Goal: Task Accomplishment & Management: Use online tool/utility

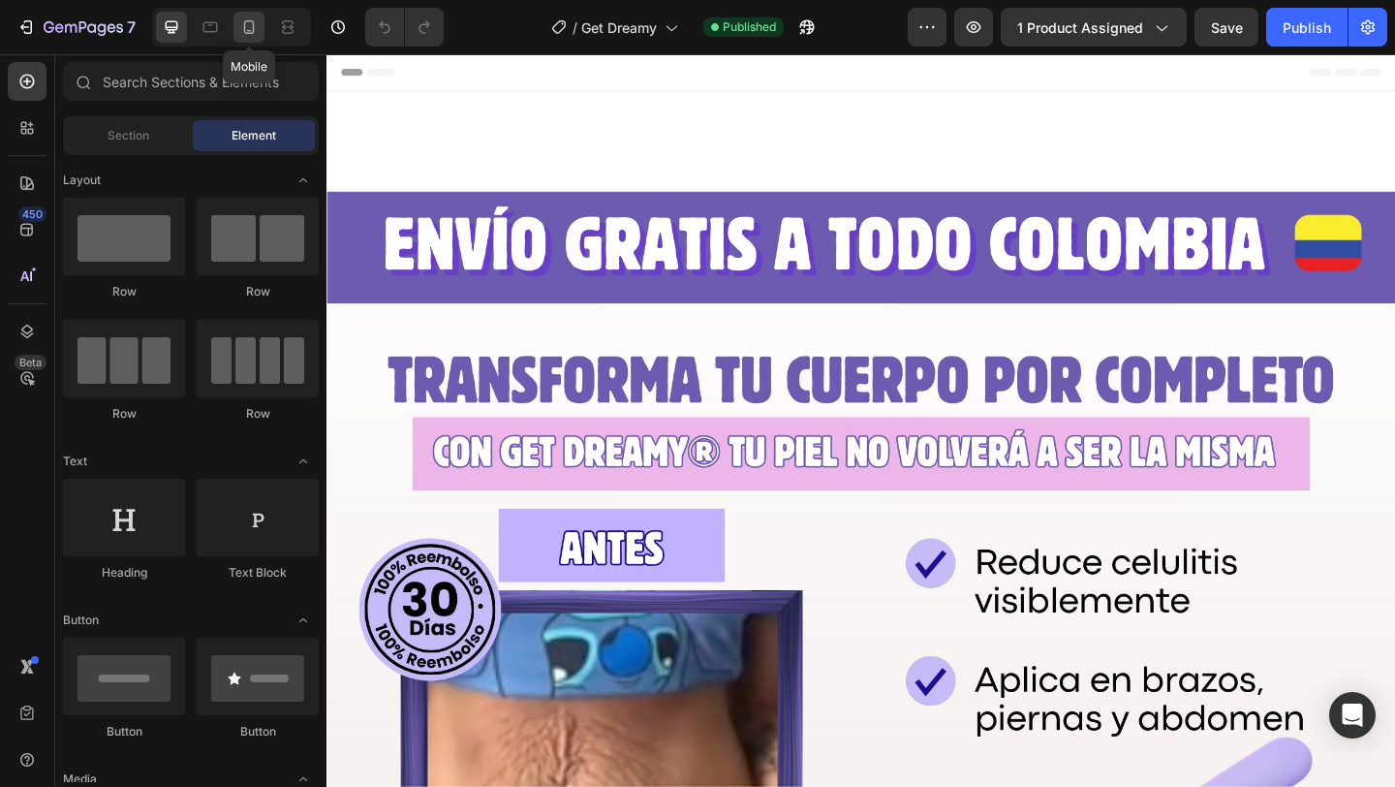
click at [255, 29] on icon at bounding box center [248, 26] width 19 height 19
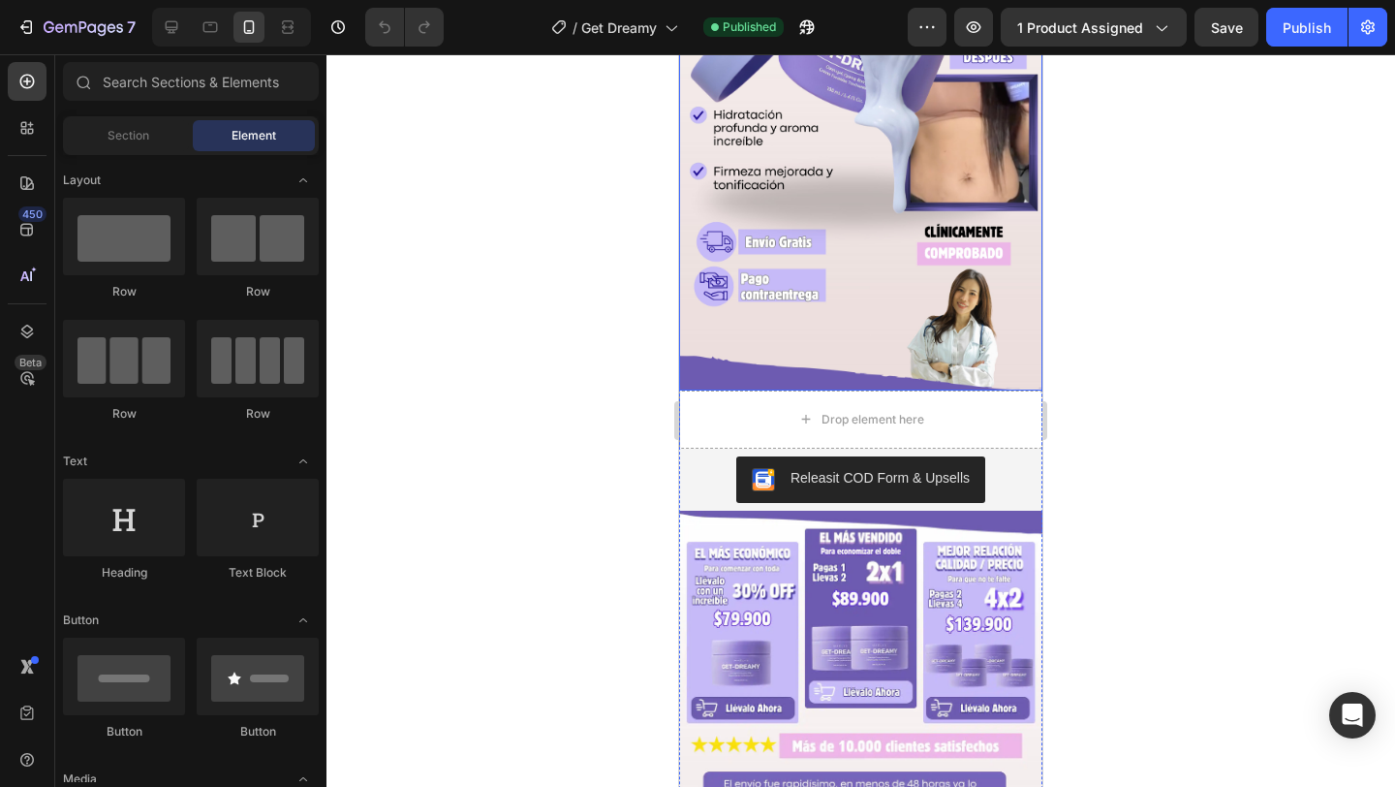
scroll to position [403, 0]
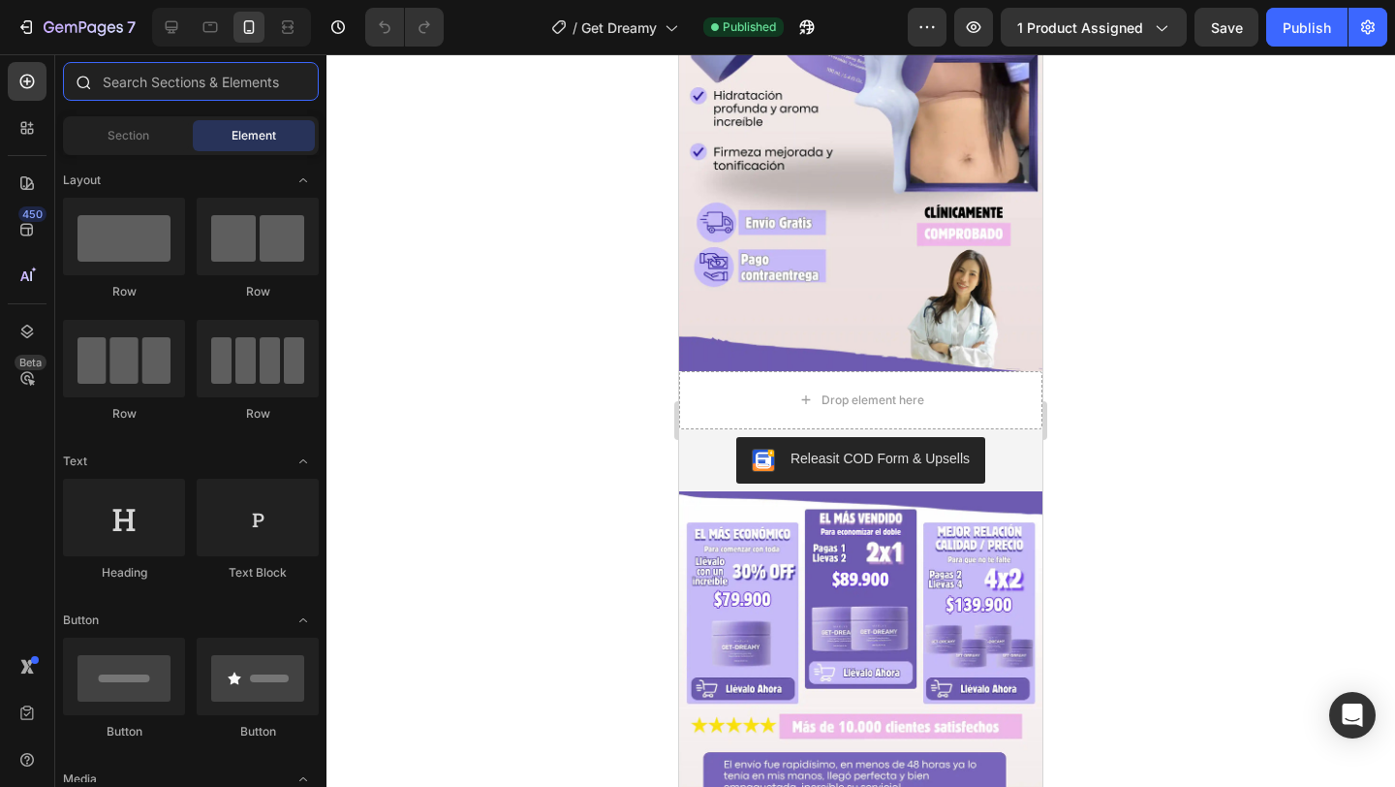
click at [160, 98] on input "text" at bounding box center [191, 81] width 256 height 39
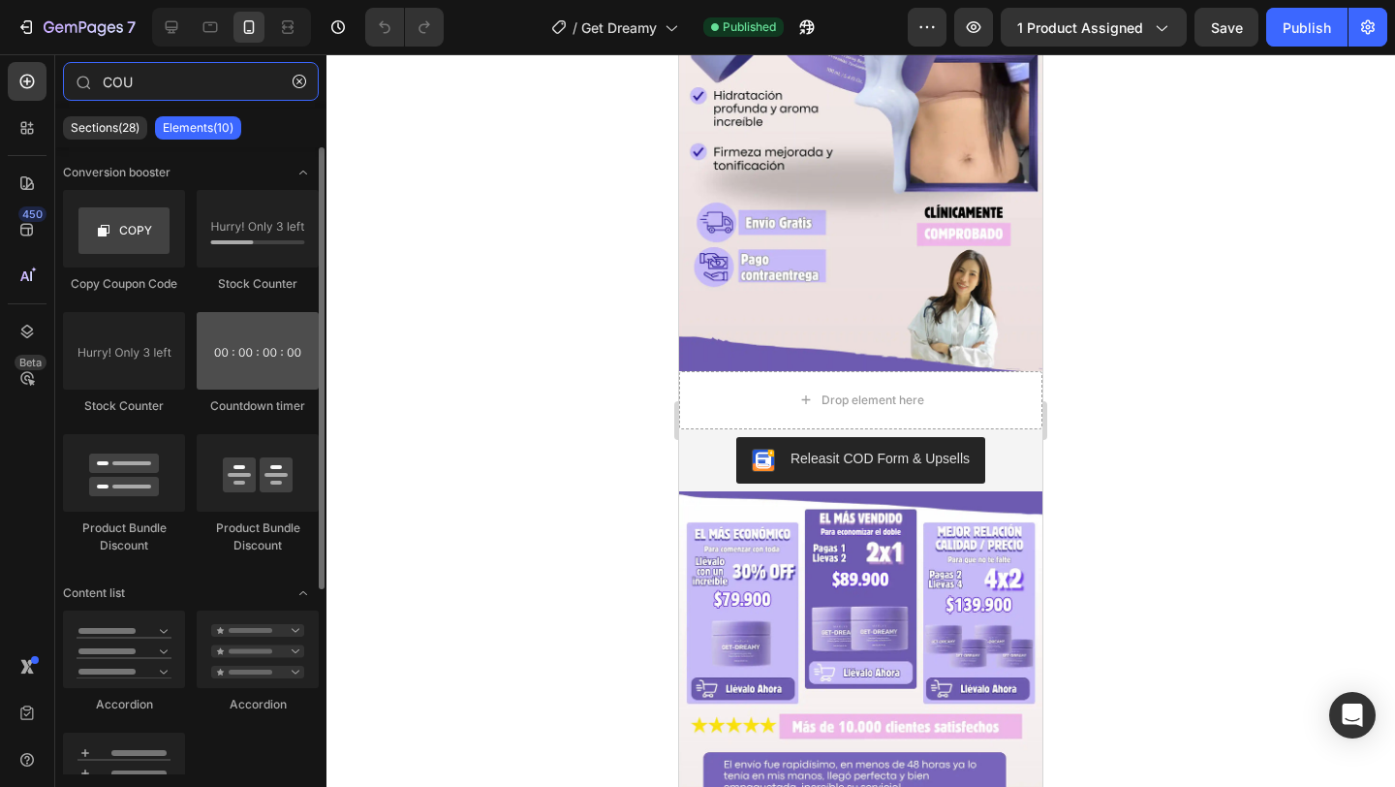
type input "COU"
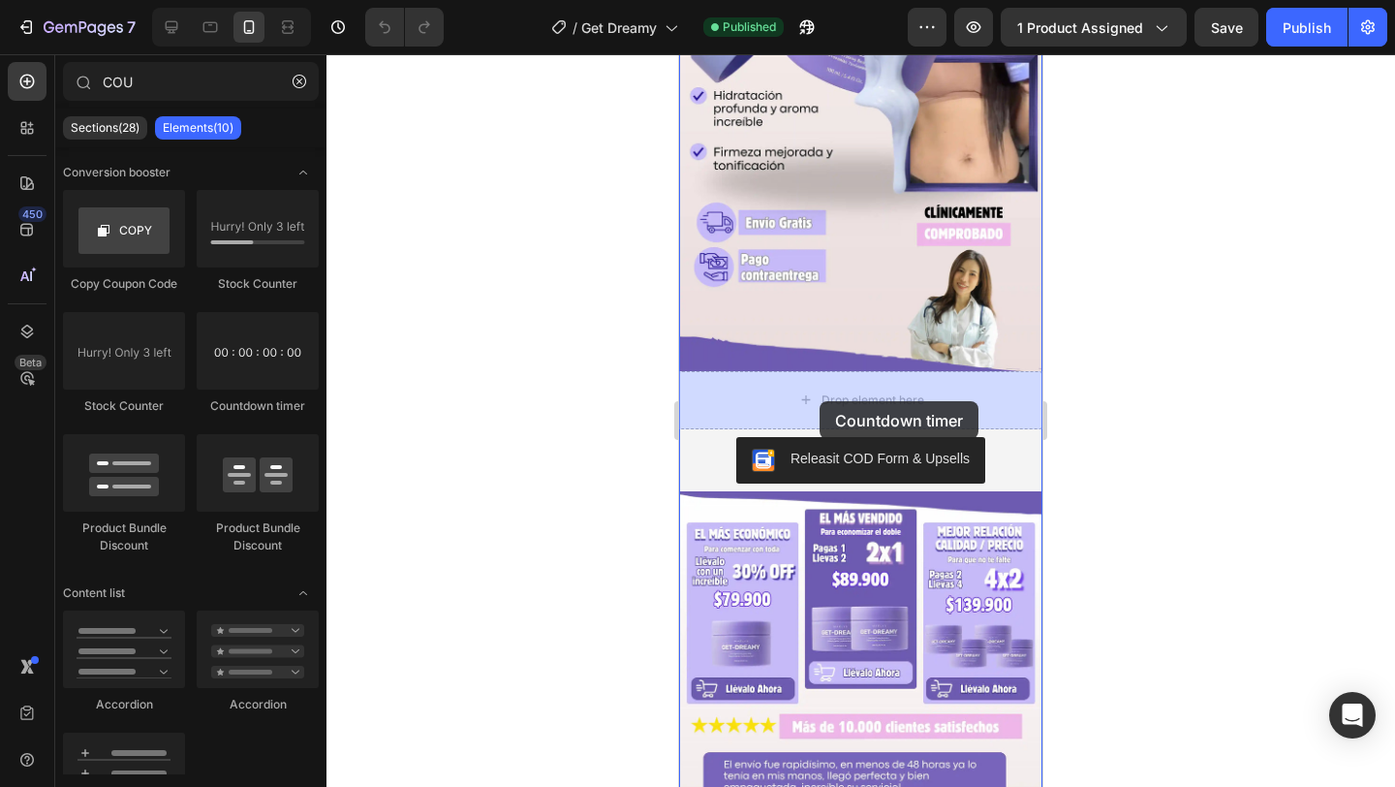
drag, startPoint x: 918, startPoint y: 396, endPoint x: 820, endPoint y: 401, distance: 98.0
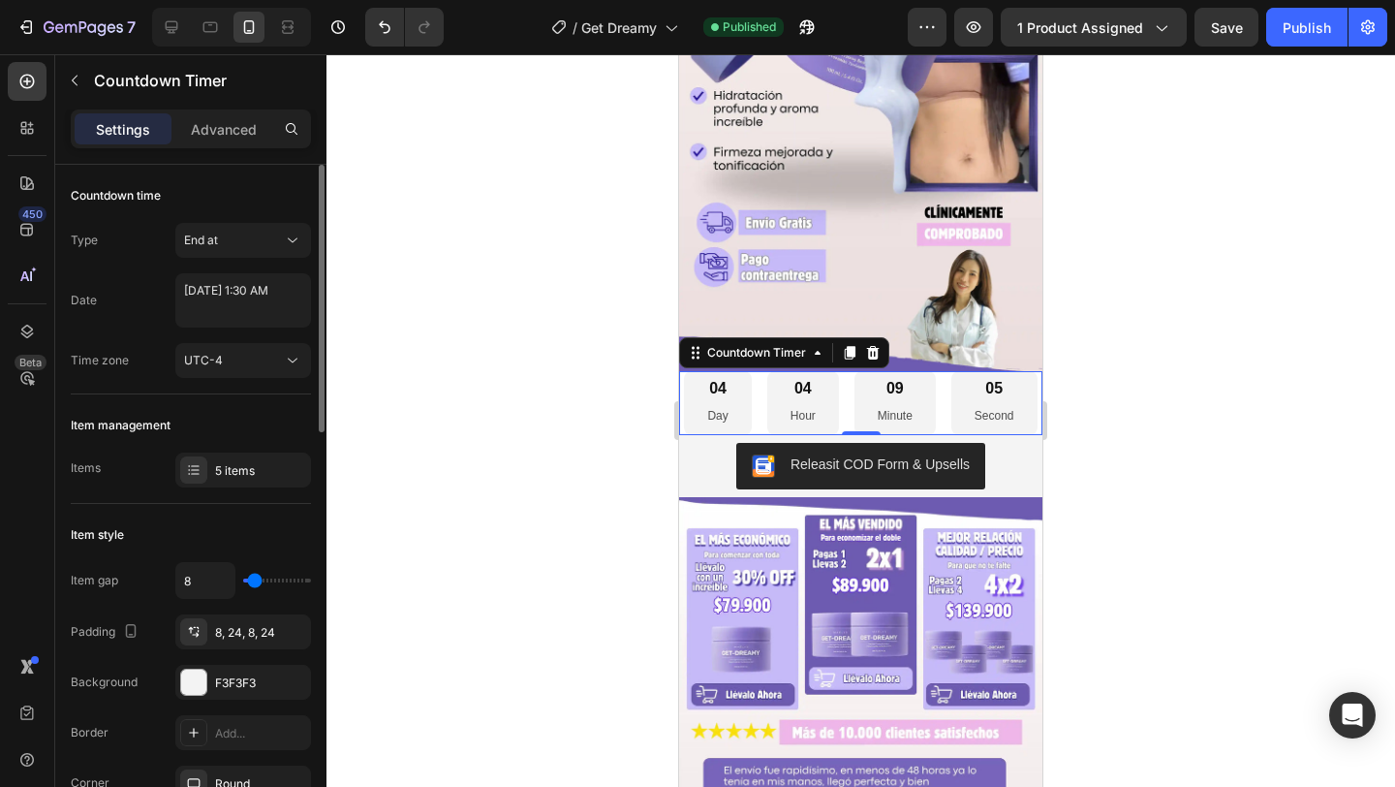
click at [215, 489] on div "Item management Items 5 items" at bounding box center [191, 448] width 240 height 109
click at [217, 471] on div "5 items" at bounding box center [260, 470] width 91 height 17
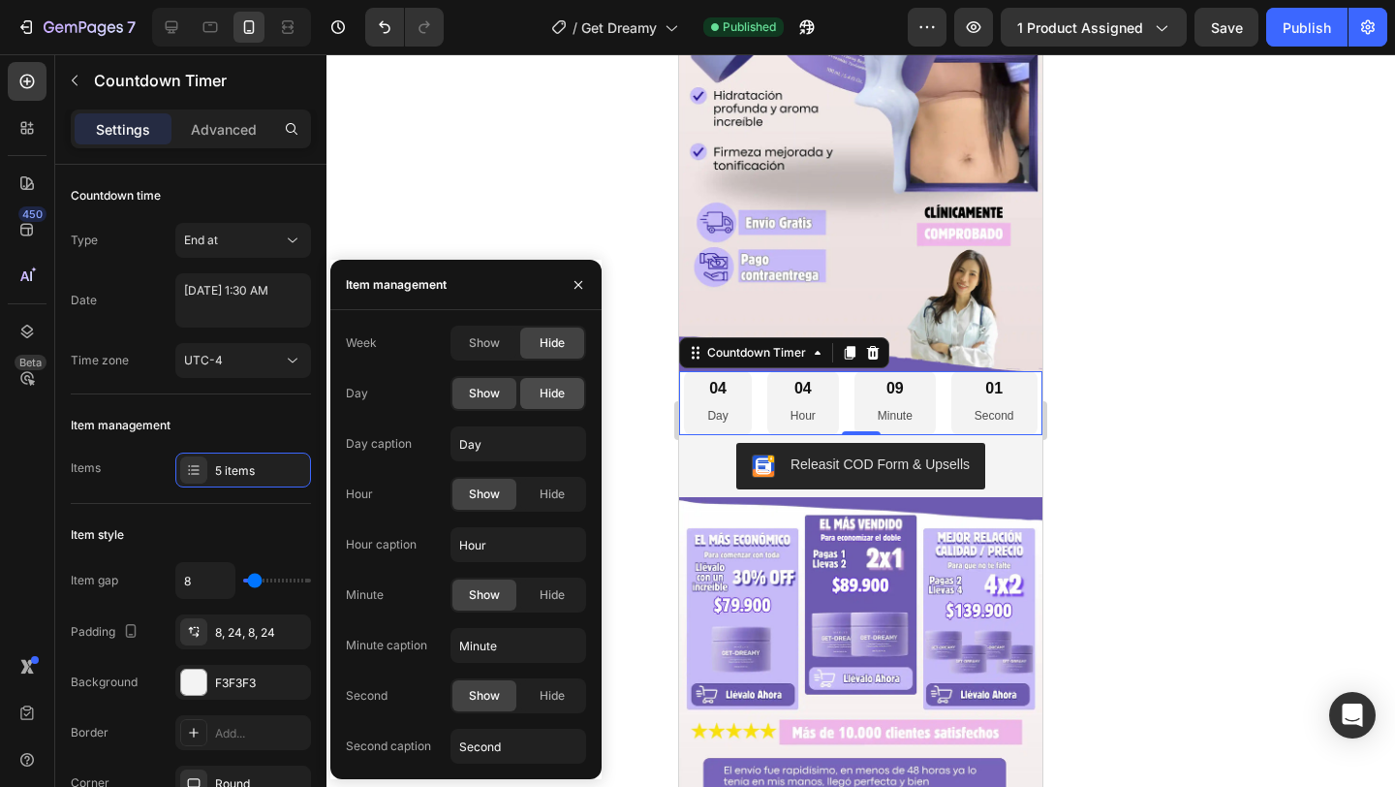
click at [544, 394] on span "Hide" at bounding box center [552, 393] width 25 height 17
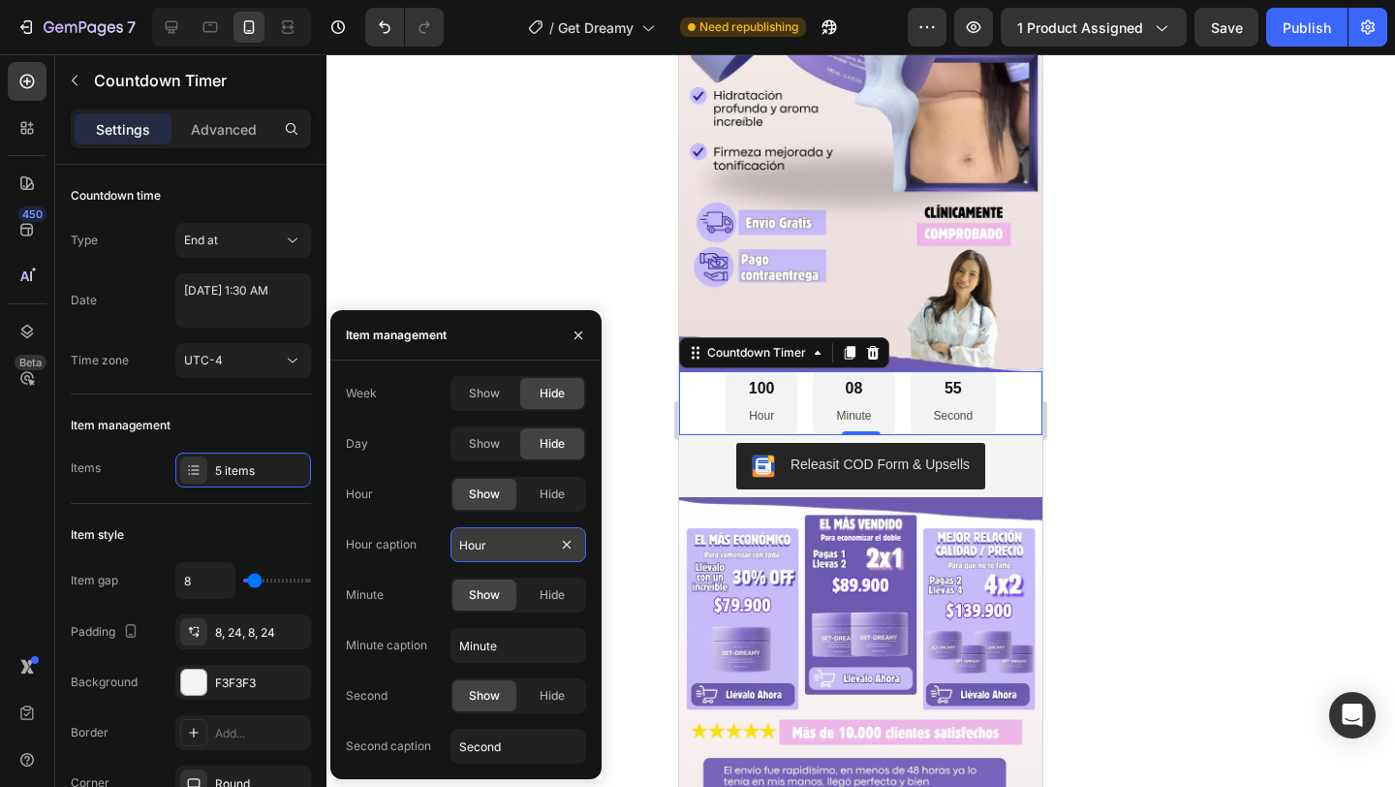
click at [504, 552] on input "Hour" at bounding box center [519, 544] width 136 height 35
type input "h"
type input "Horas"
click at [512, 638] on input "Minute" at bounding box center [519, 645] width 136 height 35
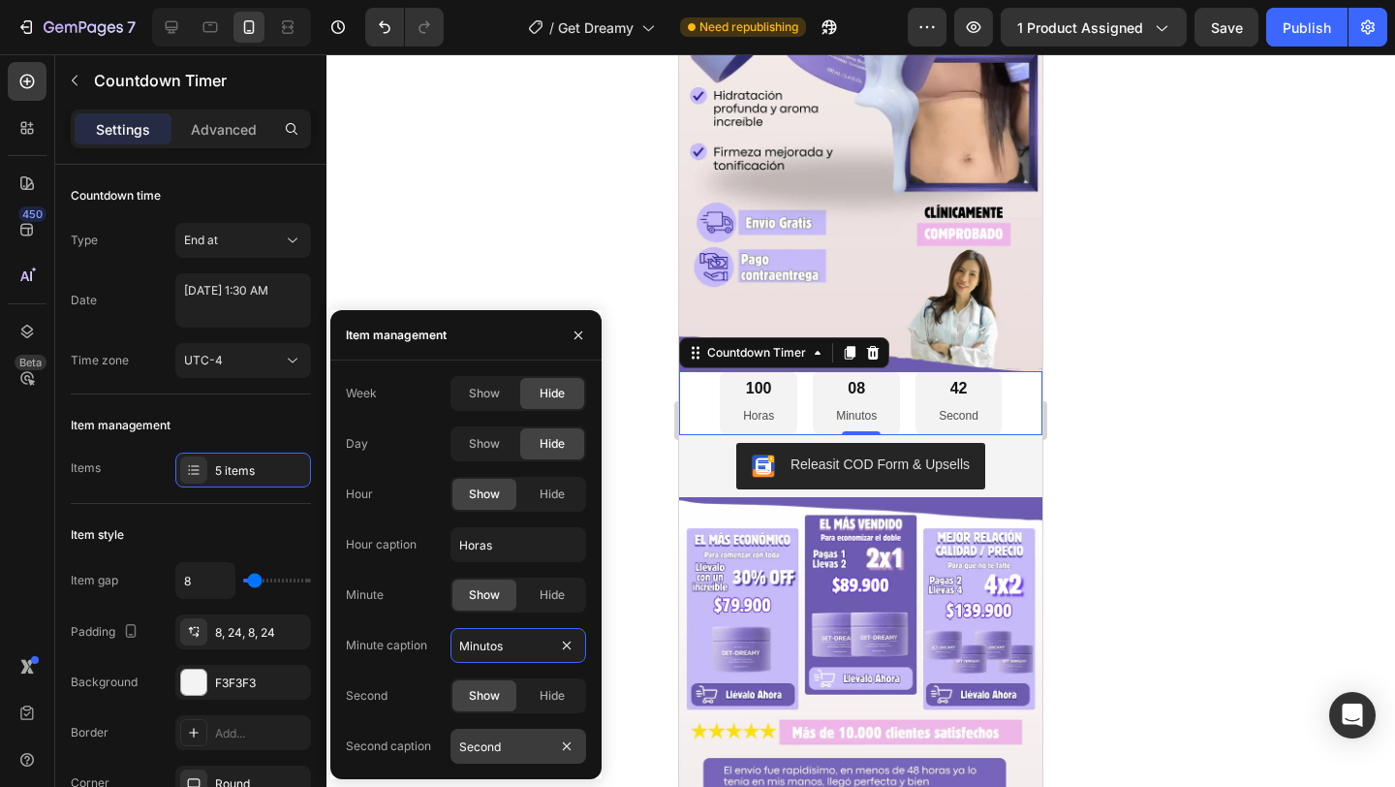
type input "Minutos"
click at [519, 750] on input "Second" at bounding box center [519, 746] width 136 height 35
type input "Segundos"
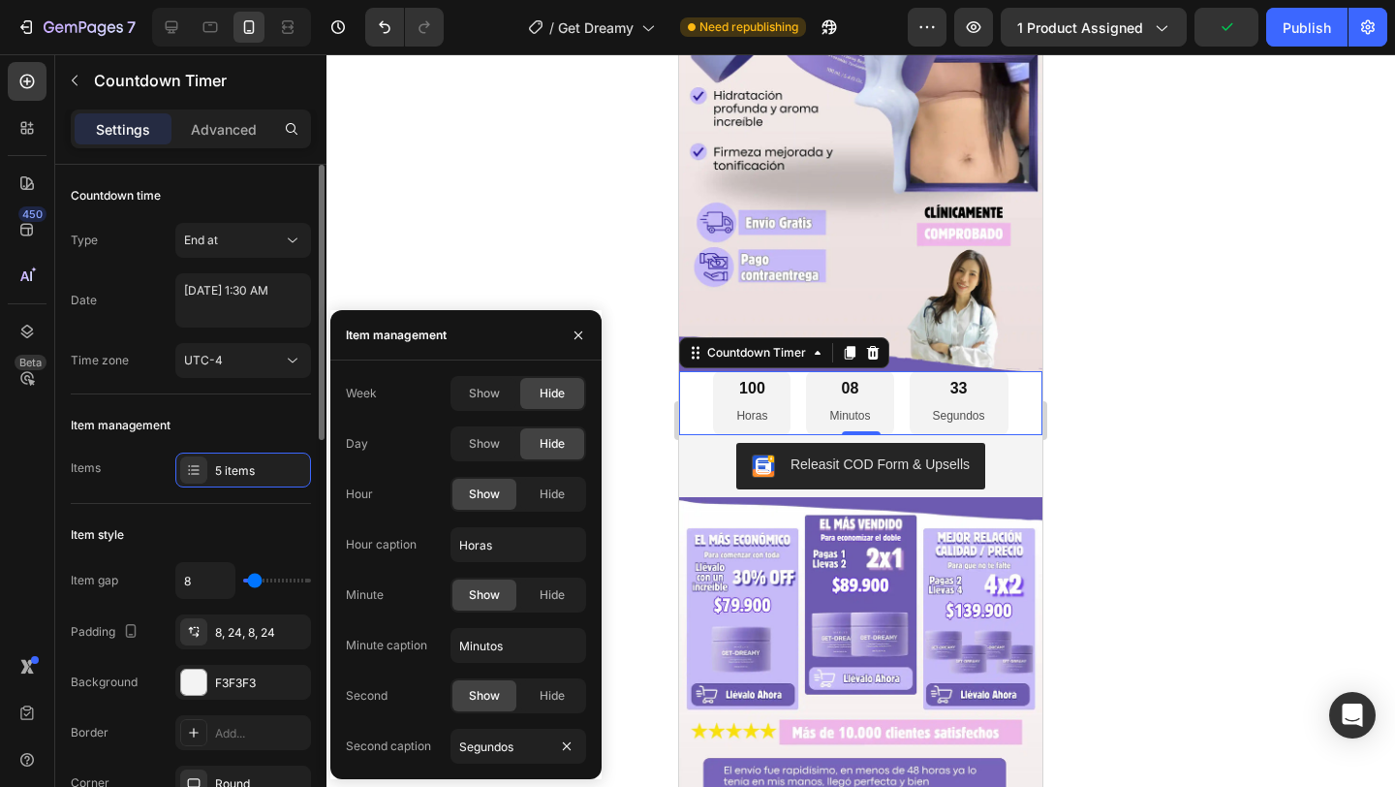
click at [262, 517] on div "Item style Item gap 8 Padding 8, 24, 8, 24 Background F3F3F3 Border Add... Corn…" at bounding box center [191, 660] width 240 height 313
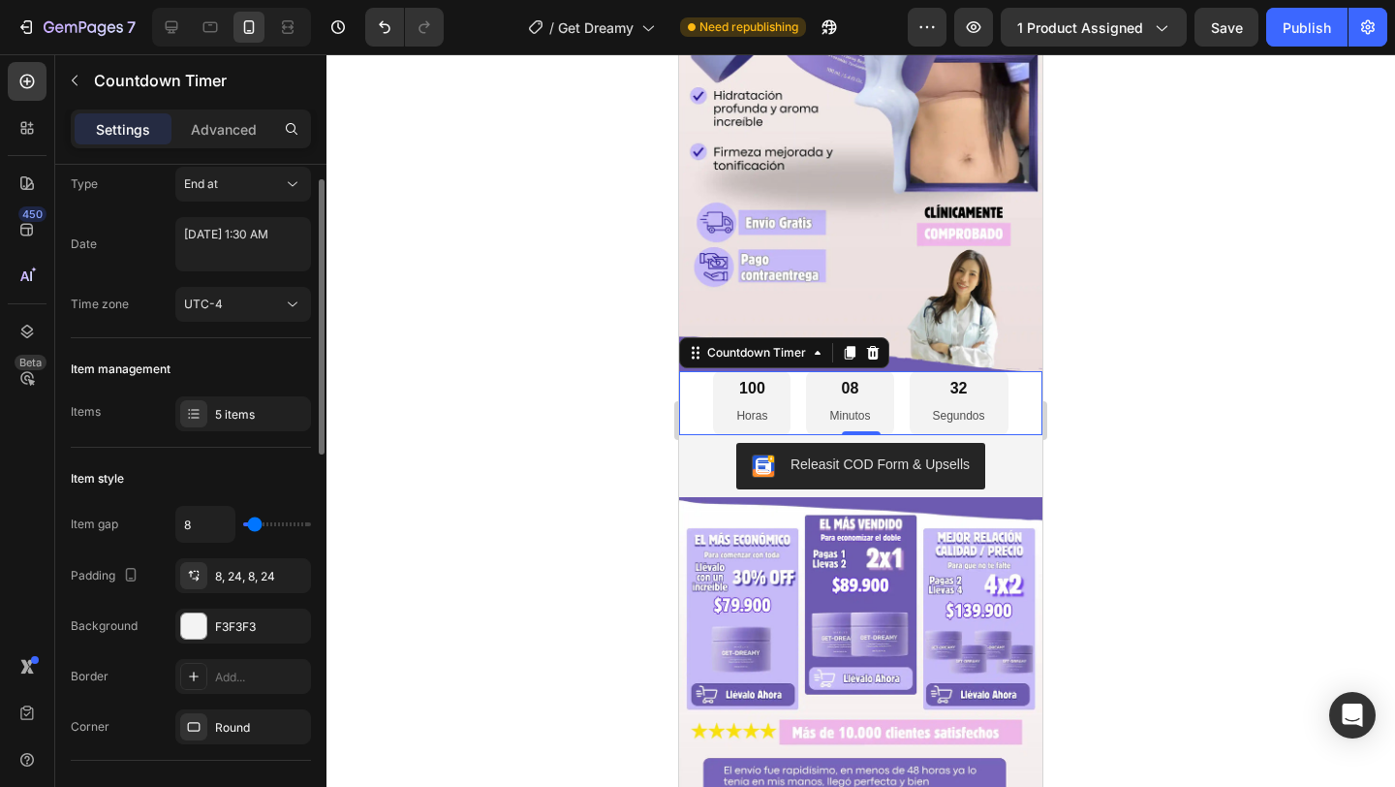
scroll to position [136, 0]
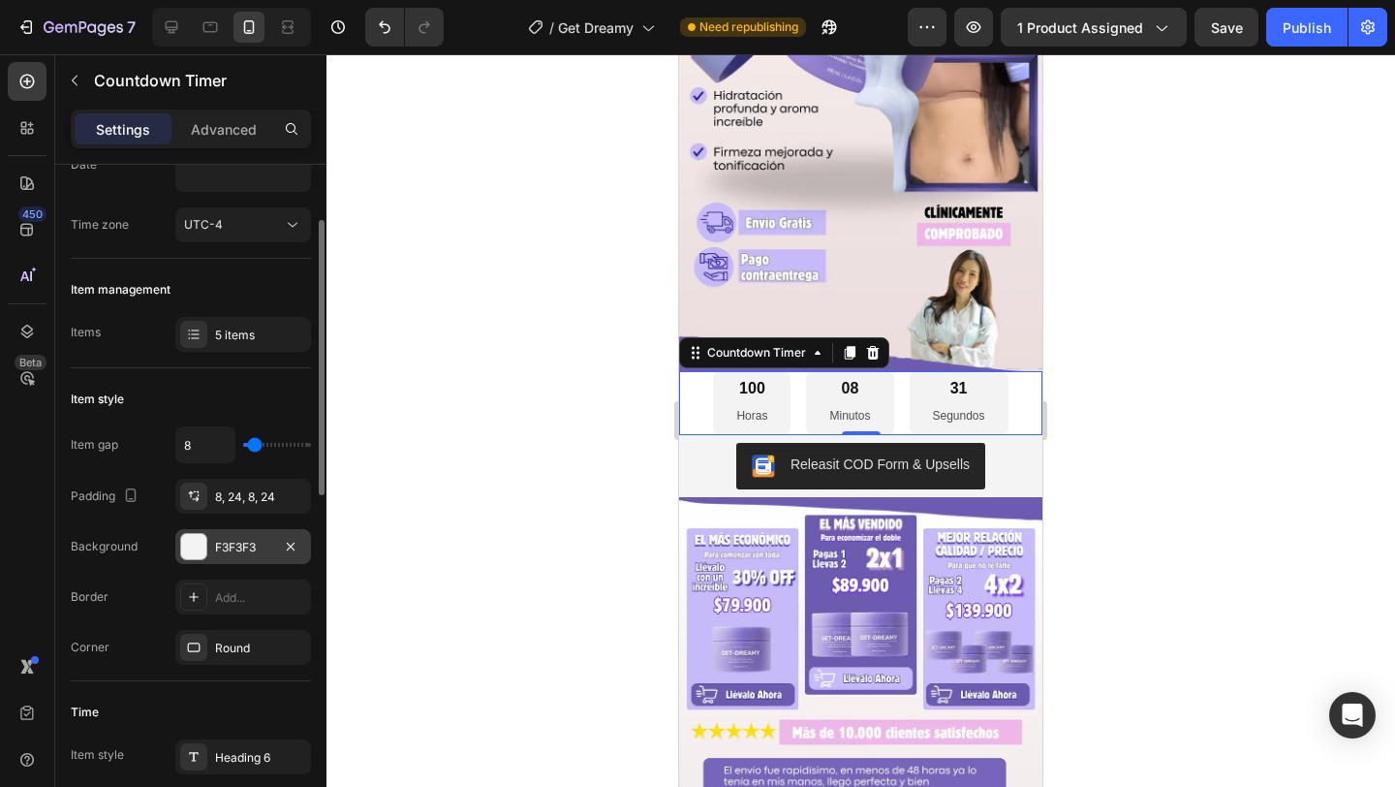
click at [254, 540] on div "F3F3F3" at bounding box center [243, 547] width 56 height 17
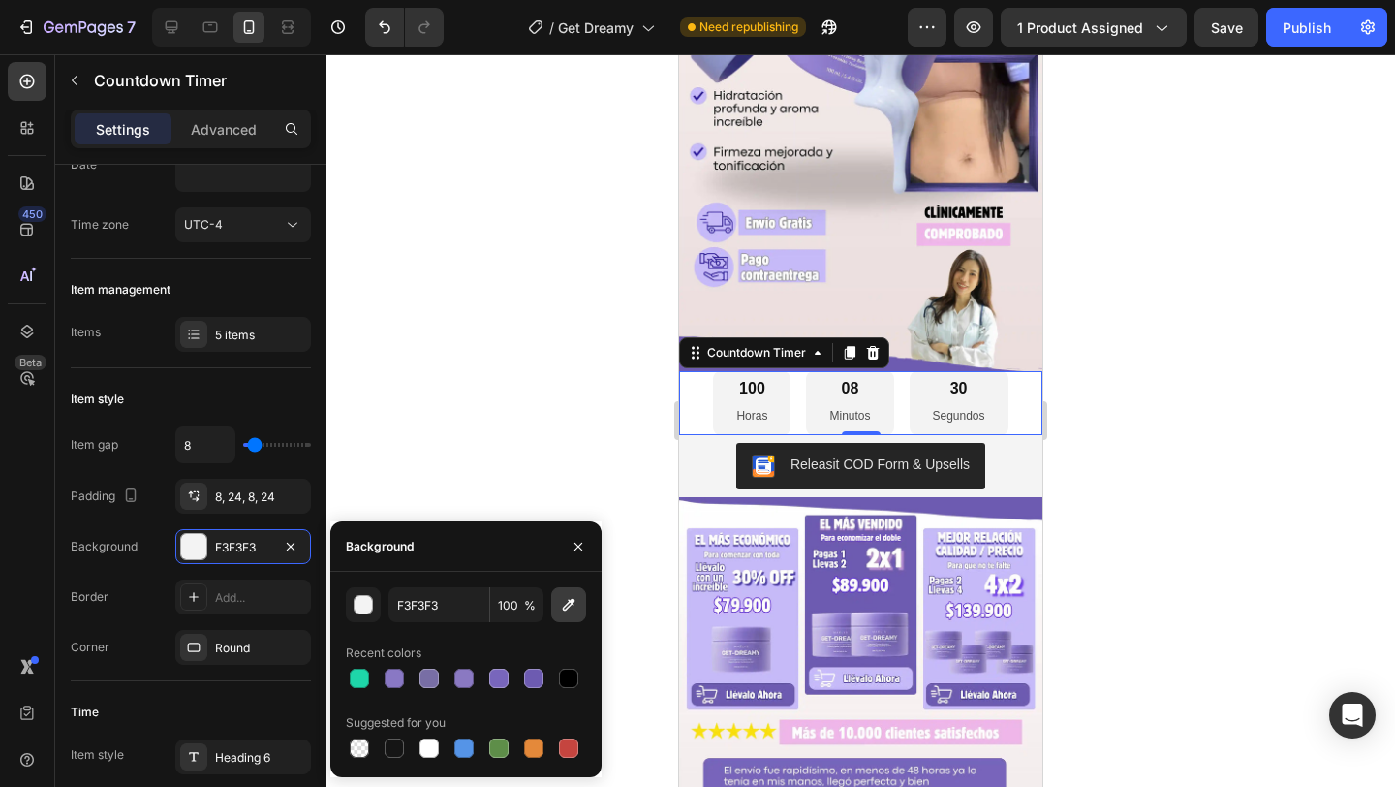
click at [564, 616] on button "button" at bounding box center [568, 604] width 35 height 35
type input "6D5BB1"
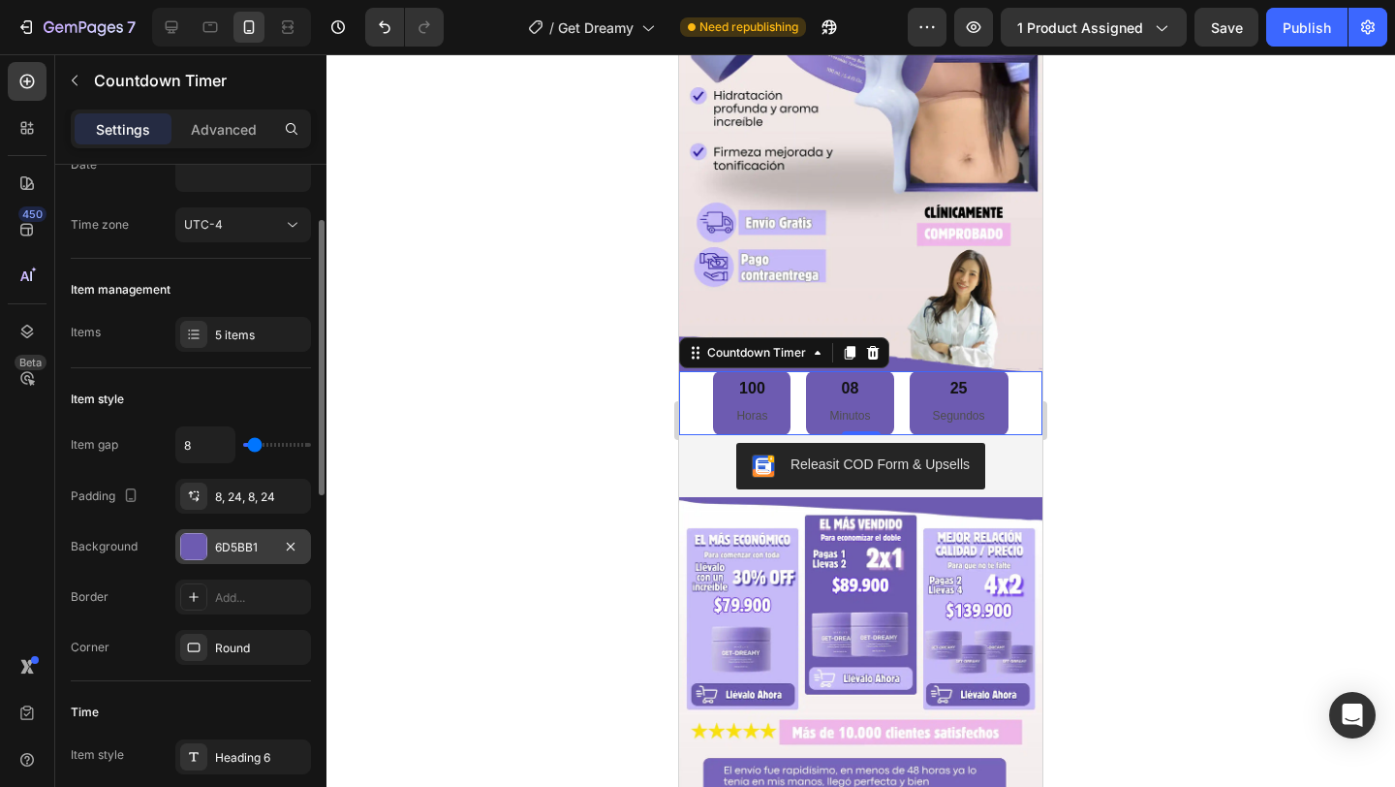
click at [301, 555] on div at bounding box center [290, 546] width 23 height 23
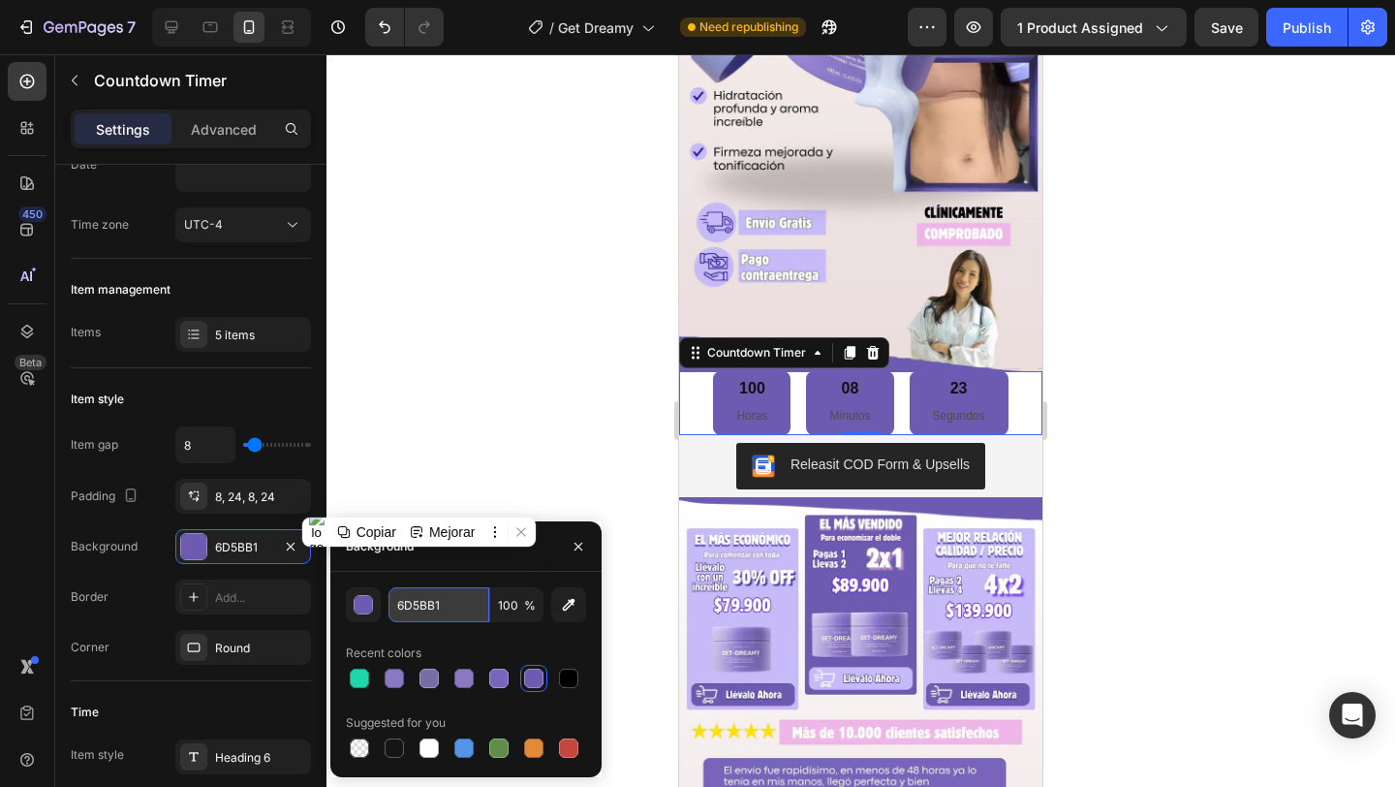
click at [472, 609] on input "6D5BB1" at bounding box center [439, 604] width 101 height 35
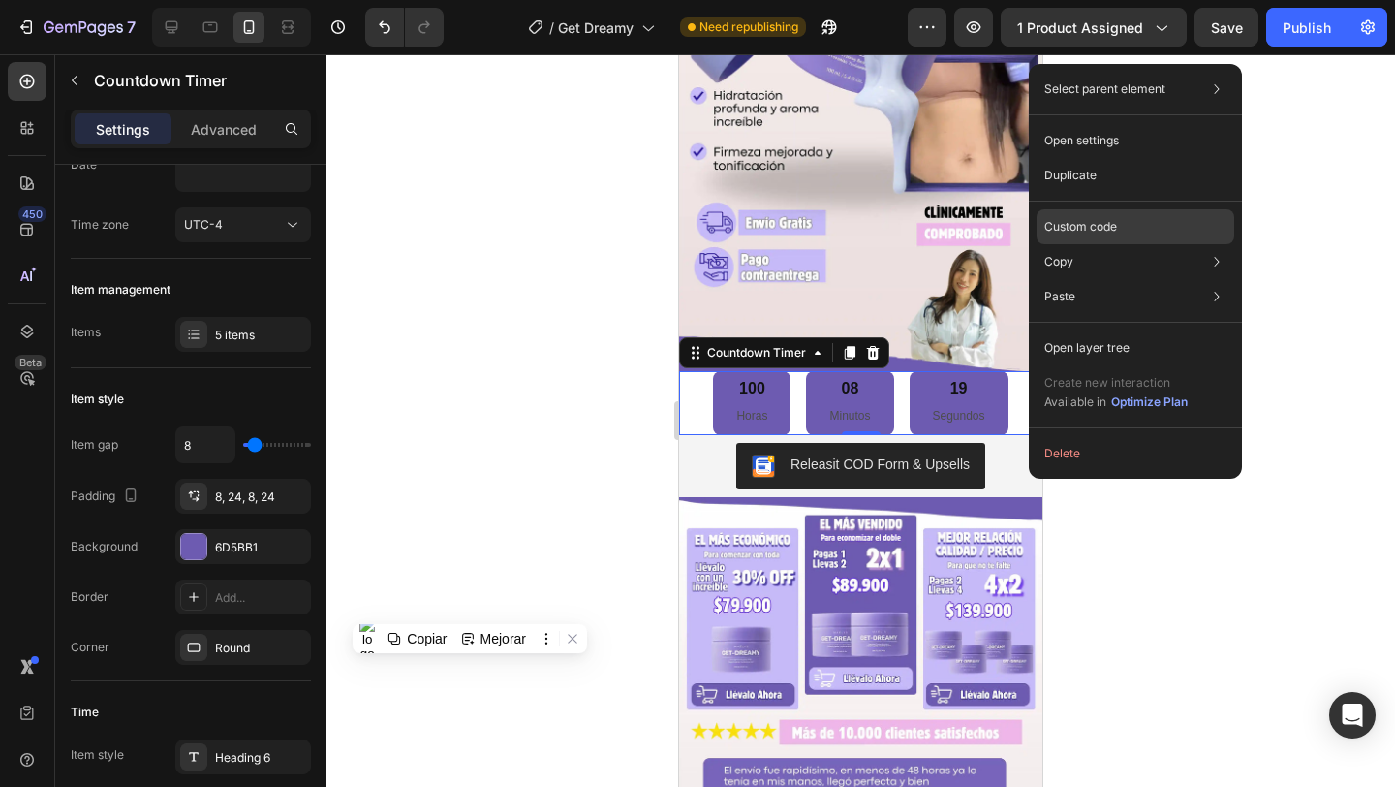
click at [1083, 219] on p "Custom code" at bounding box center [1081, 226] width 73 height 17
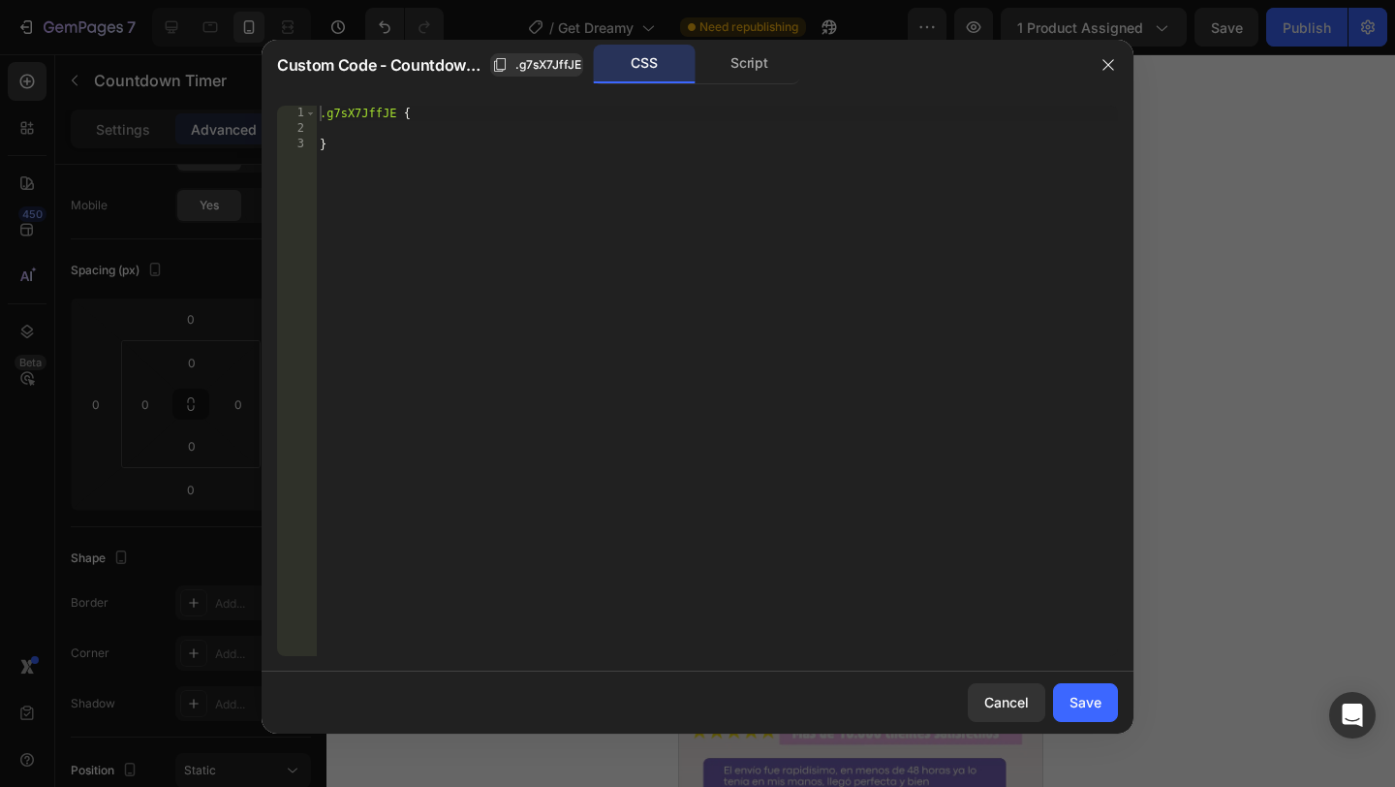
click at [378, 171] on div ".g7sX7JffJE { }" at bounding box center [717, 396] width 802 height 581
type textarea "}"
click at [441, 111] on div ".g7sX7JffJE { }" at bounding box center [717, 396] width 802 height 581
type textarea ".g7sX7JffJE {"
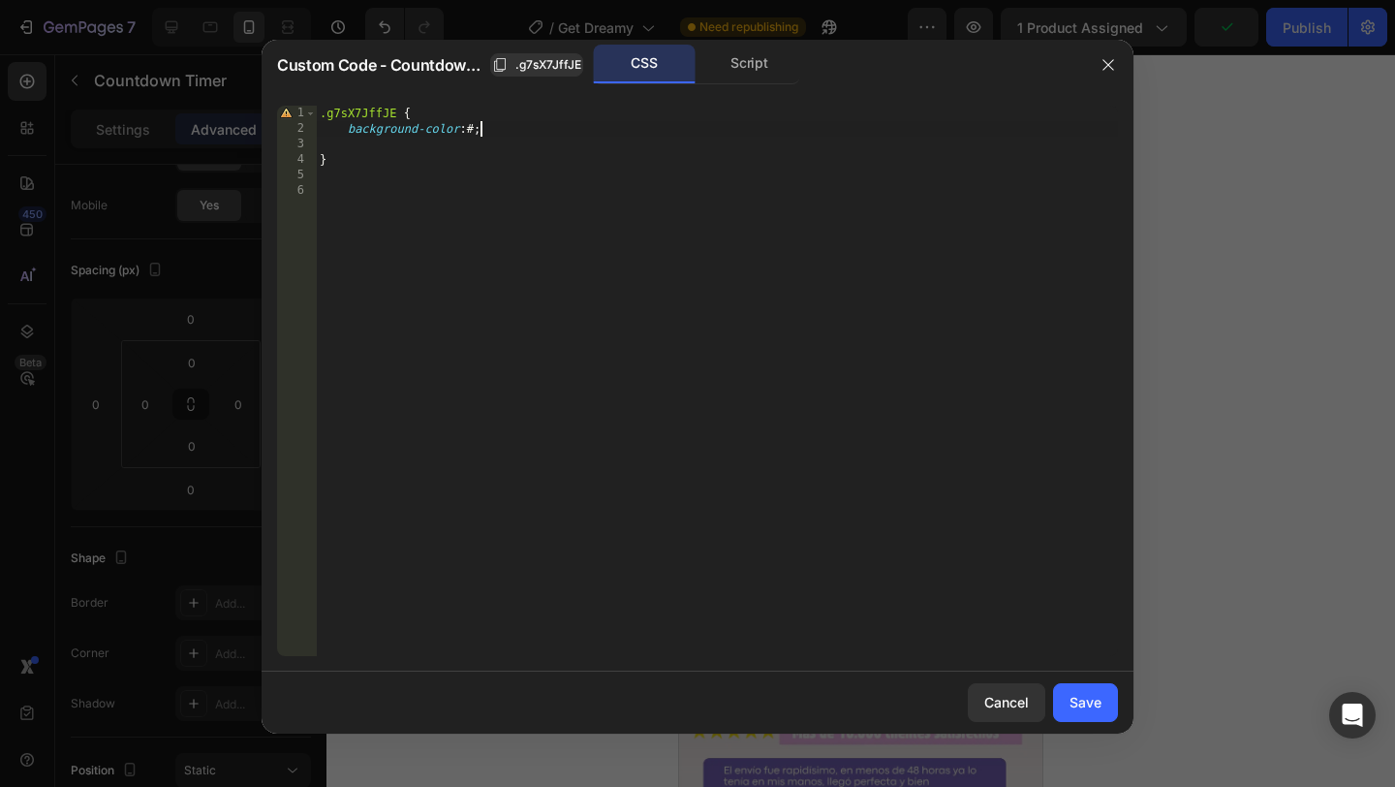
paste textarea "6D5BB1;"
type textarea "background-color: #6D5BB1;"
click at [1066, 712] on button "Save" at bounding box center [1085, 702] width 65 height 39
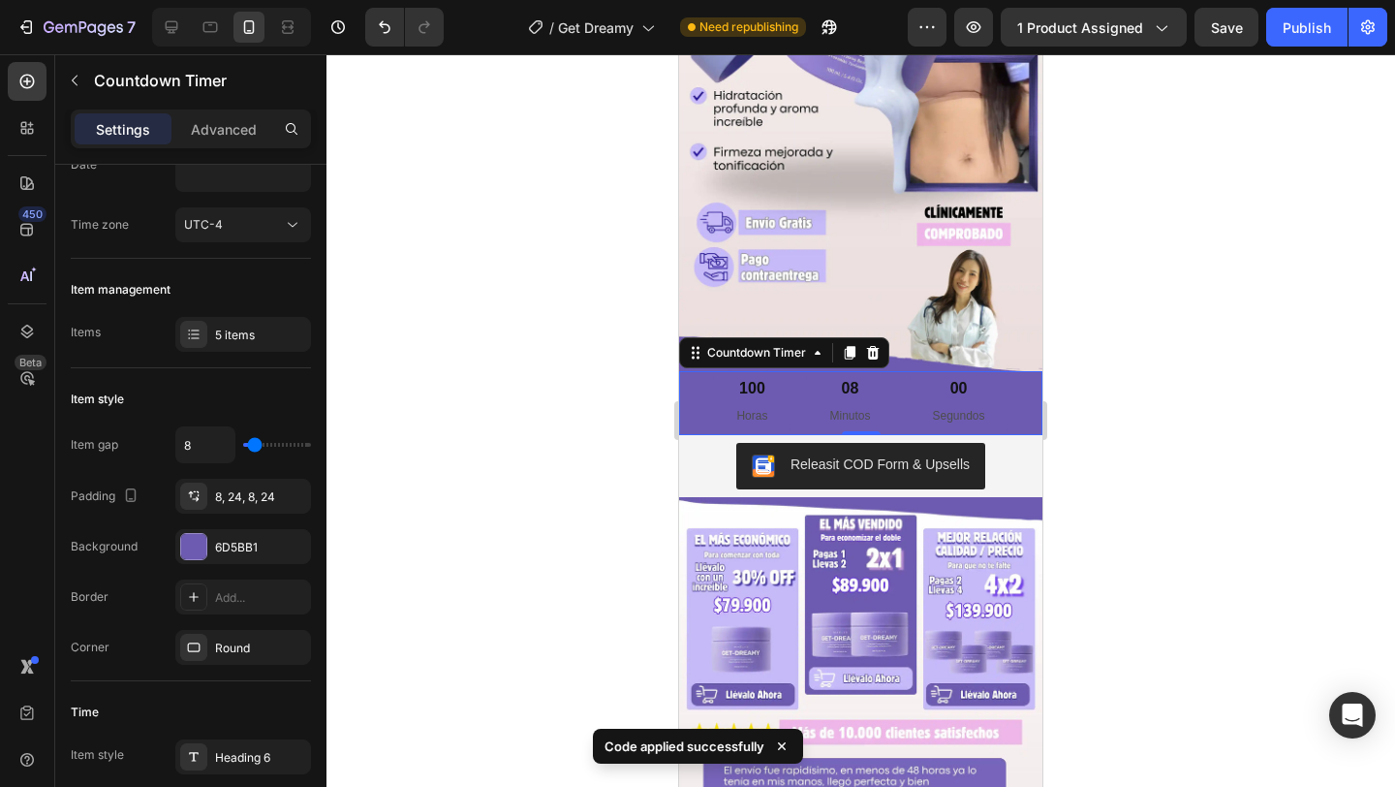
click at [1081, 418] on div at bounding box center [861, 420] width 1069 height 733
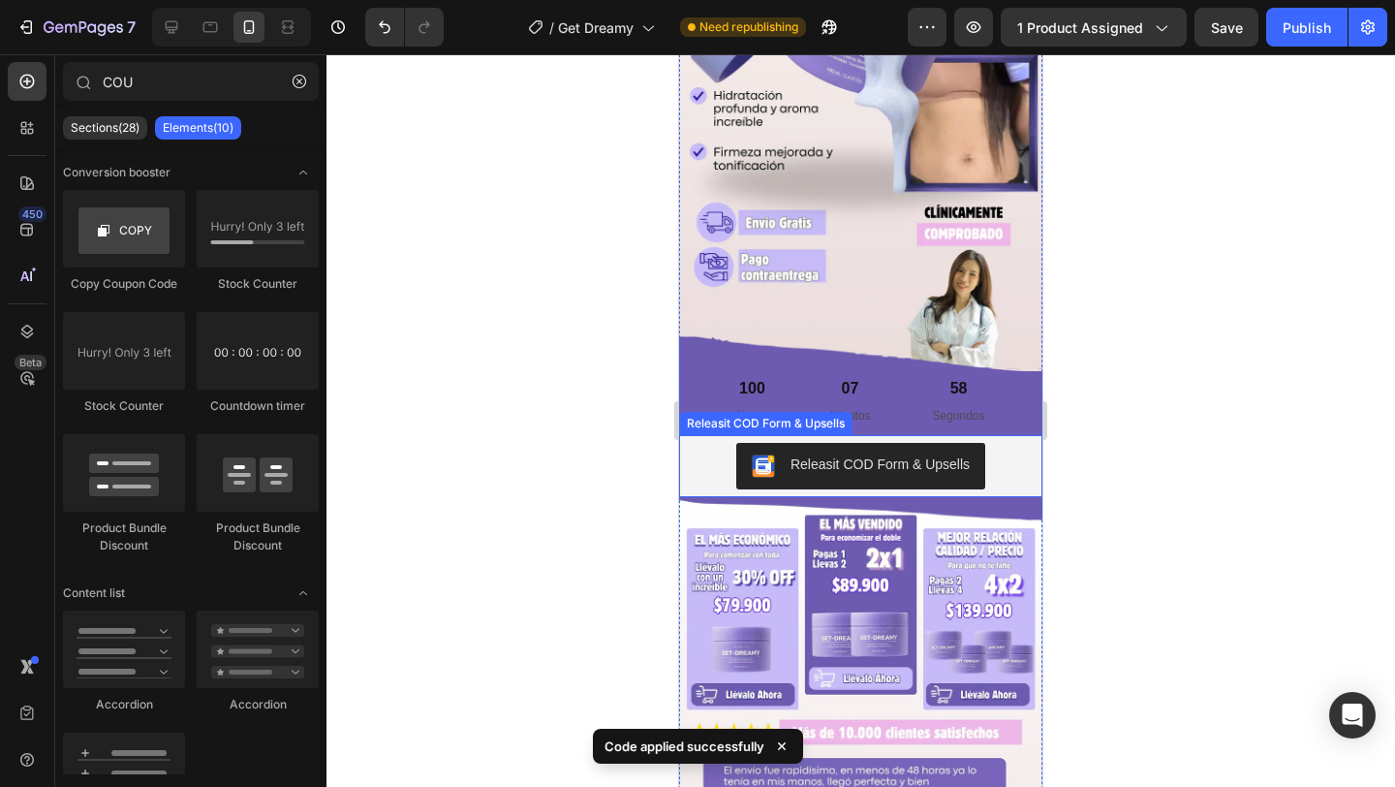
scroll to position [427, 0]
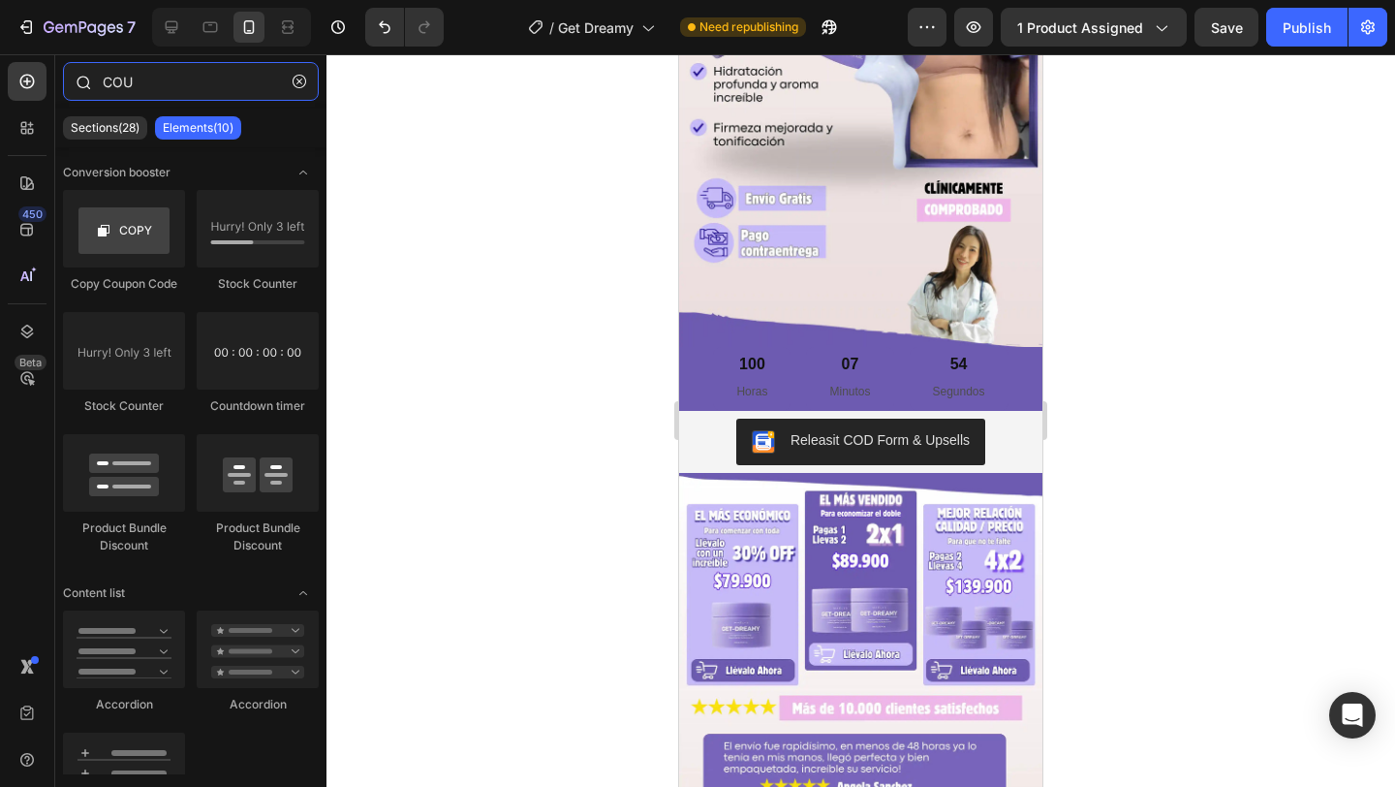
click at [174, 89] on input "COU" at bounding box center [191, 81] width 256 height 39
click at [174, 90] on input "COU" at bounding box center [191, 81] width 256 height 39
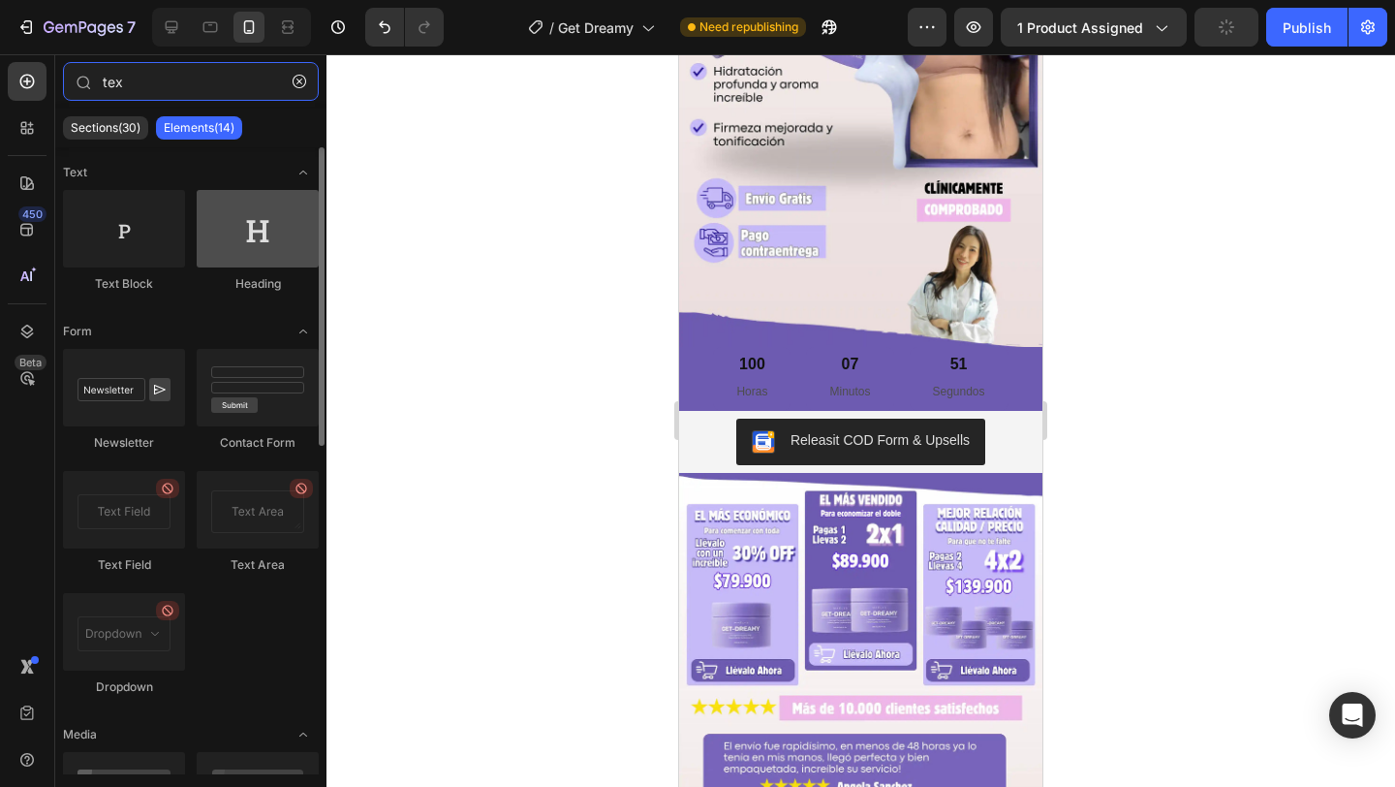
type input "tex"
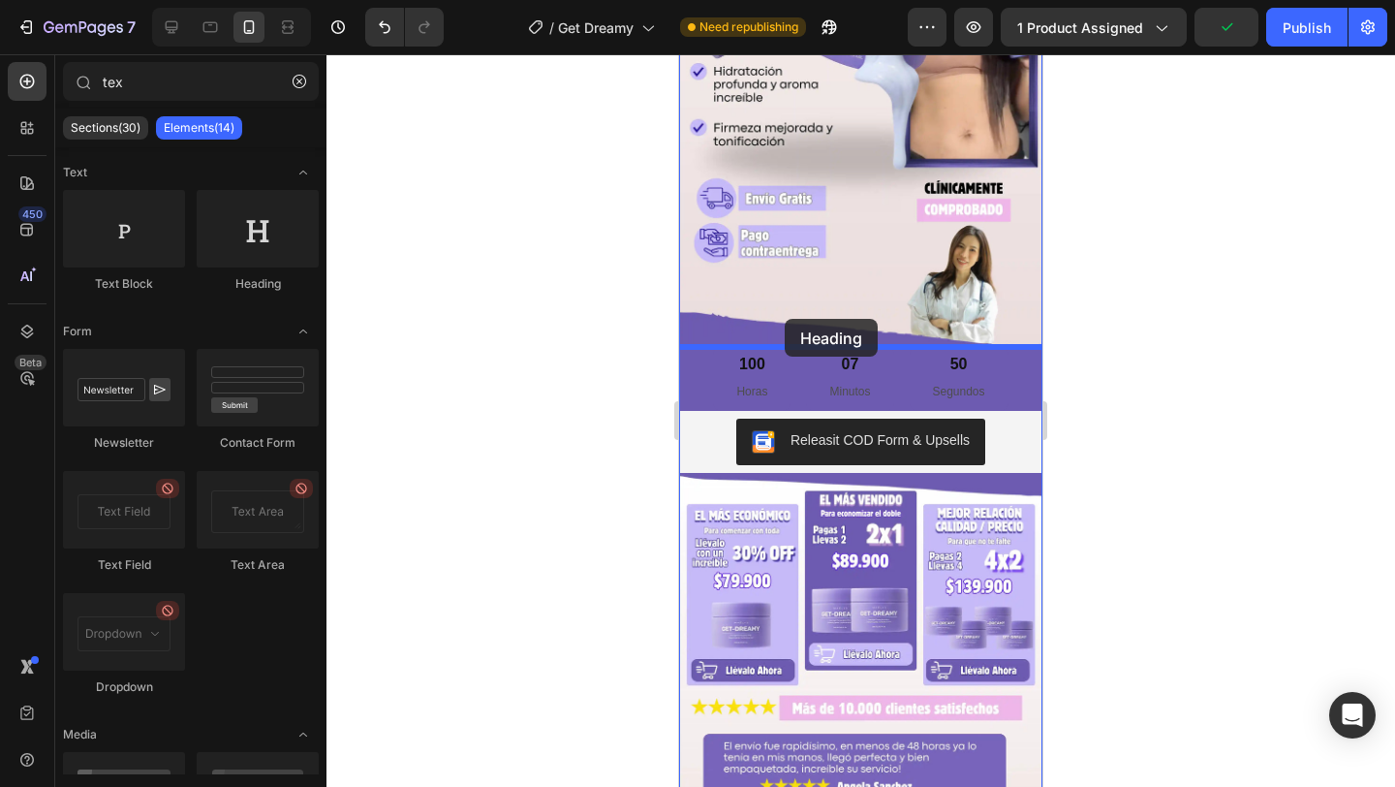
drag, startPoint x: 910, startPoint y: 315, endPoint x: 785, endPoint y: 325, distance: 125.4
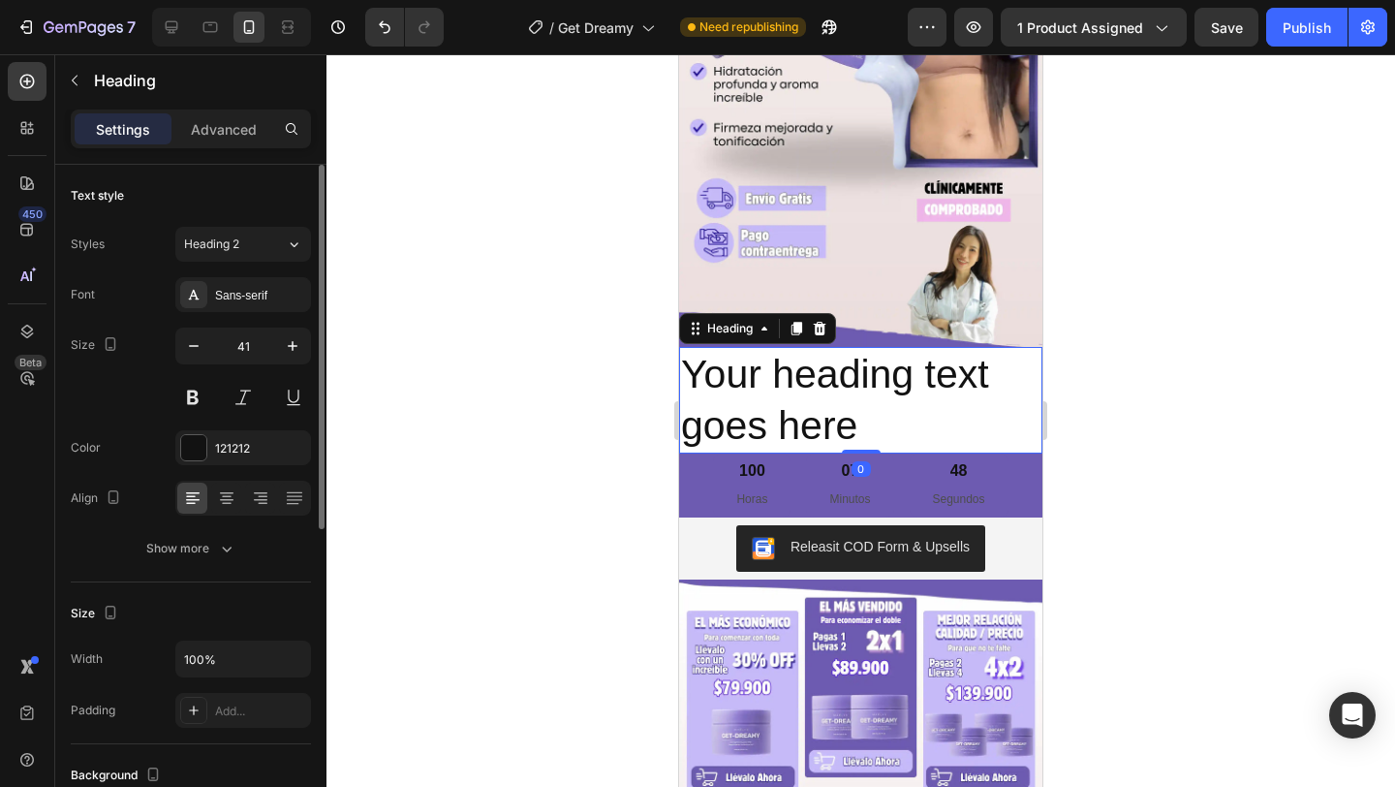
click at [173, 339] on div "Size 41" at bounding box center [191, 371] width 240 height 87
click at [189, 340] on icon "button" at bounding box center [193, 345] width 19 height 19
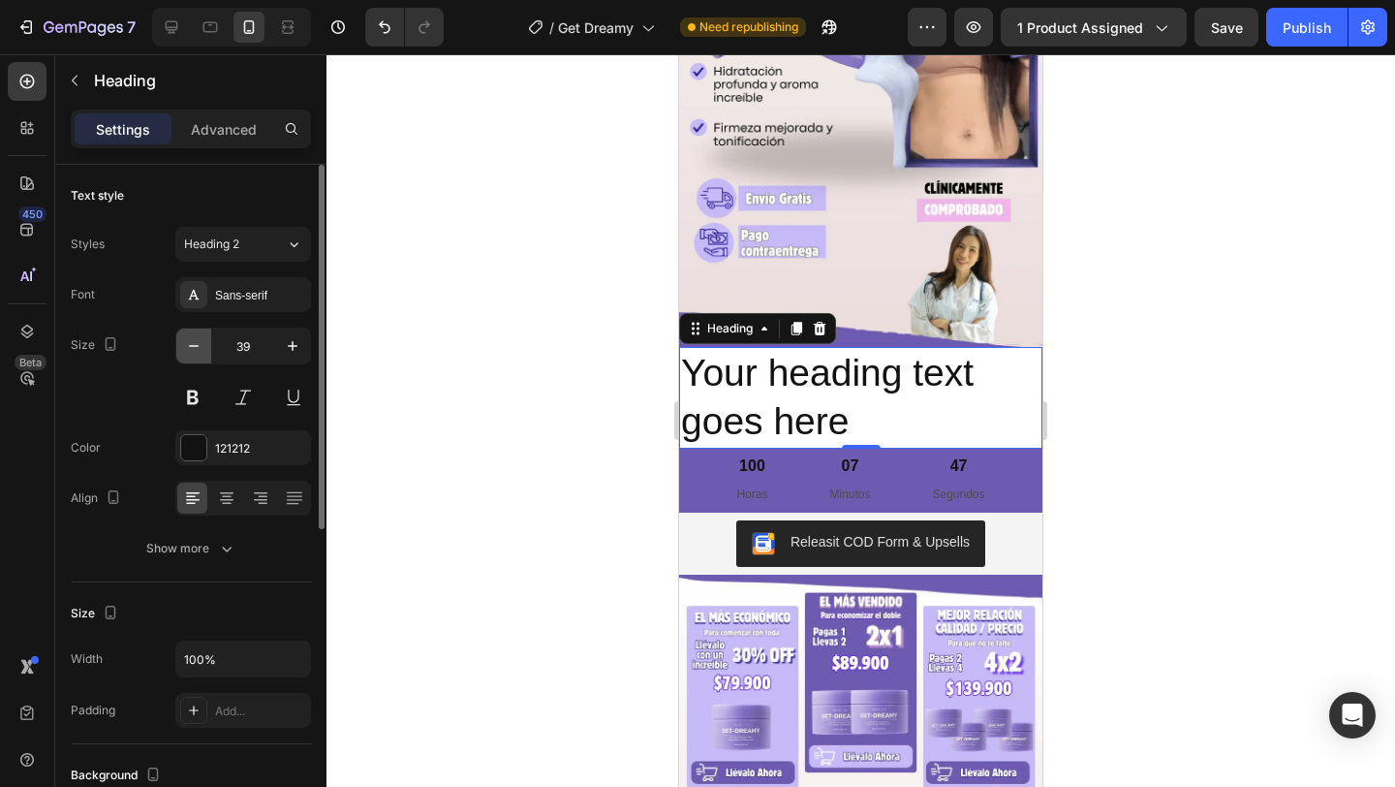
click at [189, 340] on icon "button" at bounding box center [193, 345] width 19 height 19
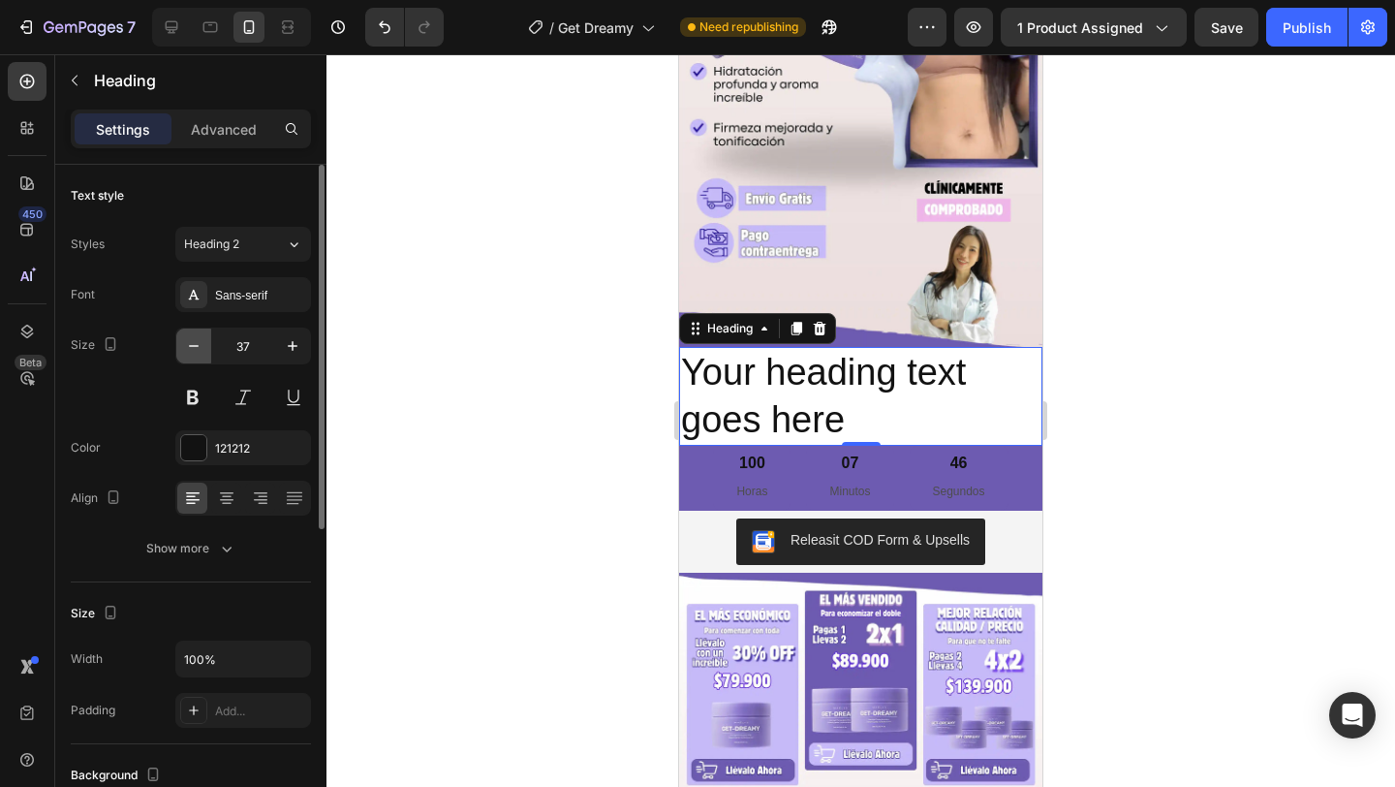
click at [189, 340] on icon "button" at bounding box center [193, 345] width 19 height 19
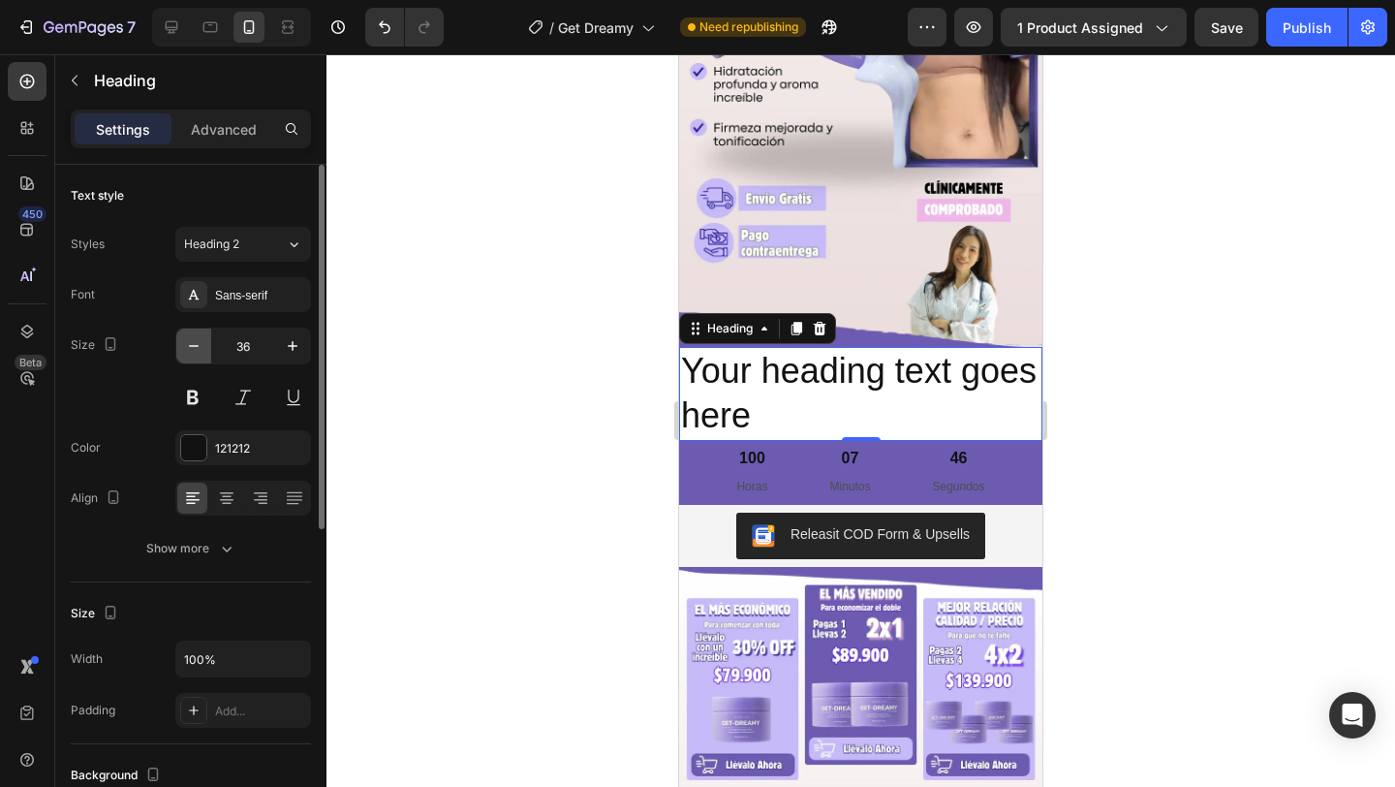
click at [189, 340] on icon "button" at bounding box center [193, 345] width 19 height 19
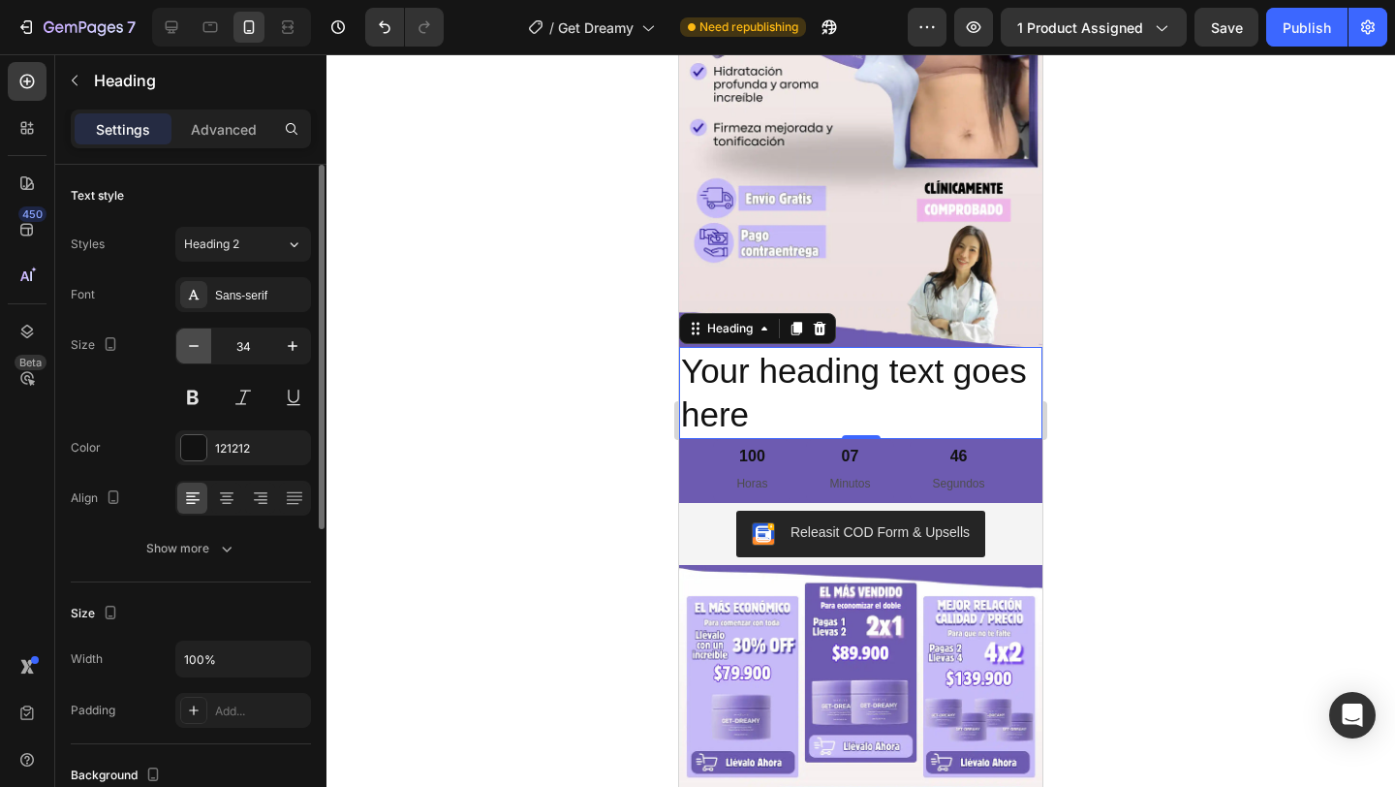
click at [189, 340] on icon "button" at bounding box center [193, 345] width 19 height 19
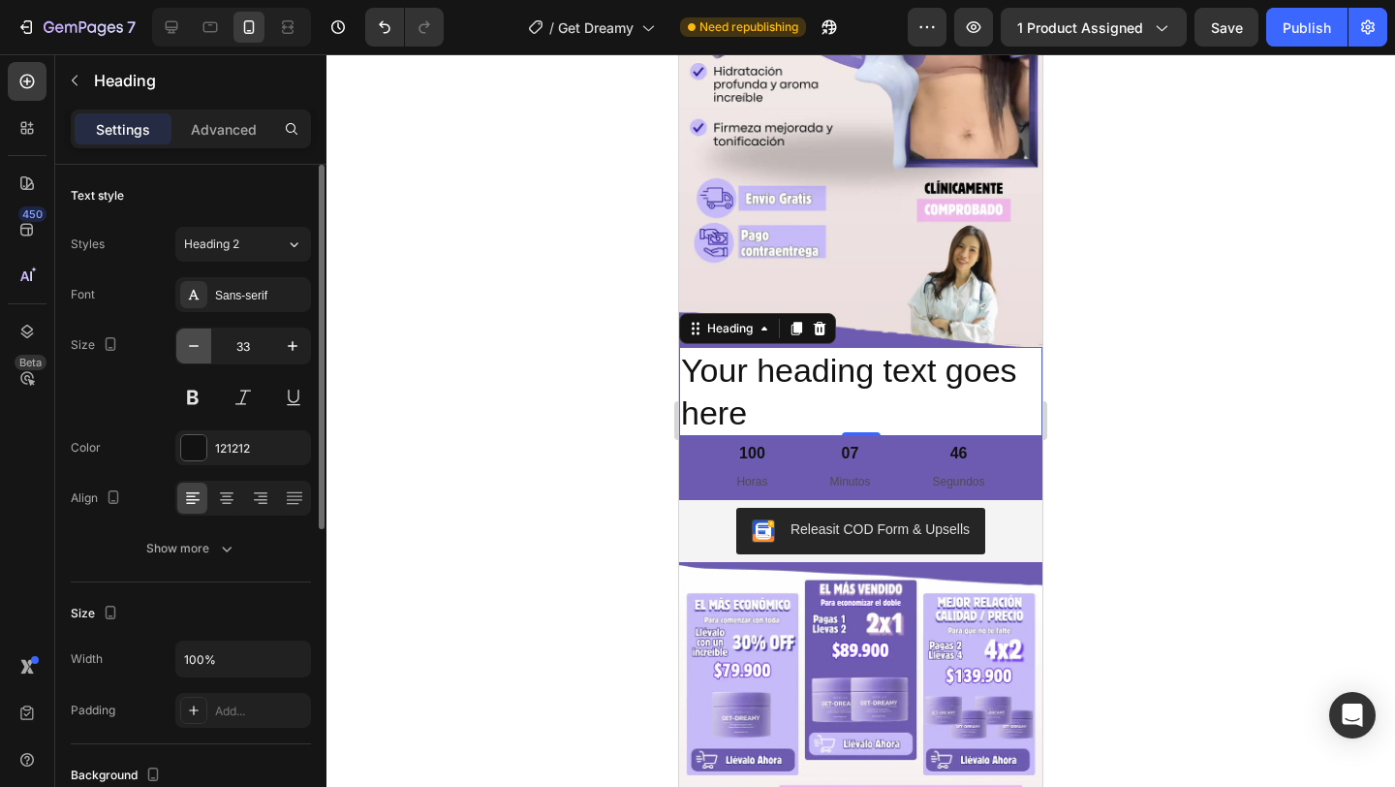
click at [189, 340] on icon "button" at bounding box center [193, 345] width 19 height 19
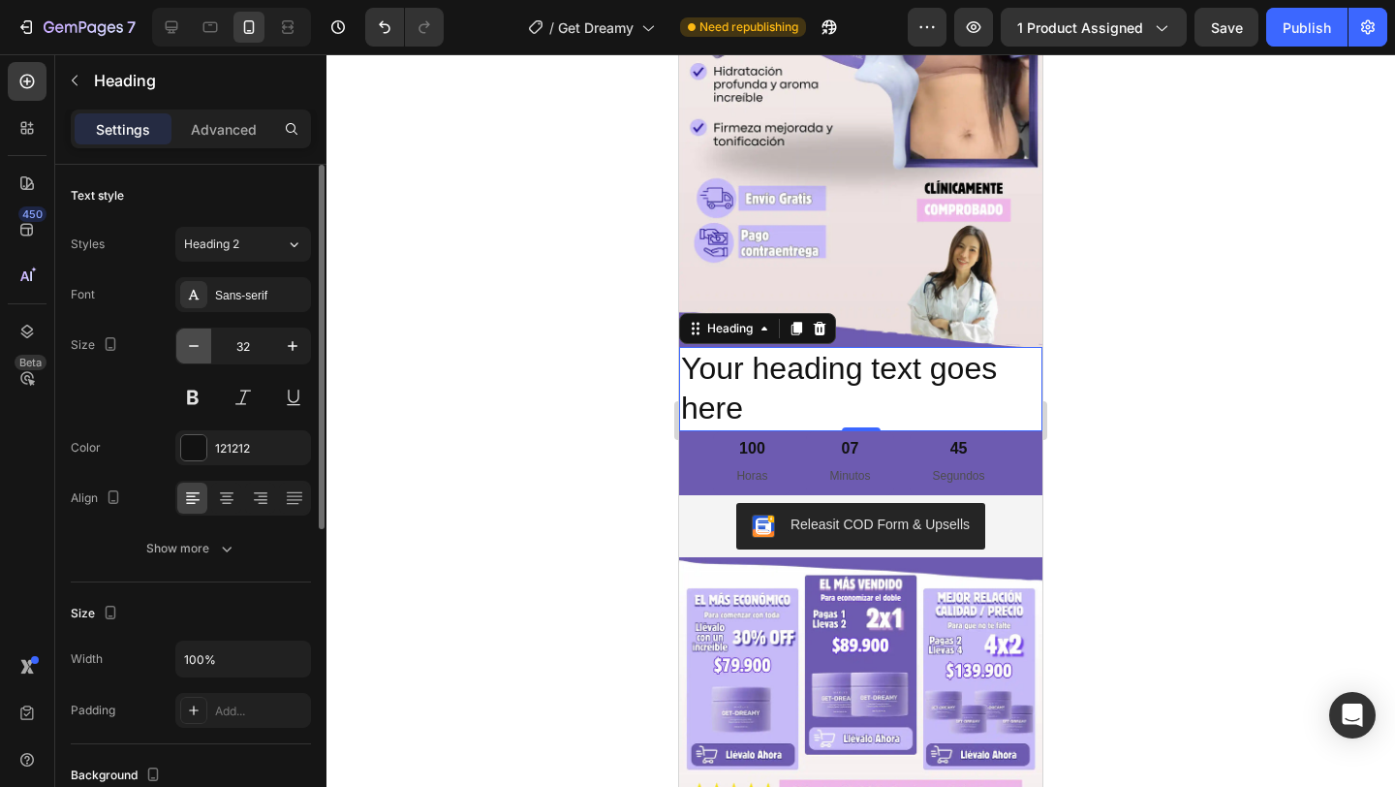
click at [189, 340] on icon "button" at bounding box center [193, 345] width 19 height 19
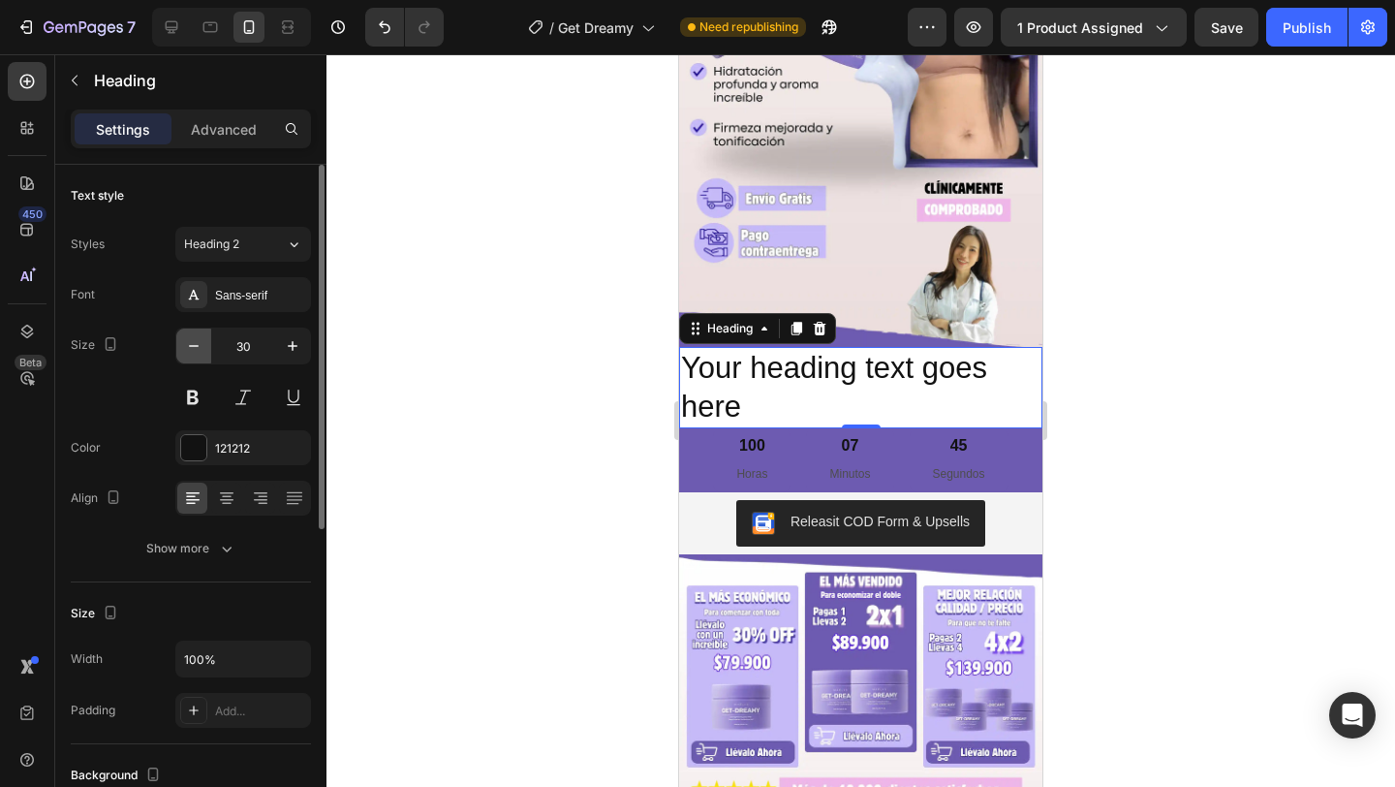
click at [189, 340] on icon "button" at bounding box center [193, 345] width 19 height 19
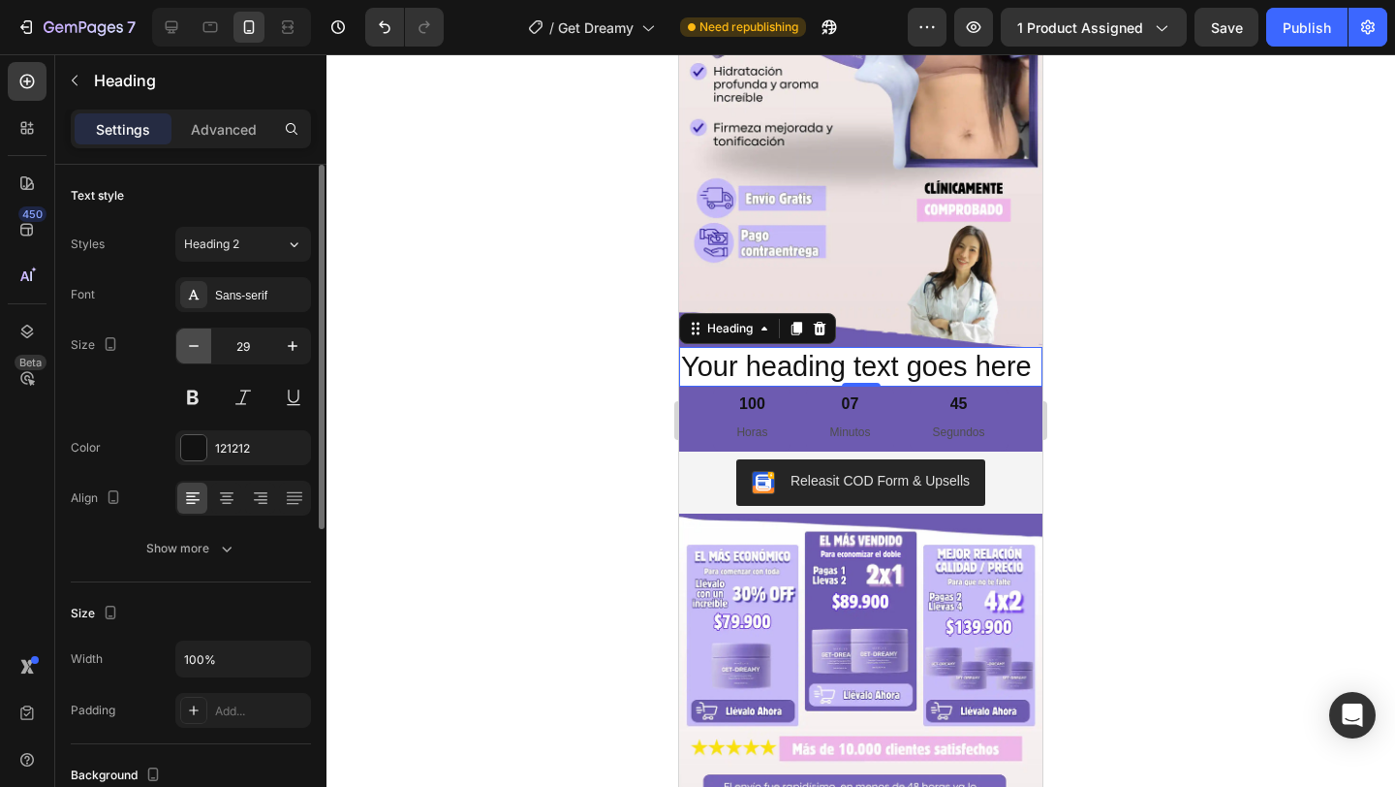
click at [189, 340] on icon "button" at bounding box center [193, 345] width 19 height 19
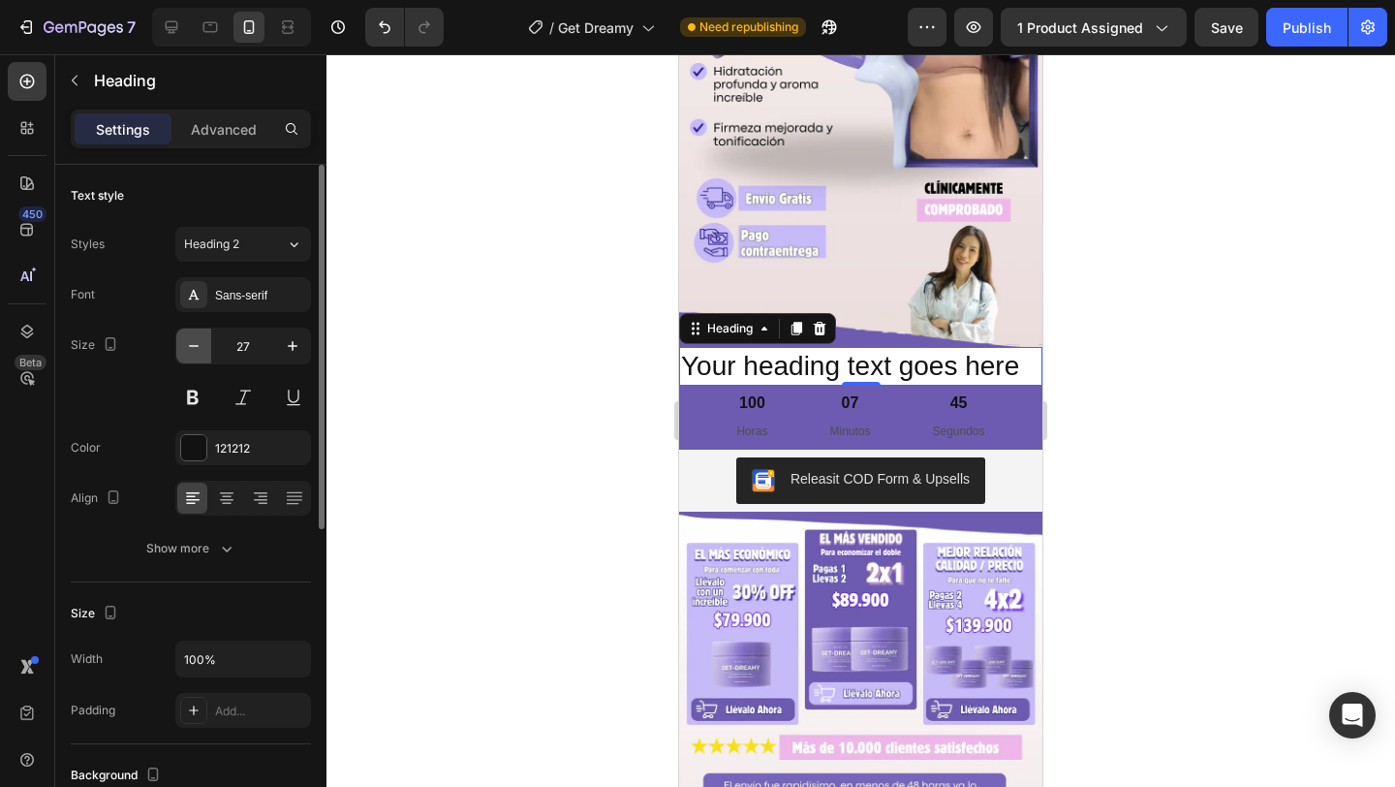
click at [189, 340] on icon "button" at bounding box center [193, 345] width 19 height 19
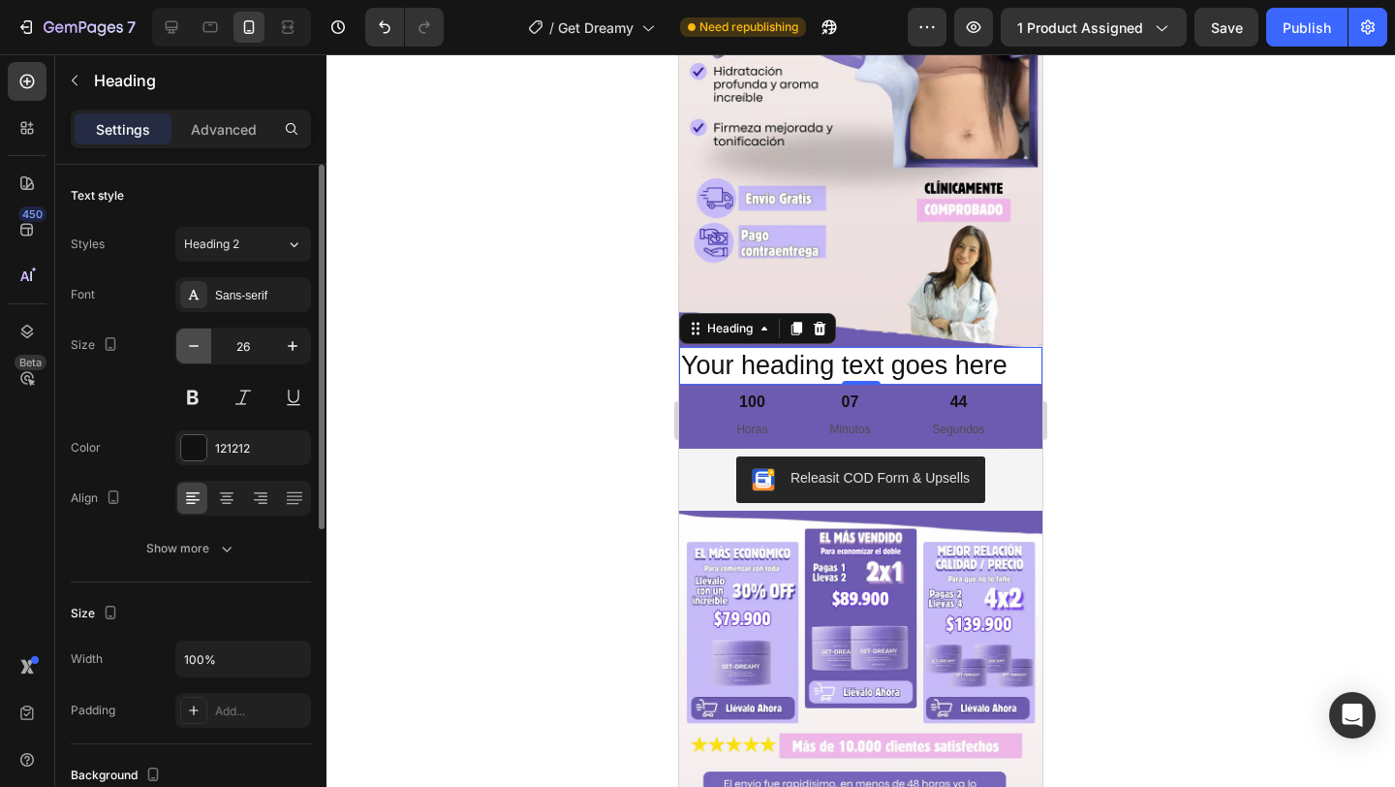
click at [189, 340] on icon "button" at bounding box center [193, 345] width 19 height 19
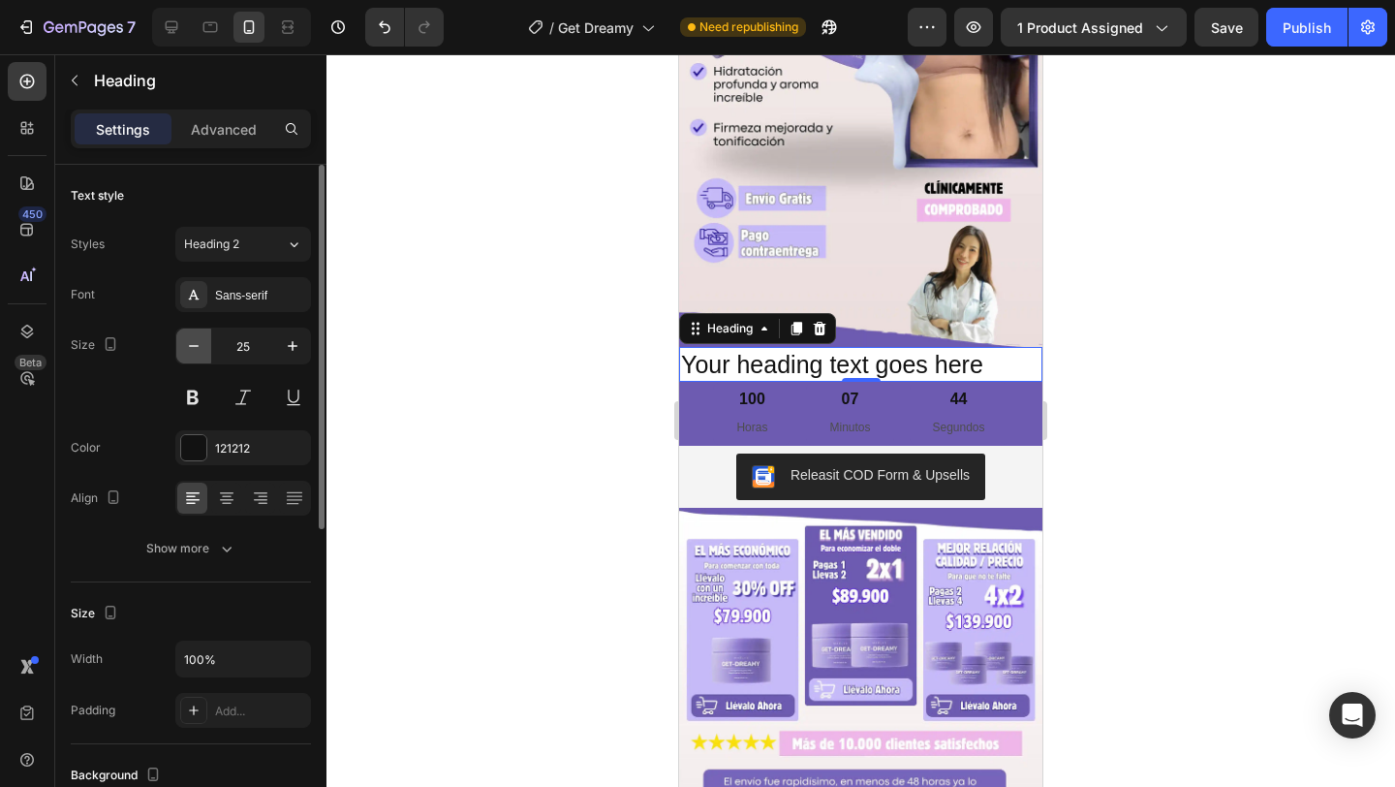
click at [189, 340] on icon "button" at bounding box center [193, 345] width 19 height 19
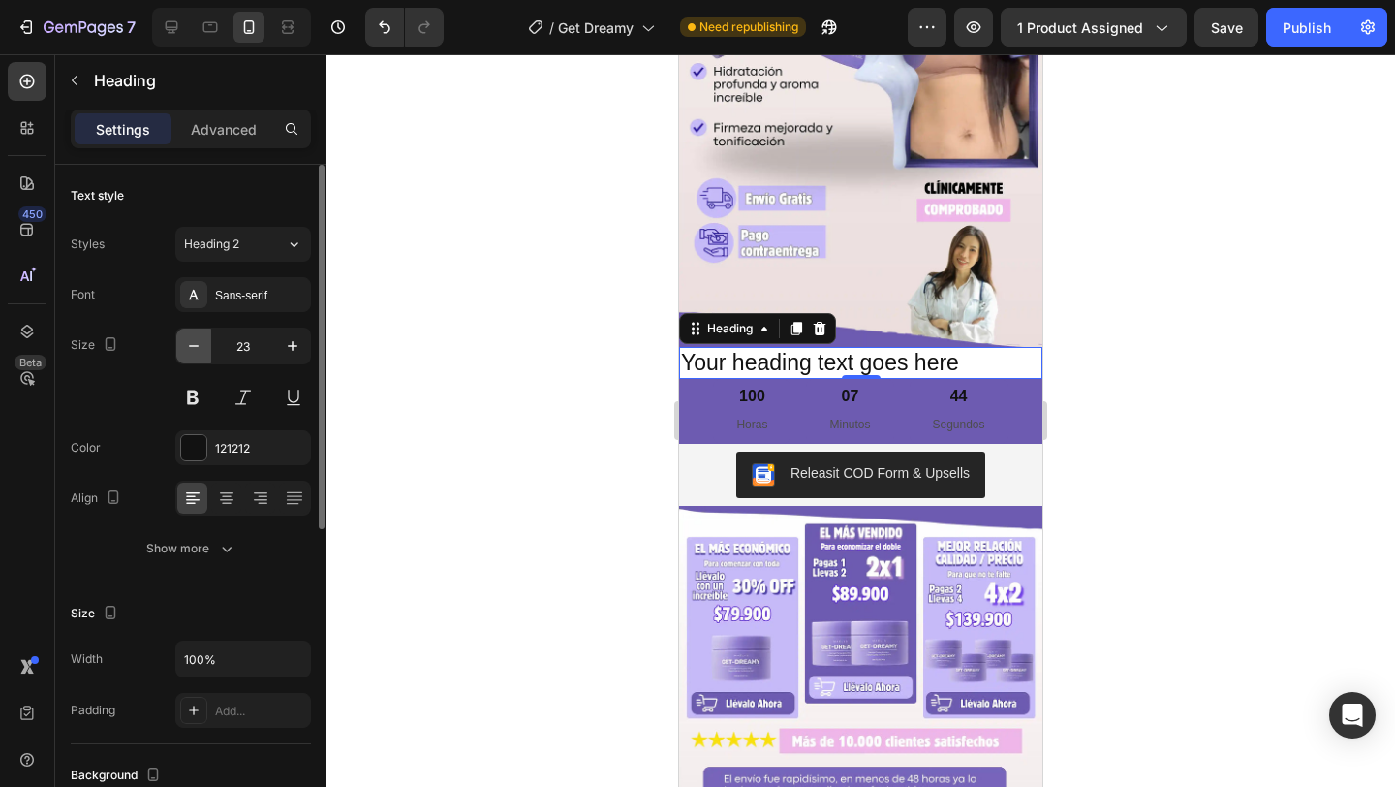
click at [189, 340] on icon "button" at bounding box center [193, 345] width 19 height 19
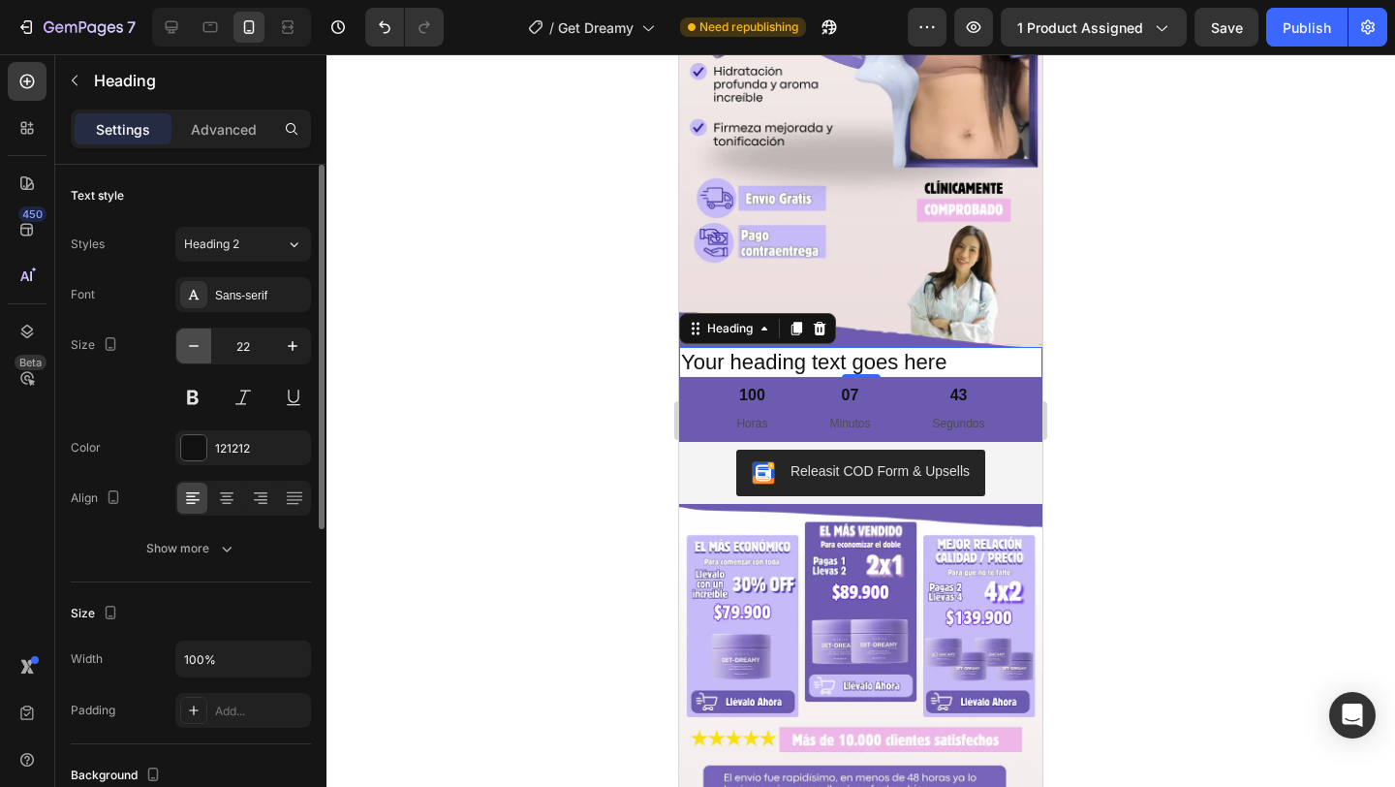
click at [189, 340] on icon "button" at bounding box center [193, 345] width 19 height 19
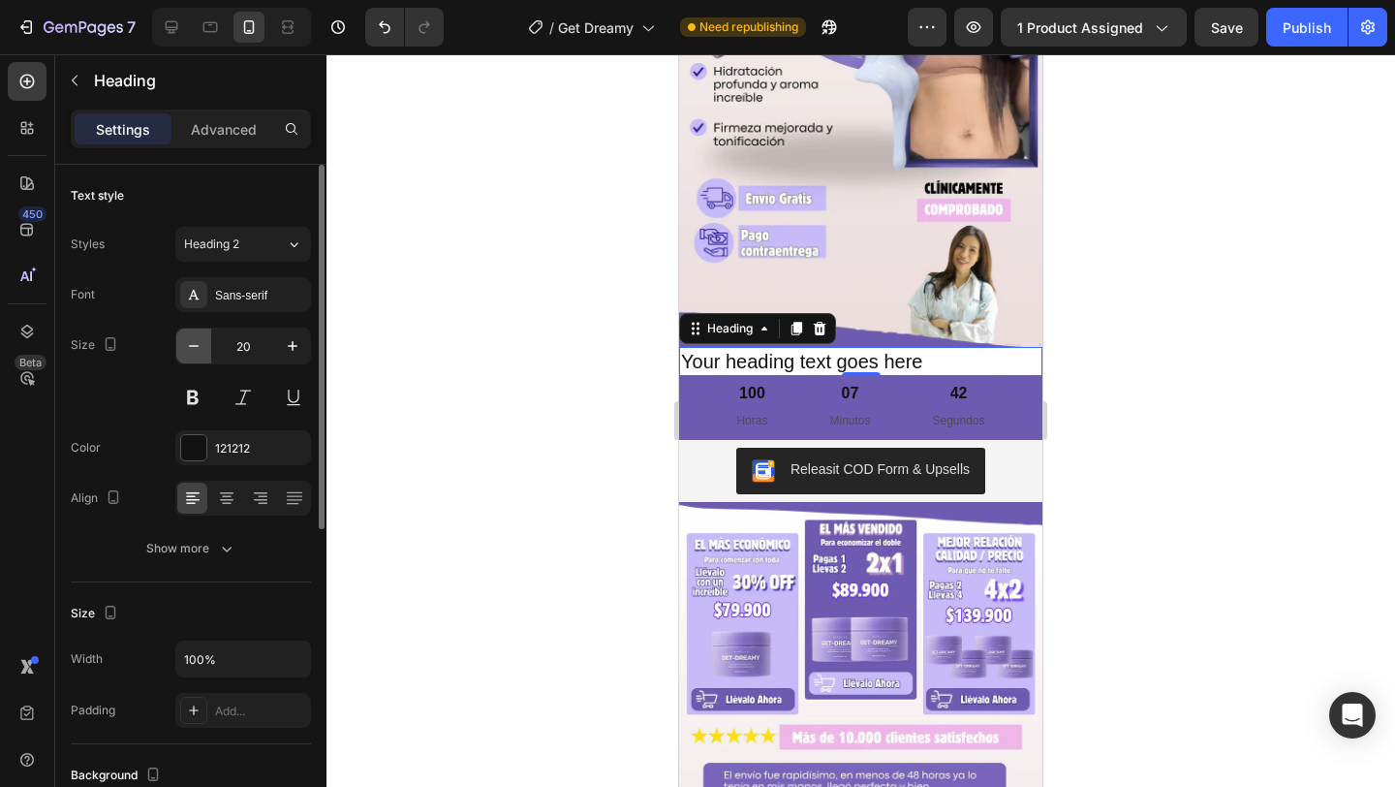
click at [189, 340] on icon "button" at bounding box center [193, 345] width 19 height 19
type input "19"
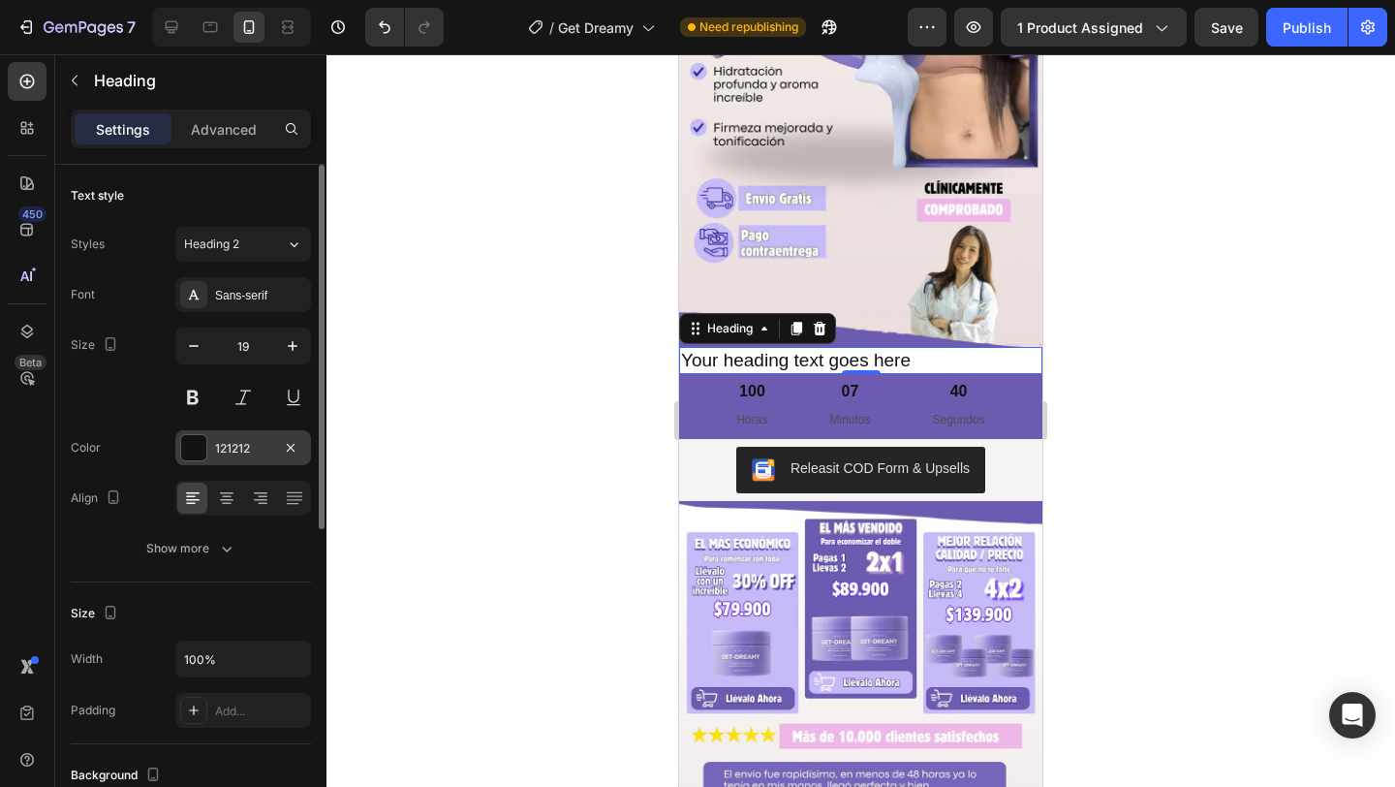
click at [216, 443] on div "121212" at bounding box center [243, 448] width 56 height 17
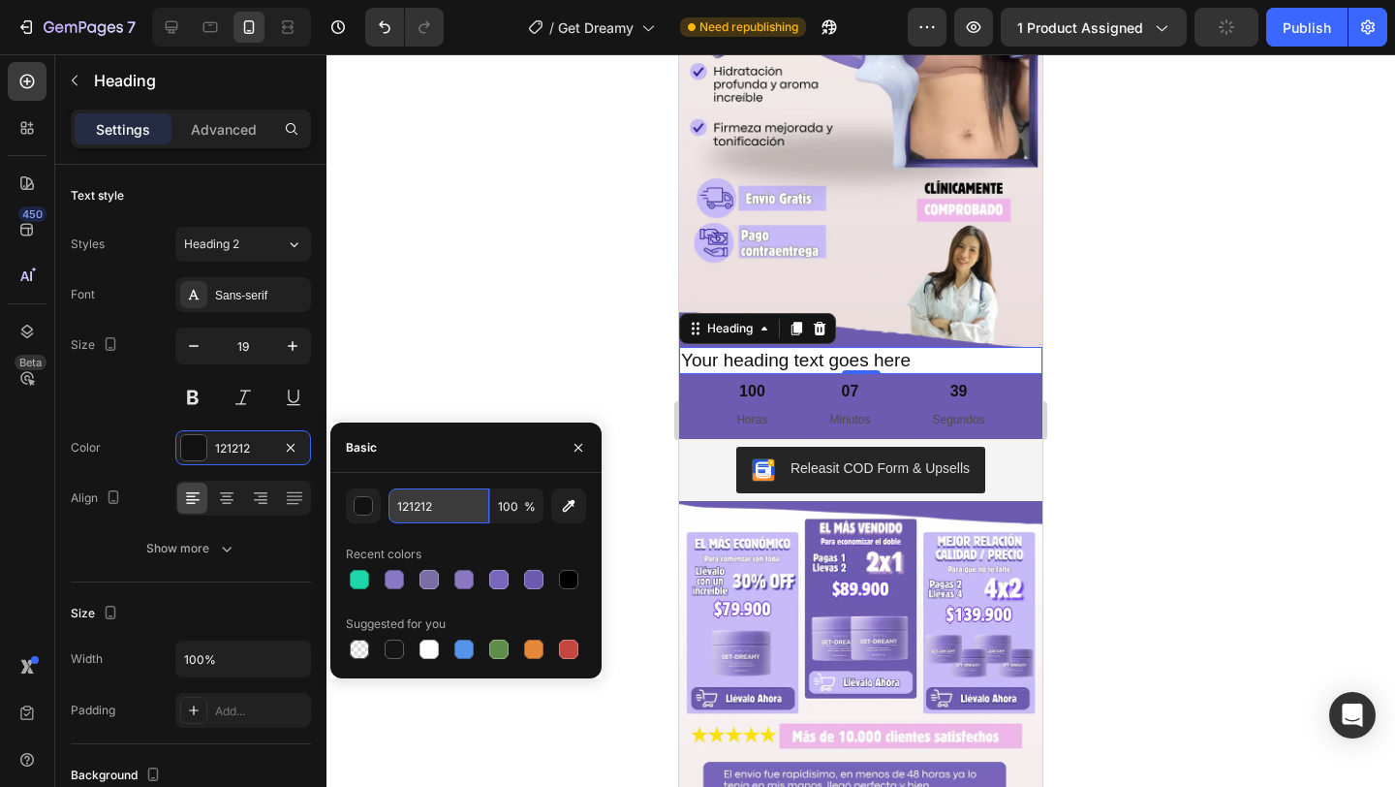
click at [464, 503] on input "121212" at bounding box center [439, 505] width 101 height 35
click at [421, 645] on div at bounding box center [429, 649] width 19 height 19
type input "FFFFFF"
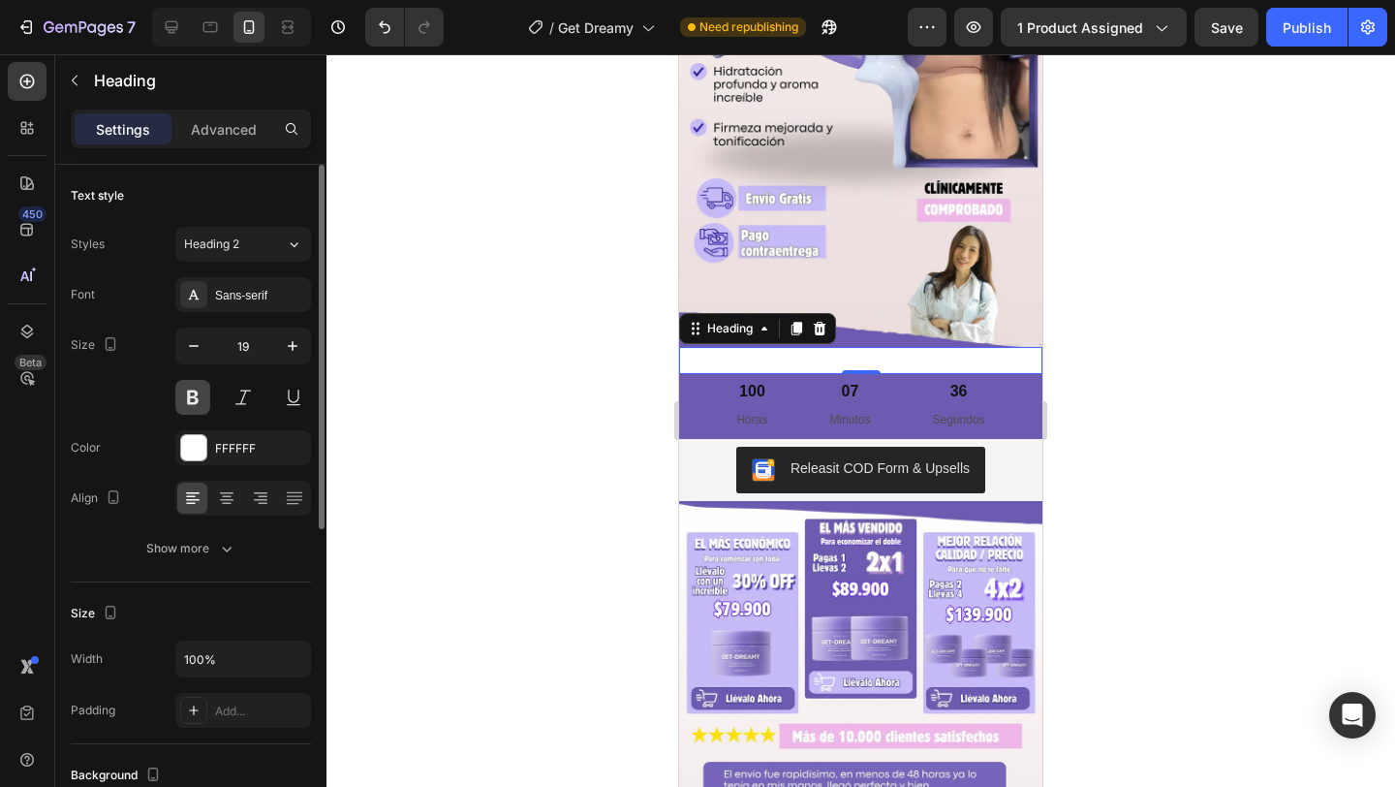
click at [197, 398] on button at bounding box center [192, 397] width 35 height 35
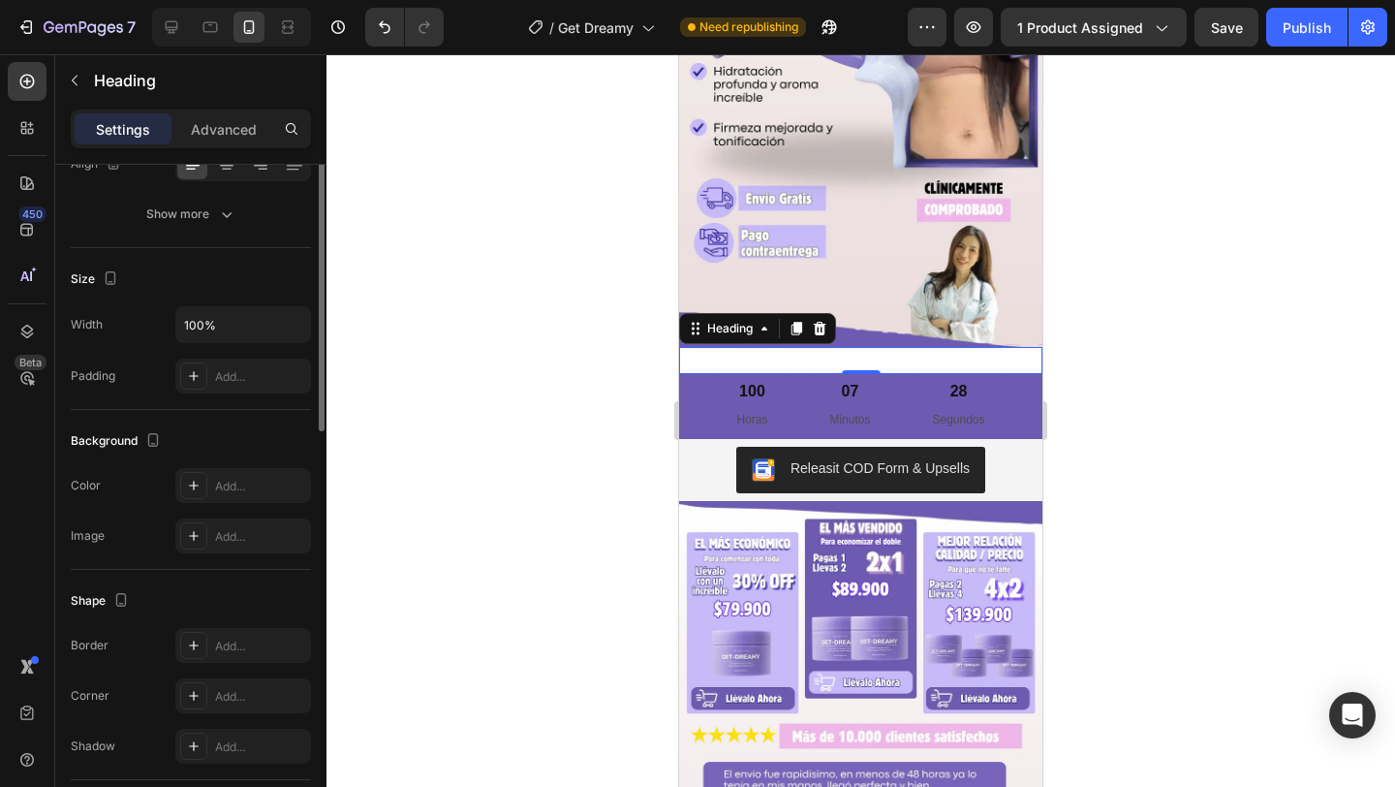
scroll to position [0, 0]
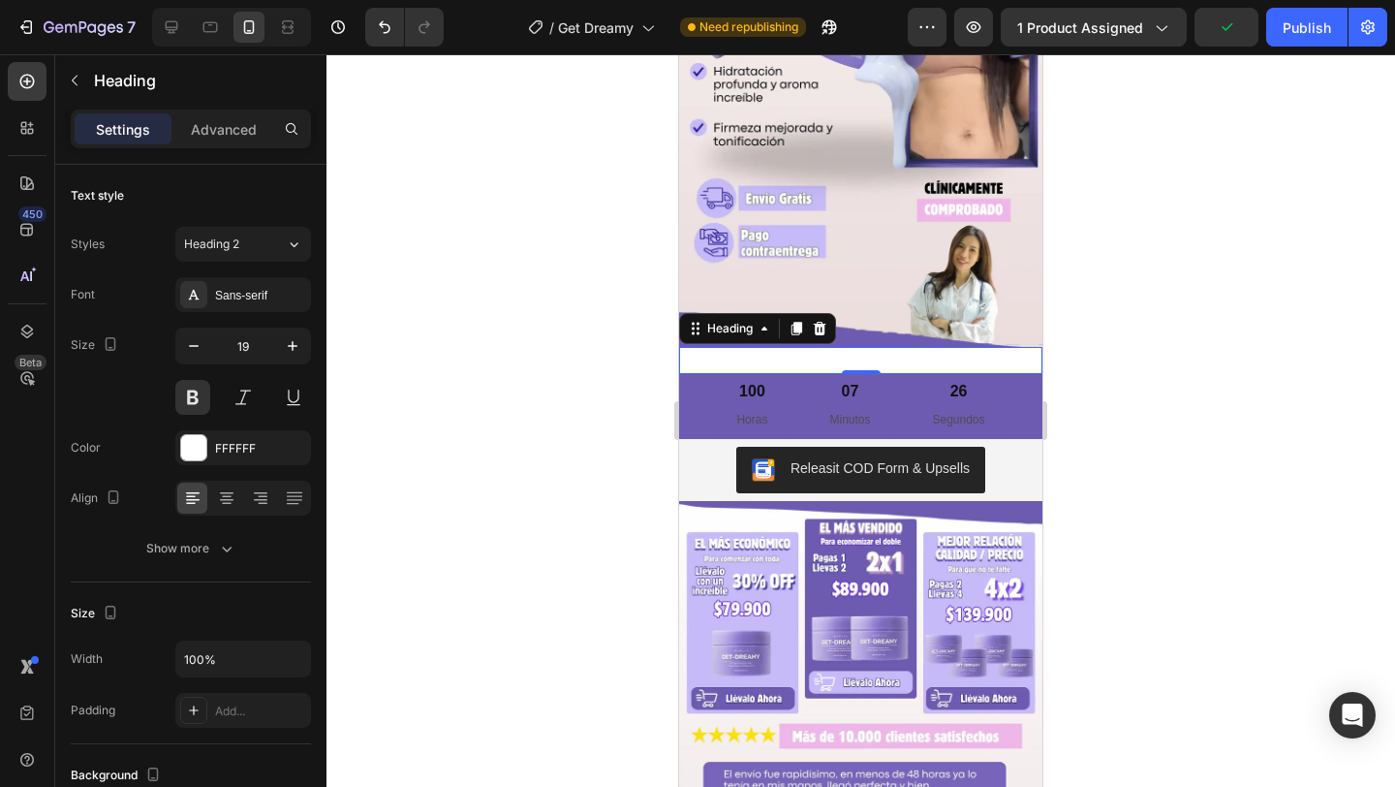
click at [751, 363] on h2 "Your heading text goes here" at bounding box center [860, 361] width 363 height 28
click at [751, 363] on p "Your heading text goes here" at bounding box center [860, 361] width 359 height 24
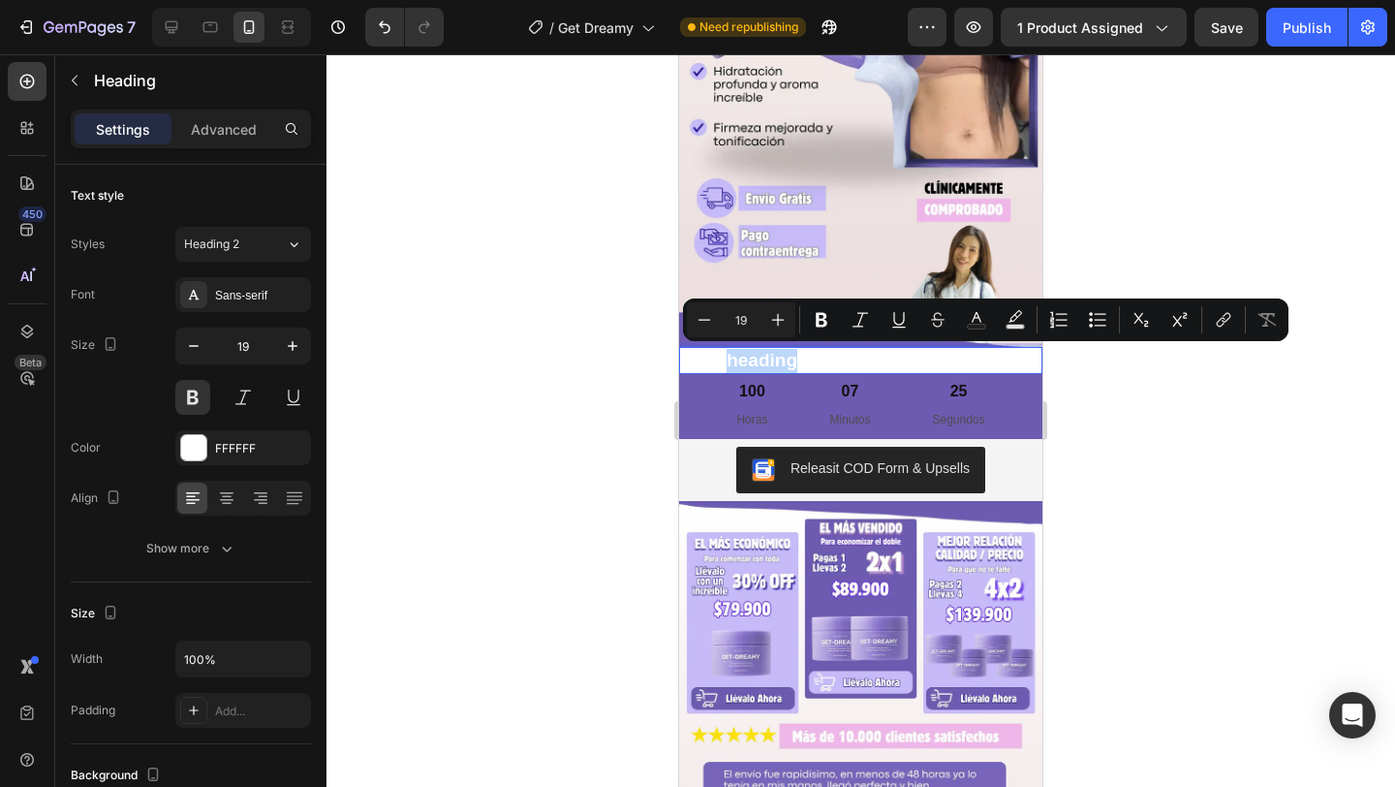
click at [749, 363] on p "Your heading text goes here" at bounding box center [860, 361] width 359 height 24
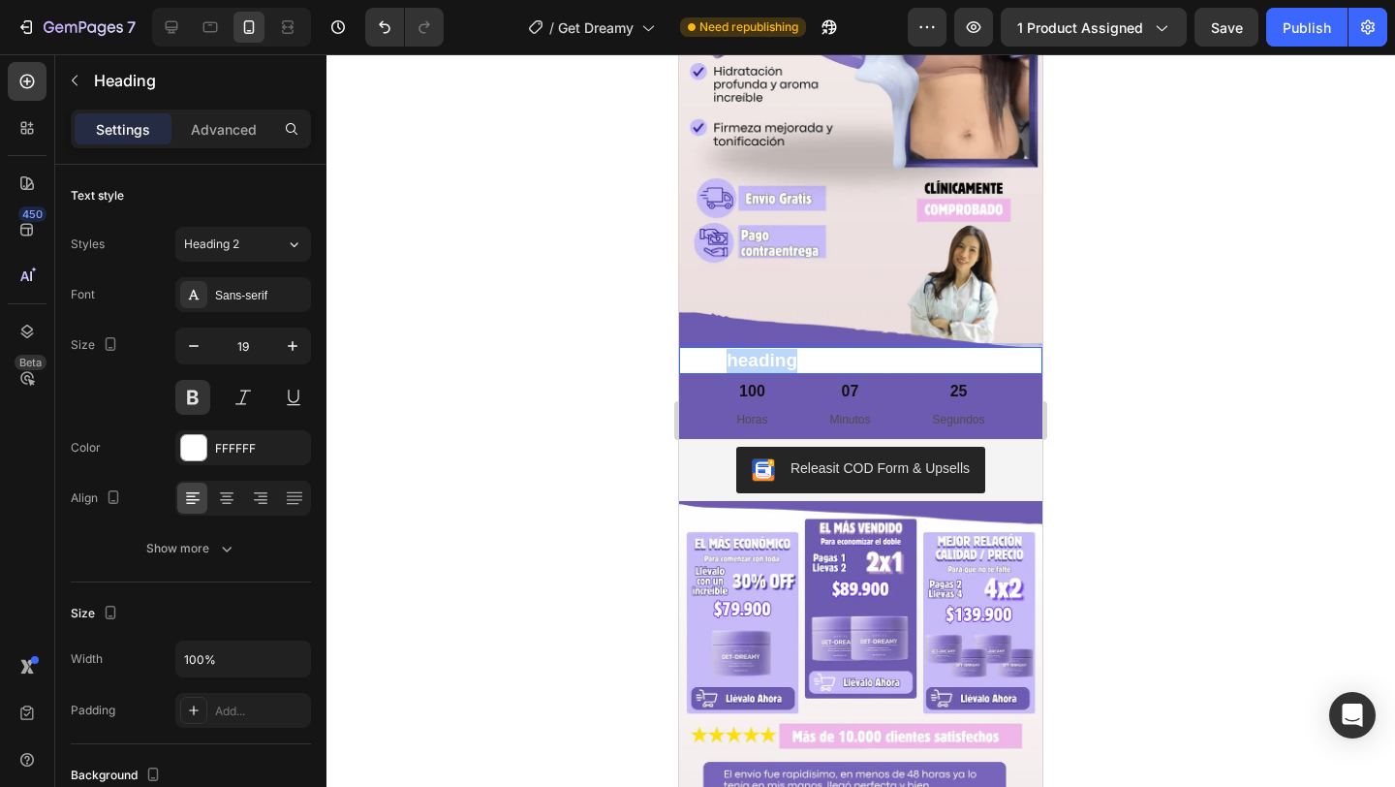
click at [749, 363] on p "Your heading text goes here" at bounding box center [860, 361] width 359 height 24
click at [749, 363] on p "Your text goes here" at bounding box center [860, 361] width 359 height 24
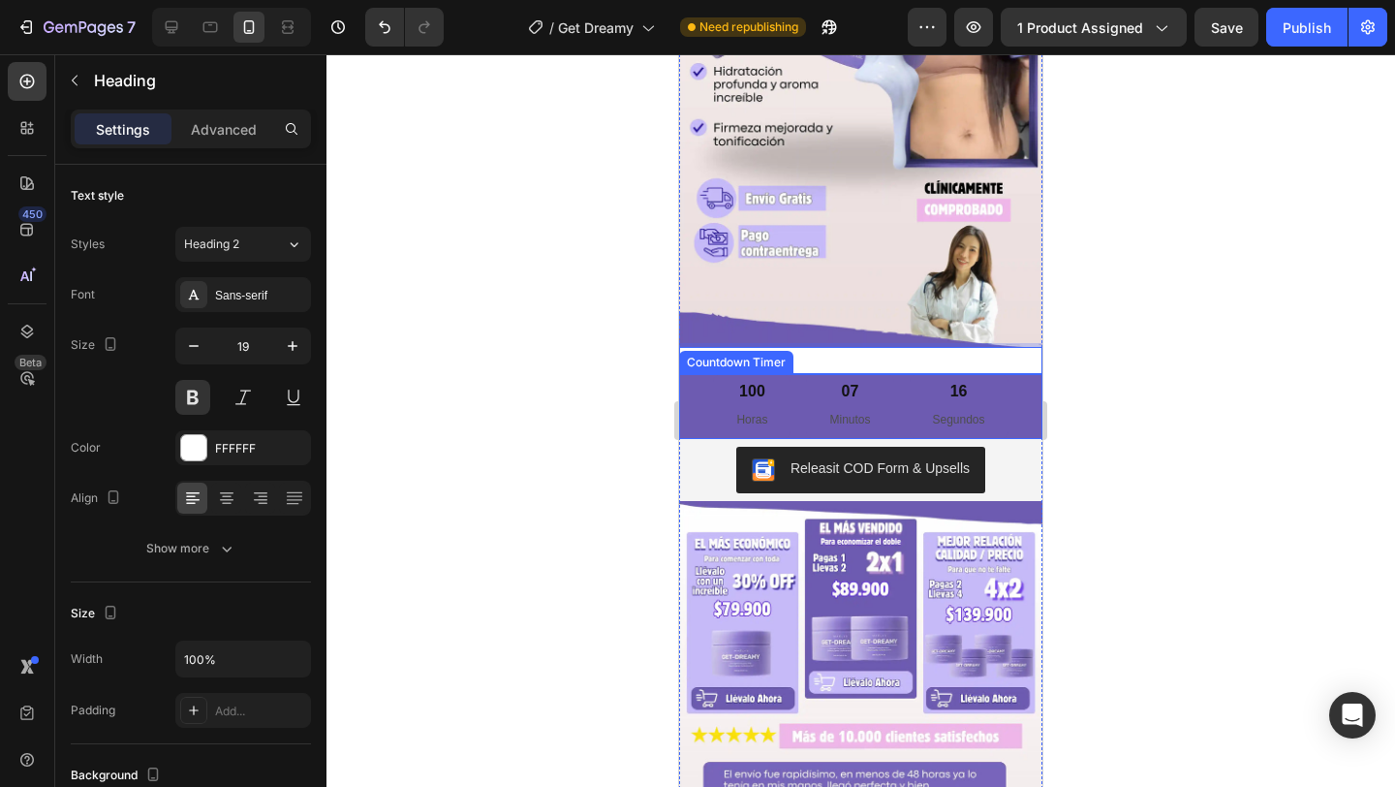
click at [779, 420] on div "100 Horas" at bounding box center [752, 406] width 78 height 64
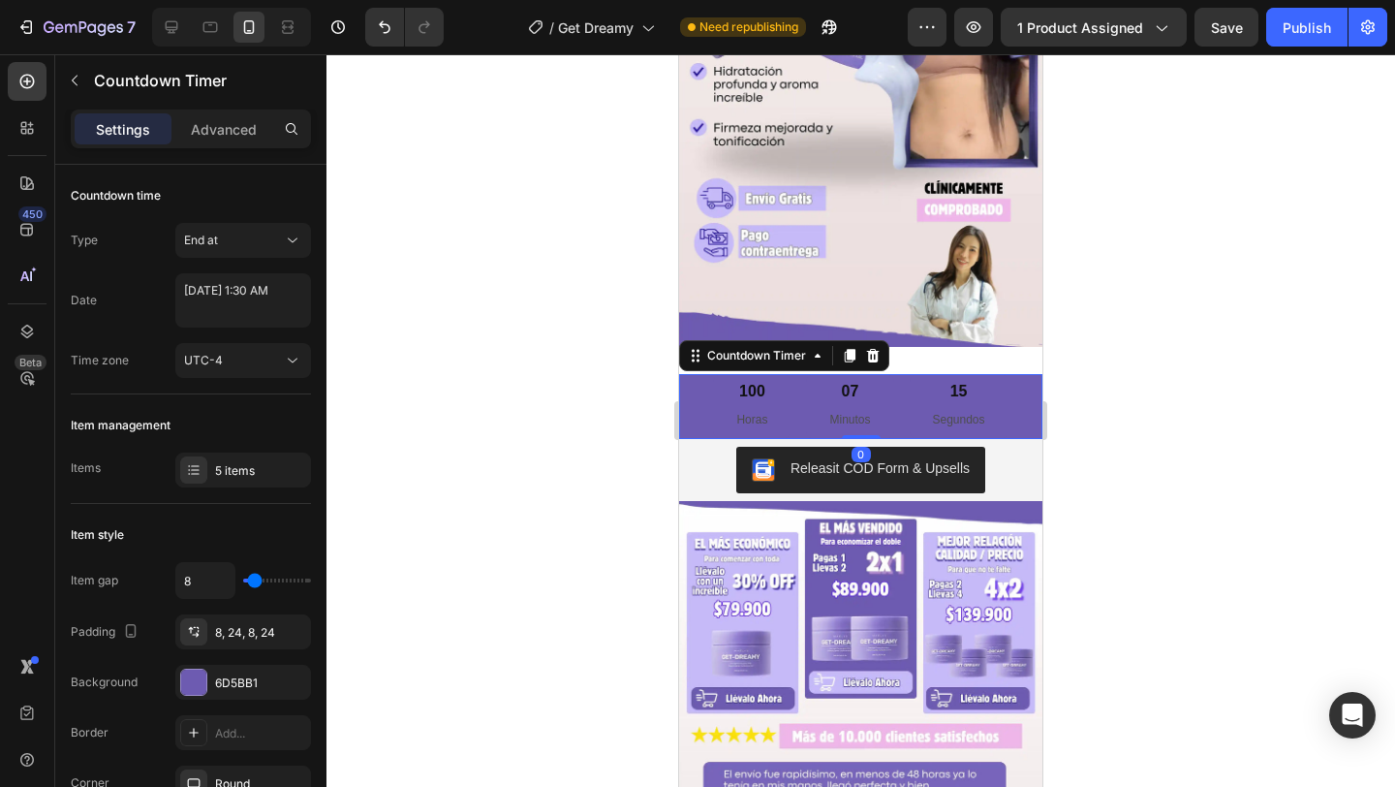
click at [757, 399] on div "100" at bounding box center [751, 392] width 31 height 20
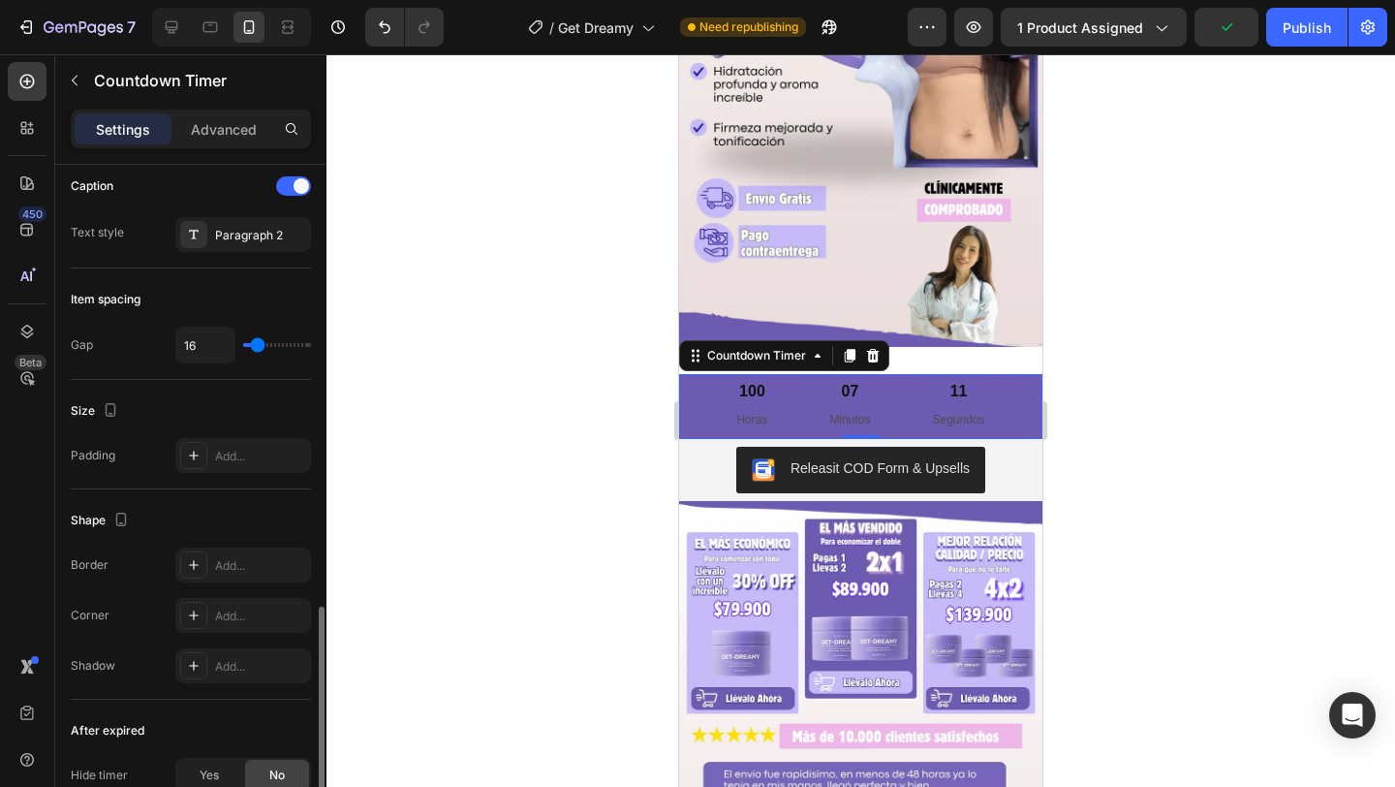
scroll to position [987, 0]
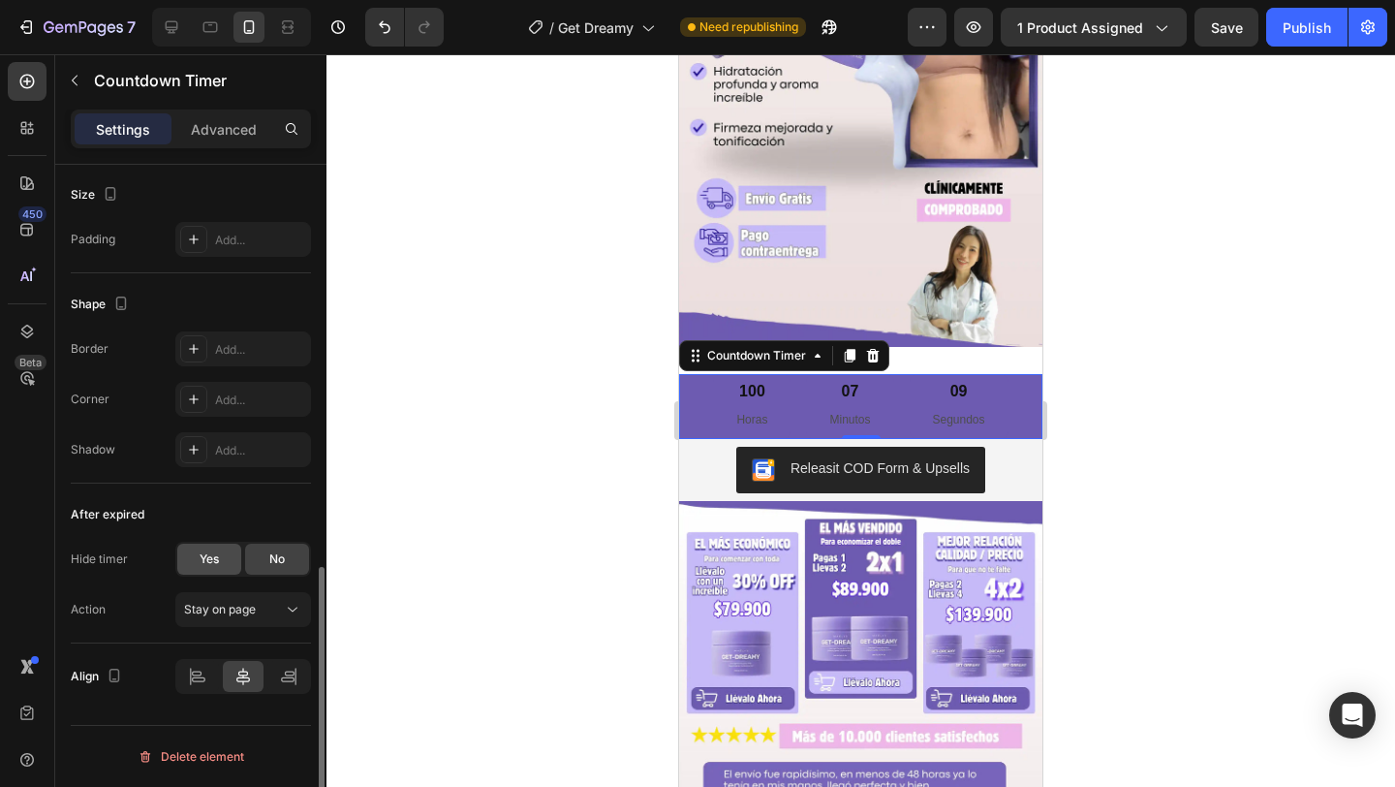
click at [230, 561] on div "Yes" at bounding box center [209, 559] width 64 height 31
click at [271, 560] on span "No" at bounding box center [277, 558] width 16 height 17
click at [233, 618] on div "Stay on page" at bounding box center [243, 609] width 118 height 19
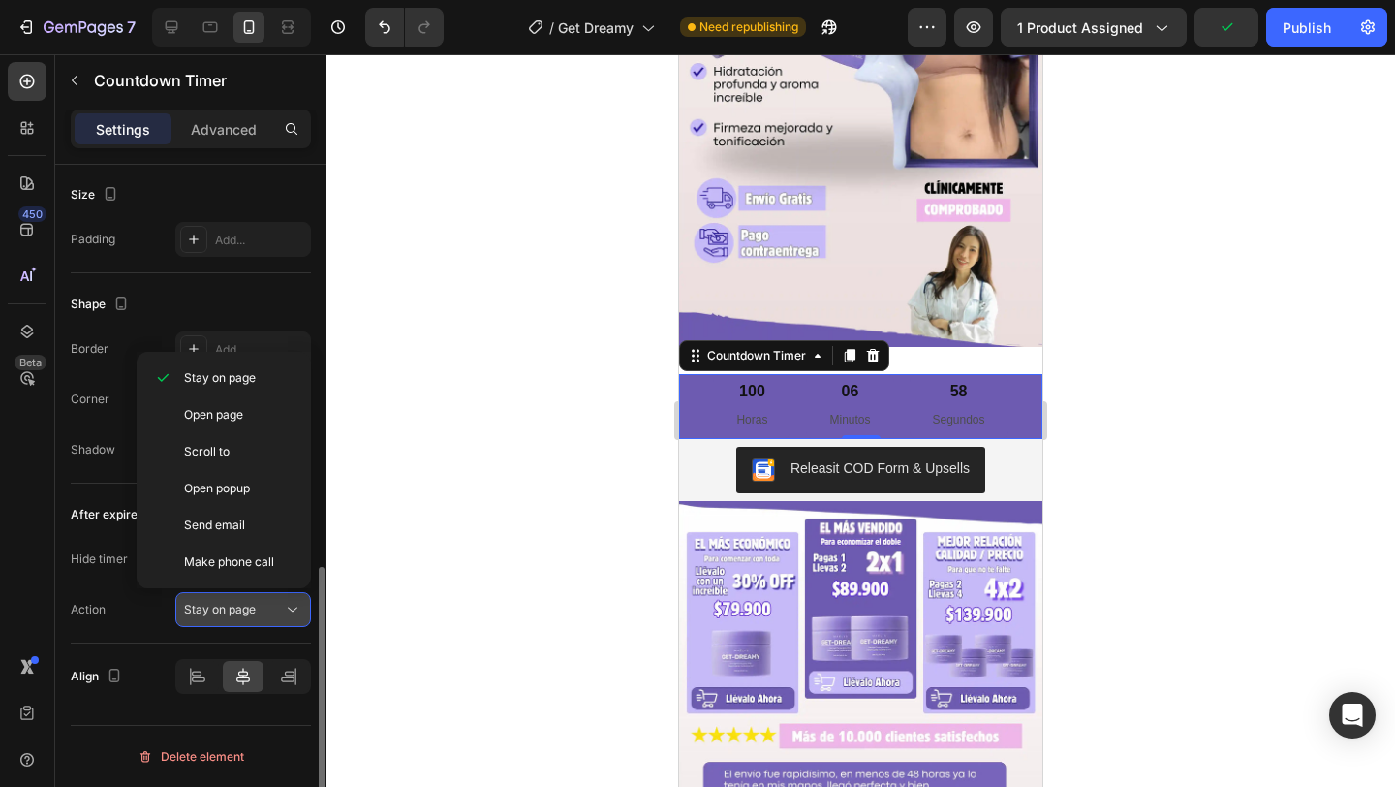
click at [233, 618] on div "Stay on page" at bounding box center [243, 609] width 118 height 19
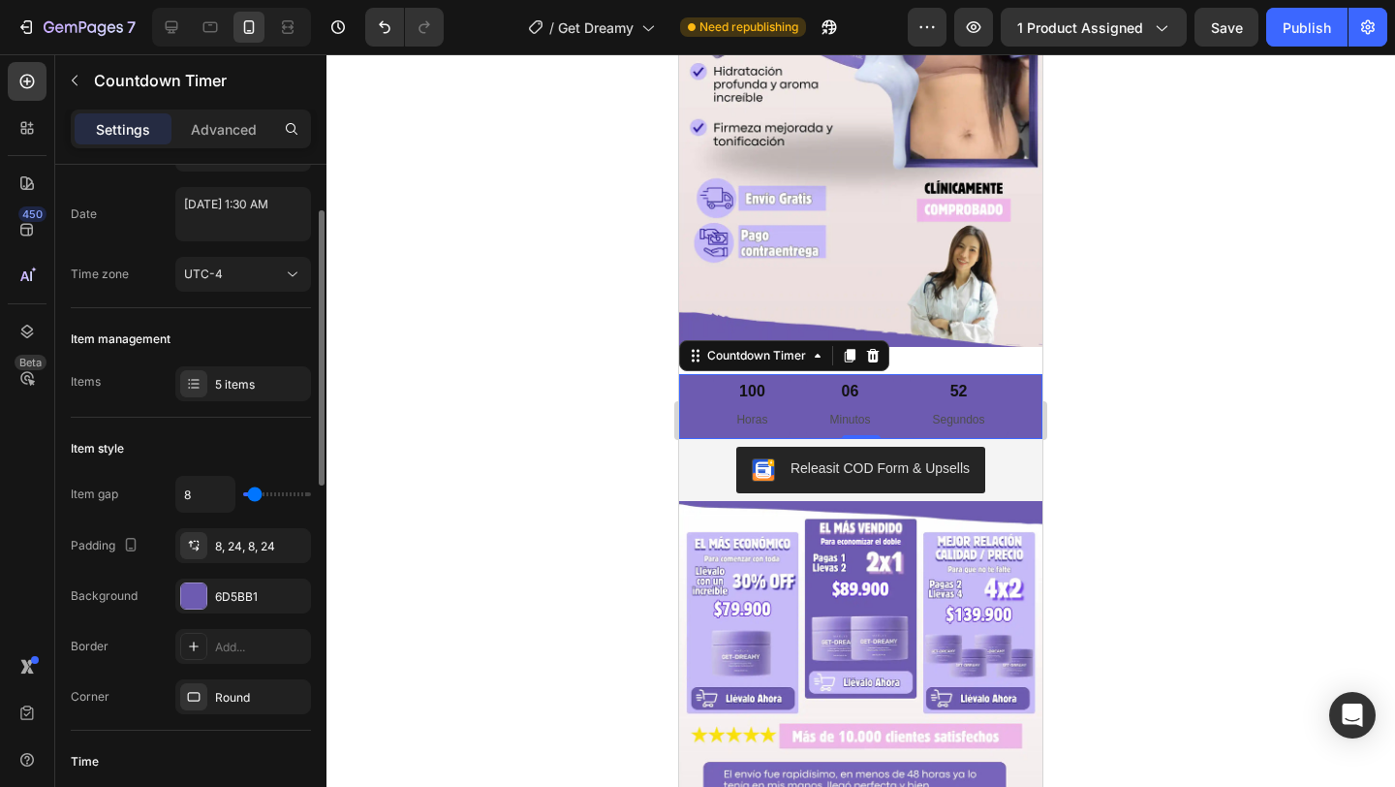
scroll to position [0, 0]
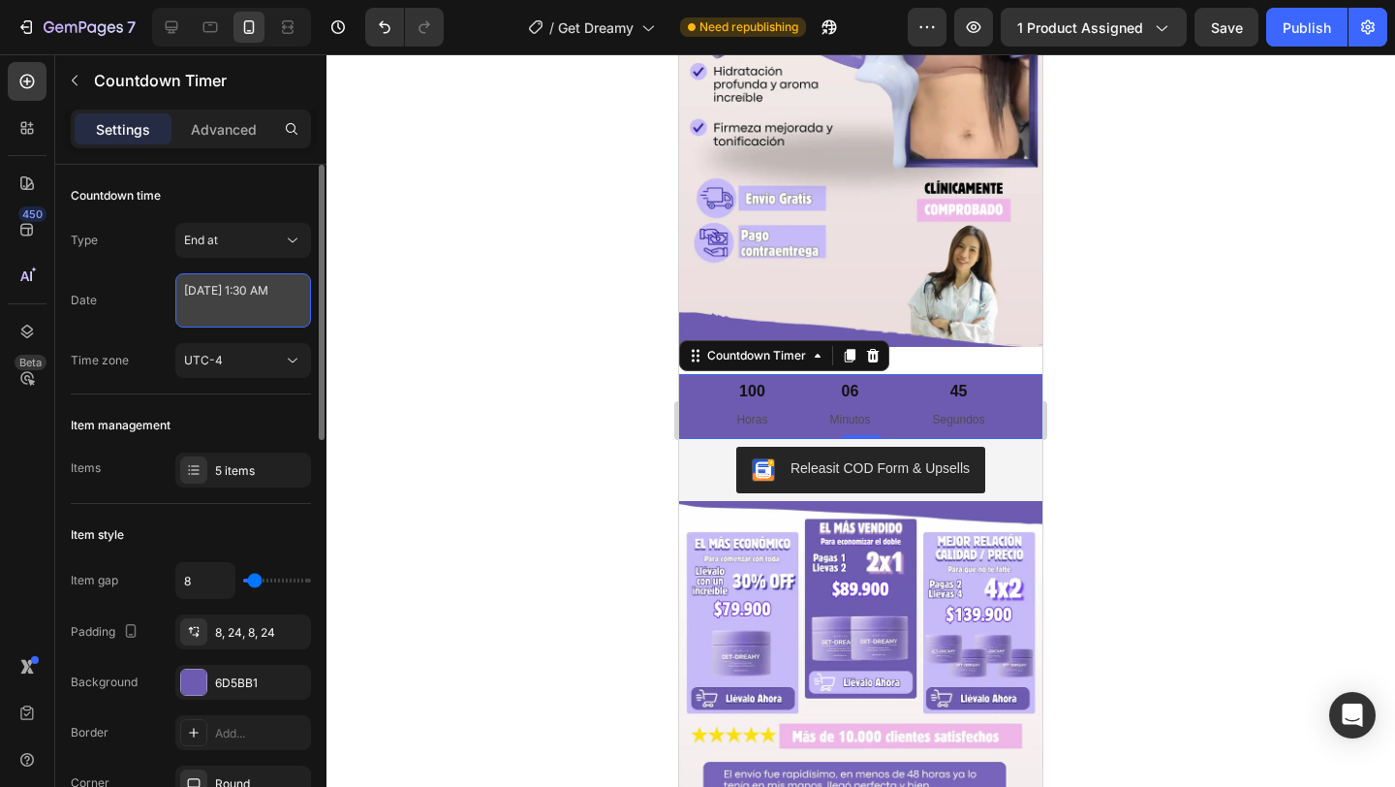
select select "1"
select select "30"
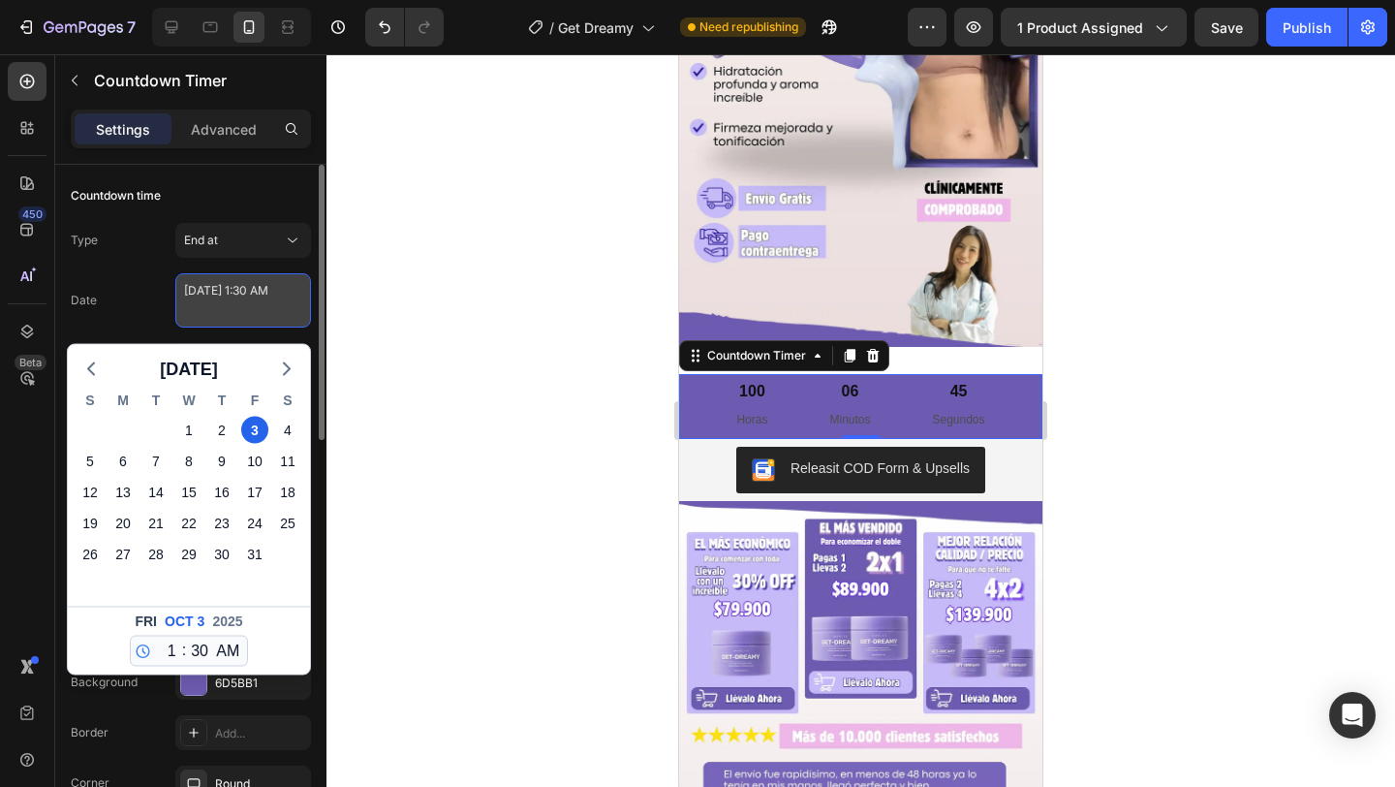
click at [247, 312] on textarea "[DATE] 1:30 AM" at bounding box center [243, 300] width 136 height 54
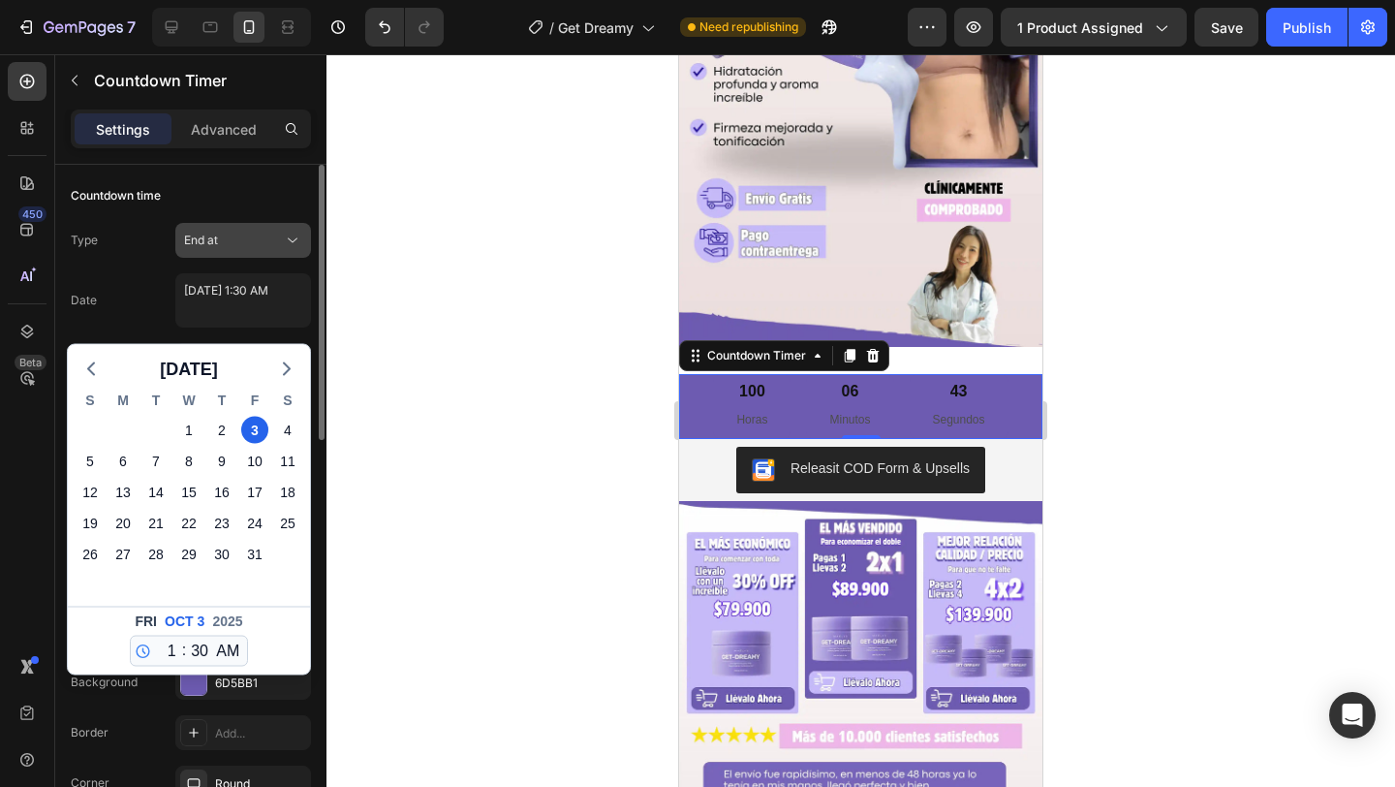
click at [221, 242] on div "End at" at bounding box center [233, 240] width 99 height 17
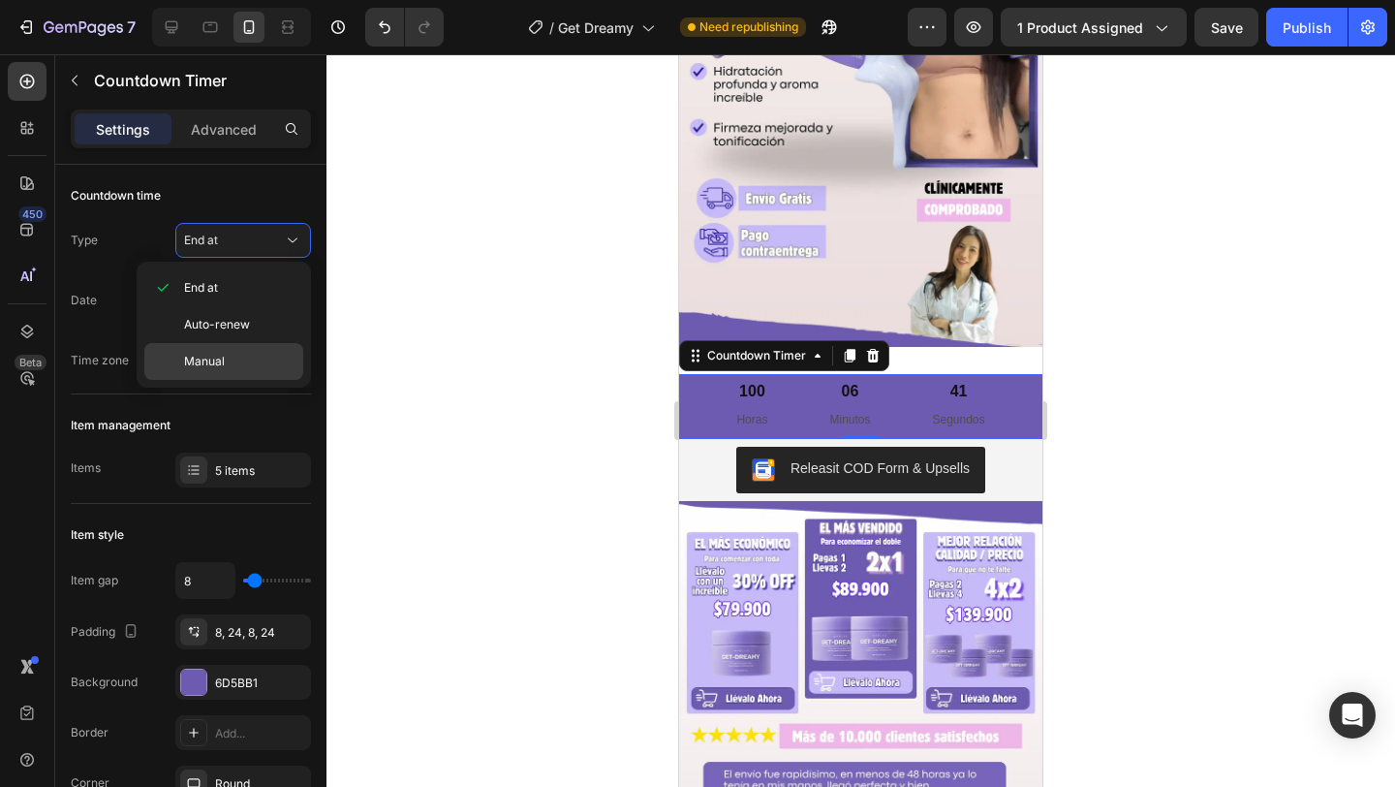
click at [213, 363] on span "Manual" at bounding box center [204, 361] width 41 height 17
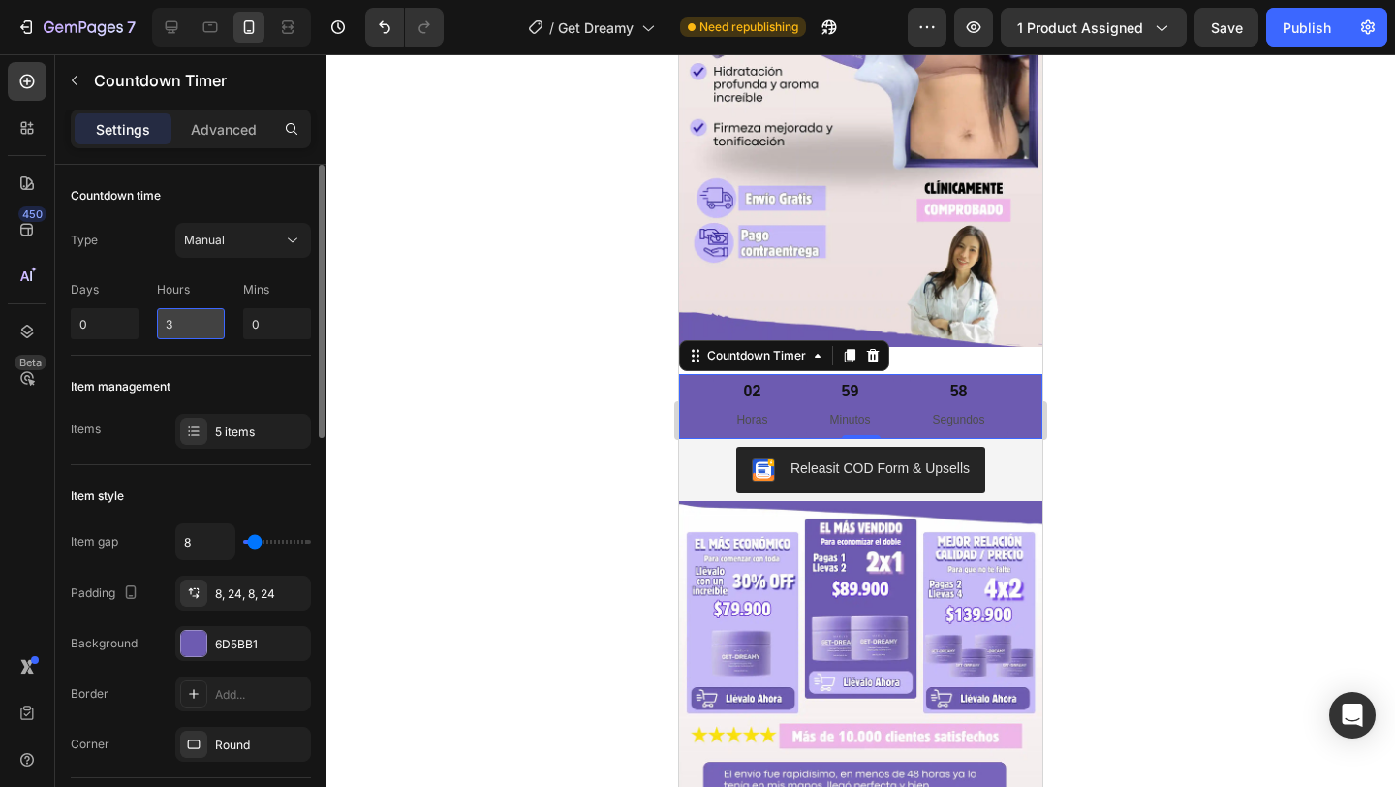
click at [204, 328] on input "3" at bounding box center [191, 323] width 68 height 31
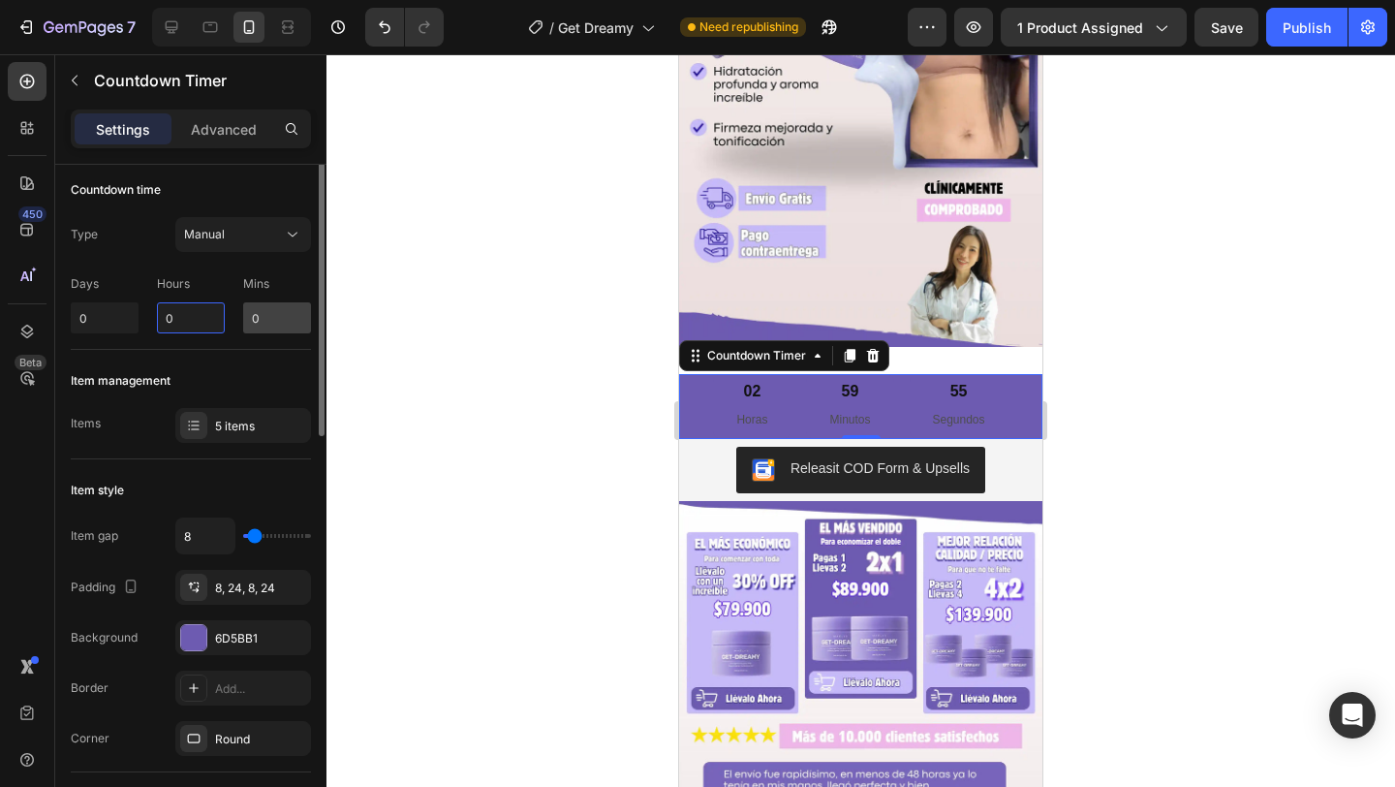
scroll to position [3, 0]
type input "0"
type input "3"
click at [264, 322] on input "0" at bounding box center [277, 320] width 68 height 31
type input "12"
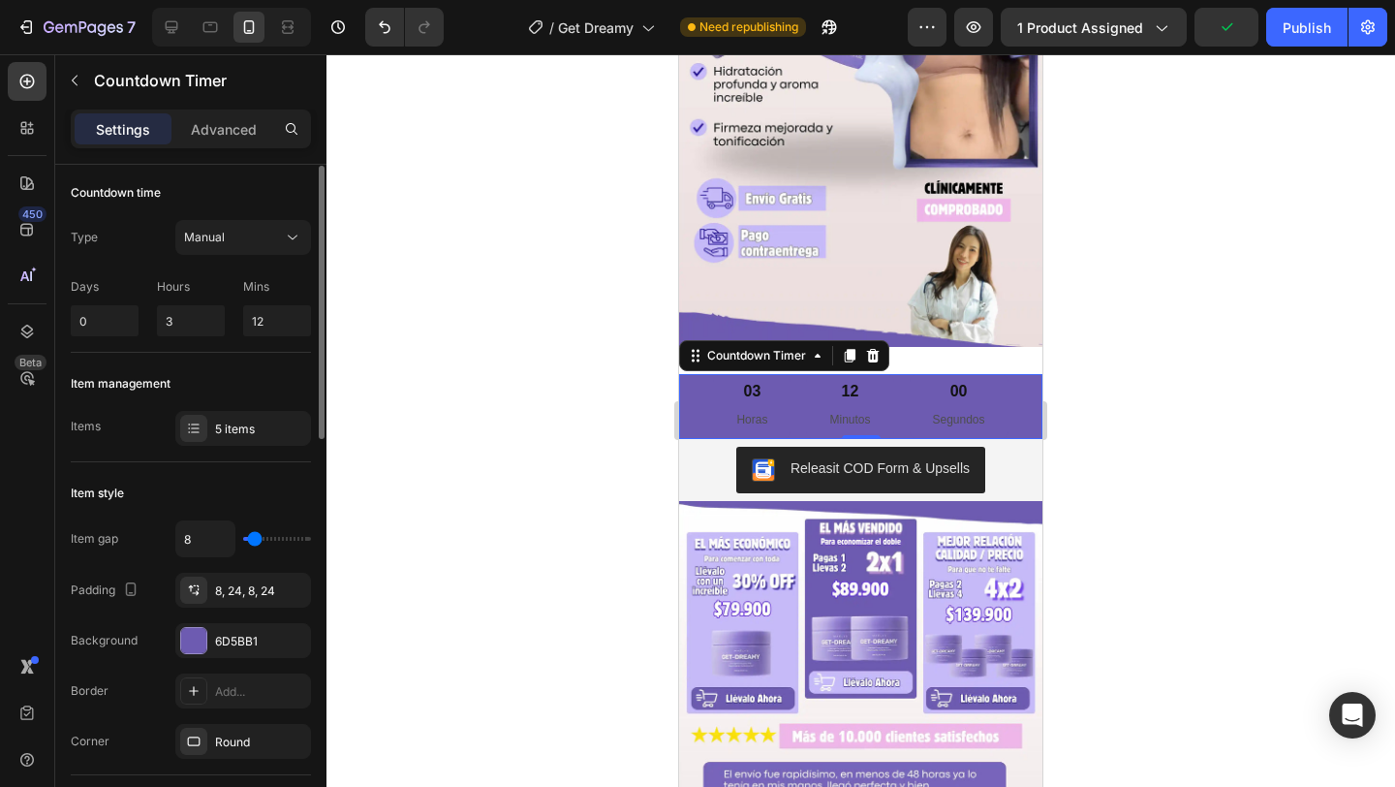
click at [229, 373] on div "Item management" at bounding box center [191, 383] width 240 height 31
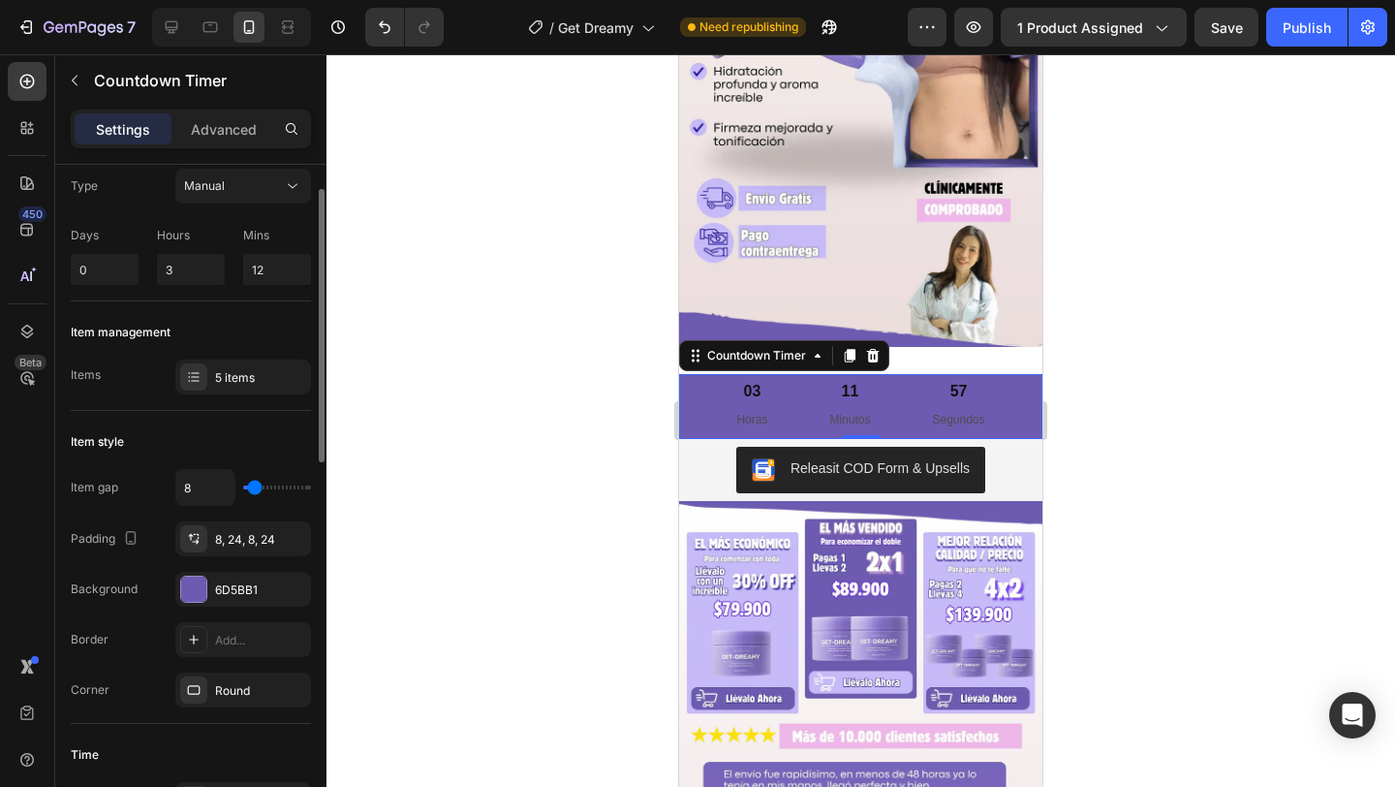
scroll to position [59, 0]
type input "9"
type input "8"
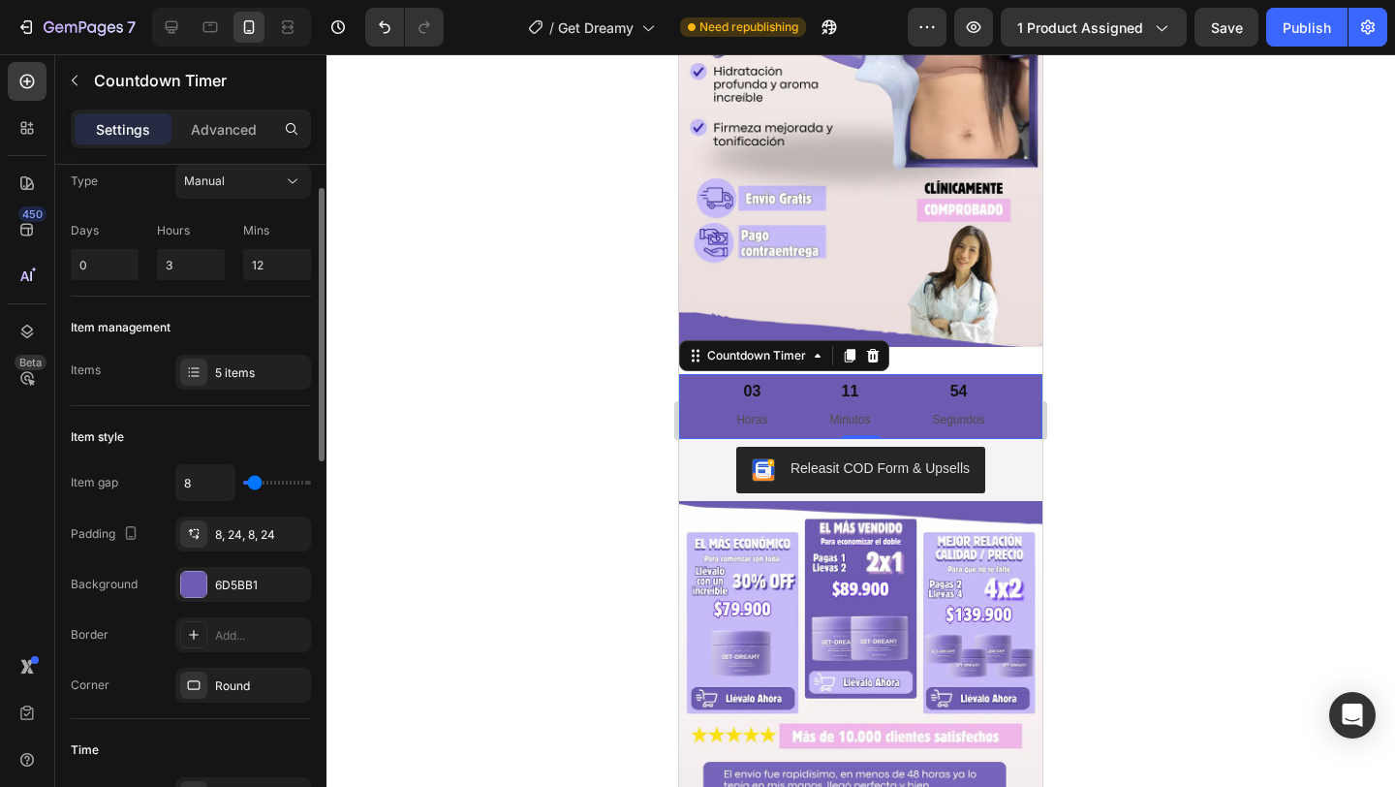
type input "5"
type input "2"
type input "0"
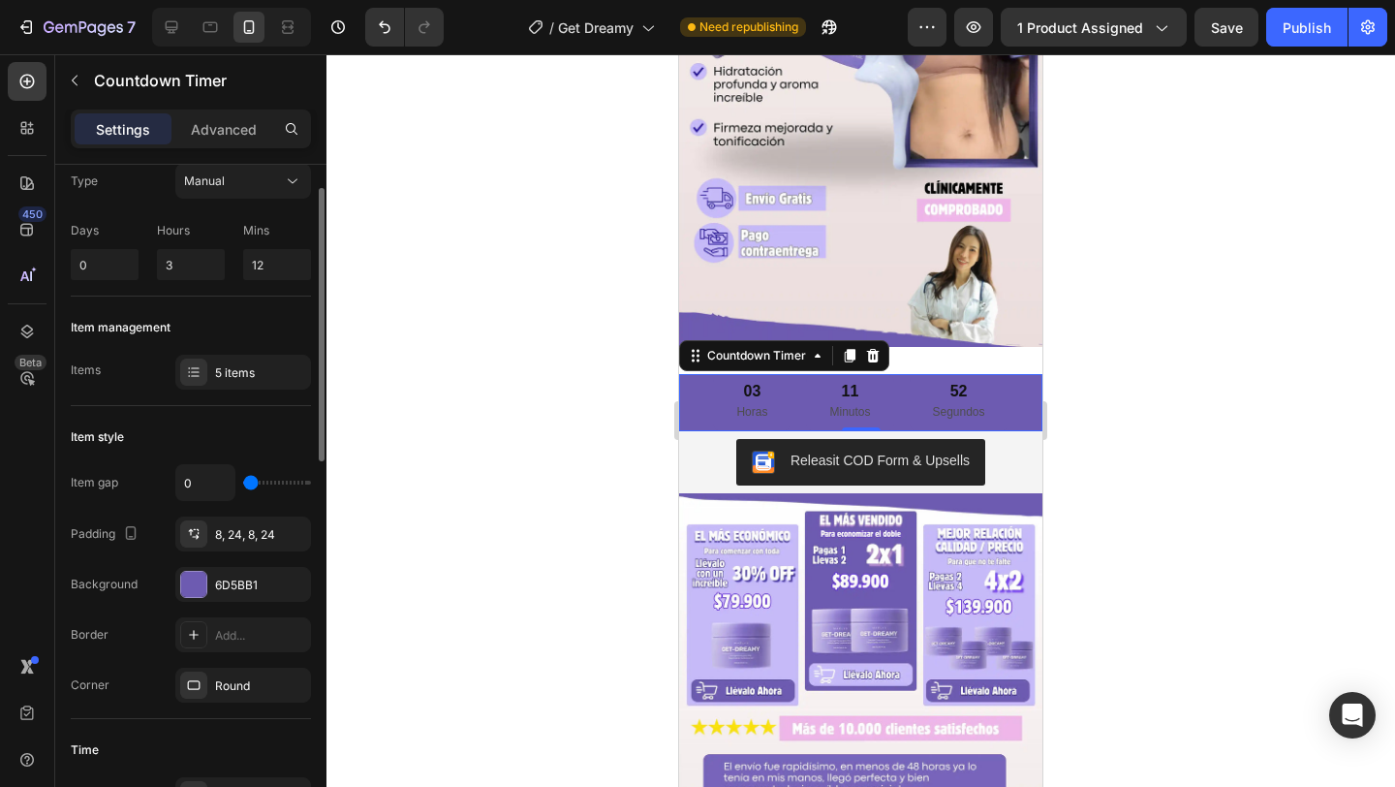
type input "0"
drag, startPoint x: 255, startPoint y: 482, endPoint x: 241, endPoint y: 483, distance: 13.6
click at [241, 483] on div "0" at bounding box center [243, 482] width 136 height 37
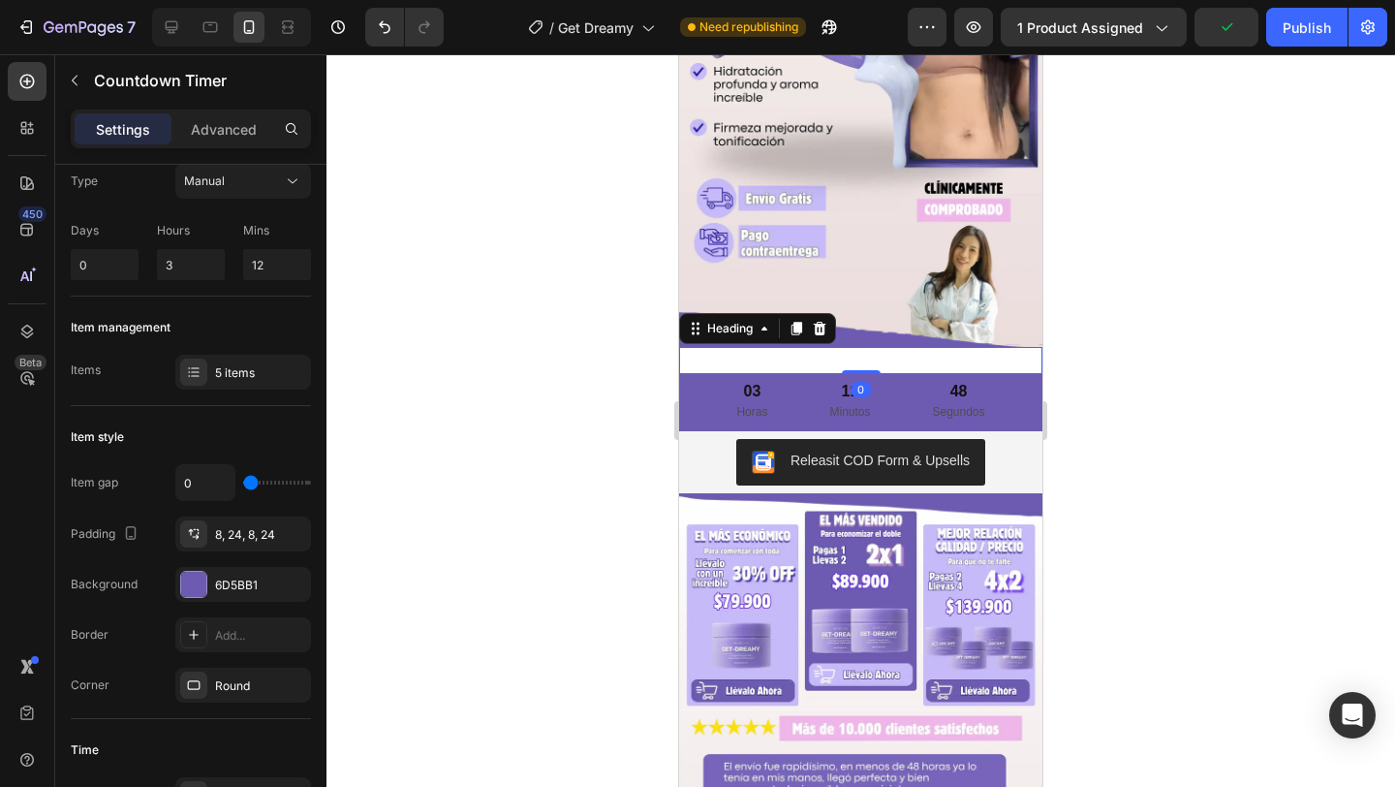
click at [946, 353] on p "TERMINA EN:" at bounding box center [860, 361] width 359 height 24
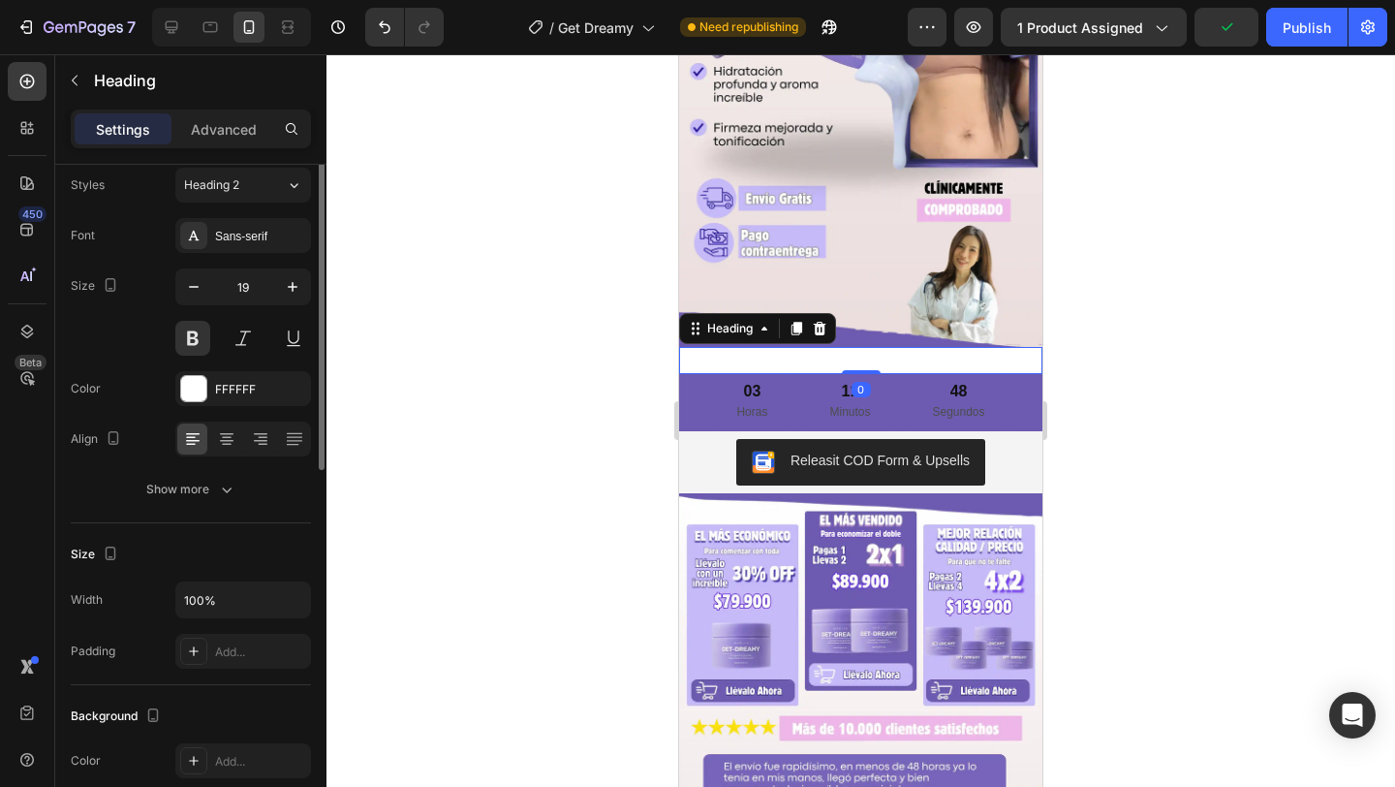
scroll to position [0, 0]
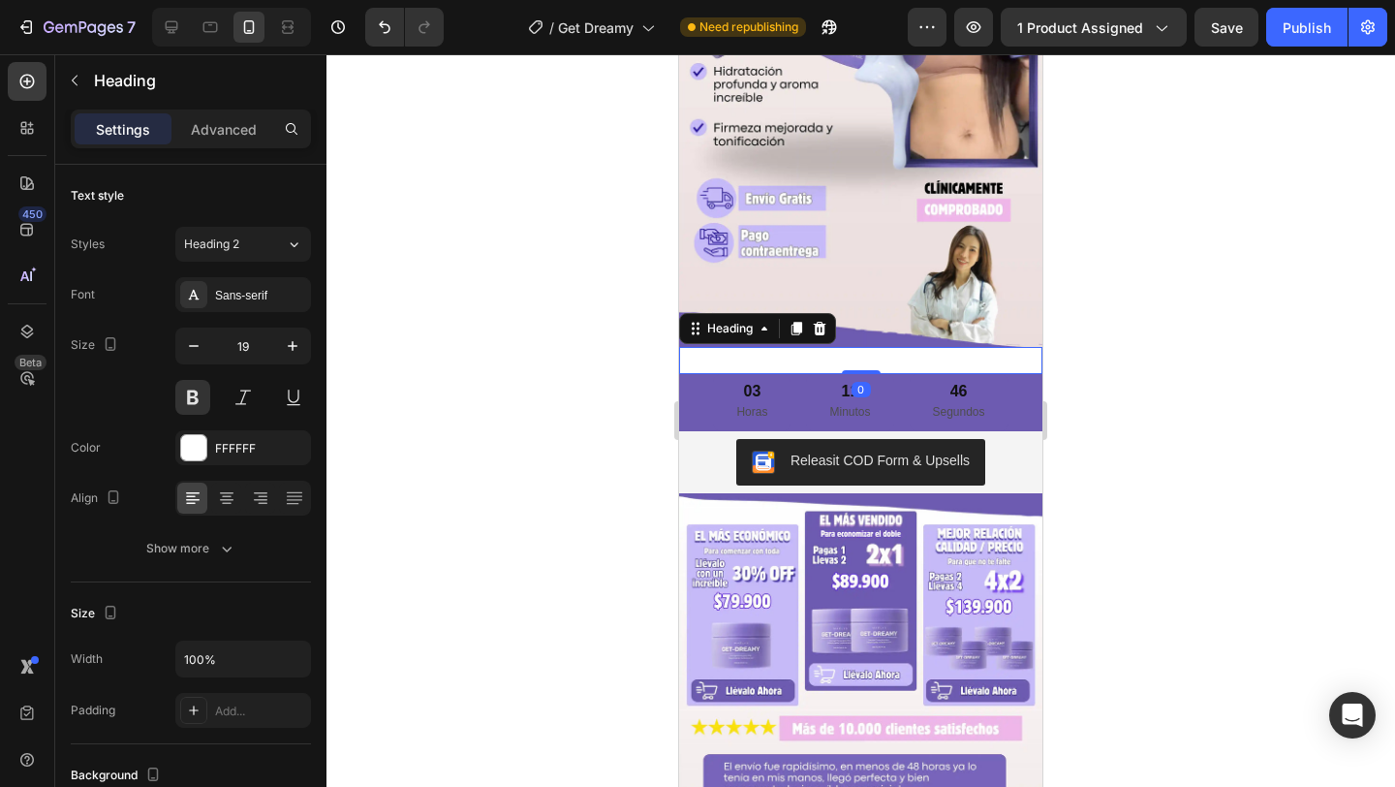
drag, startPoint x: 860, startPoint y: 373, endPoint x: 860, endPoint y: 338, distance: 34.9
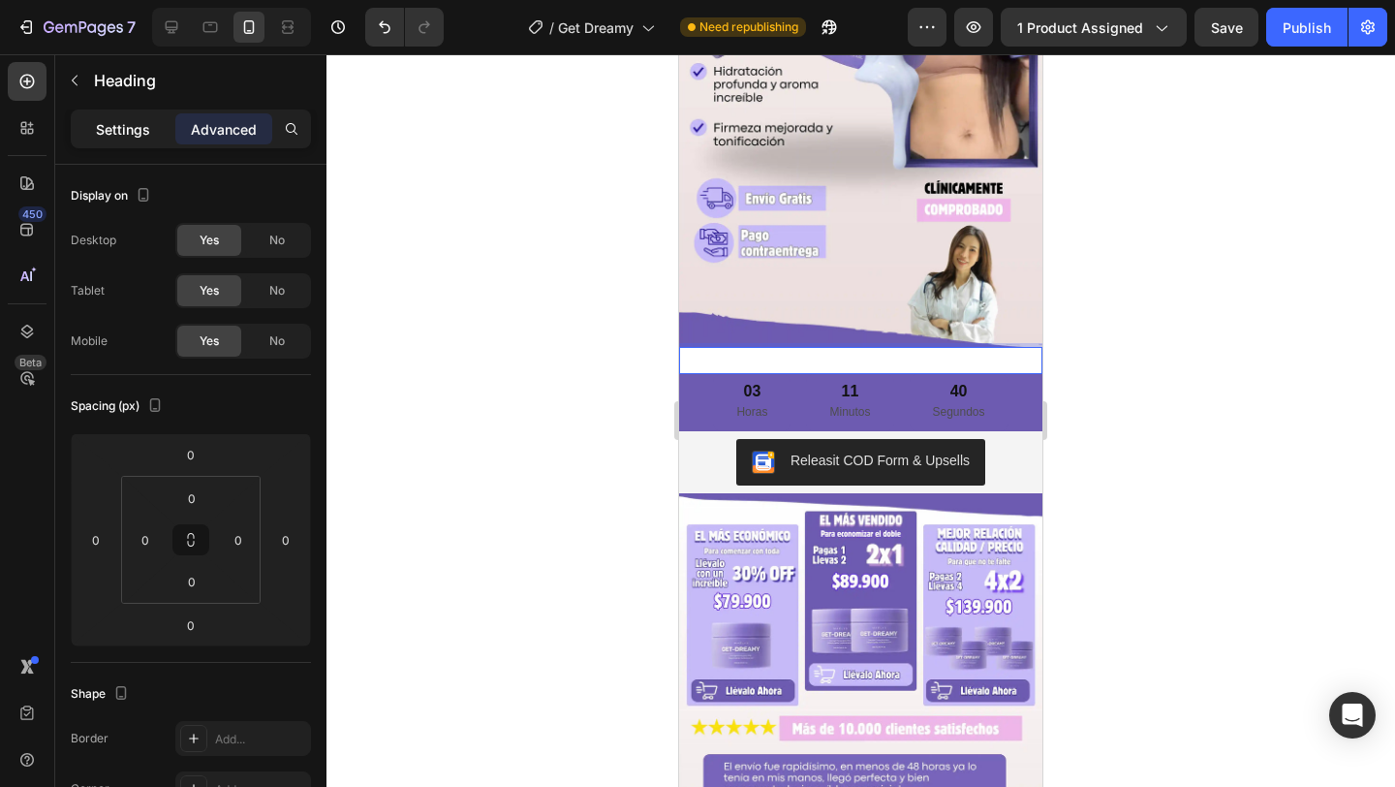
click at [115, 119] on p "Settings" at bounding box center [123, 129] width 54 height 20
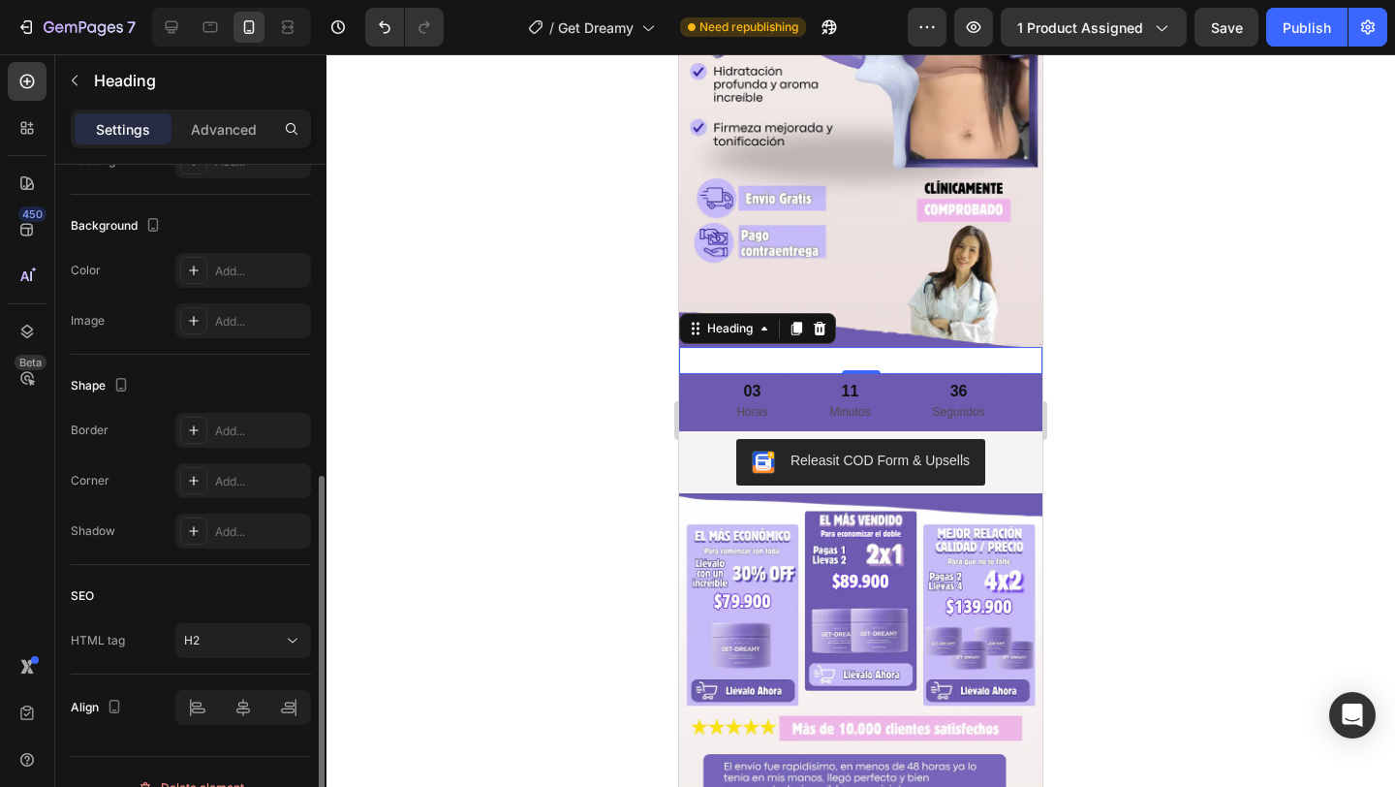
scroll to position [580, 0]
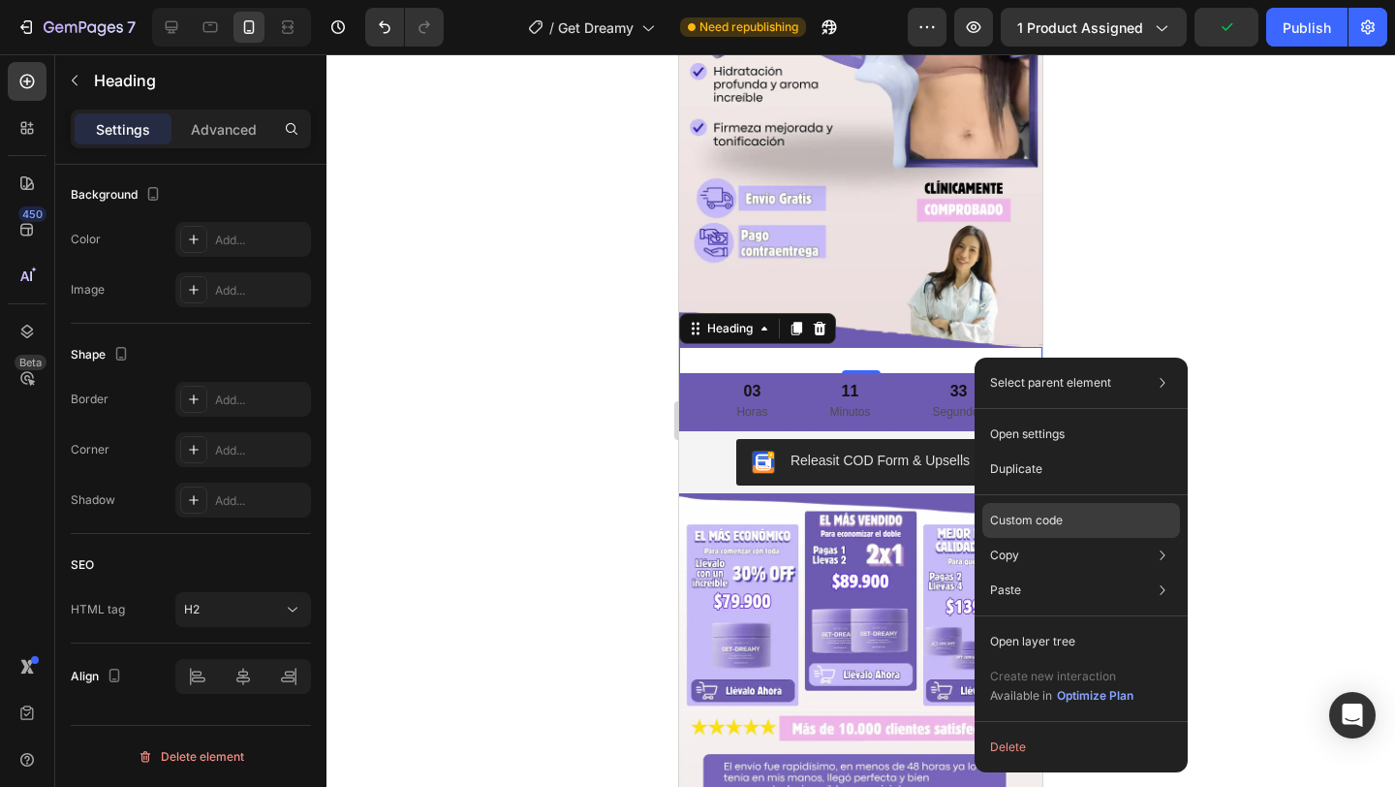
click at [1023, 516] on p "Custom code" at bounding box center [1026, 520] width 73 height 17
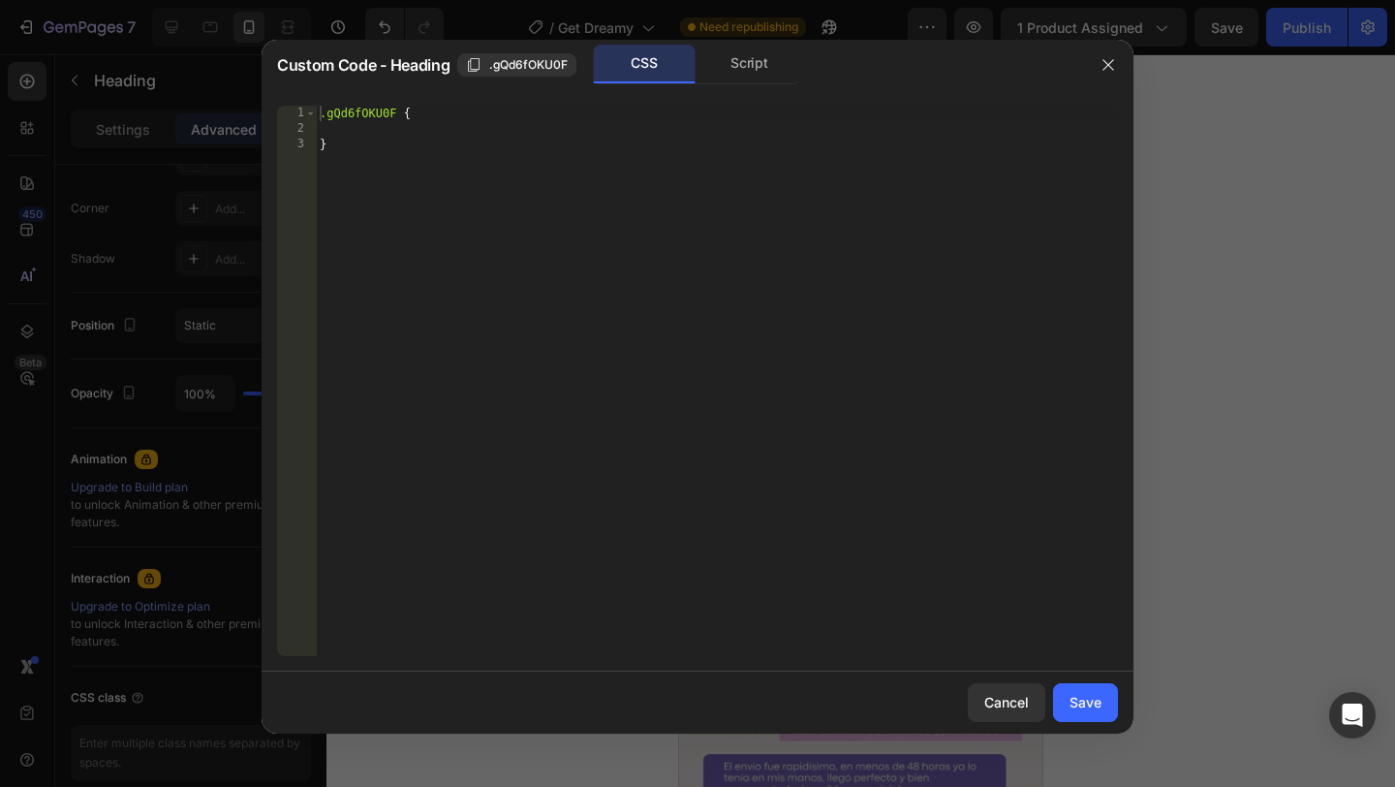
click at [386, 131] on div ".gQd6fOKU0F { }" at bounding box center [717, 396] width 802 height 581
paste textarea "6D5BB1;"
type textarea "BACKGROUND-COLOR: #6D5BB1;"
click at [1075, 689] on button "Save" at bounding box center [1085, 702] width 65 height 39
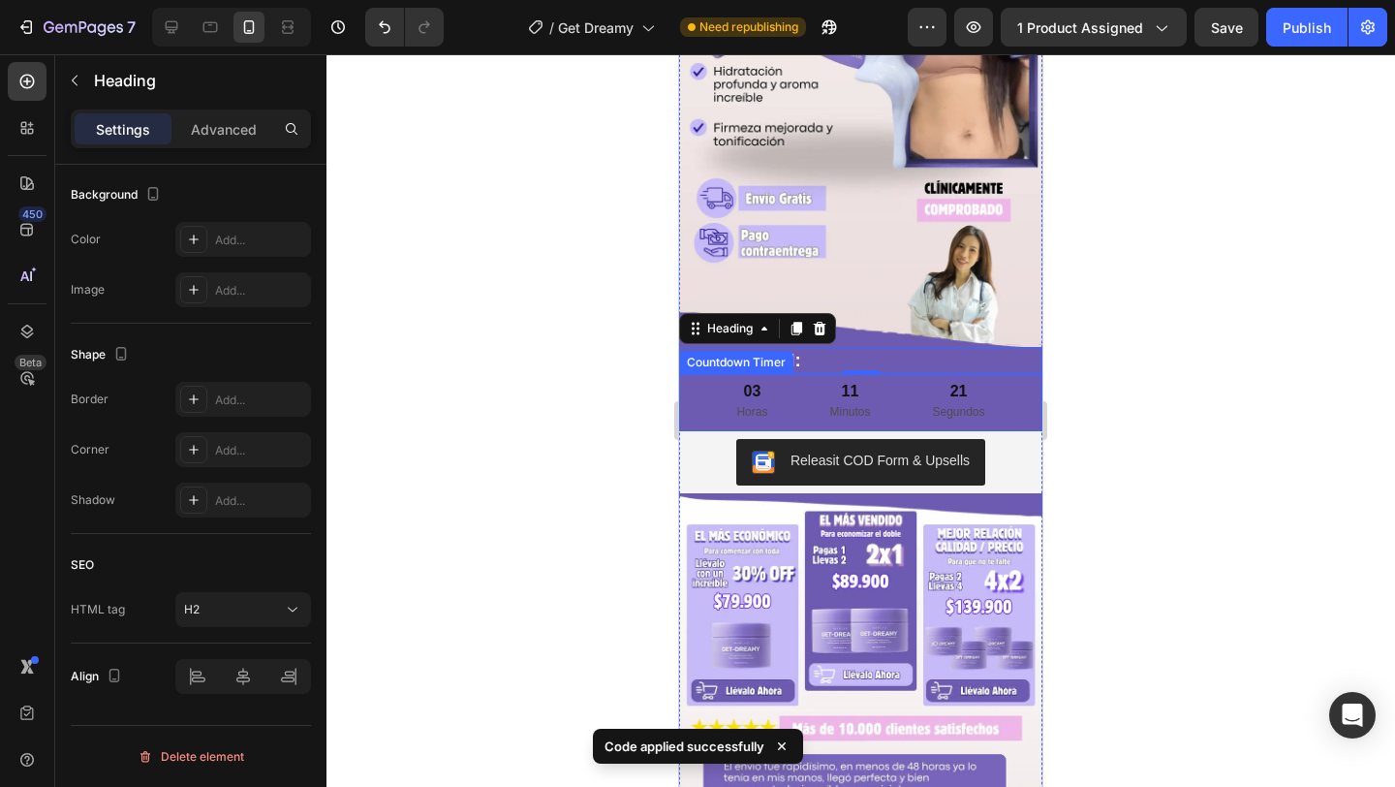
click at [968, 393] on div "21" at bounding box center [959, 392] width 52 height 20
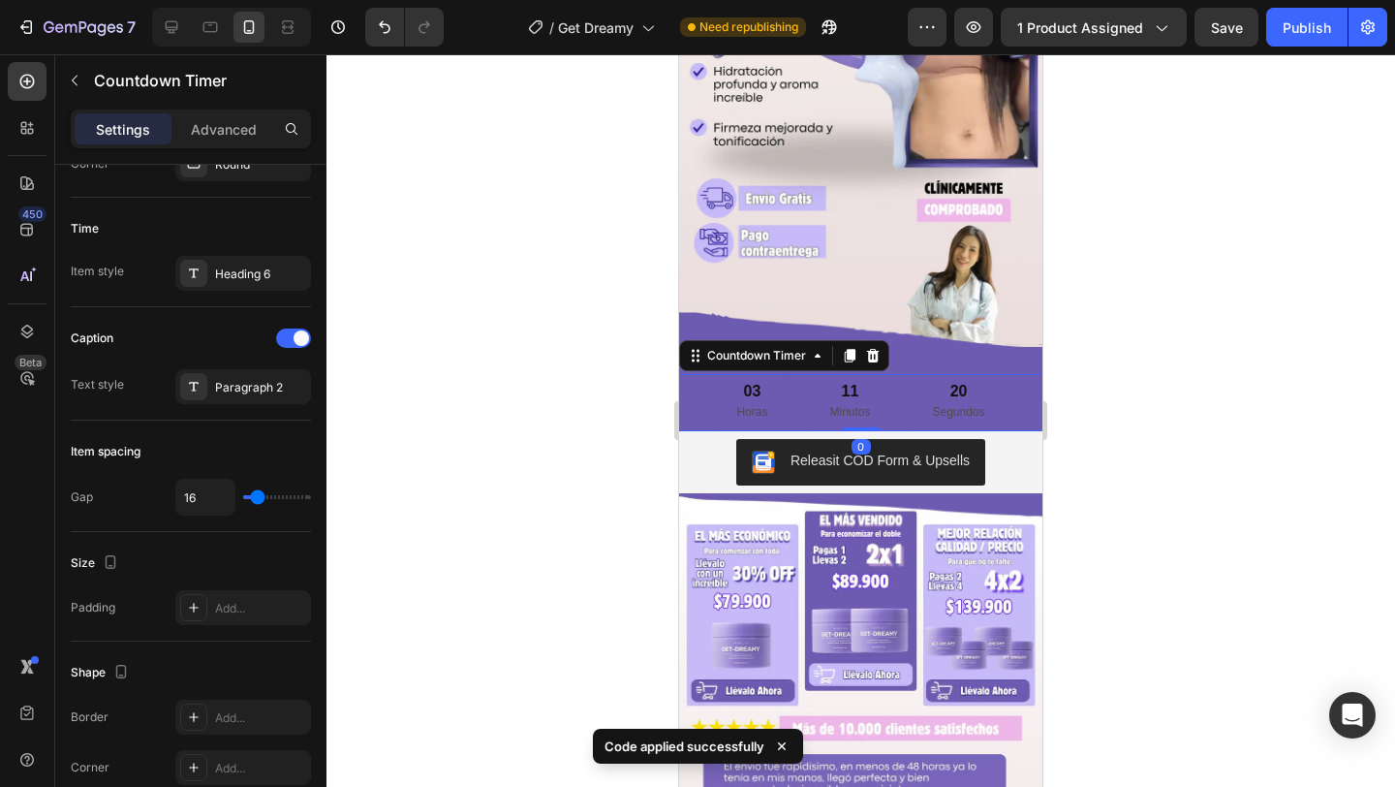
scroll to position [0, 0]
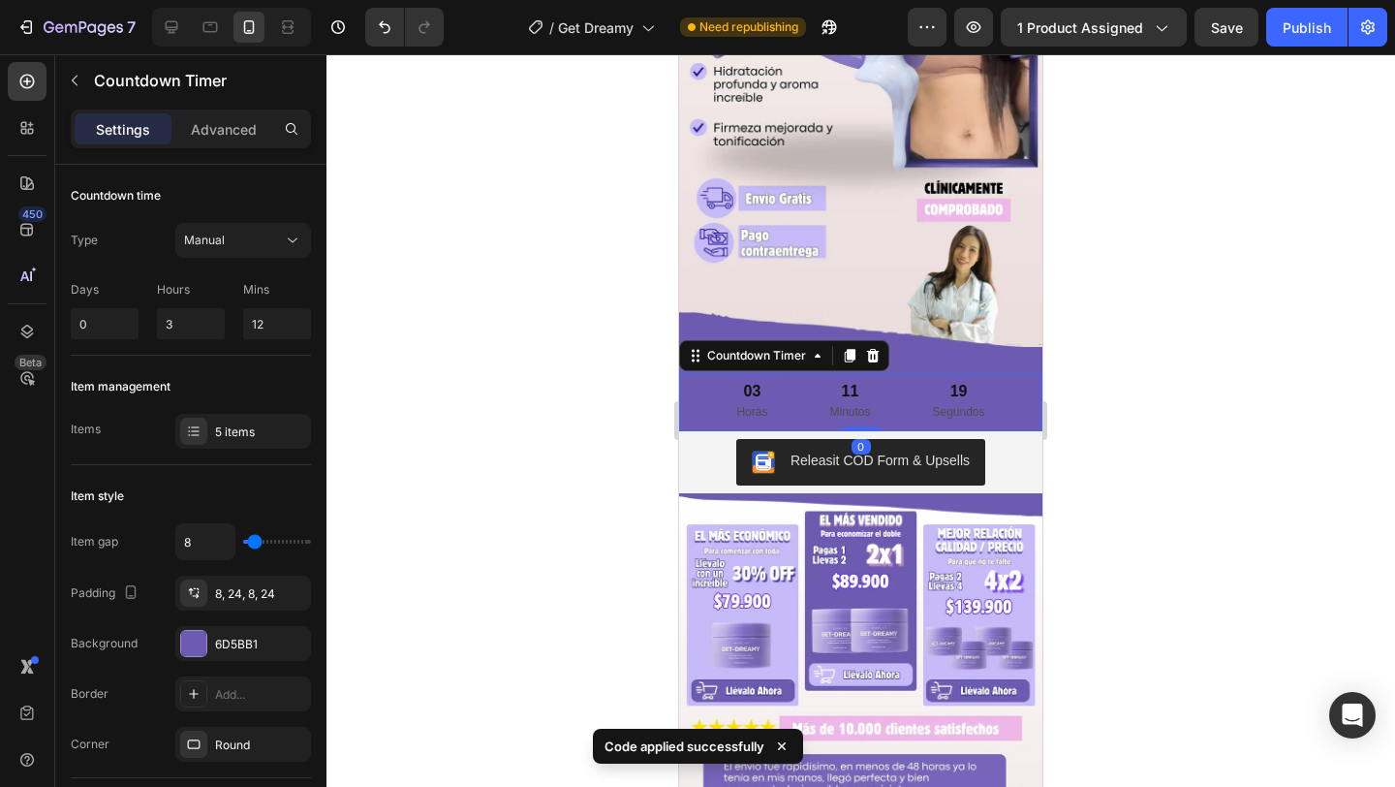
click at [841, 386] on div "11" at bounding box center [849, 392] width 41 height 20
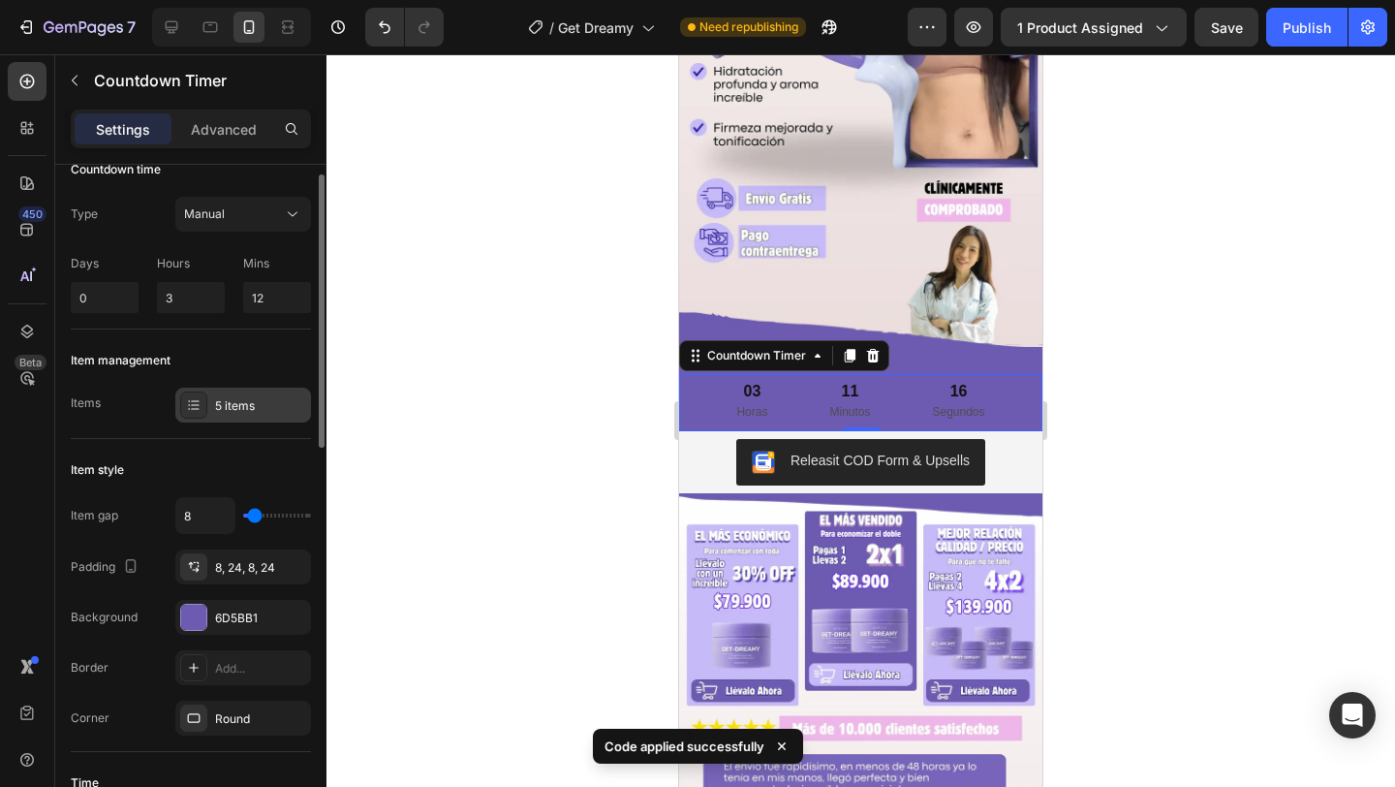
click at [266, 406] on div "5 items" at bounding box center [260, 405] width 91 height 17
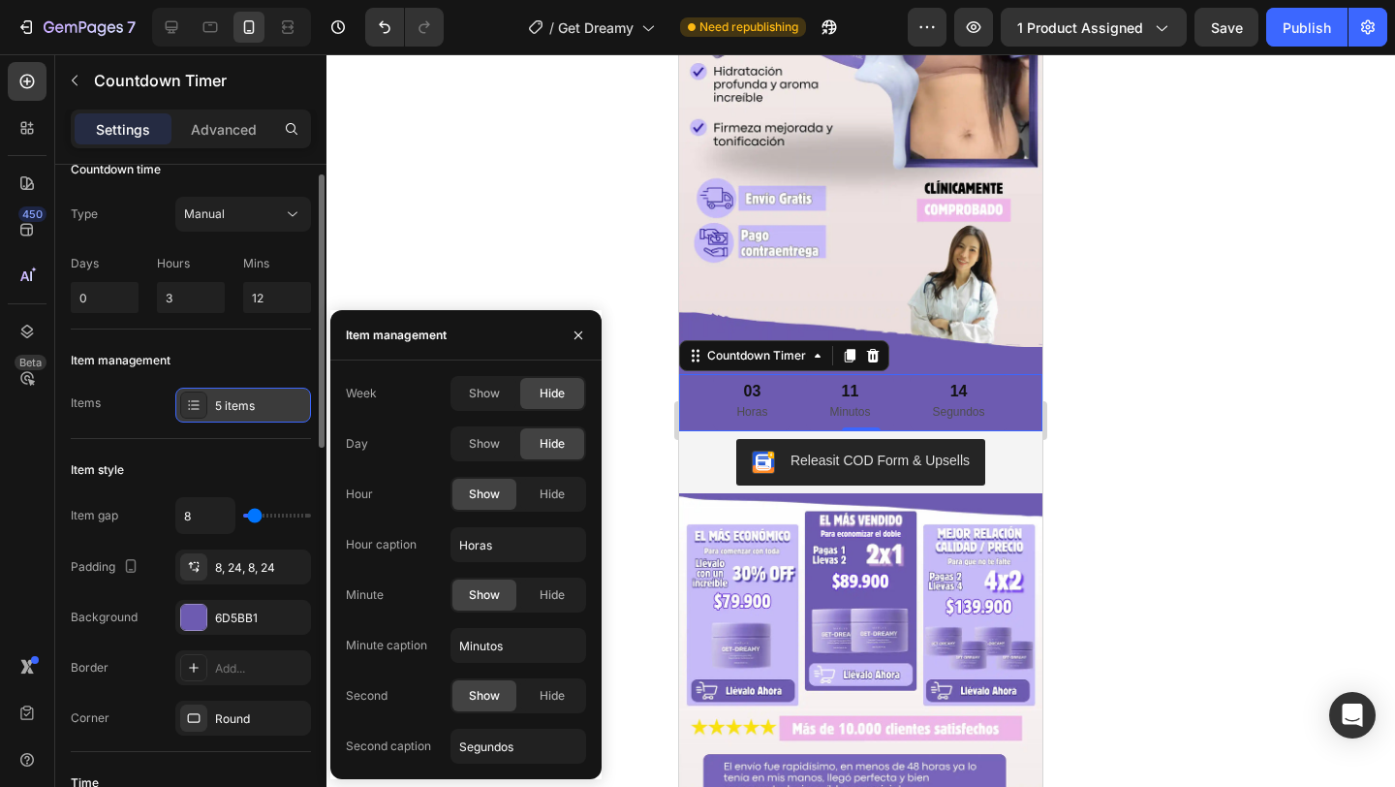
click at [266, 406] on div "5 items" at bounding box center [260, 405] width 91 height 17
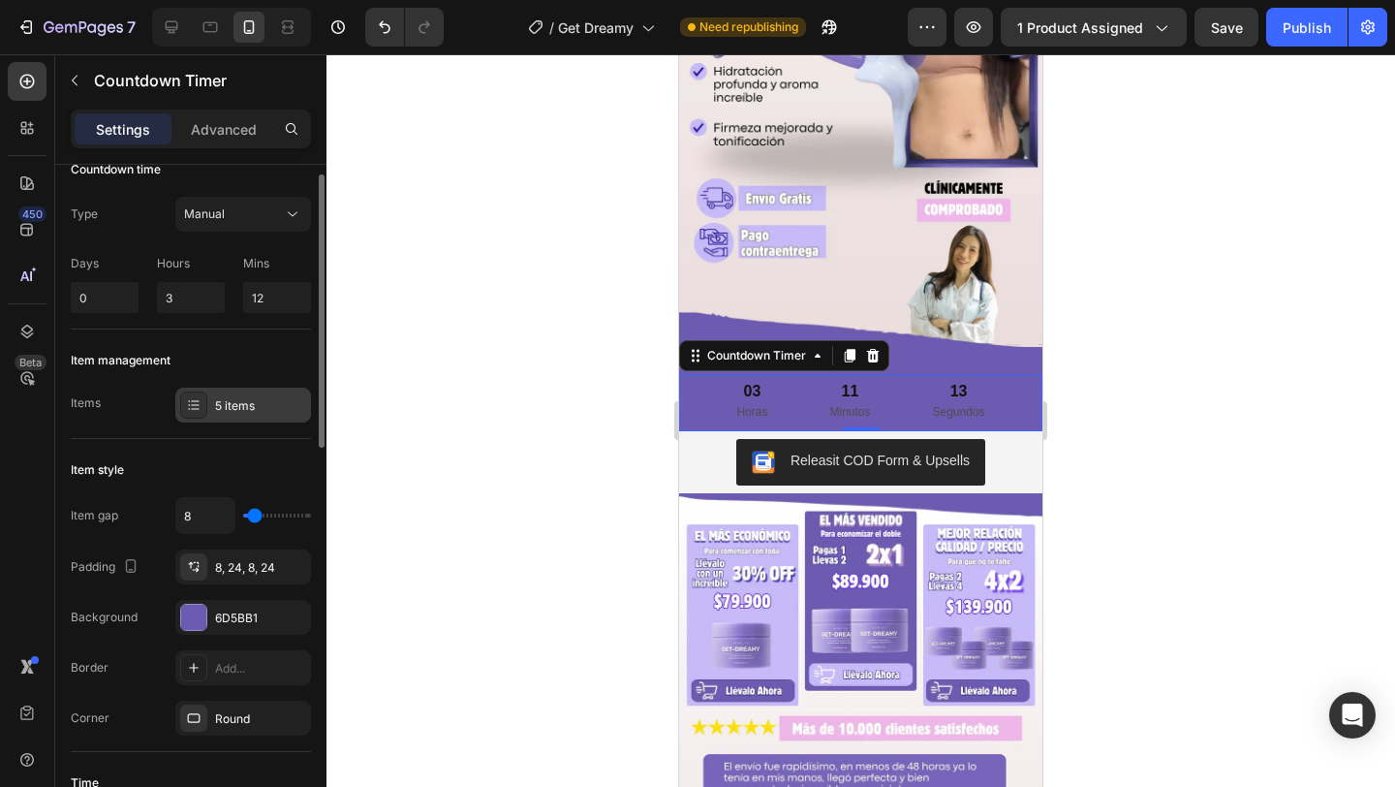
click at [269, 408] on div "5 items" at bounding box center [260, 405] width 91 height 17
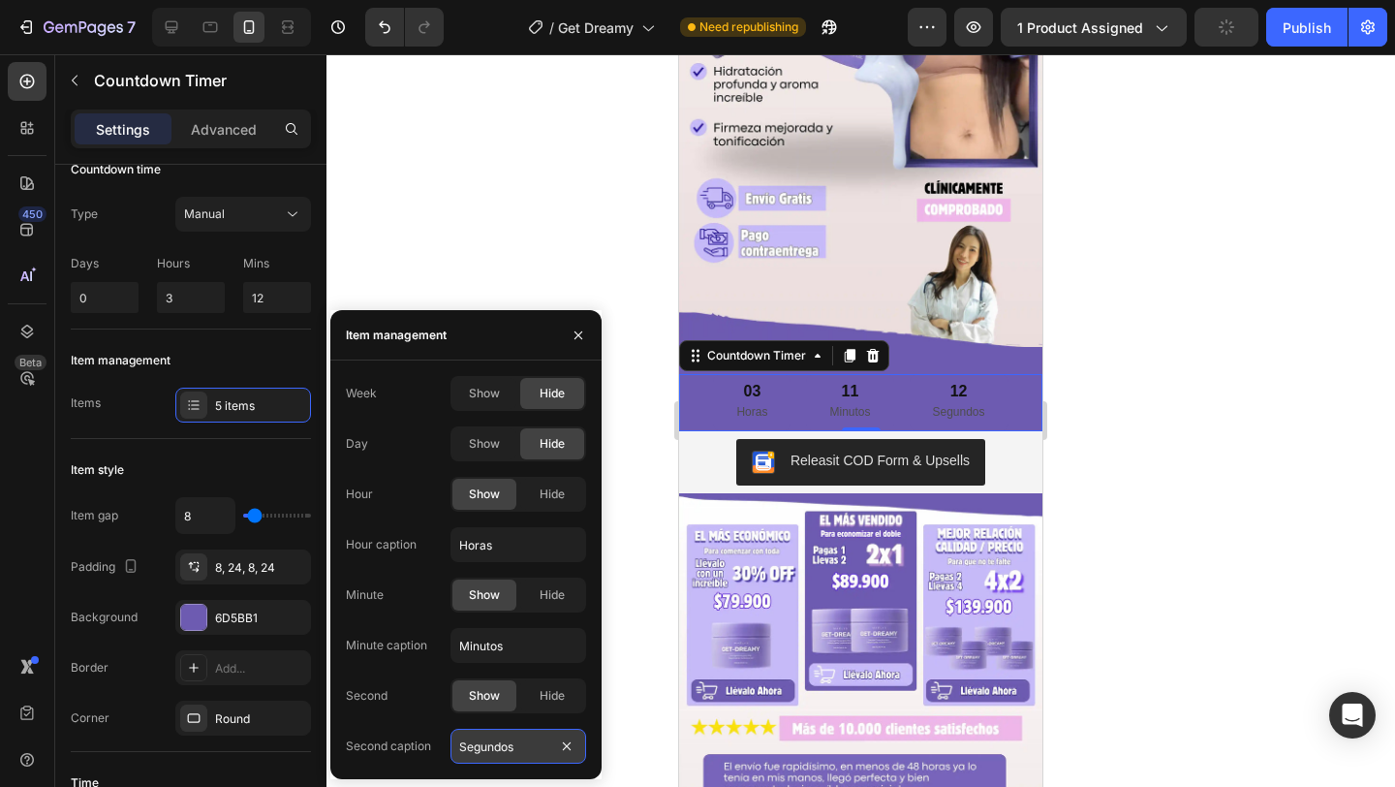
click at [510, 757] on input "Segundos" at bounding box center [519, 746] width 136 height 35
click at [228, 141] on div "Advanced" at bounding box center [223, 128] width 97 height 31
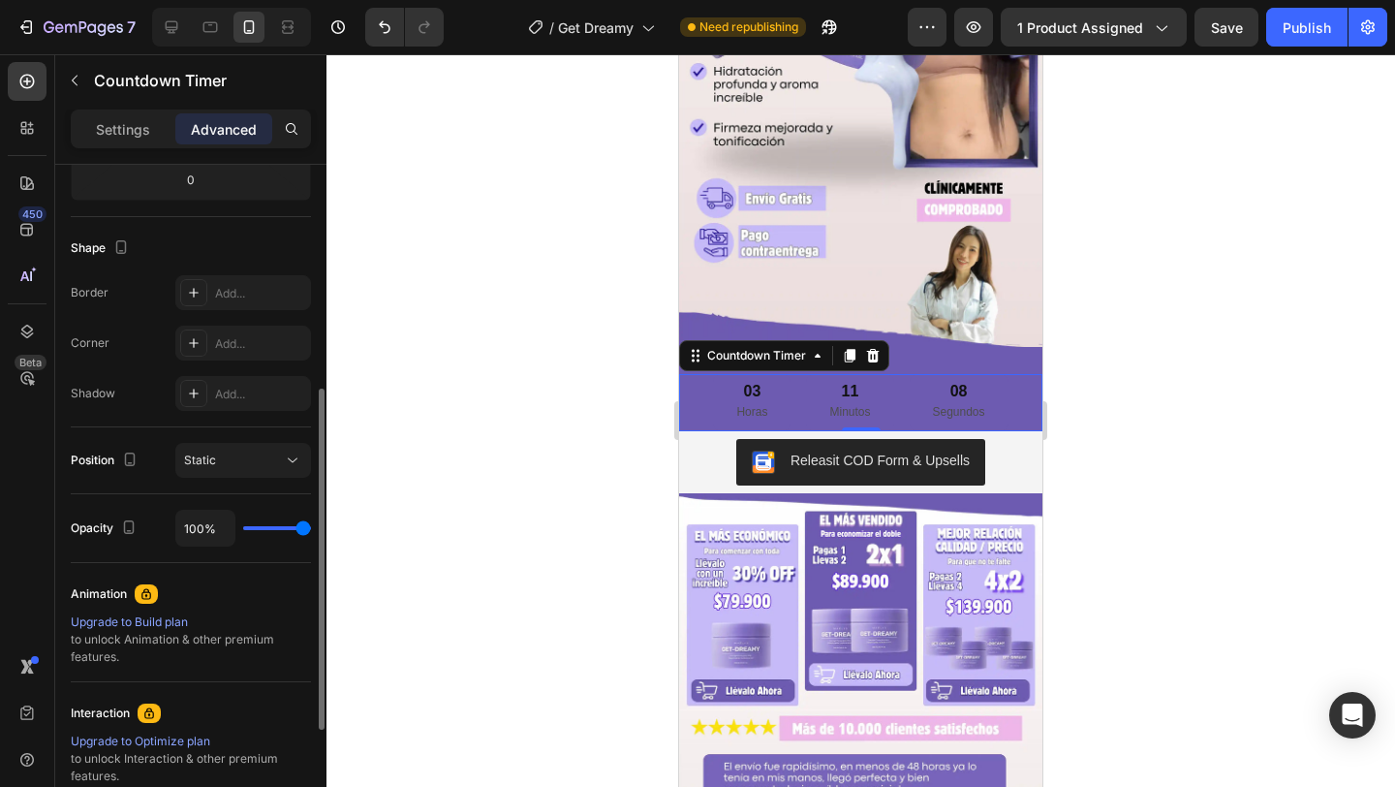
scroll to position [450, 0]
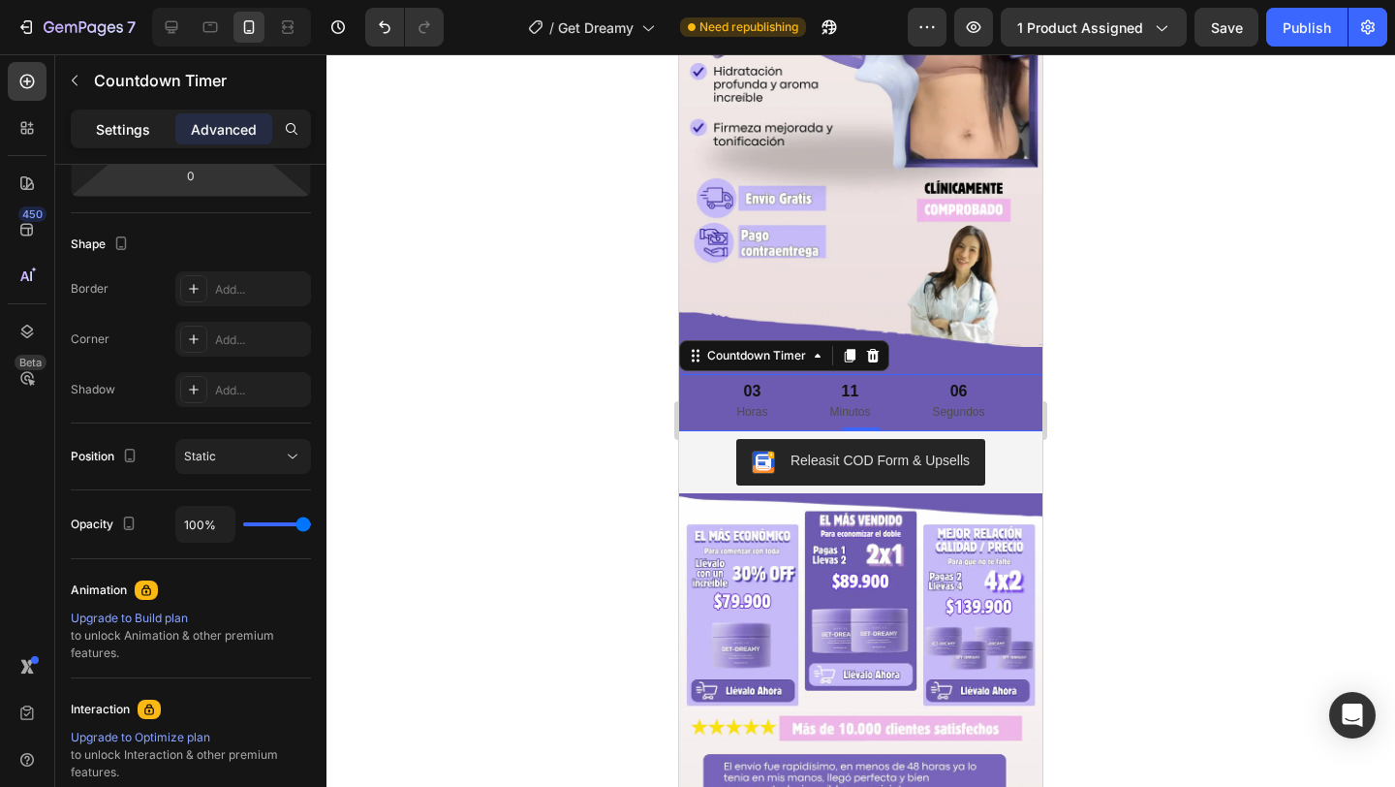
click at [154, 118] on div "Settings" at bounding box center [123, 128] width 97 height 31
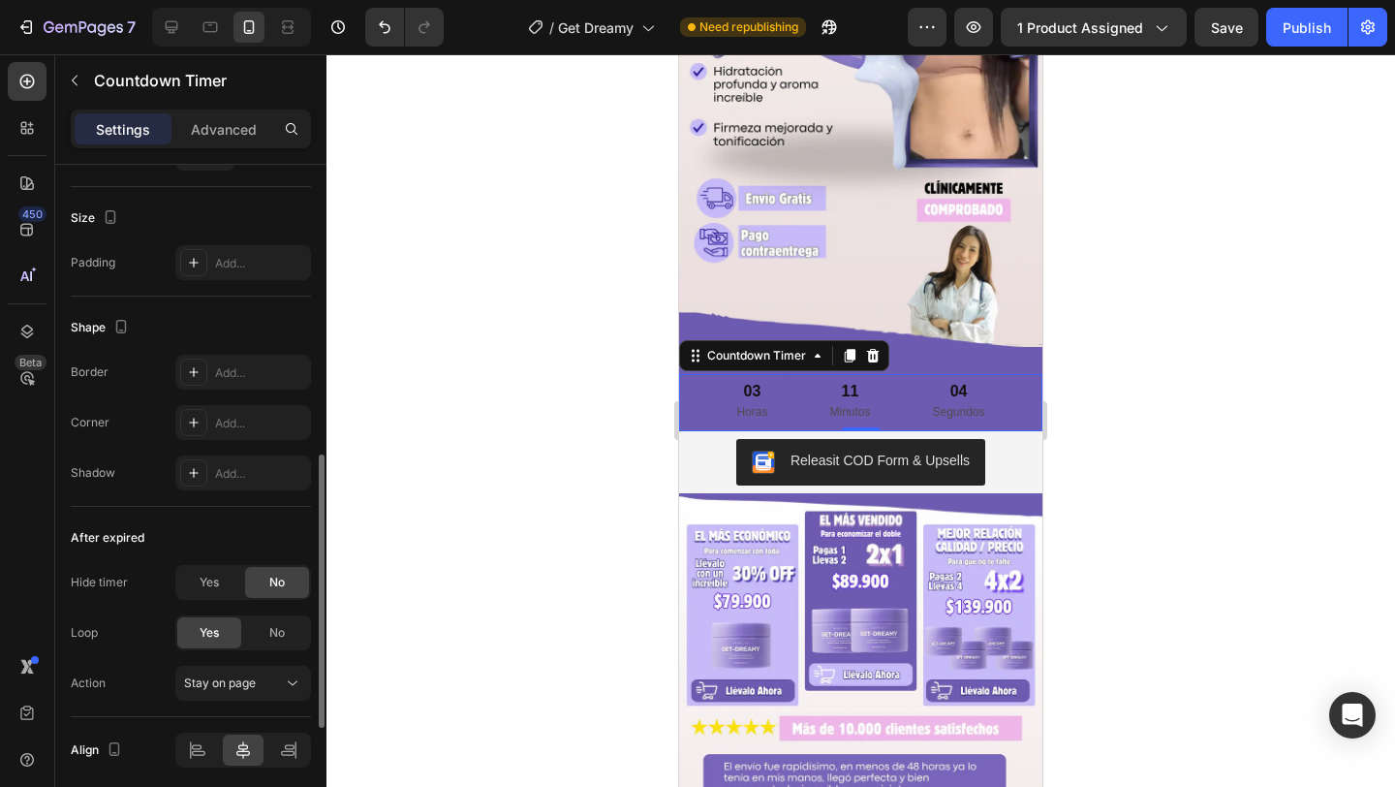
scroll to position [999, 0]
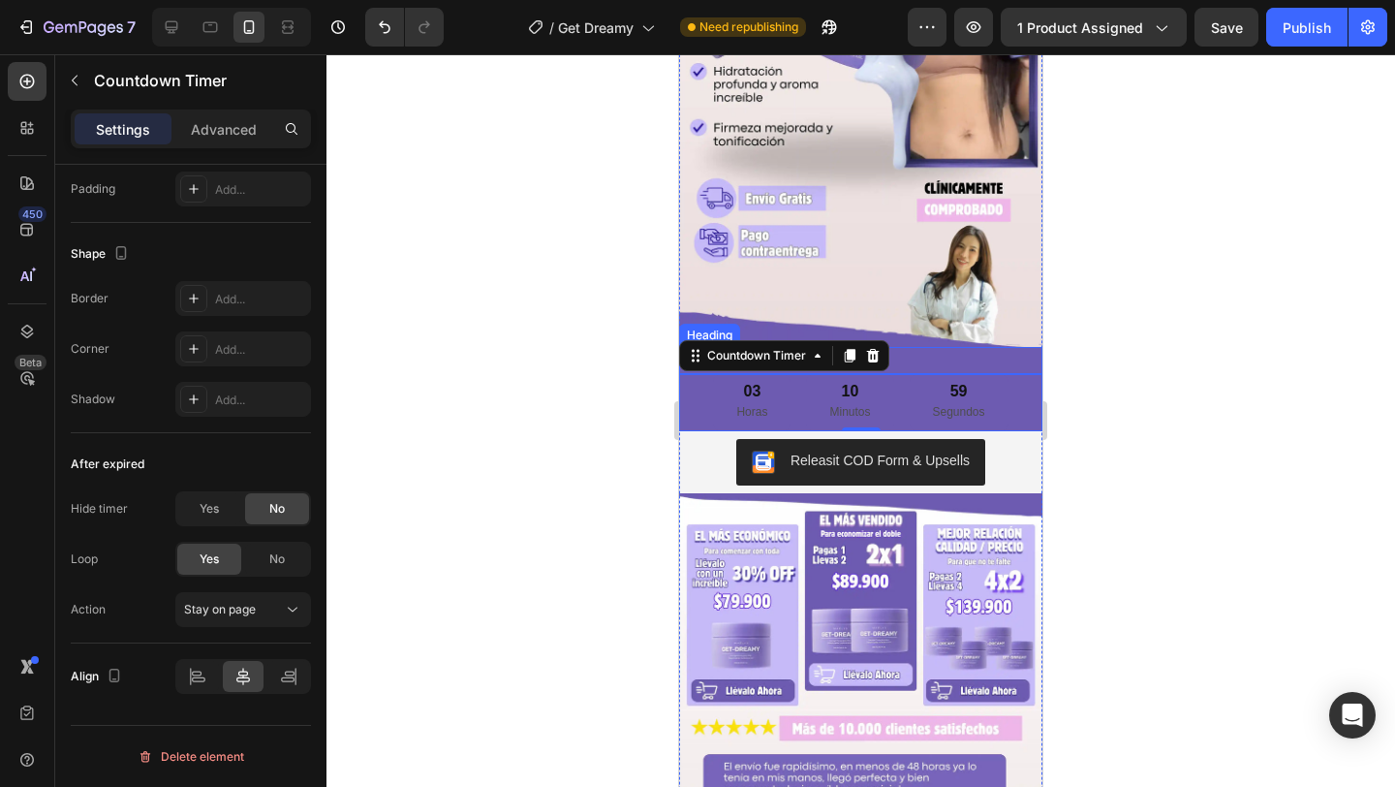
click at [936, 367] on p "TERMINA EN:" at bounding box center [860, 361] width 359 height 24
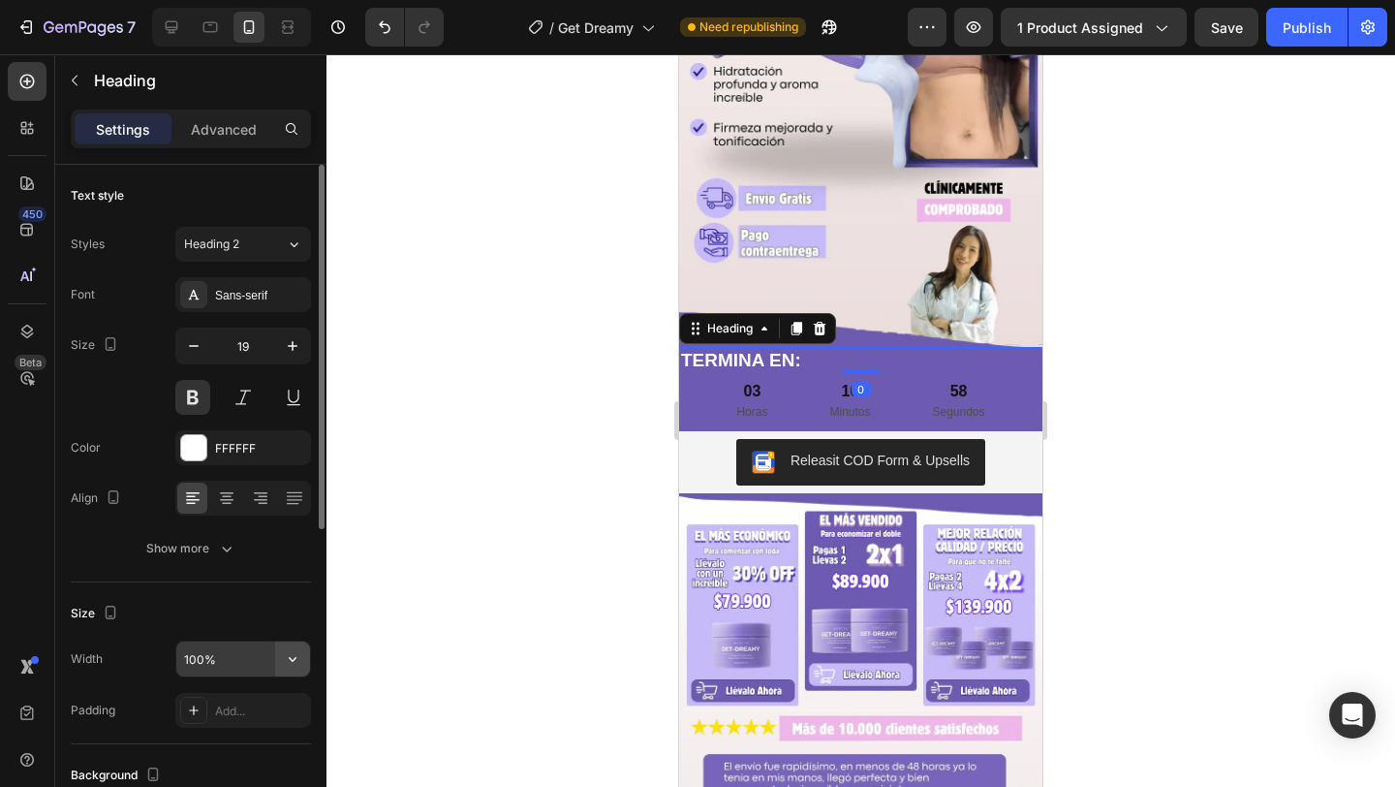
scroll to position [580, 0]
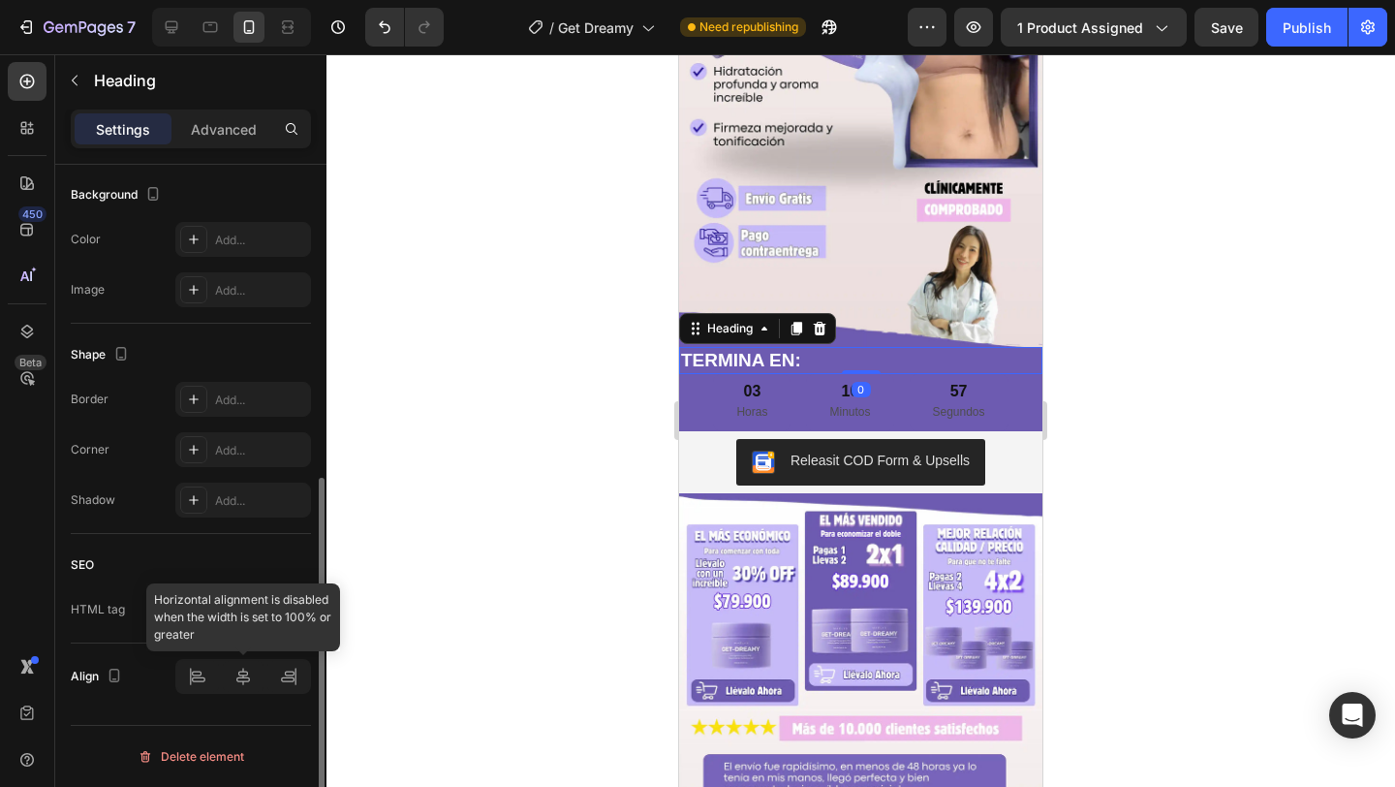
click at [245, 674] on div at bounding box center [243, 676] width 136 height 35
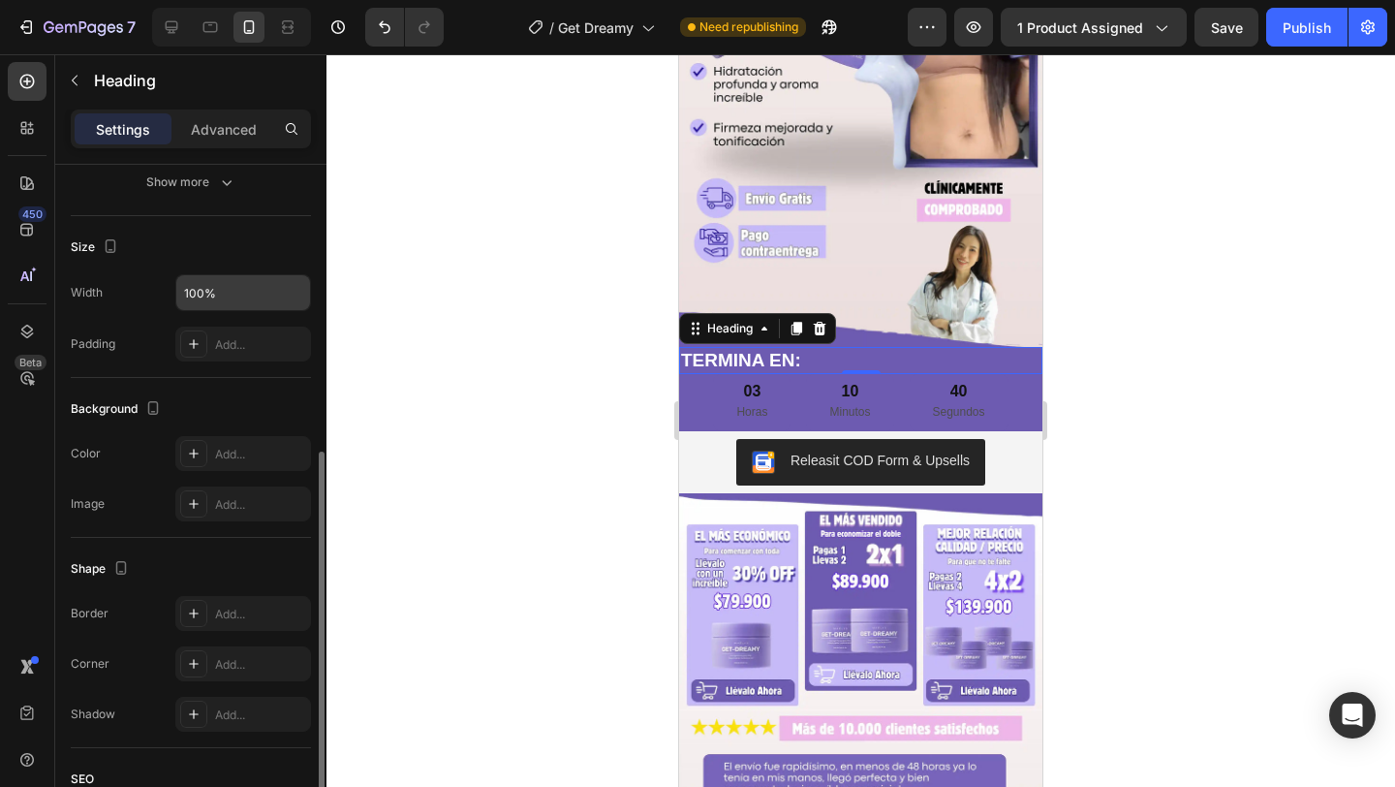
scroll to position [354, 0]
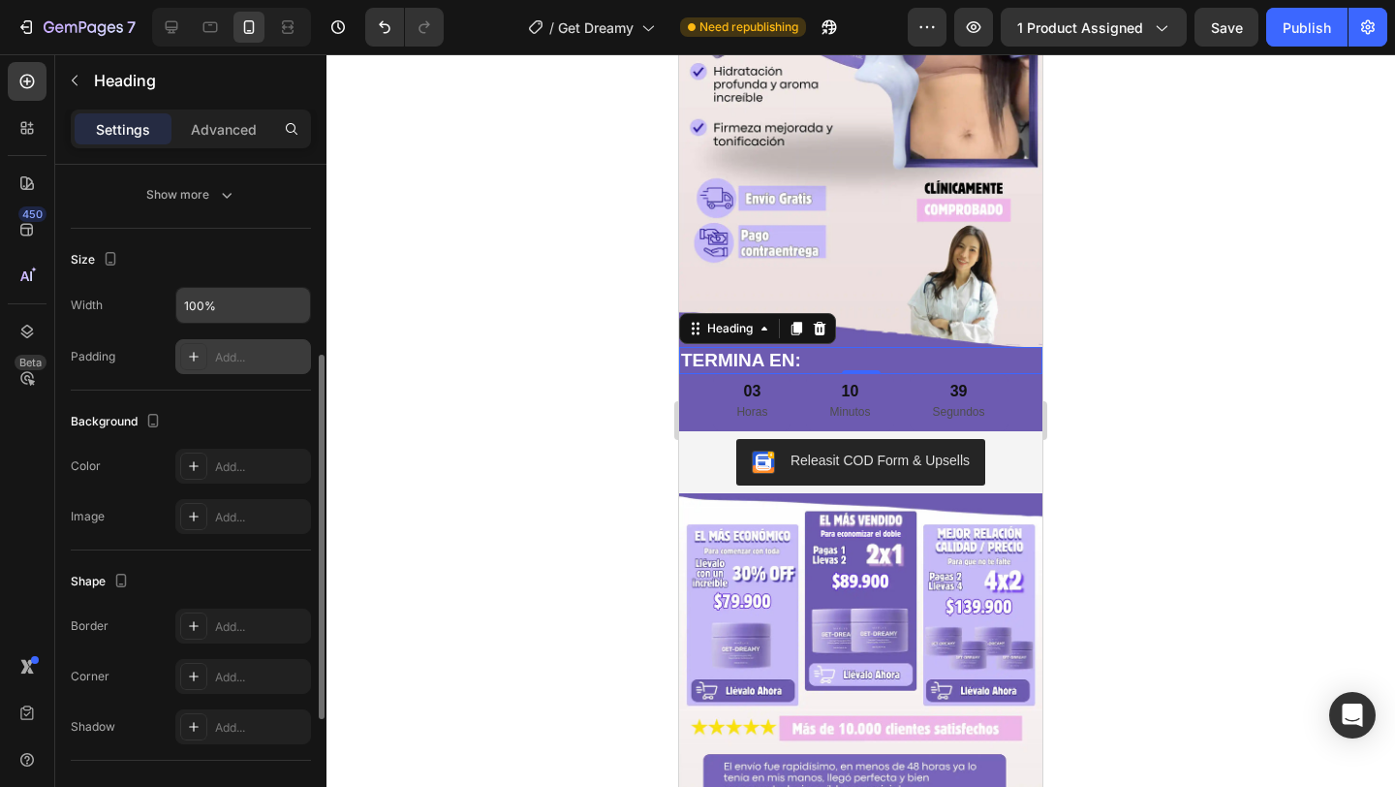
click at [200, 346] on div at bounding box center [193, 356] width 27 height 27
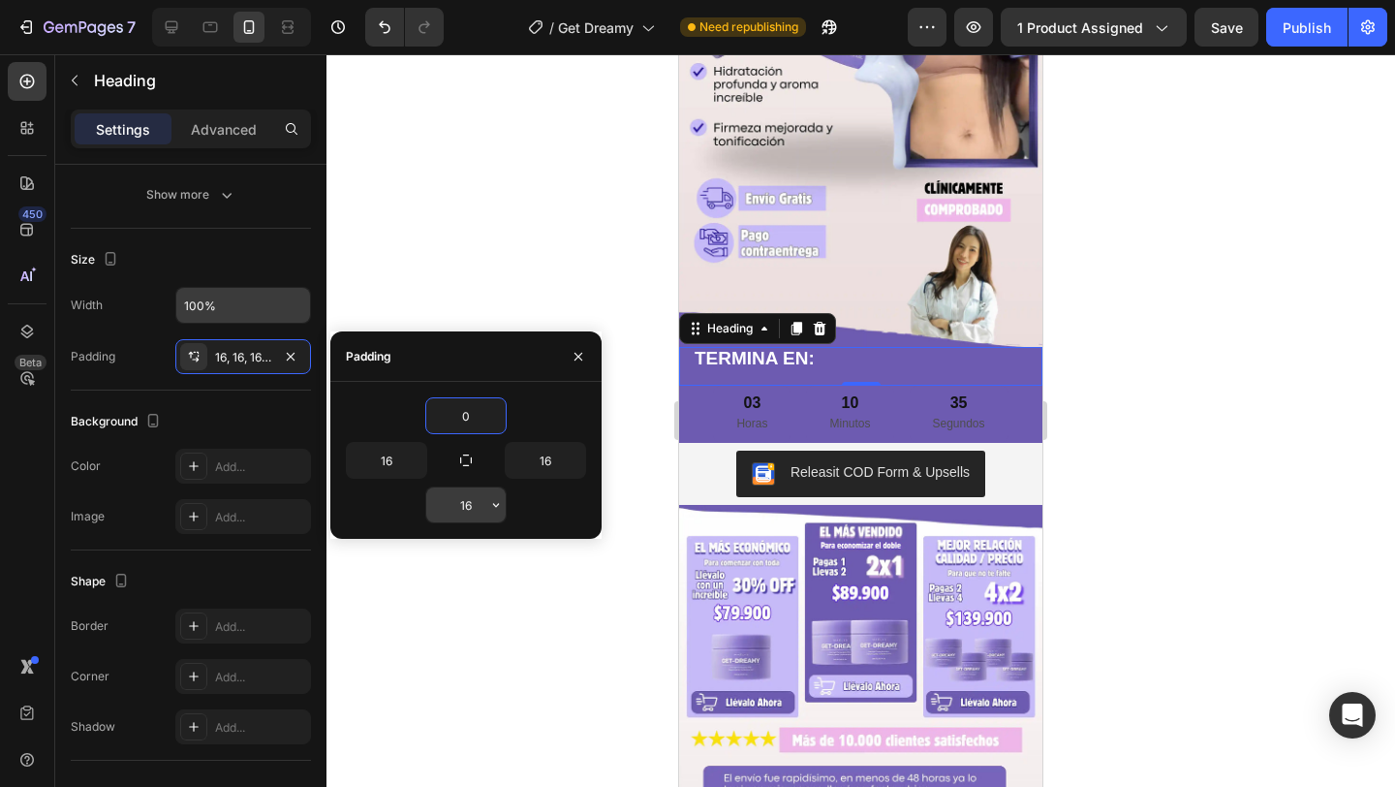
type input "0"
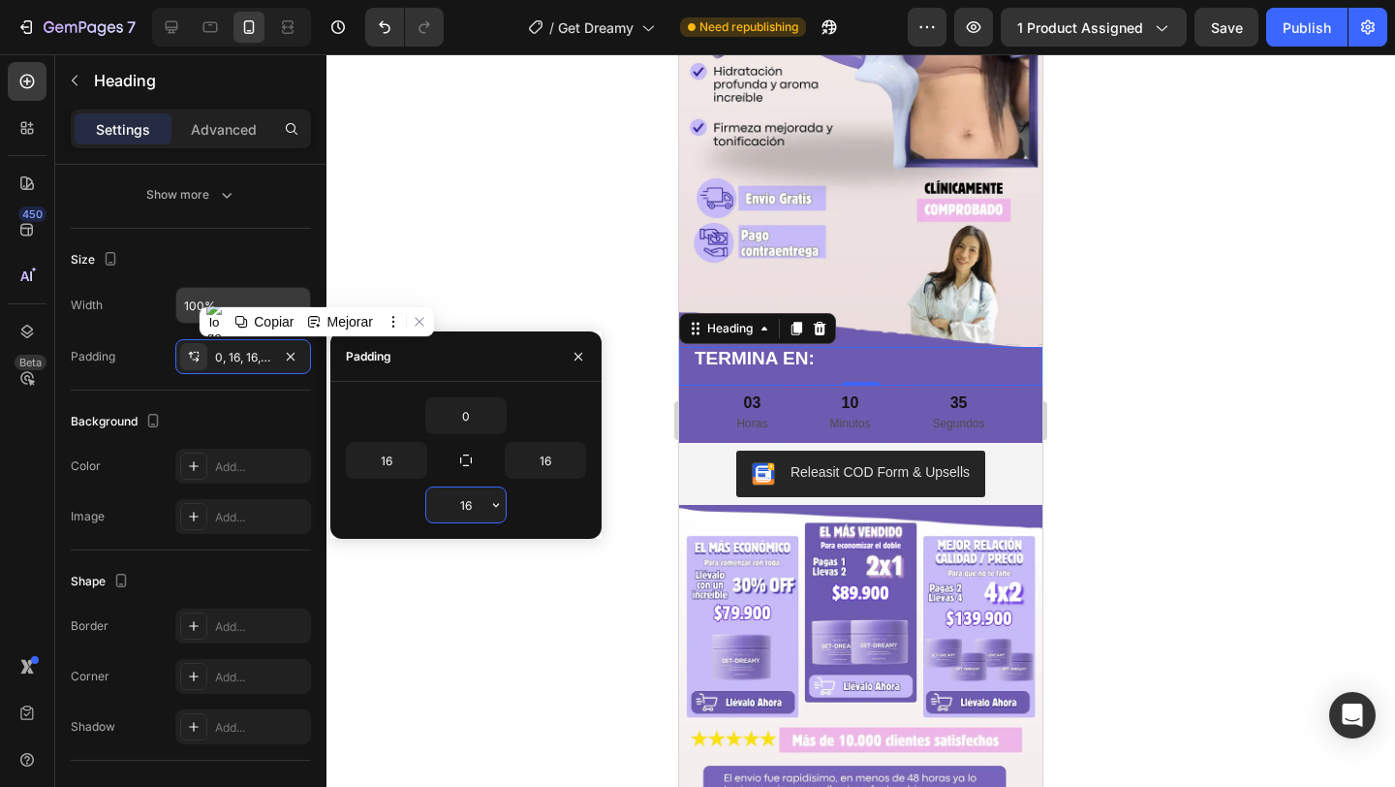
click at [484, 505] on input "16" at bounding box center [465, 504] width 79 height 35
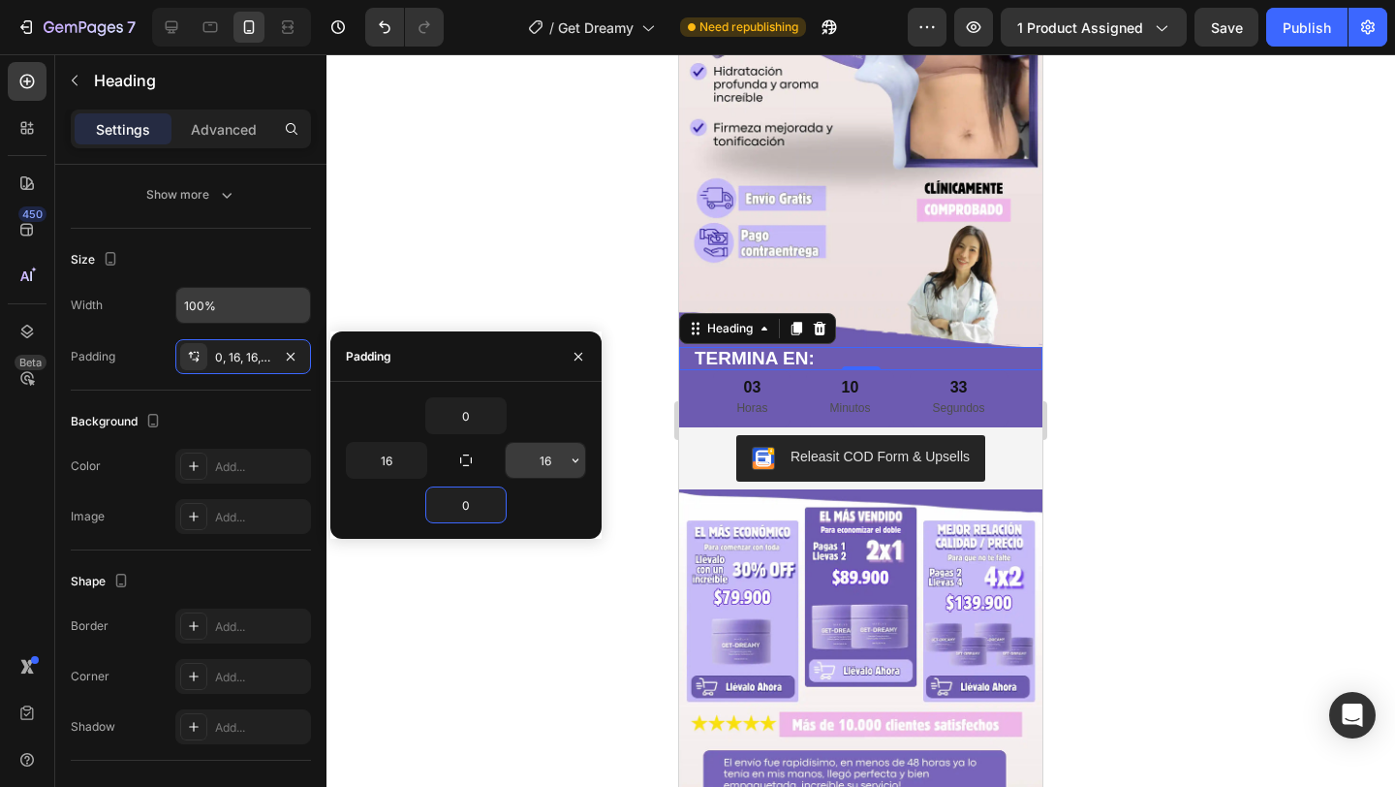
type input "0"
click at [553, 463] on input "16" at bounding box center [545, 460] width 79 height 35
type input "0"
click at [379, 463] on input "16" at bounding box center [386, 460] width 79 height 35
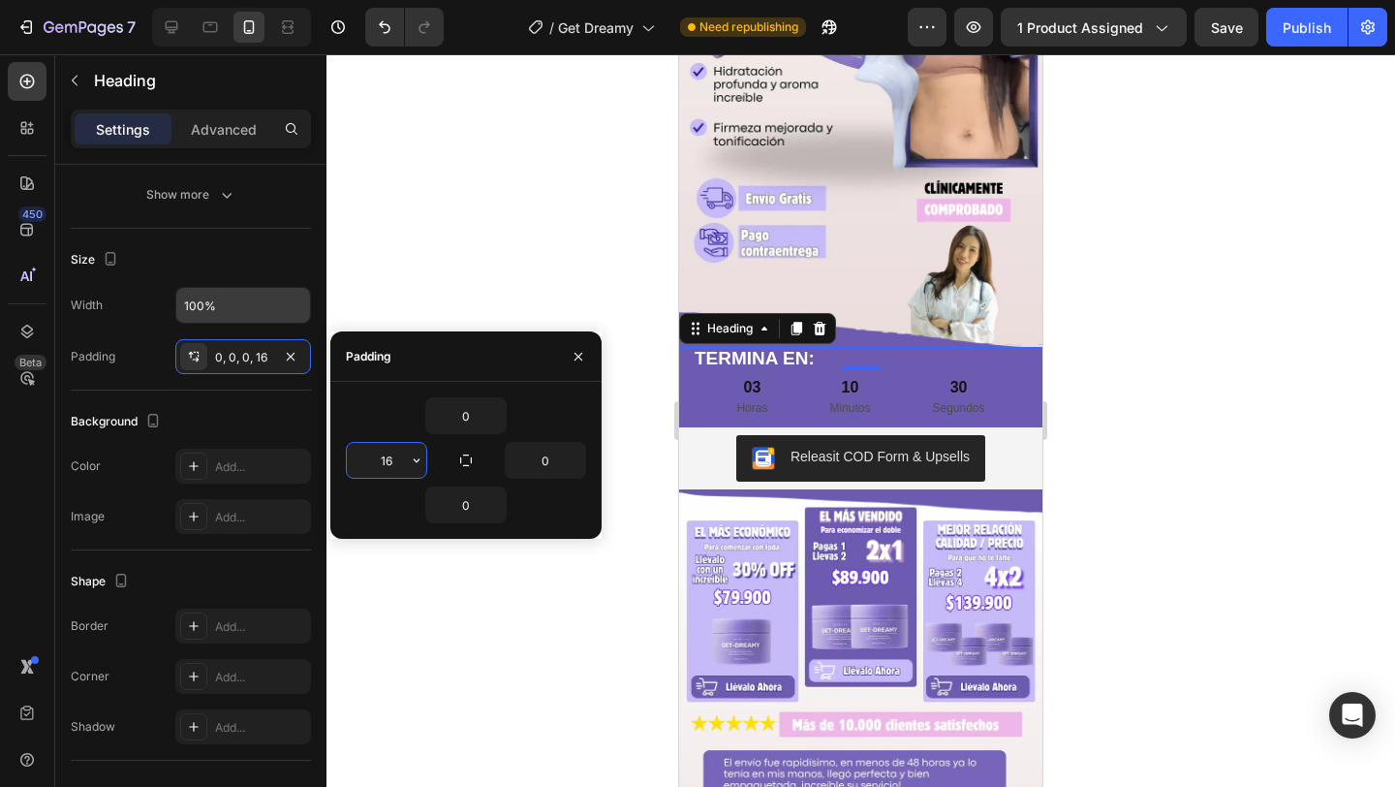
click at [379, 463] on input "16" at bounding box center [386, 460] width 79 height 35
type input "5"
type input "130"
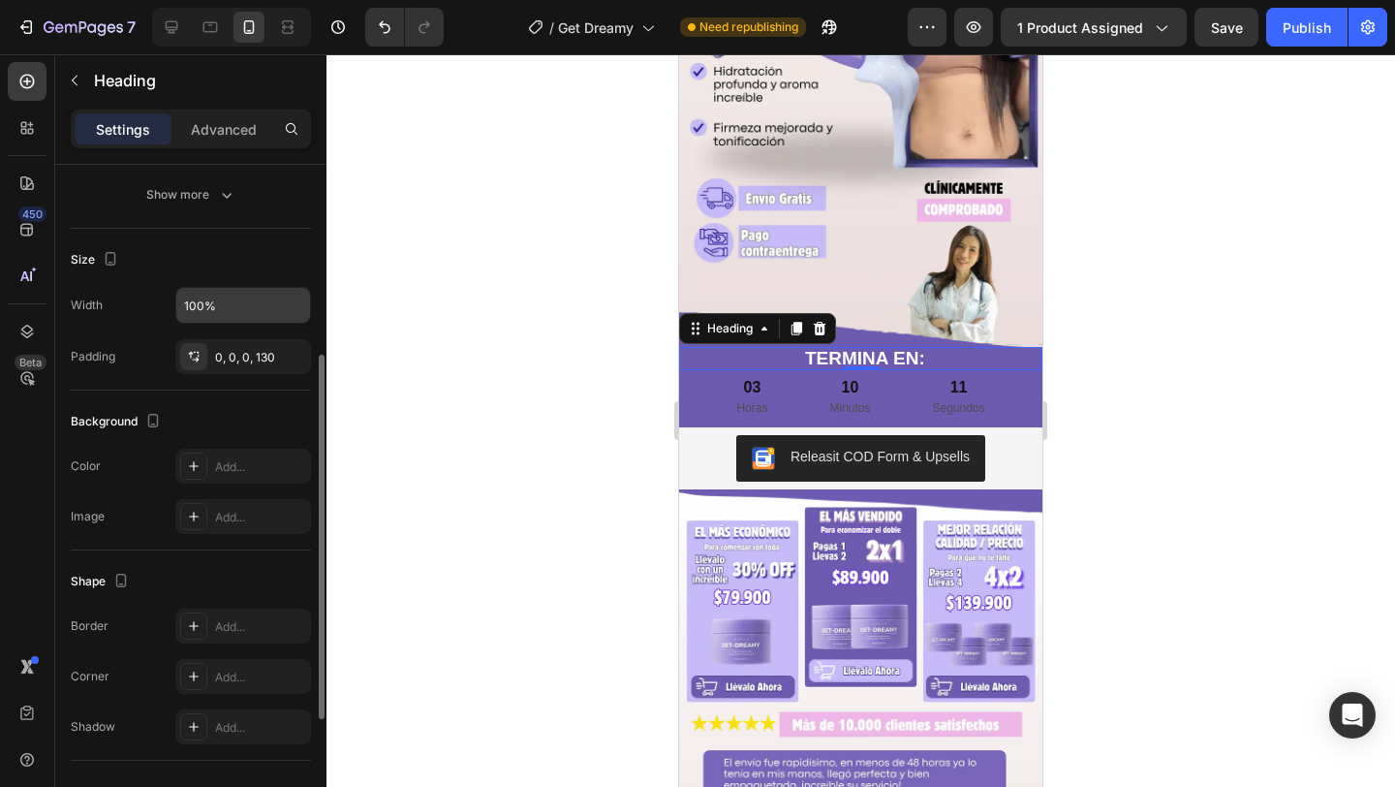
click at [196, 429] on div "Background" at bounding box center [191, 421] width 240 height 31
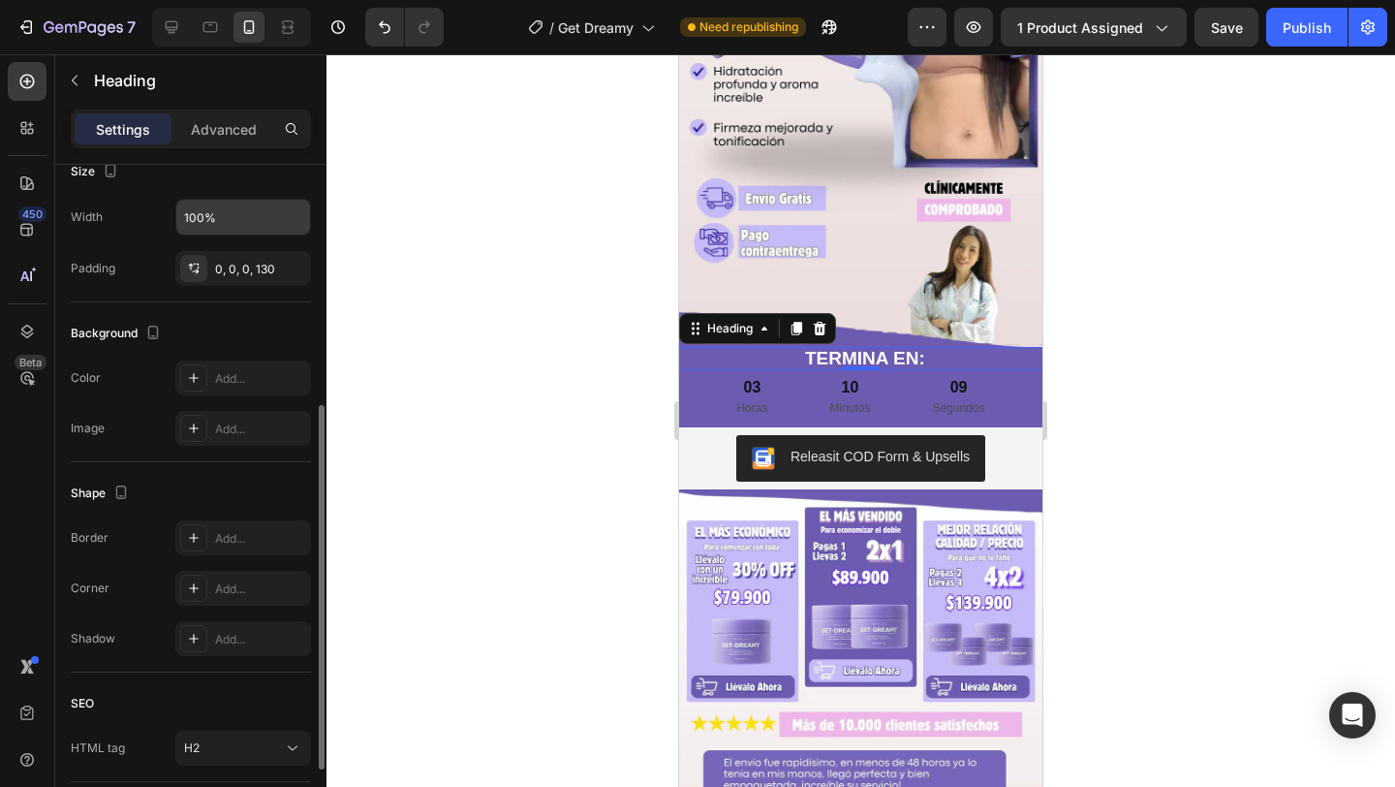
scroll to position [444, 0]
click at [757, 389] on div "03" at bounding box center [751, 388] width 31 height 20
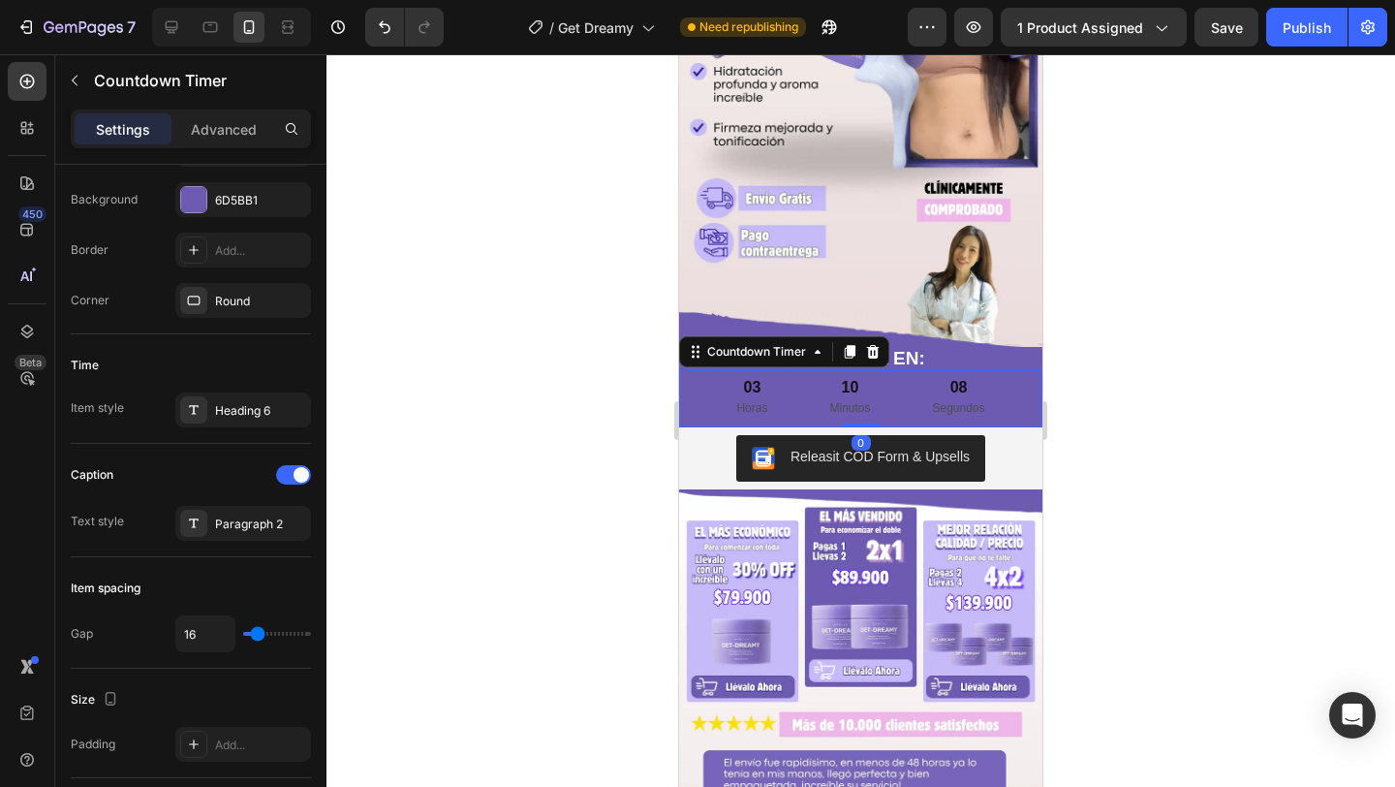
scroll to position [0, 0]
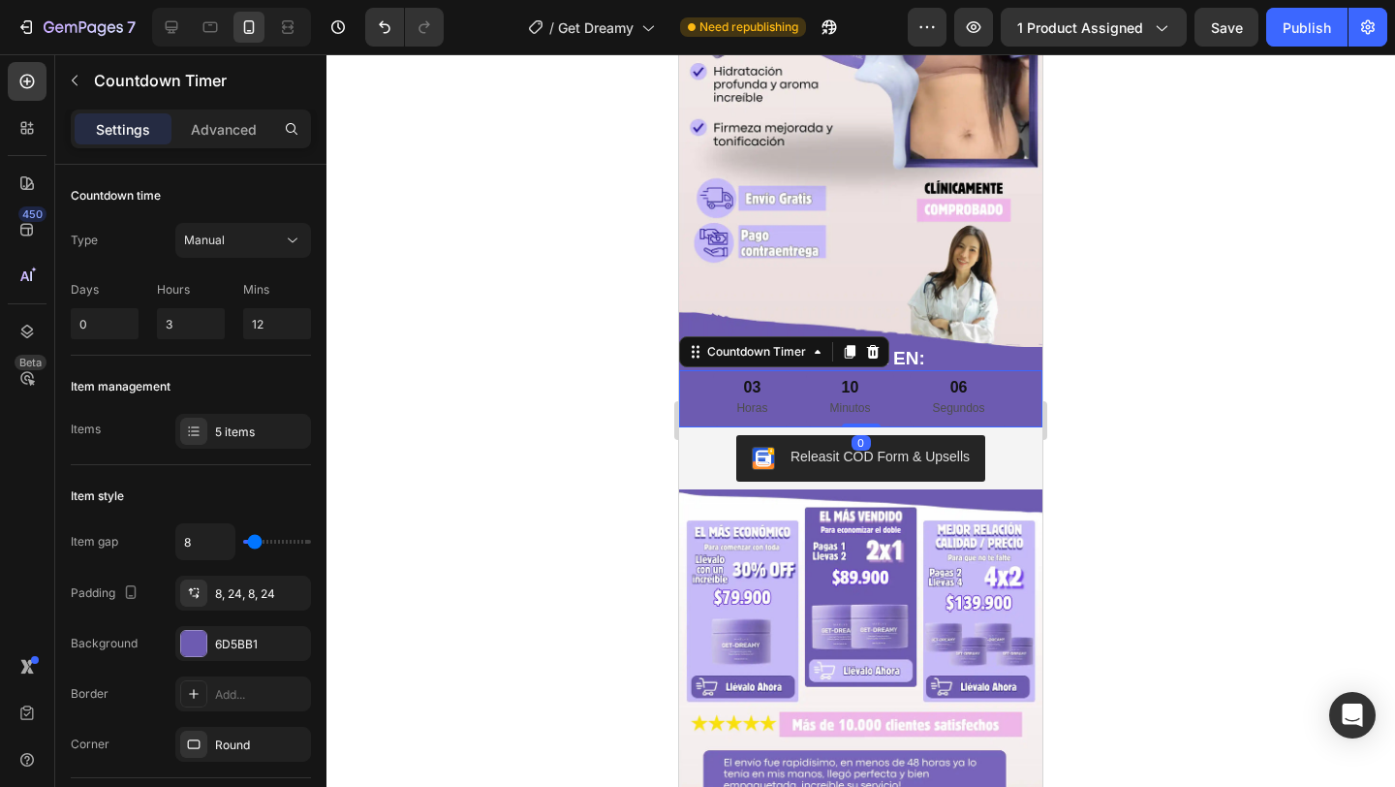
click at [797, 394] on div "03 Horas 10 Minutos 06 Segundos" at bounding box center [860, 398] width 295 height 56
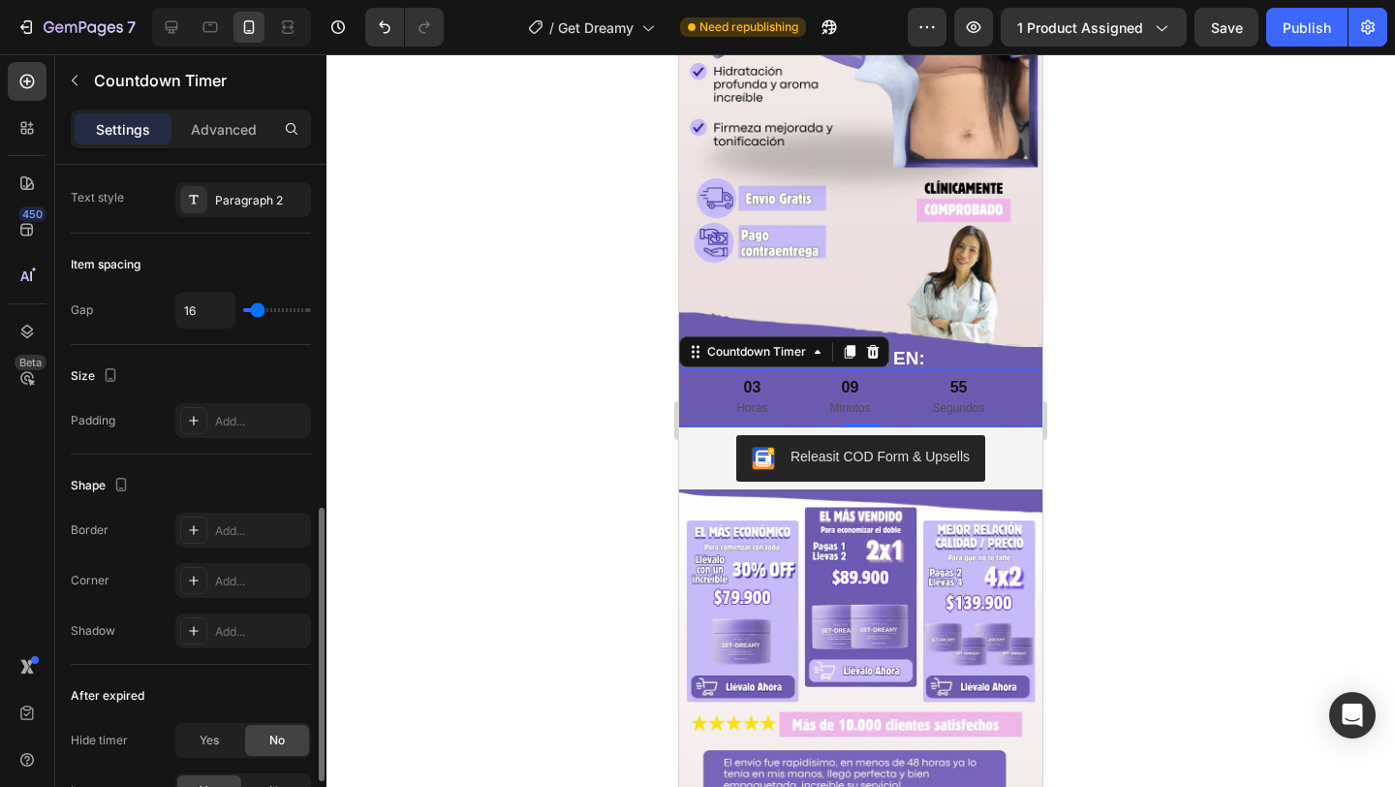
scroll to position [999, 0]
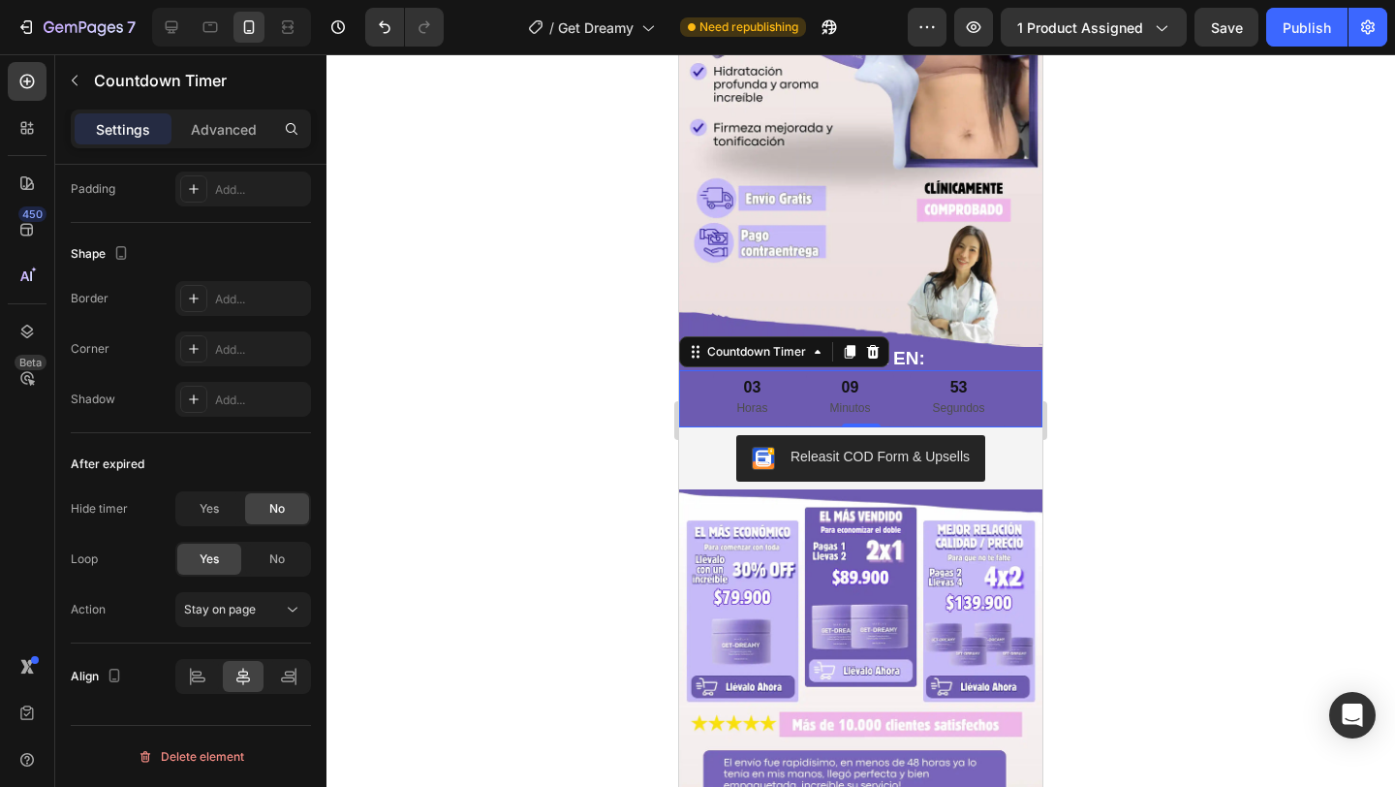
click at [220, 147] on div "Settings Advanced" at bounding box center [191, 128] width 240 height 39
click at [220, 132] on p "Advanced" at bounding box center [224, 129] width 66 height 20
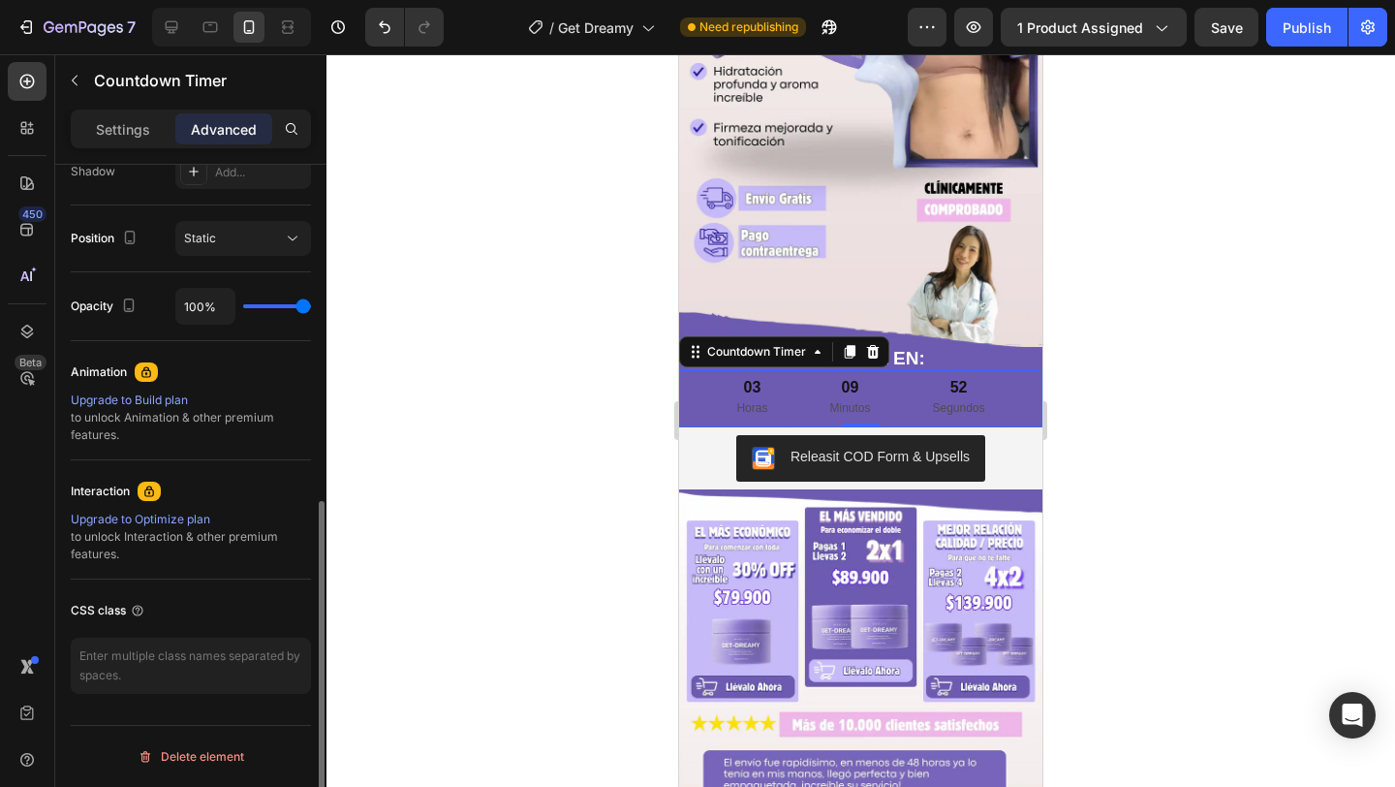
scroll to position [0, 0]
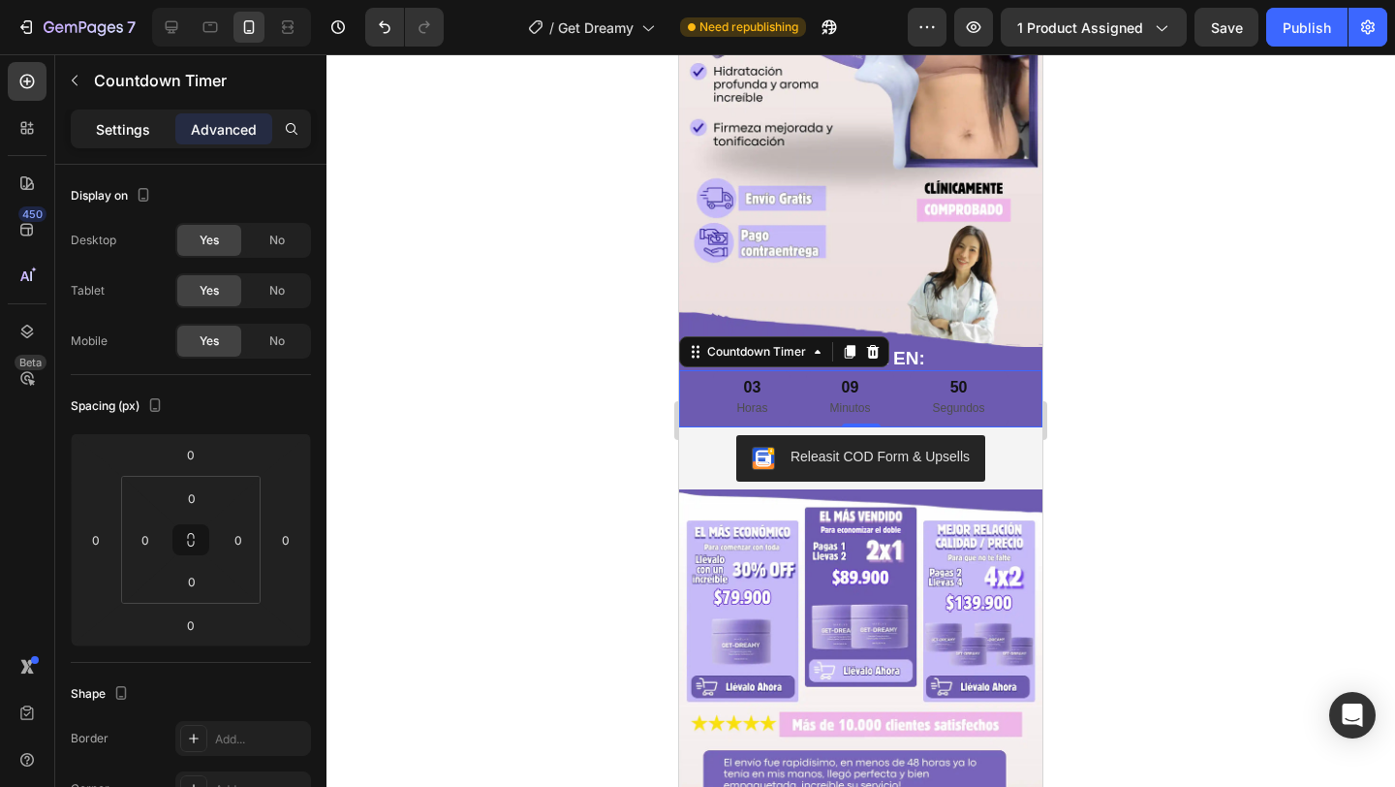
click at [124, 140] on div "Settings" at bounding box center [123, 128] width 97 height 31
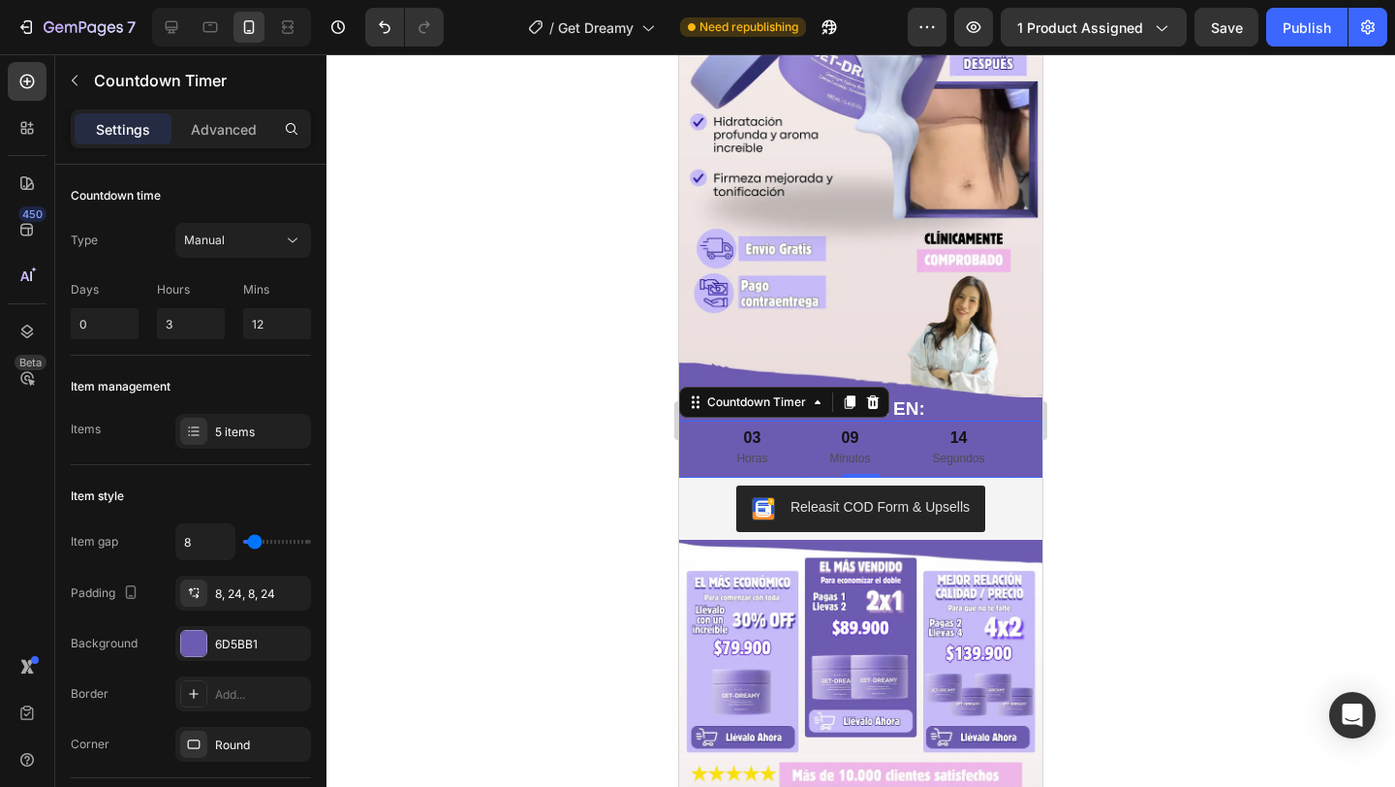
scroll to position [381, 0]
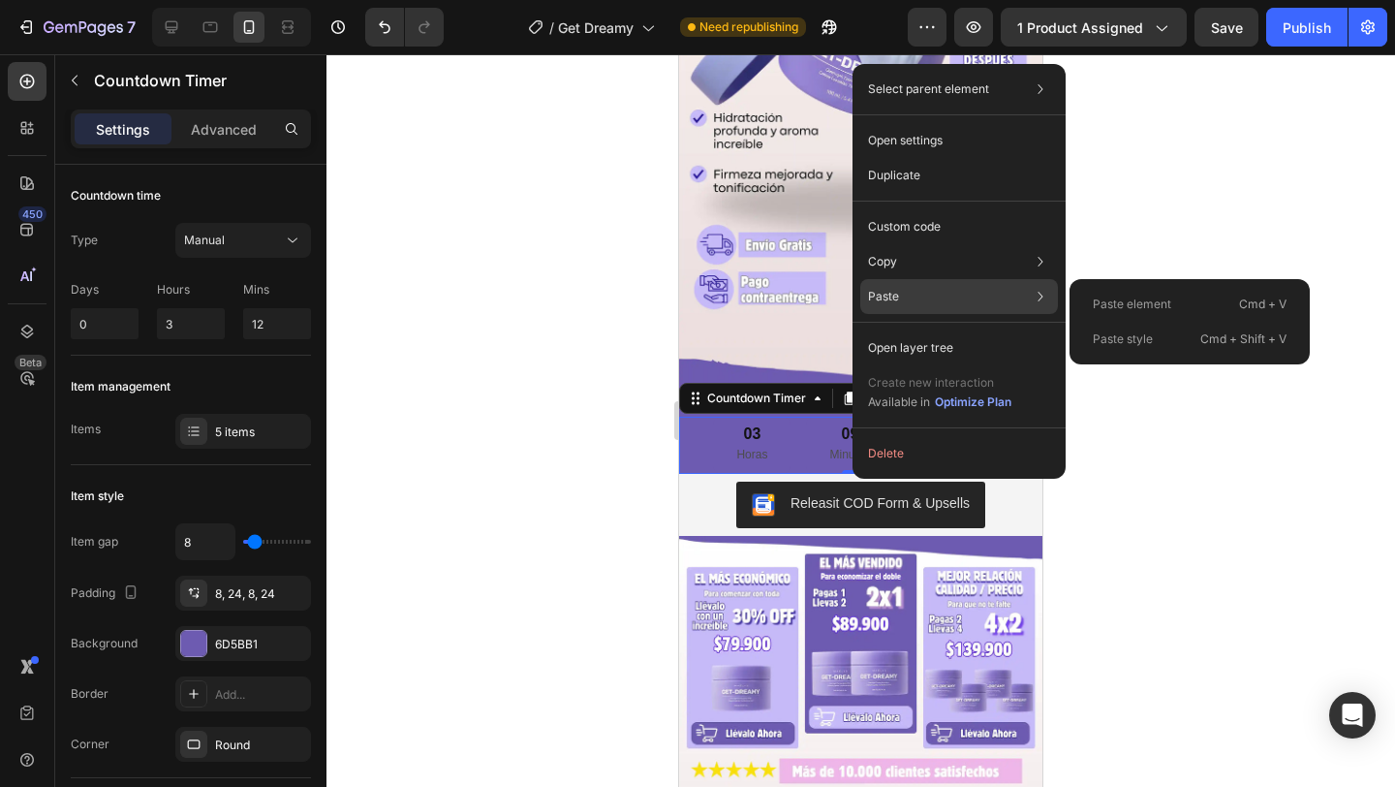
click at [901, 290] on div "Paste Paste element Cmd + V Paste style Cmd + Shift + V" at bounding box center [959, 296] width 198 height 35
click at [1180, 299] on div "Paste element Cmd + V" at bounding box center [1190, 304] width 225 height 35
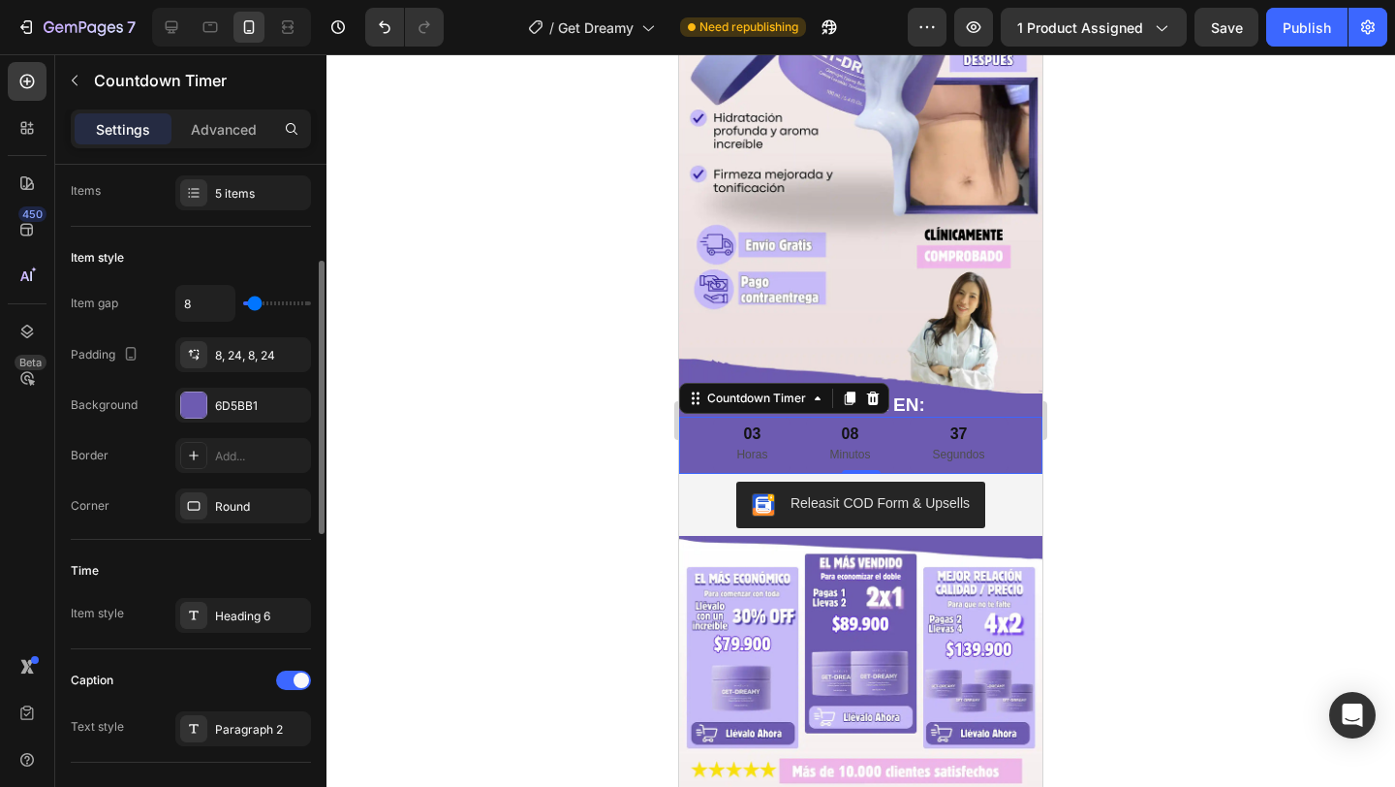
scroll to position [283, 0]
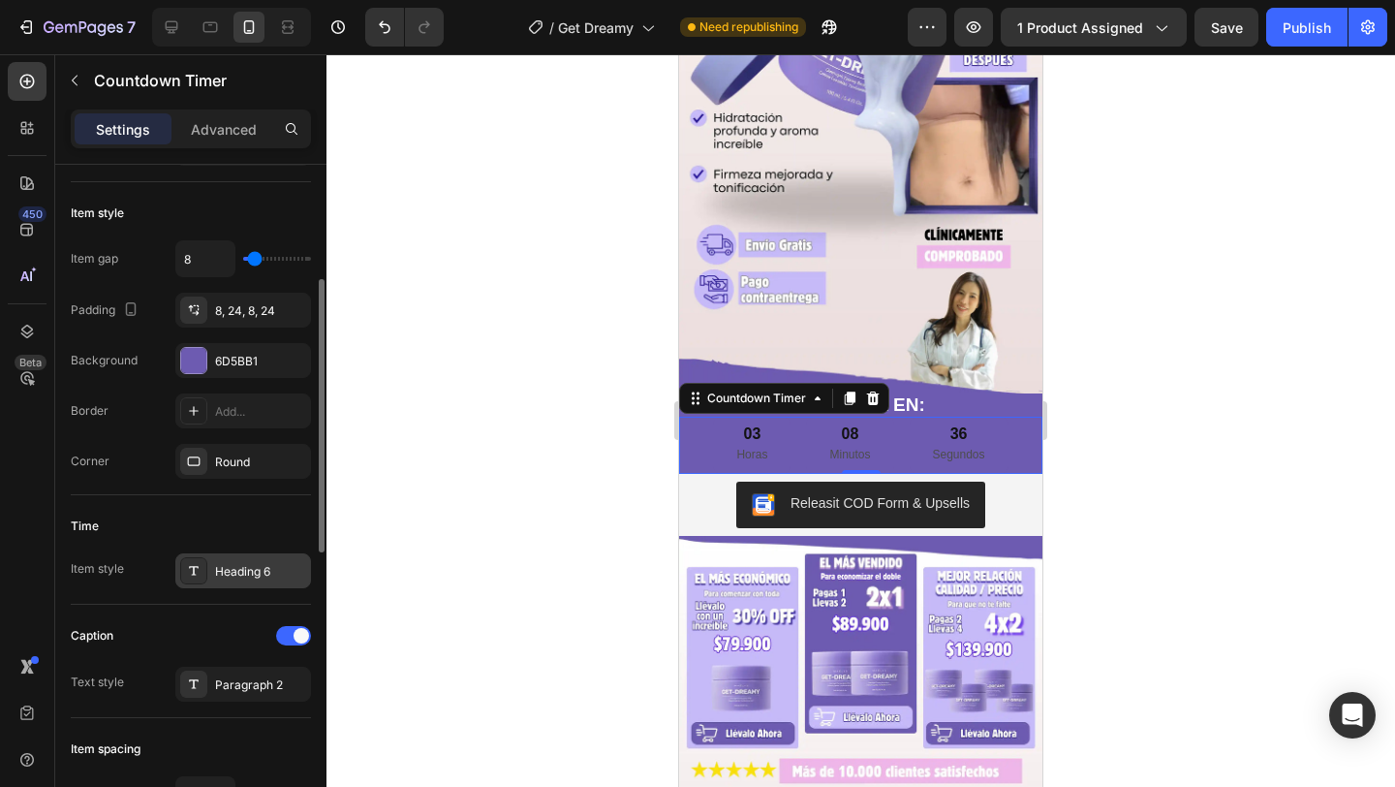
click at [264, 556] on div "Heading 6" at bounding box center [243, 570] width 136 height 35
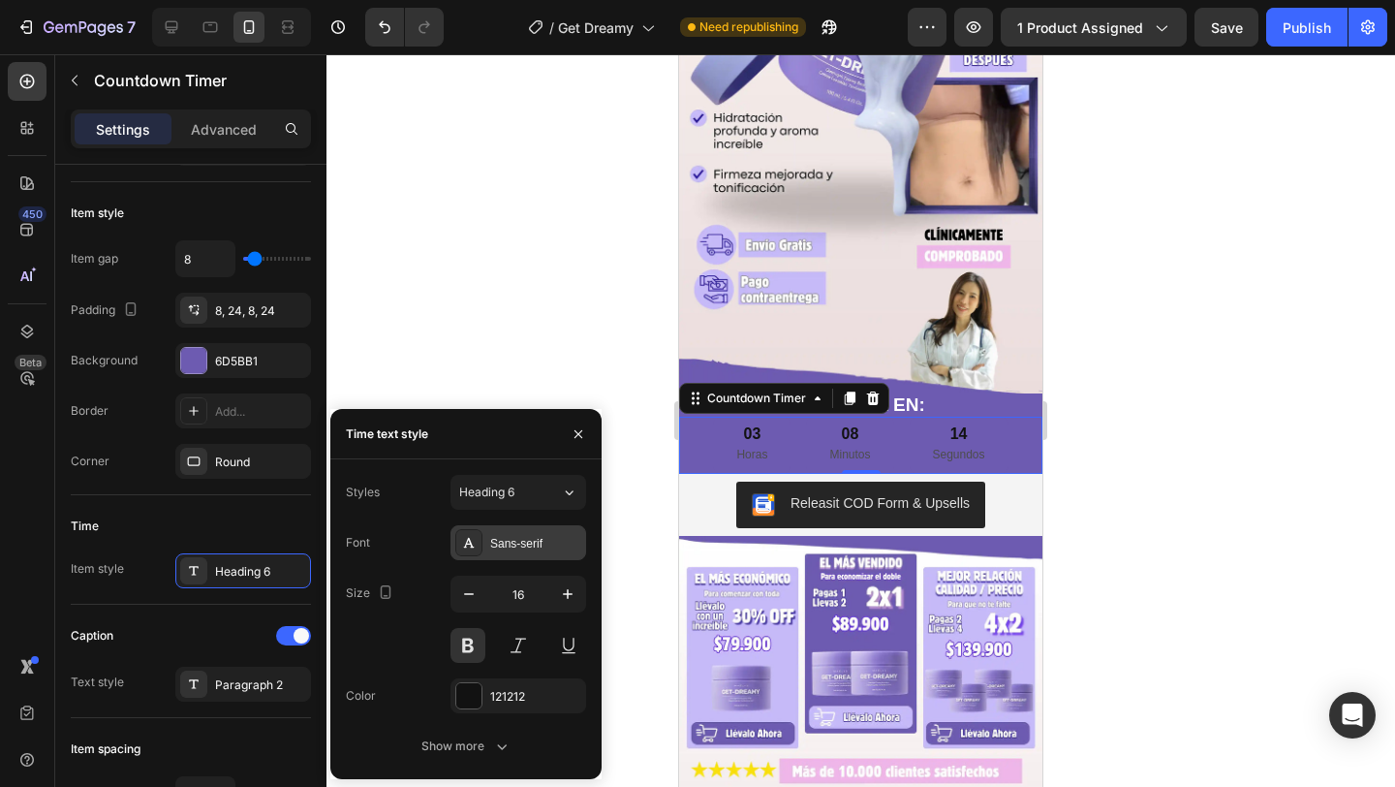
click at [497, 537] on div "Sans-serif" at bounding box center [535, 543] width 91 height 17
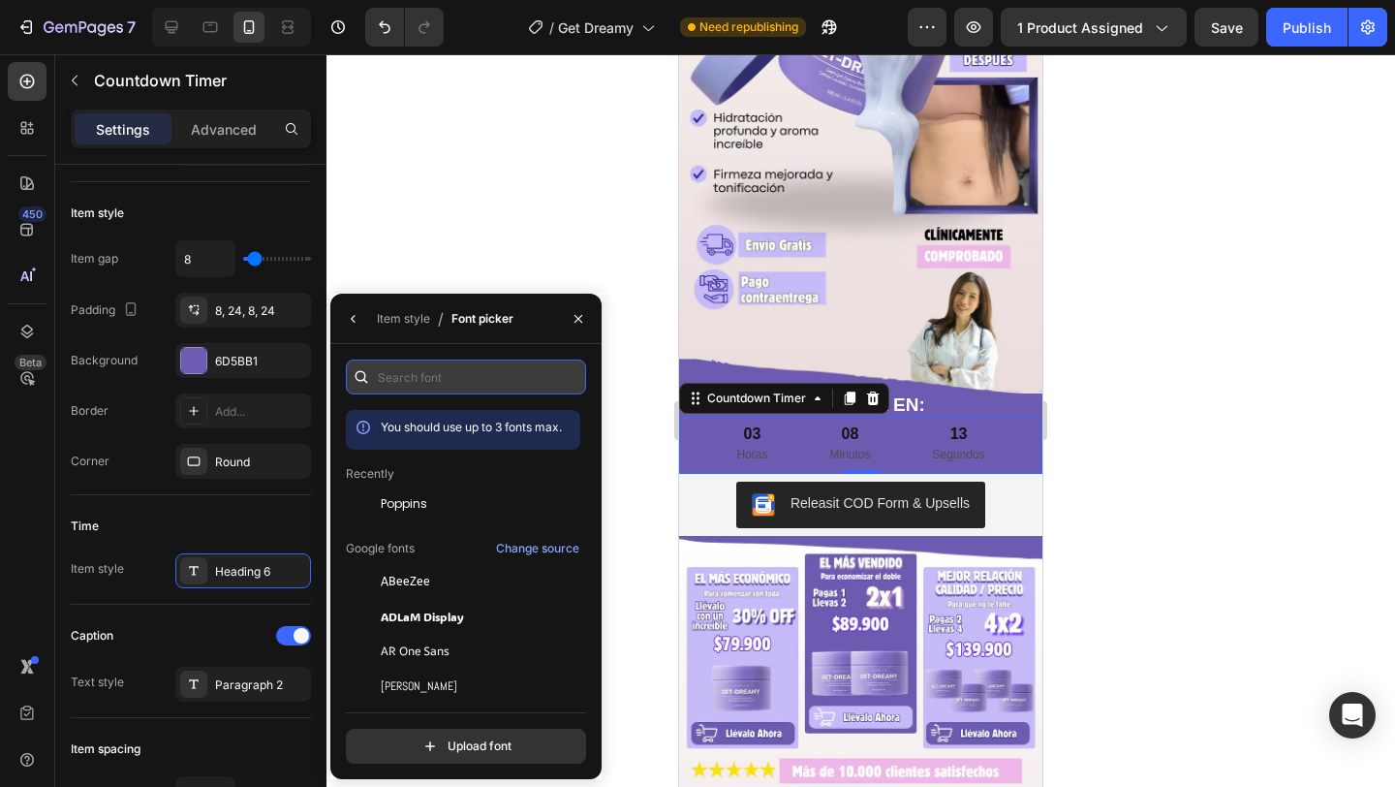
click at [431, 377] on input "text" at bounding box center [466, 376] width 240 height 35
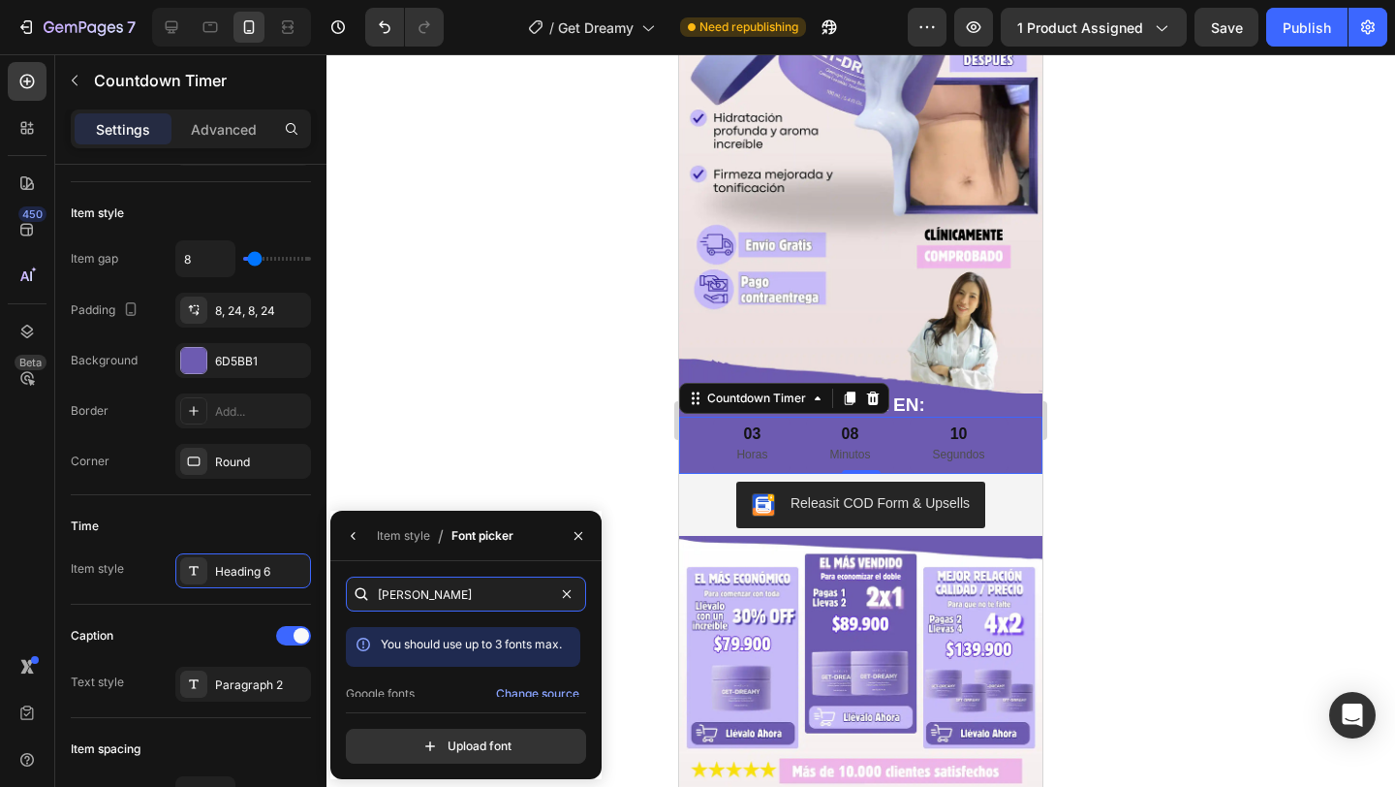
scroll to position [47, 0]
type input "[PERSON_NAME]"
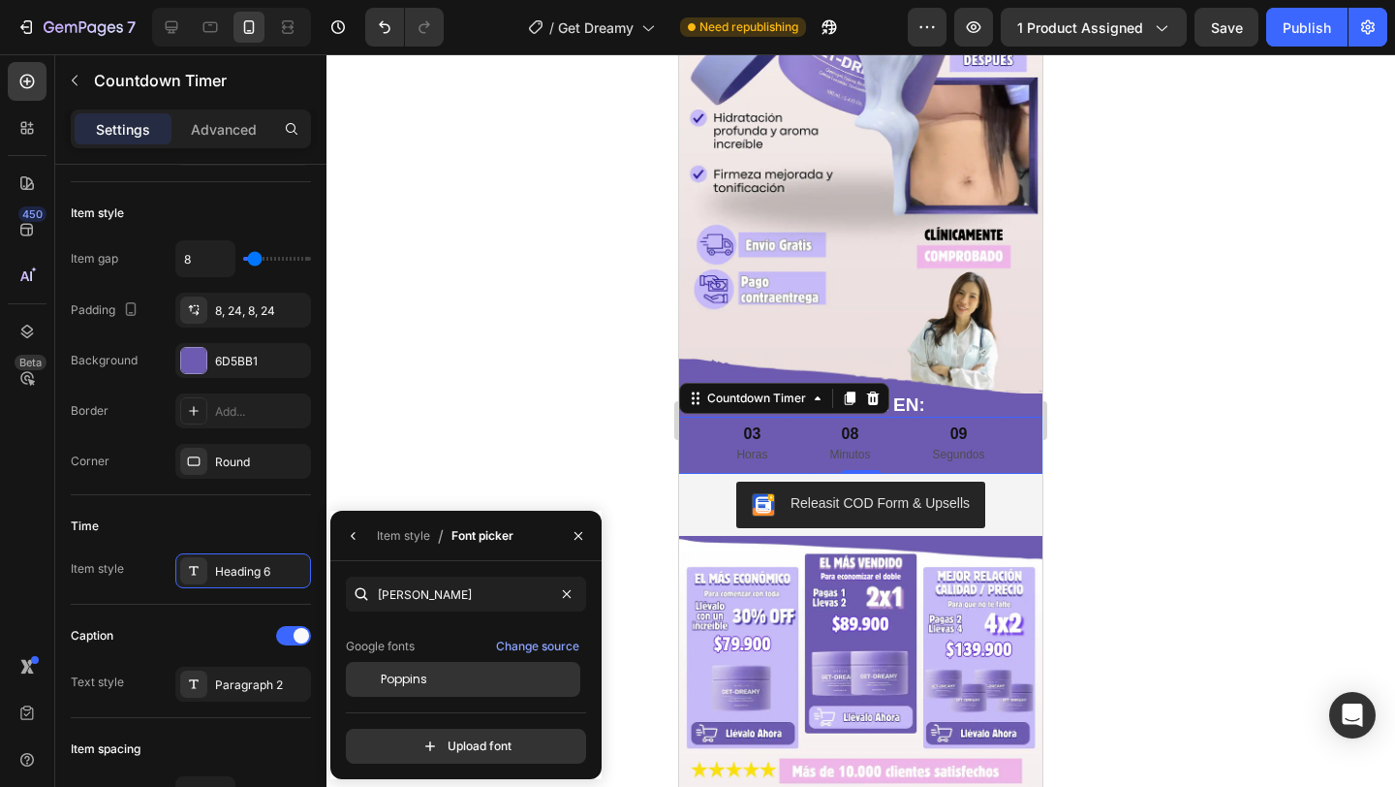
click at [430, 675] on div "Poppins" at bounding box center [479, 679] width 196 height 17
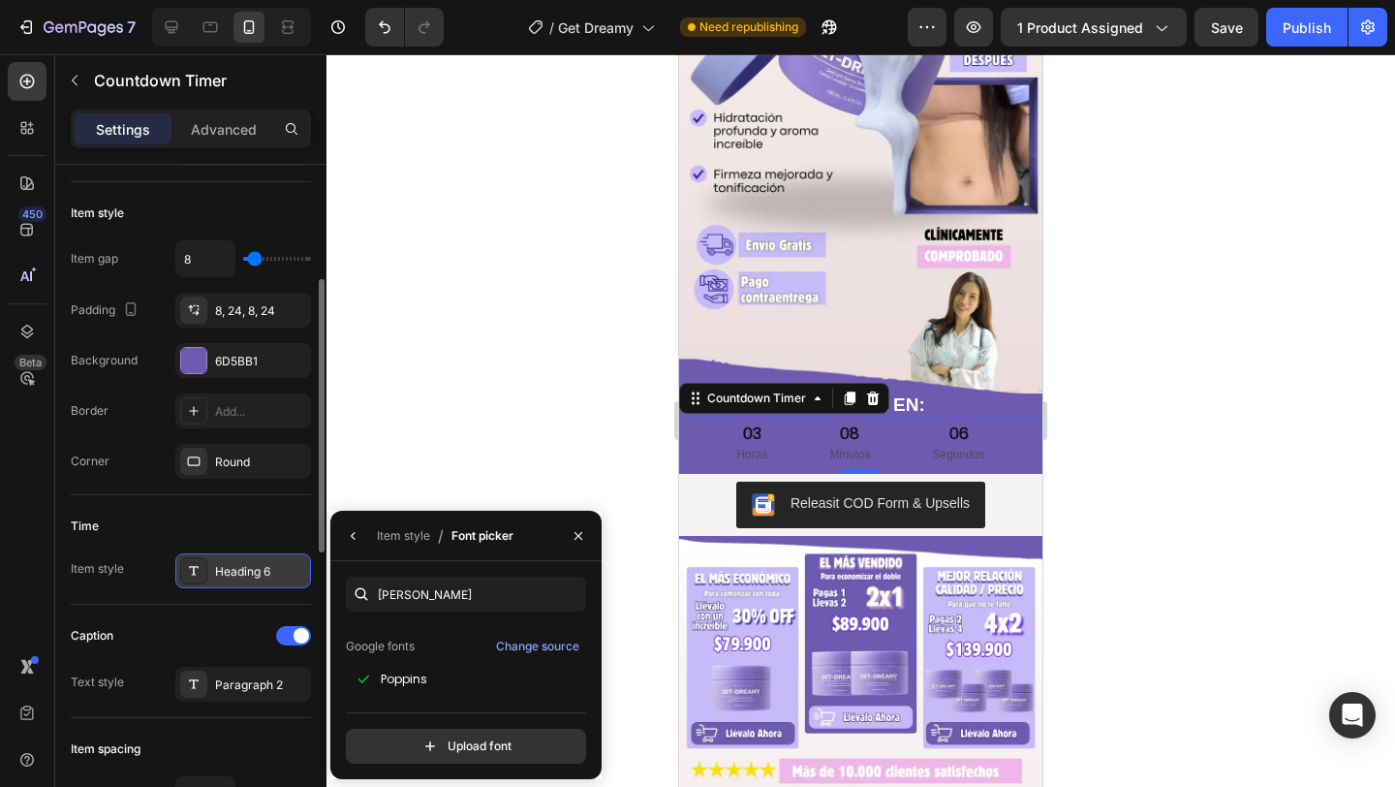
click at [250, 570] on div "Heading 6" at bounding box center [260, 571] width 91 height 17
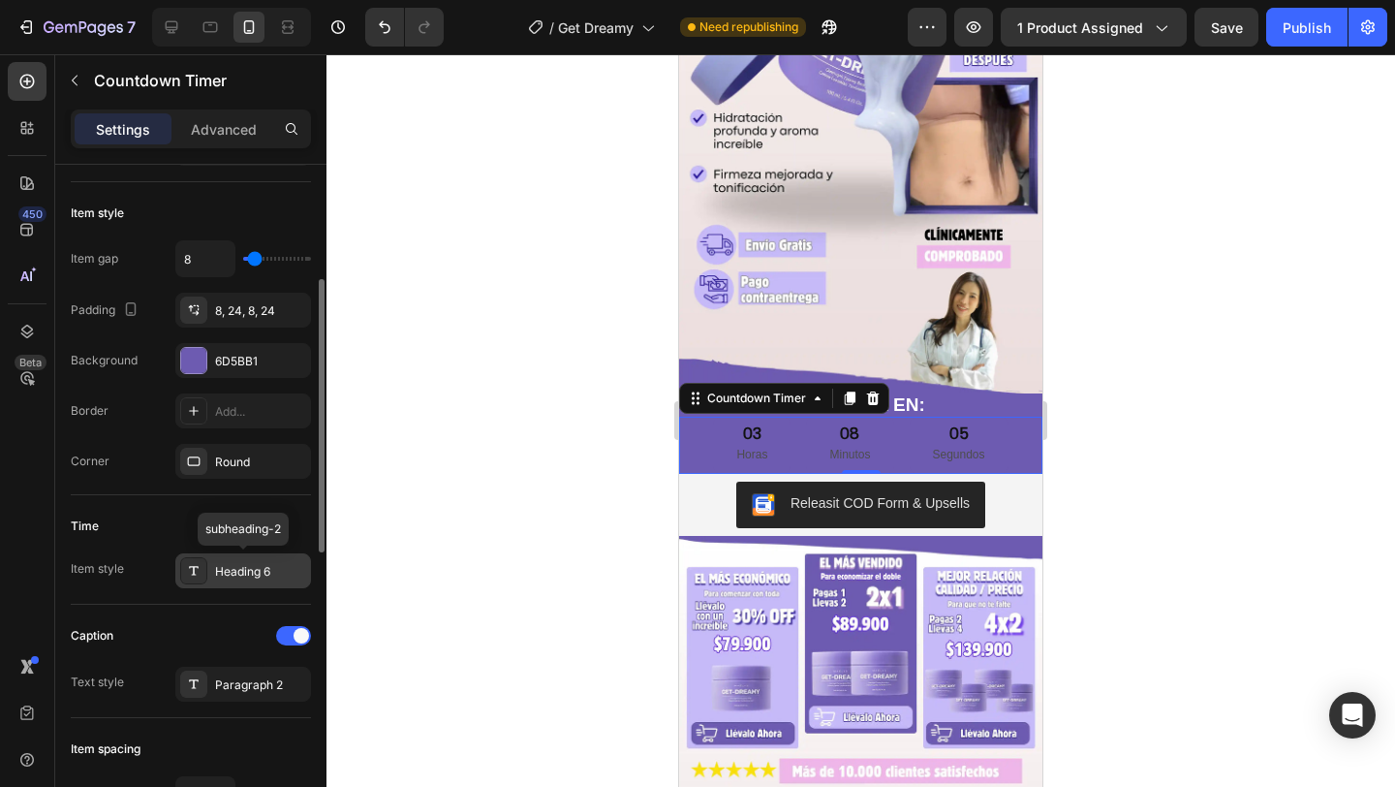
click at [250, 570] on div "Heading 6" at bounding box center [260, 571] width 91 height 17
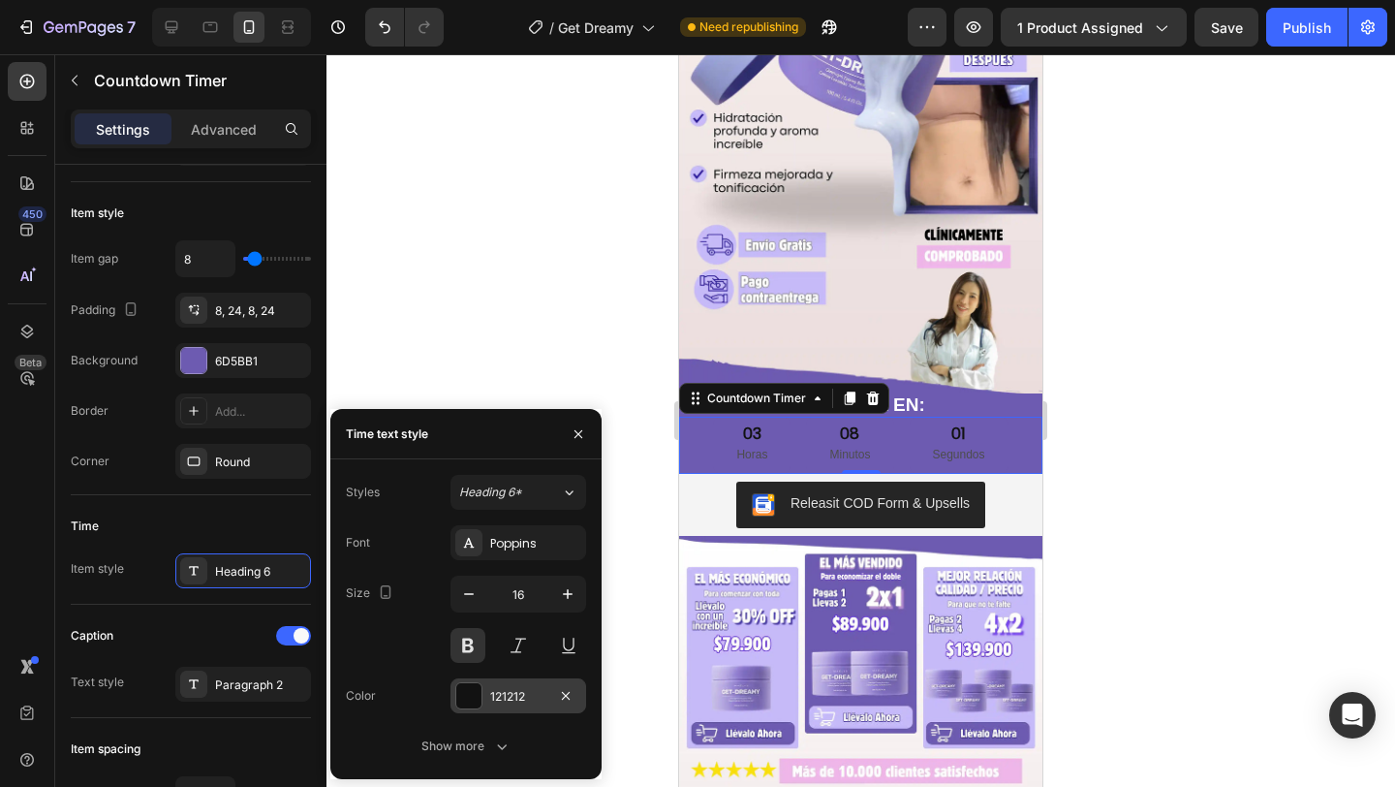
click at [500, 688] on div "121212" at bounding box center [518, 696] width 56 height 17
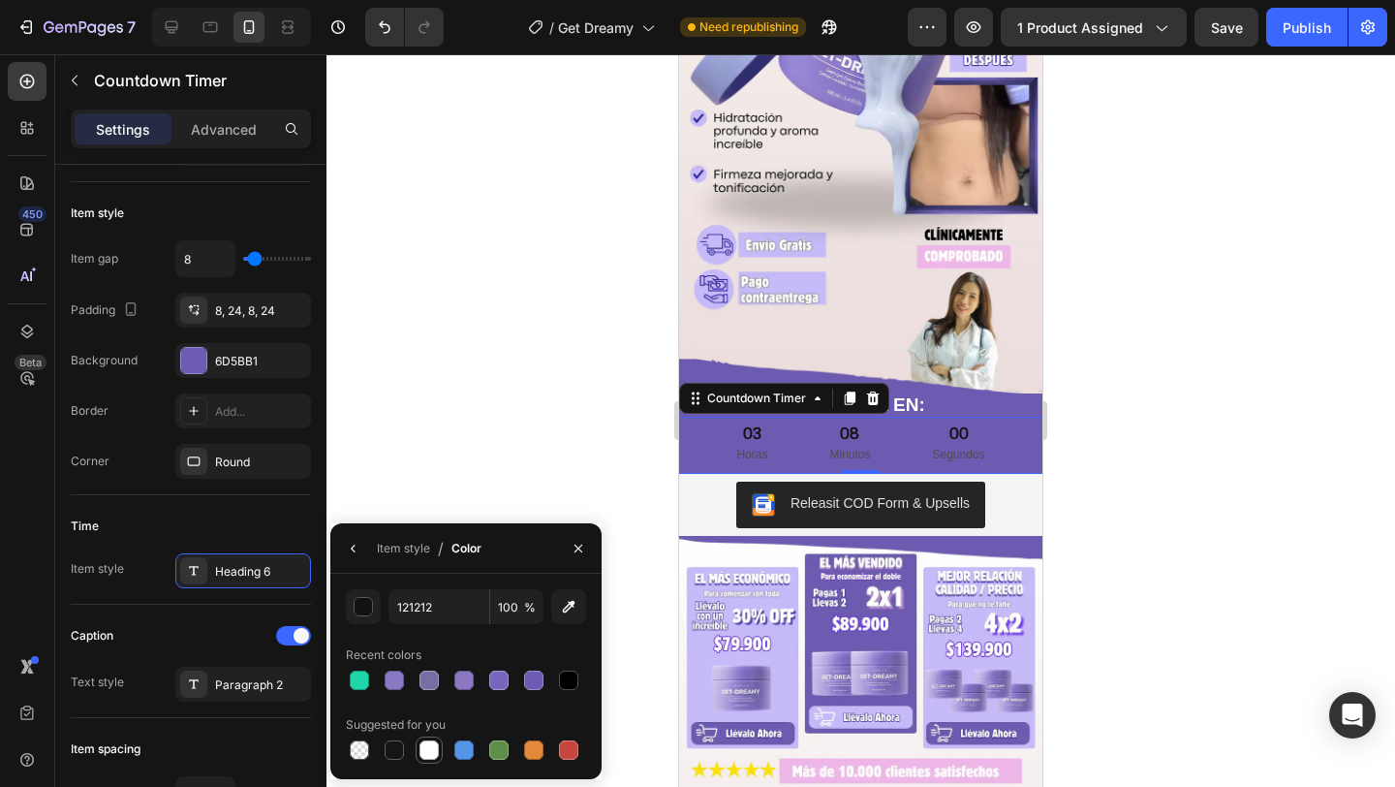
click at [426, 751] on div at bounding box center [429, 749] width 19 height 19
type input "FFFFFF"
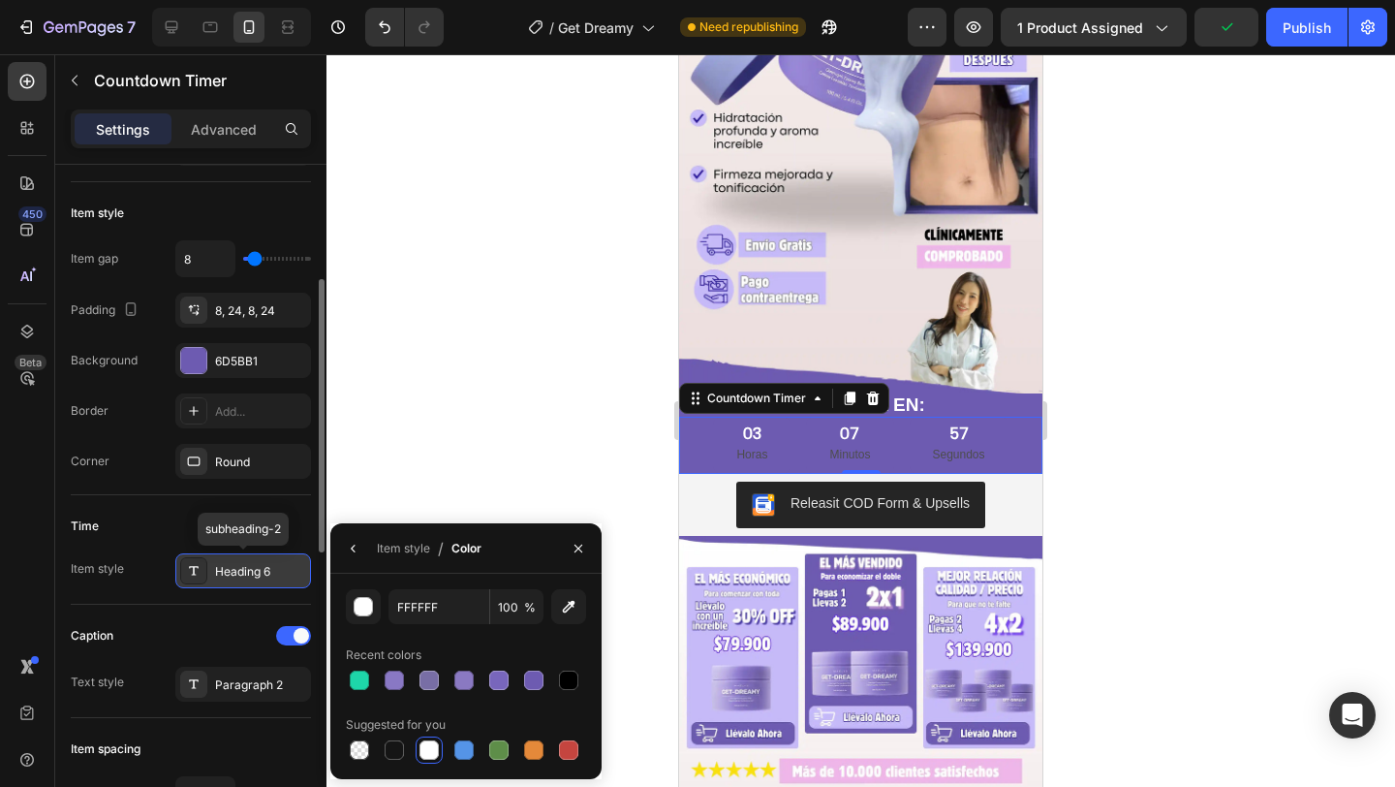
click at [244, 575] on div "Heading 6" at bounding box center [260, 571] width 91 height 17
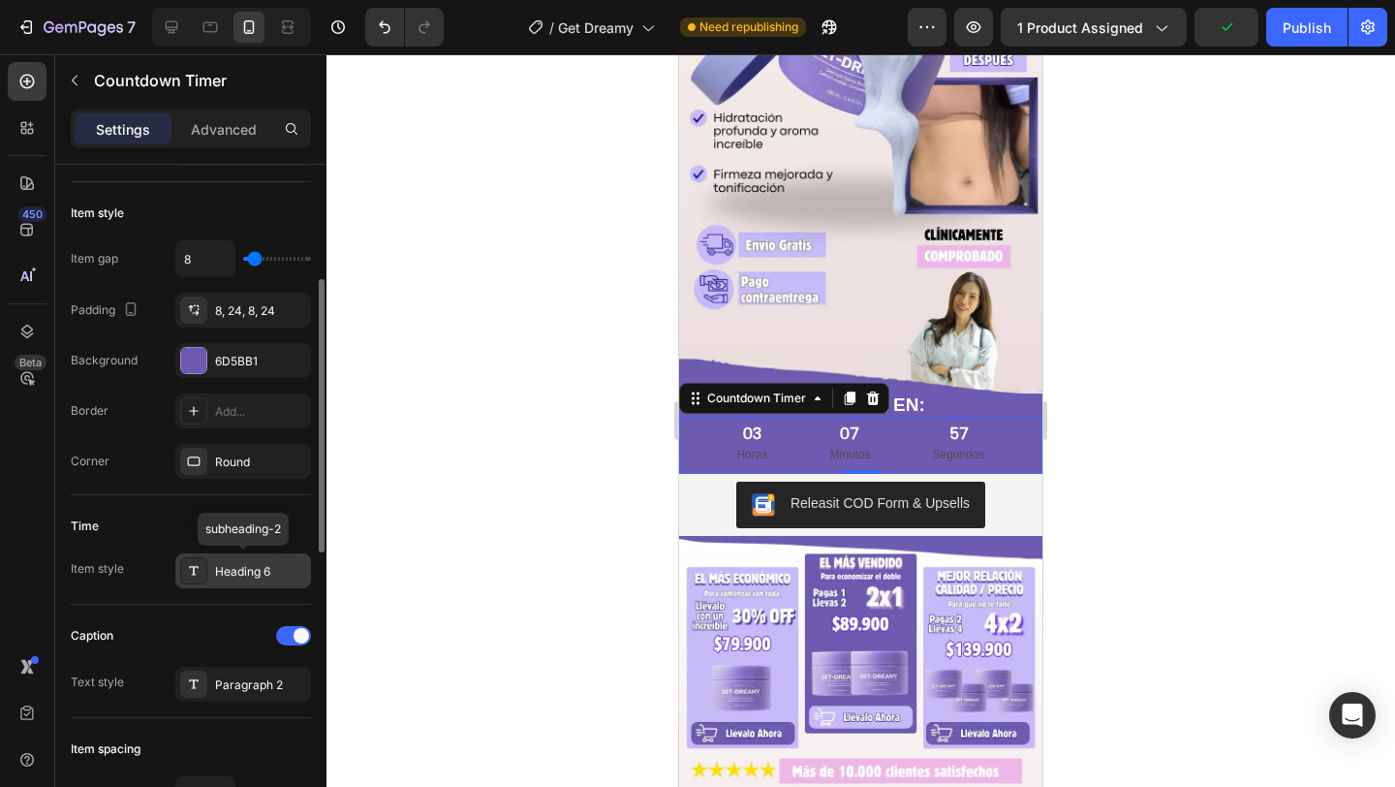
click at [244, 575] on div "Heading 6" at bounding box center [260, 571] width 91 height 17
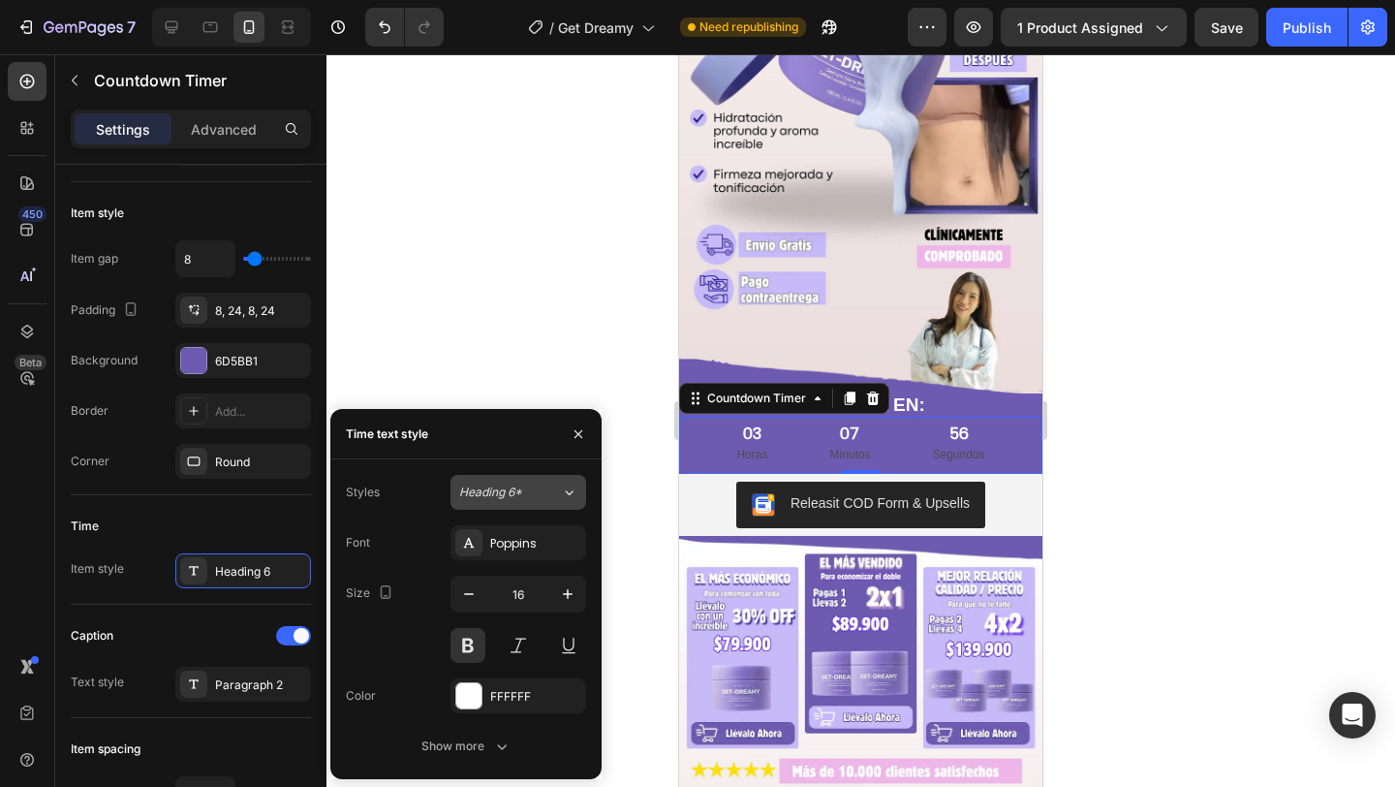
click at [549, 491] on div "Heading 6*" at bounding box center [510, 492] width 102 height 17
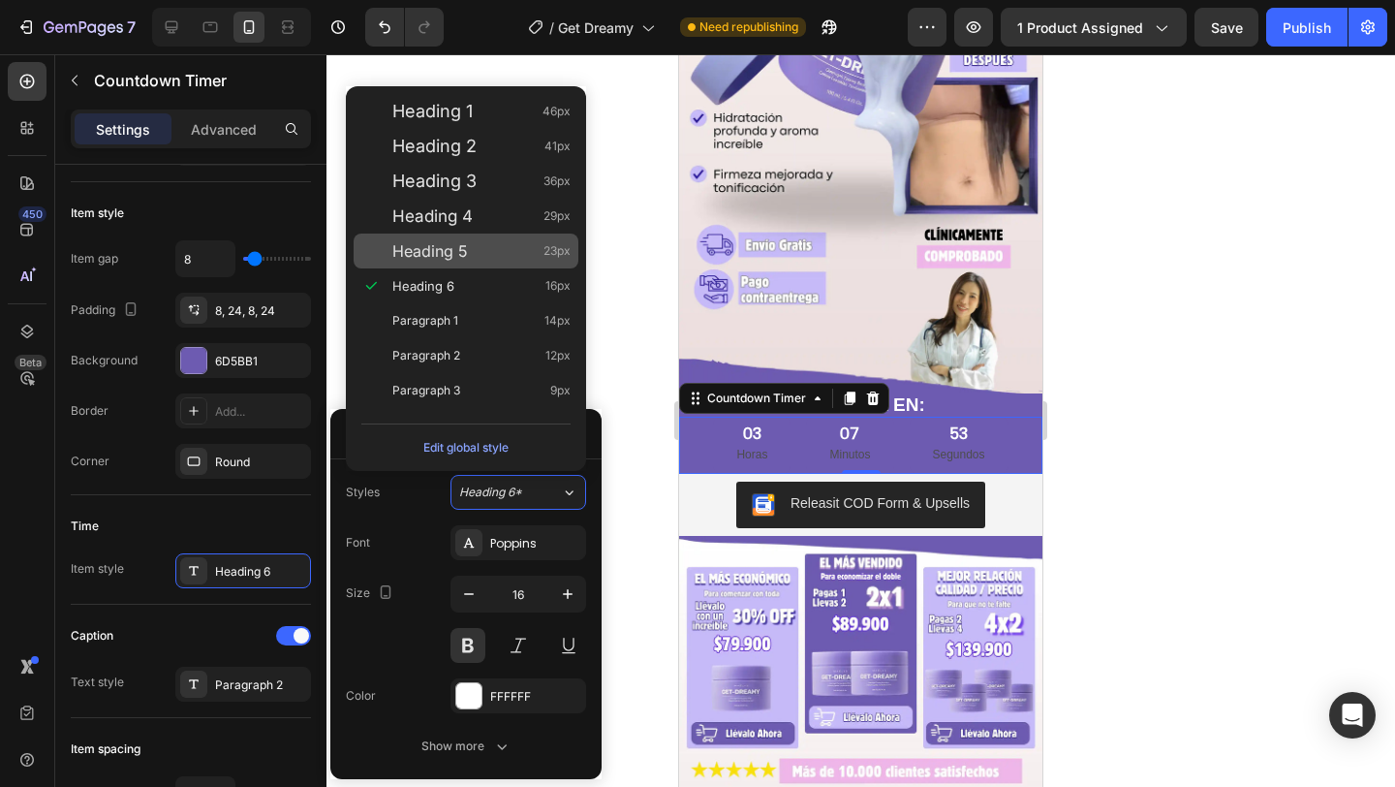
click at [460, 239] on div "Heading 5 23px" at bounding box center [466, 251] width 225 height 35
type input "23"
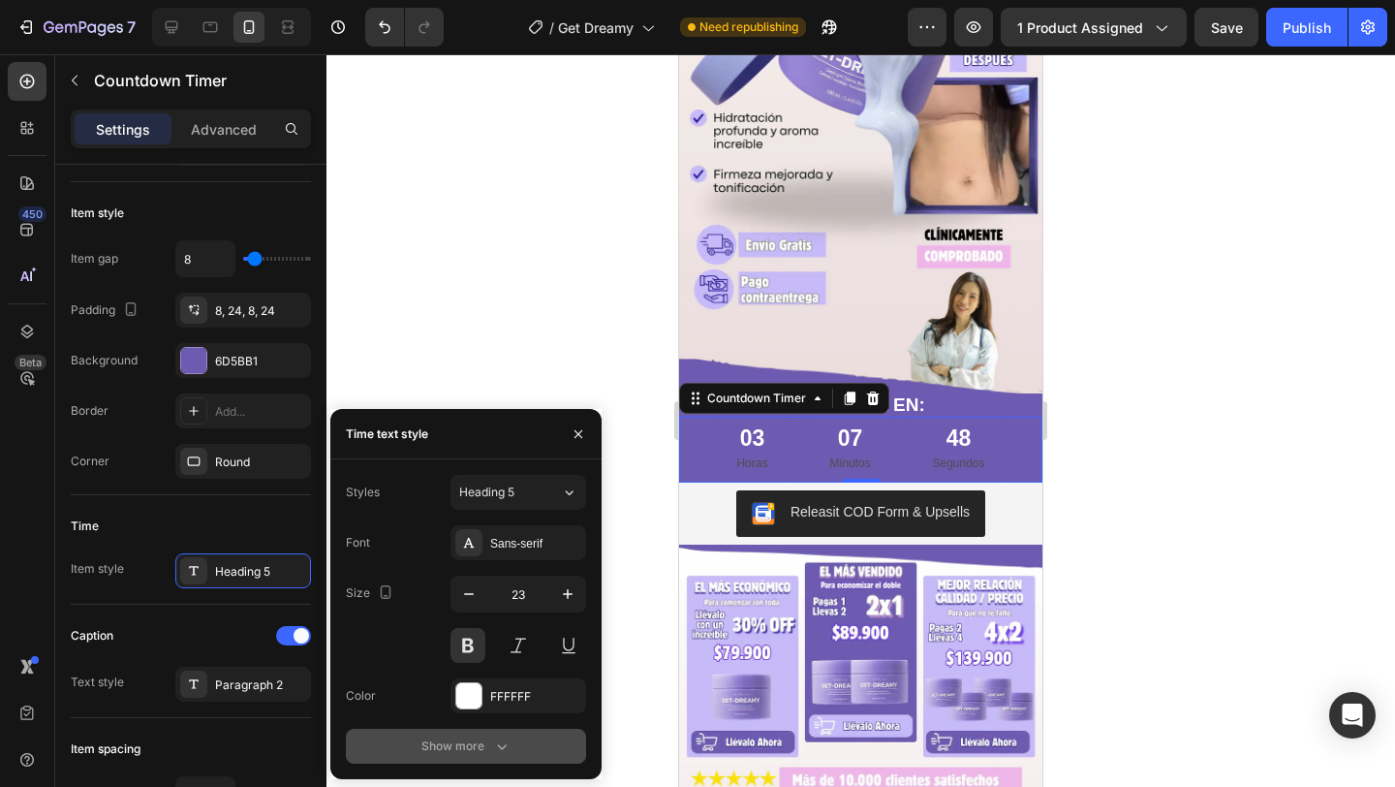
click at [478, 744] on div "Show more" at bounding box center [467, 745] width 90 height 19
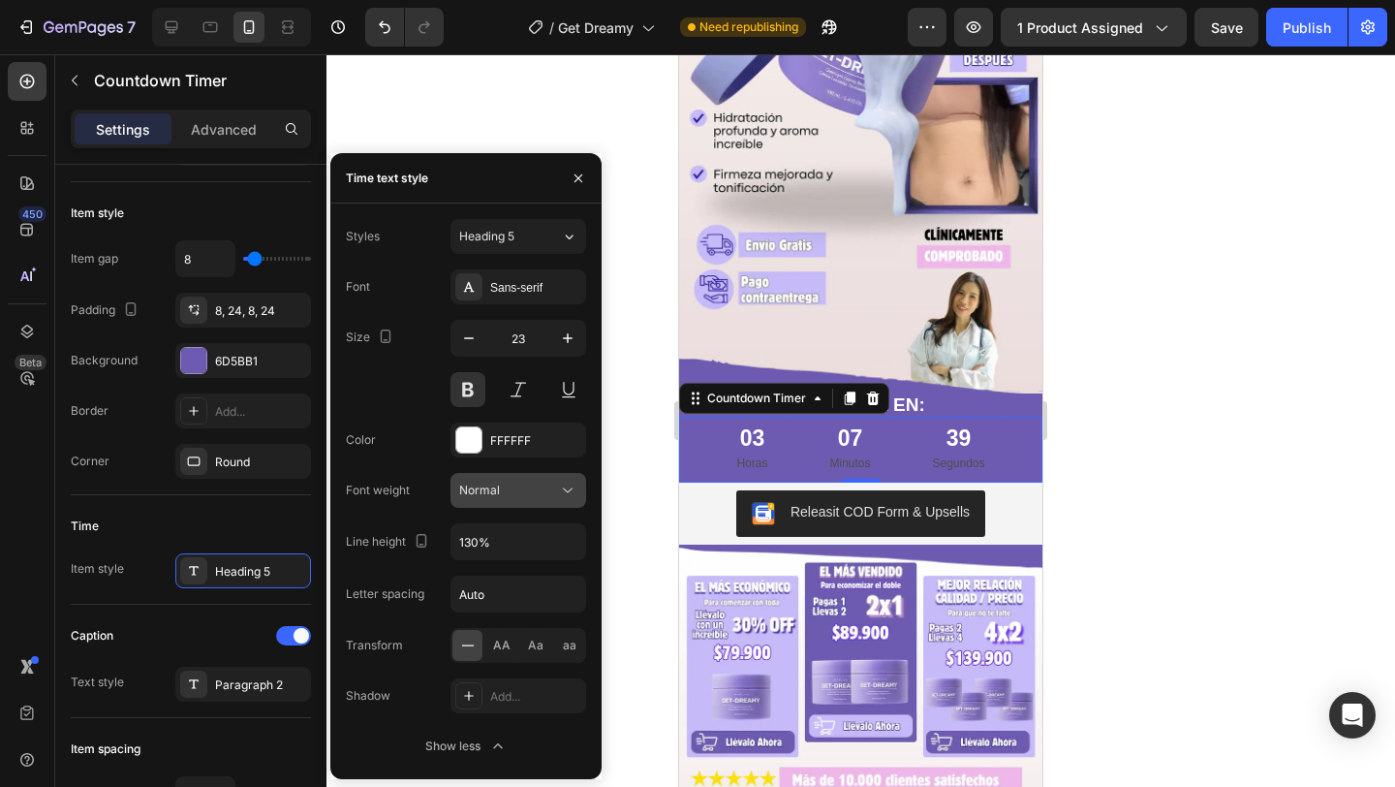
click at [550, 488] on div "Normal" at bounding box center [508, 490] width 99 height 17
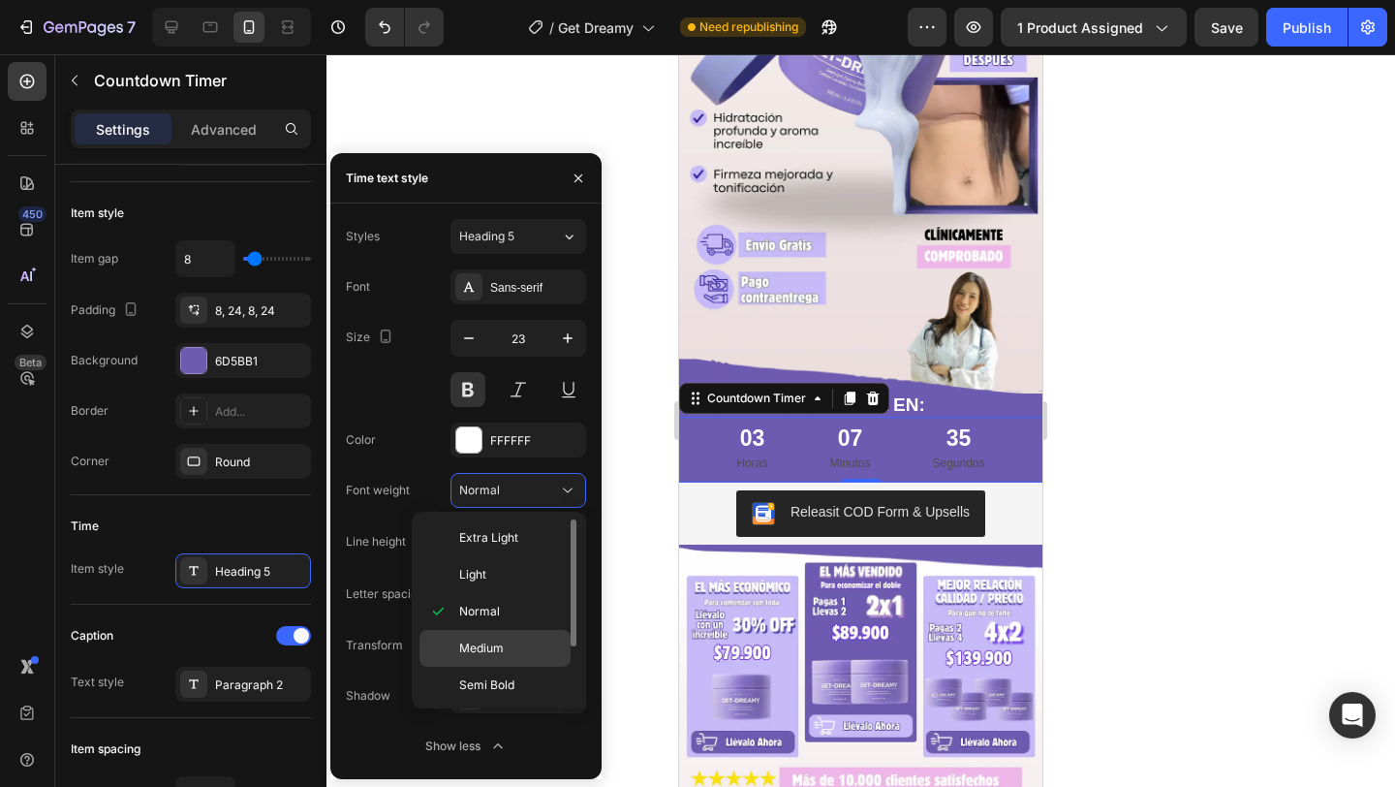
click at [505, 648] on p "Medium" at bounding box center [510, 648] width 103 height 17
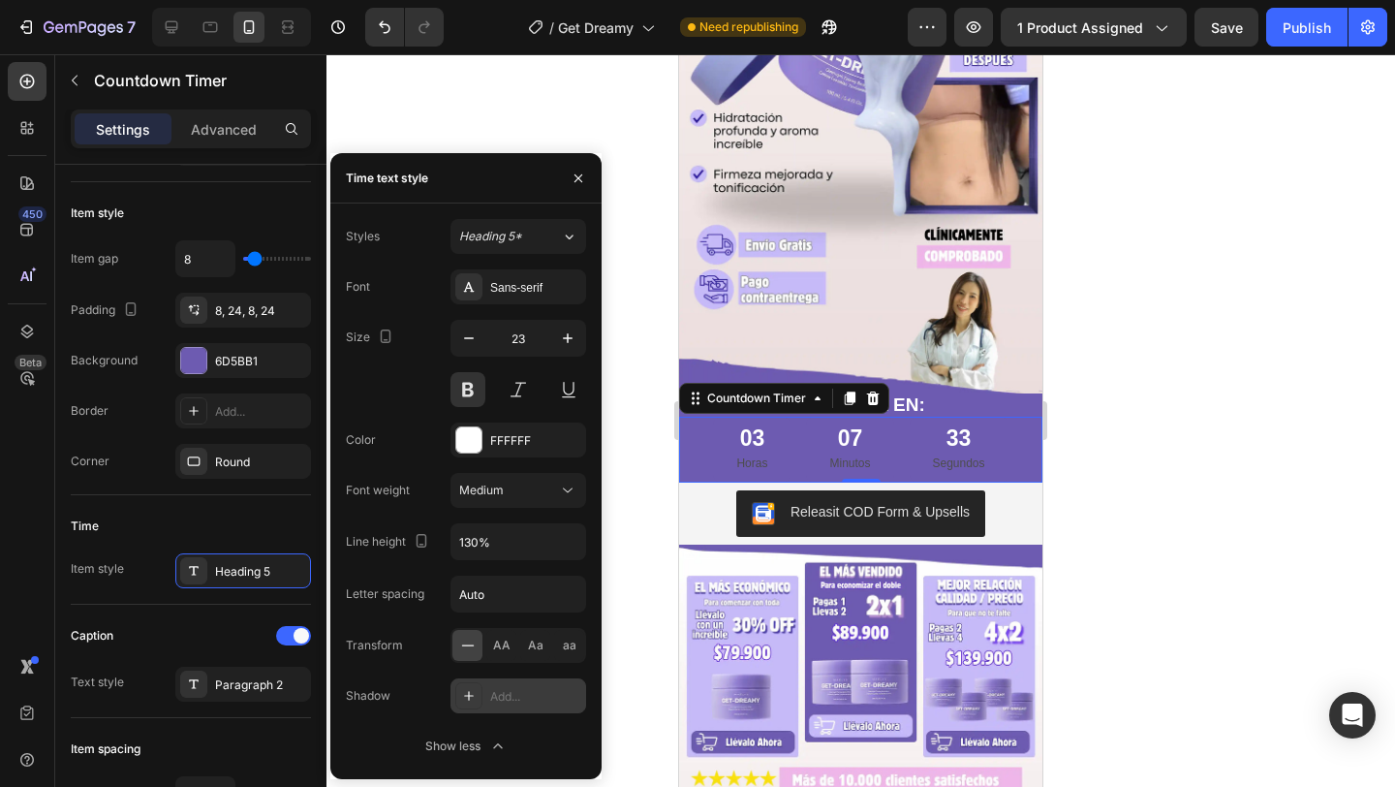
click at [492, 702] on div "Add..." at bounding box center [535, 696] width 91 height 17
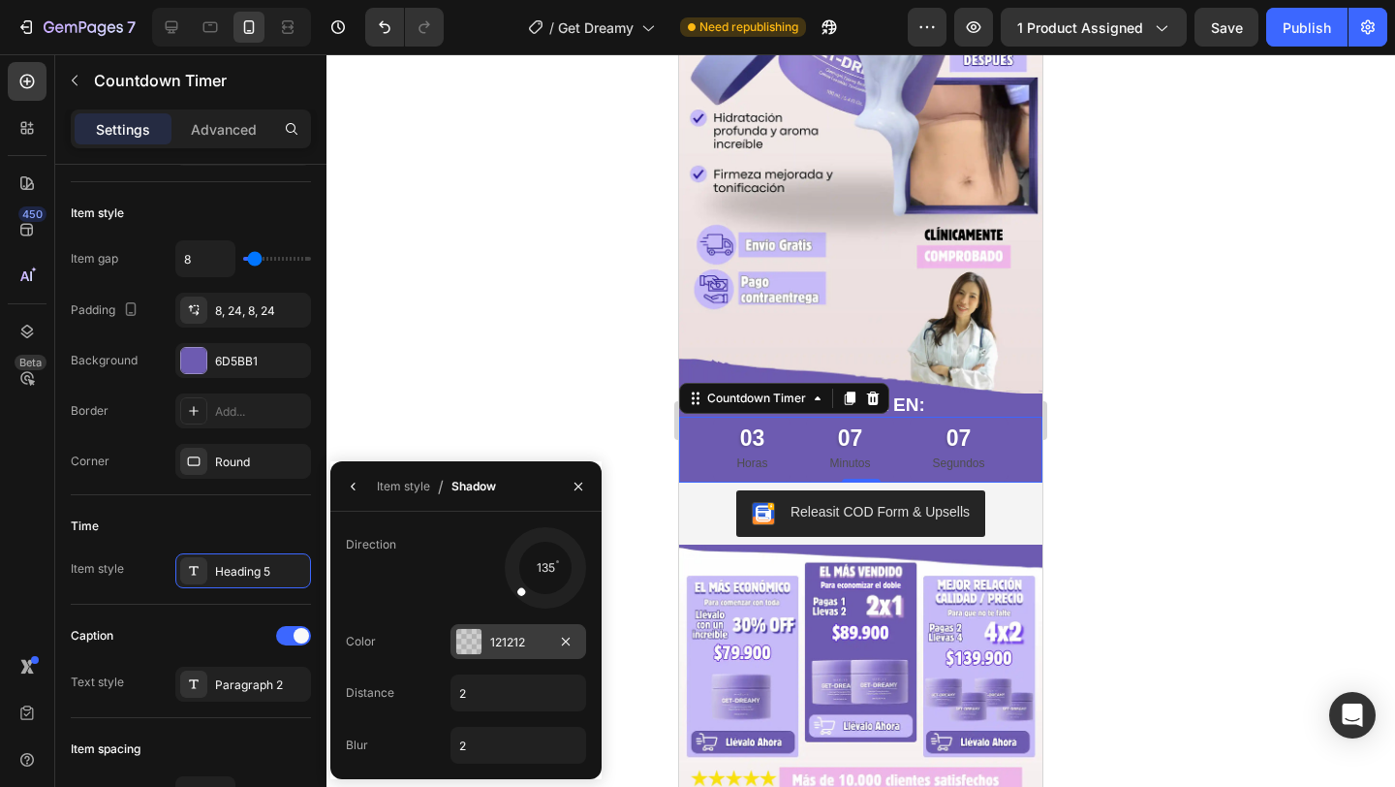
click at [510, 635] on div "121212" at bounding box center [518, 642] width 56 height 17
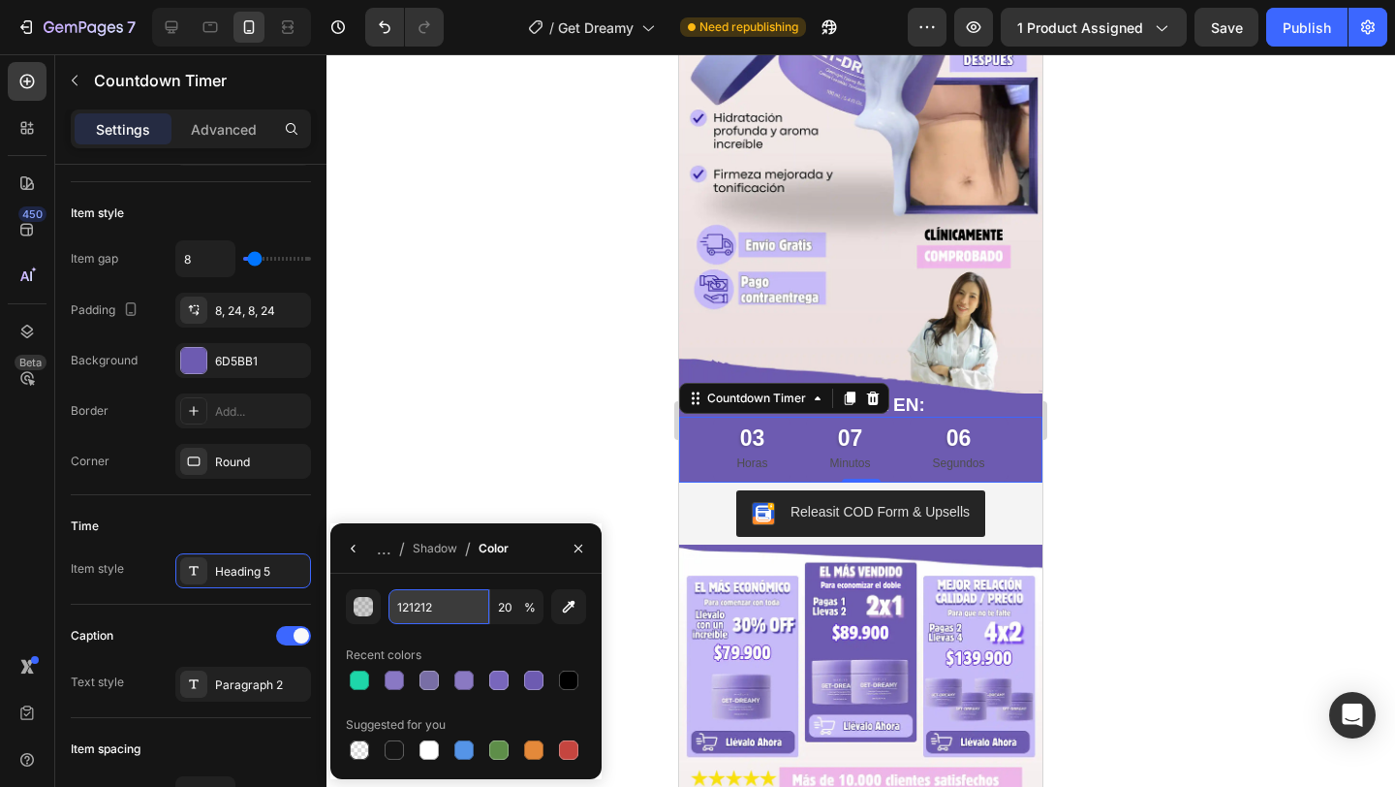
click at [448, 592] on input "121212" at bounding box center [439, 606] width 101 height 35
paste input "D59DD1"
type input "D59DD1"
click at [453, 584] on div "D59DD1 20 % Recent colors Suggested for you" at bounding box center [465, 676] width 271 height 205
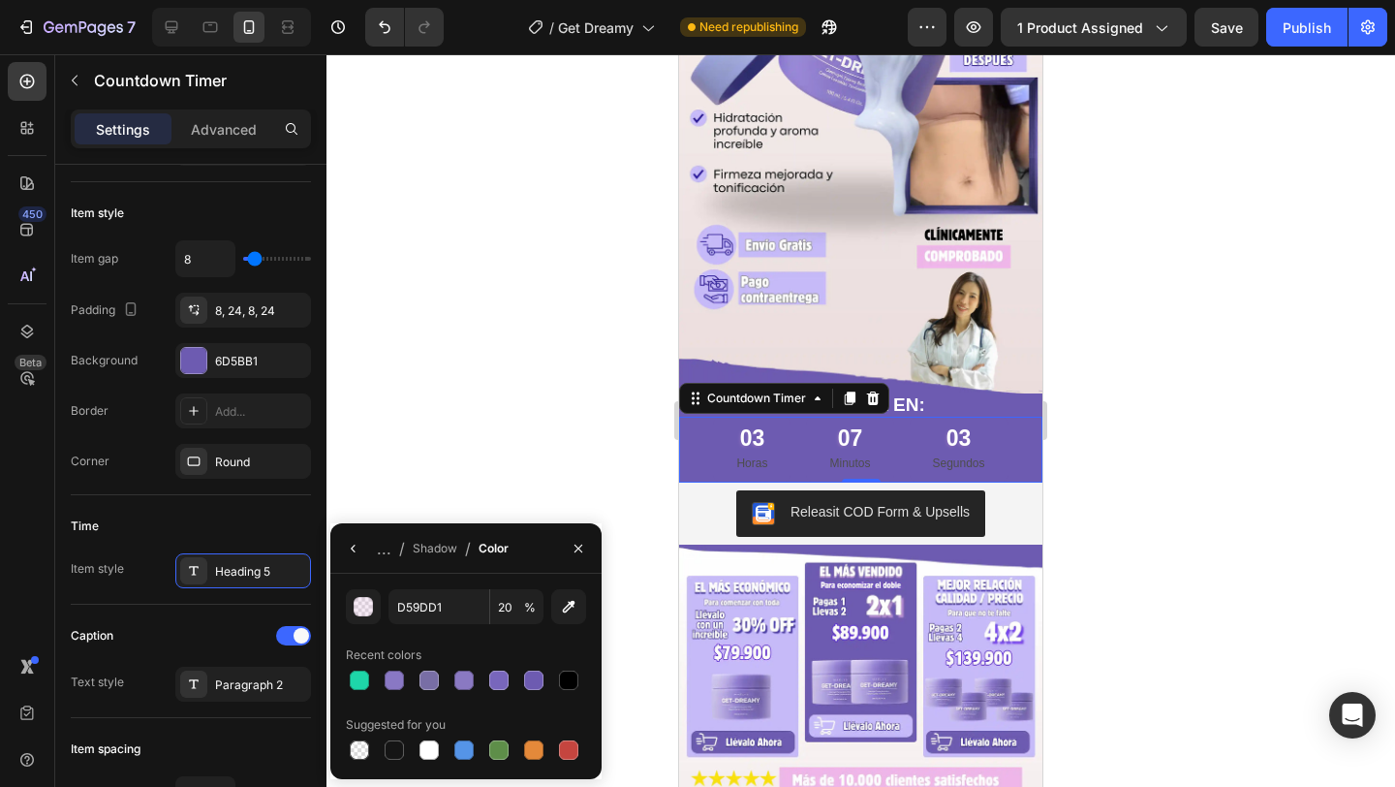
click at [528, 607] on span "%" at bounding box center [530, 607] width 12 height 17
click at [518, 607] on input "20" at bounding box center [516, 606] width 53 height 35
type input "100"
click at [356, 547] on icon "button" at bounding box center [354, 549] width 16 height 16
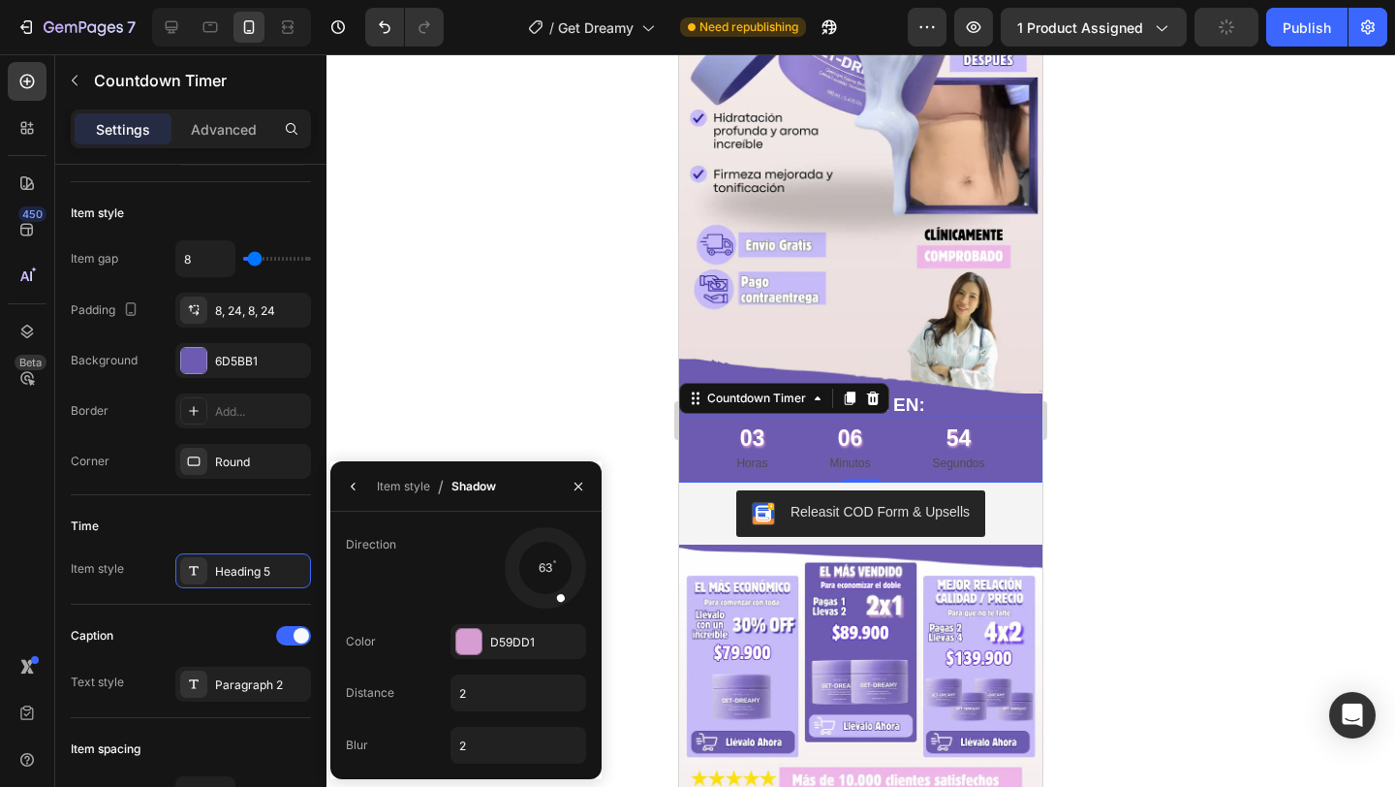
drag, startPoint x: 515, startPoint y: 589, endPoint x: 566, endPoint y: 611, distance: 55.1
click at [566, 611] on div "Direction 63 Color D59DD1 Distance 2 Blur 2" at bounding box center [465, 645] width 271 height 236
click at [528, 694] on input "2" at bounding box center [519, 692] width 134 height 35
type input "4"
type input "3"
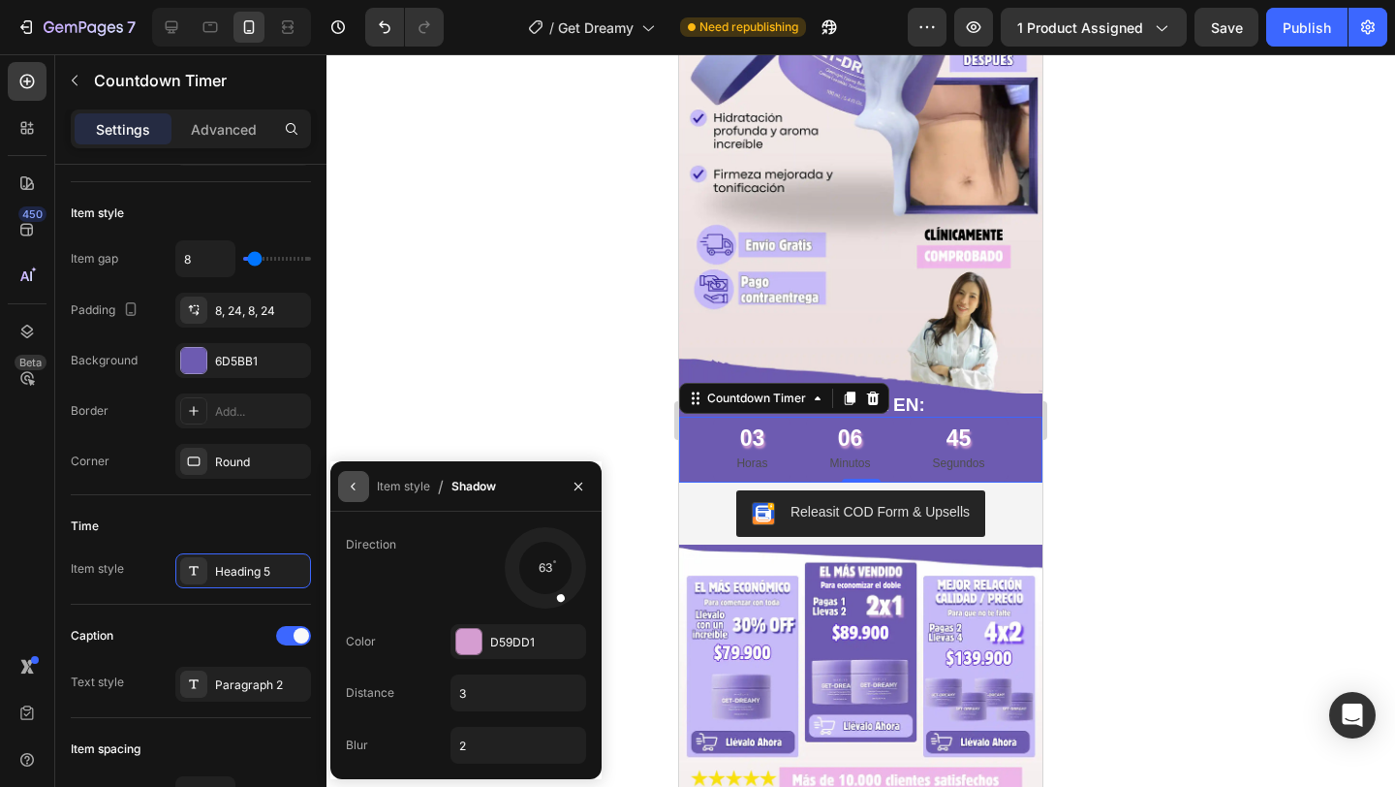
click at [347, 483] on icon "button" at bounding box center [354, 487] width 16 height 16
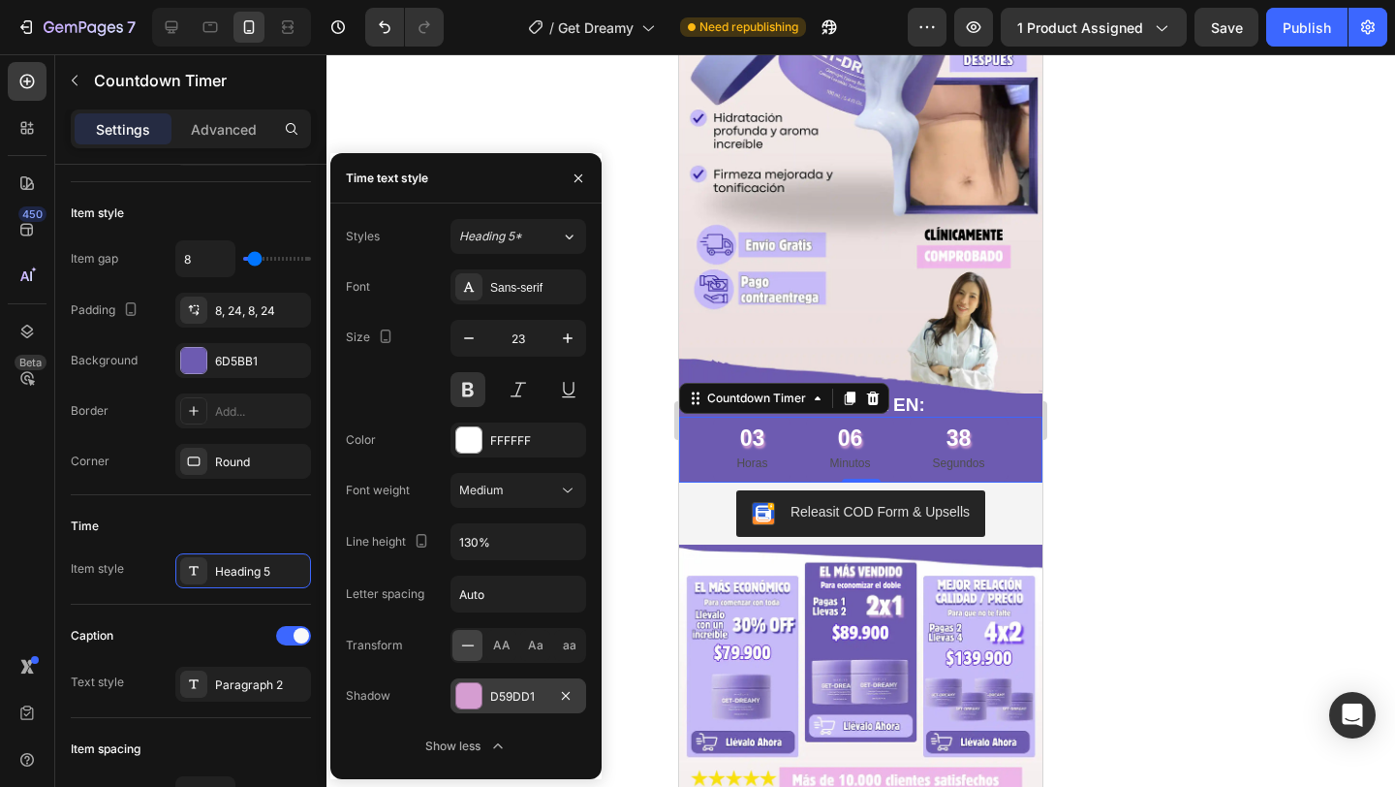
click at [535, 695] on div "D59DD1" at bounding box center [518, 696] width 56 height 17
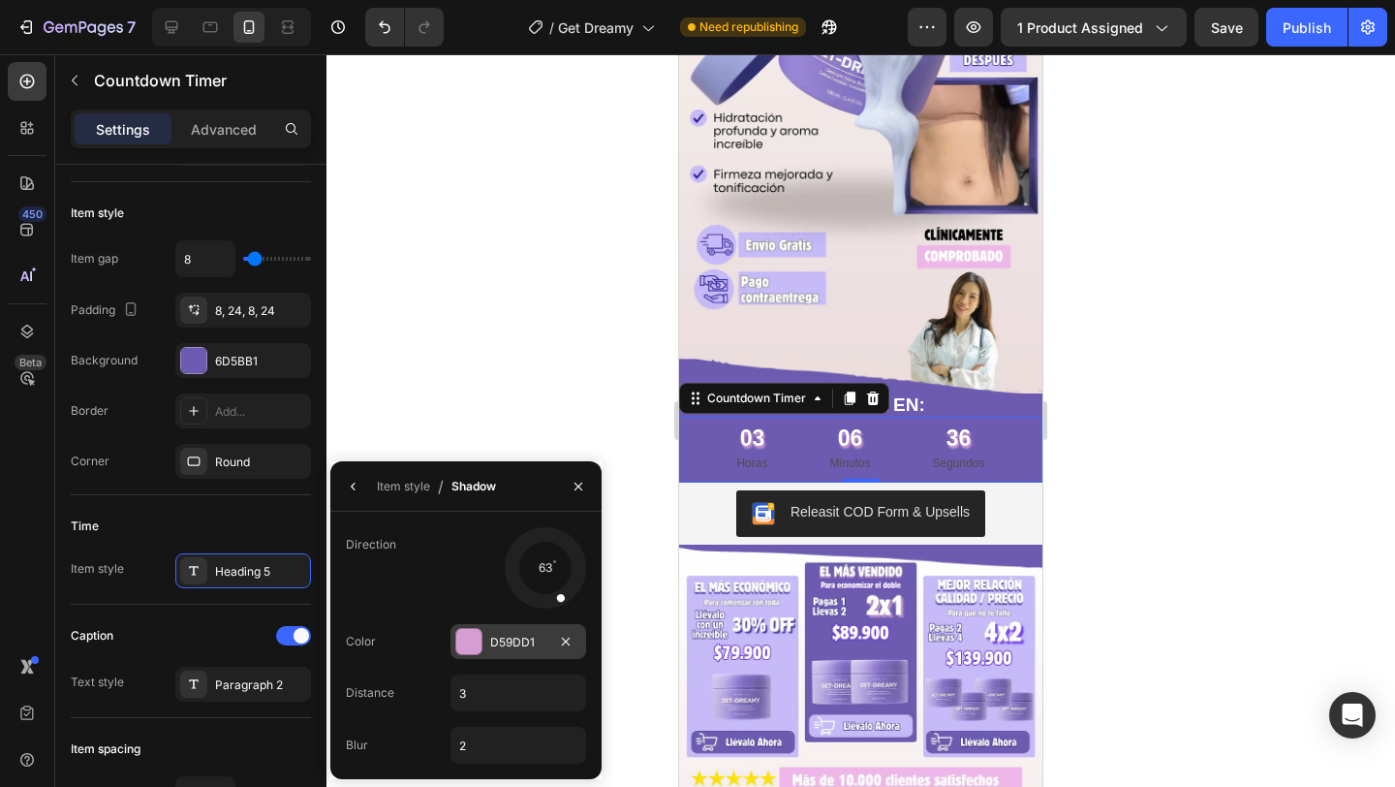
click at [539, 646] on div "D59DD1" at bounding box center [518, 642] width 56 height 17
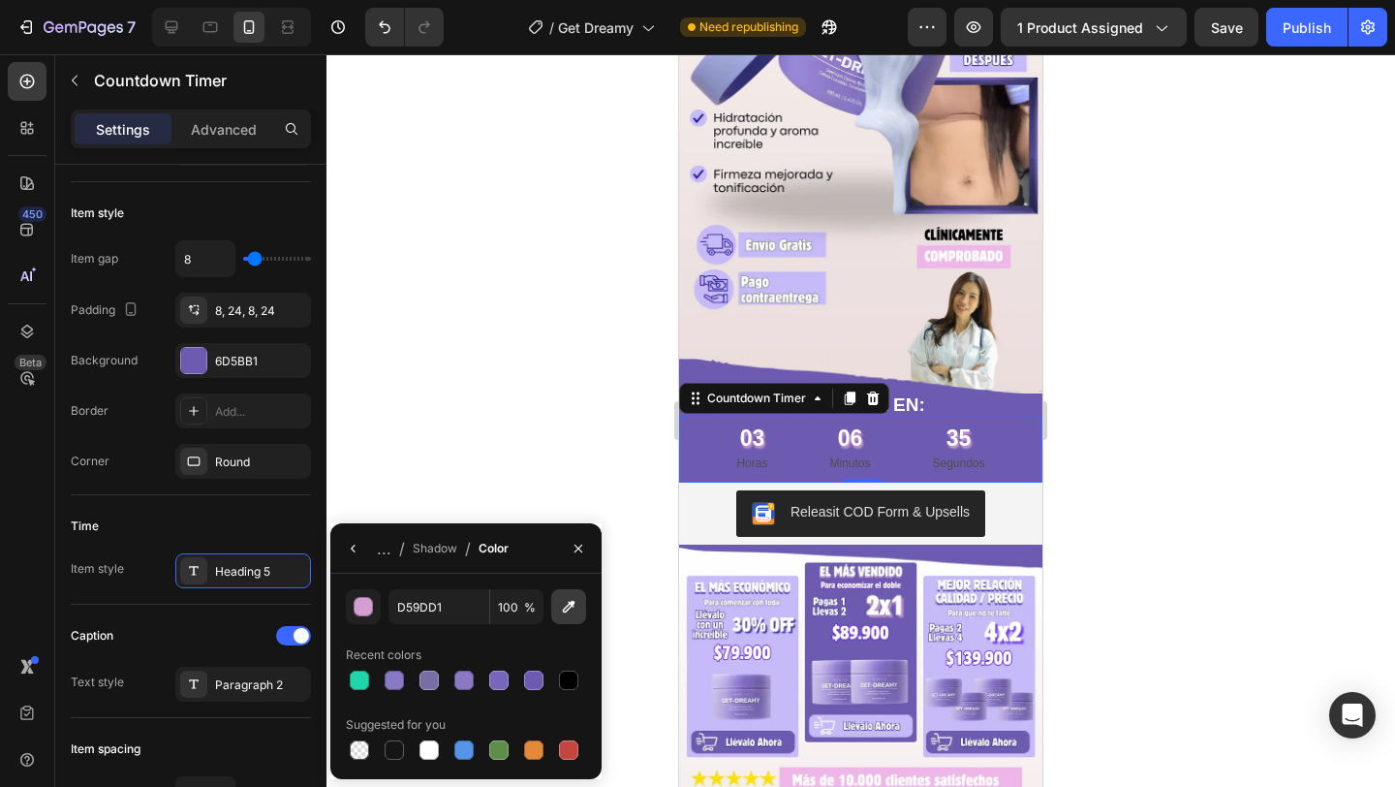
click at [557, 608] on button "button" at bounding box center [568, 606] width 35 height 35
type input "C6BAFB"
click at [349, 539] on button "button" at bounding box center [353, 548] width 31 height 31
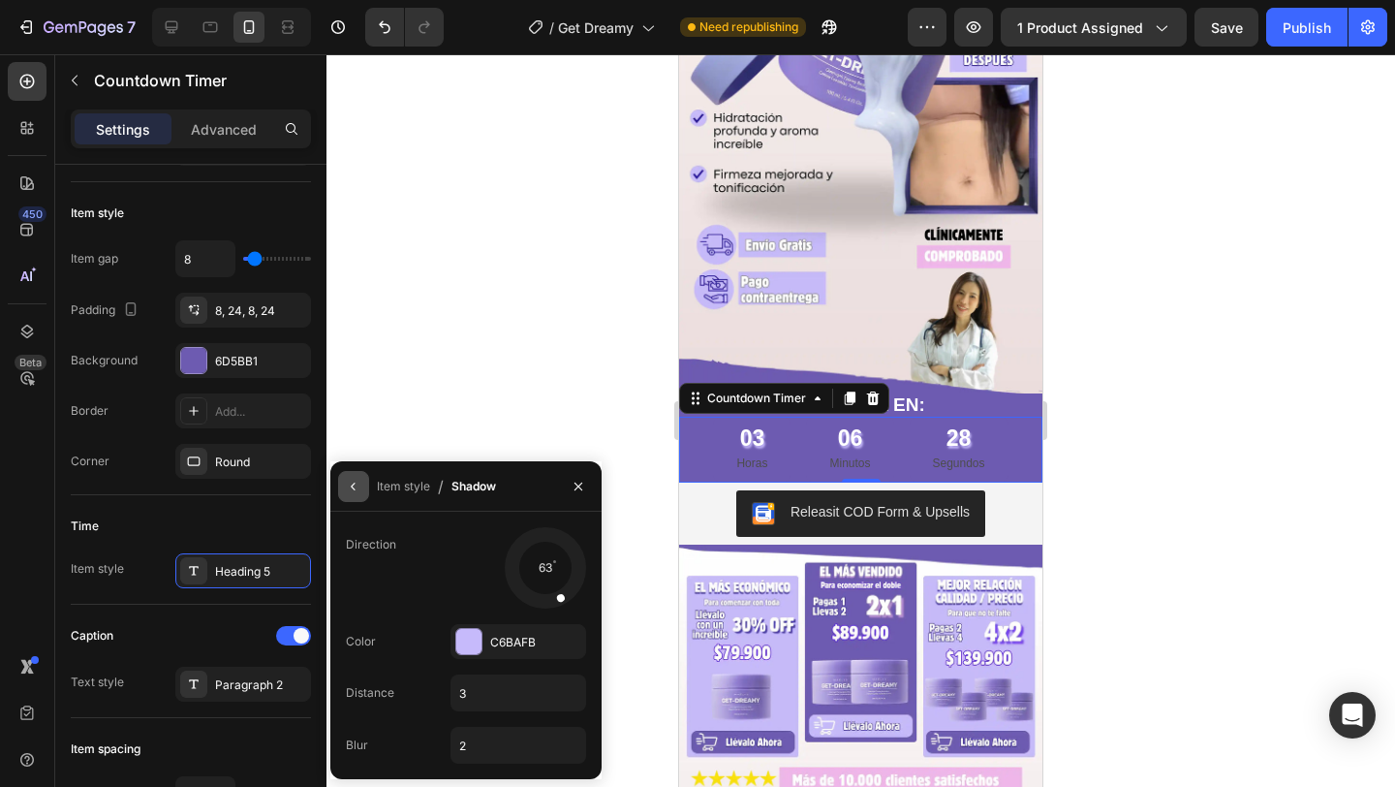
click at [351, 484] on icon "button" at bounding box center [353, 487] width 4 height 8
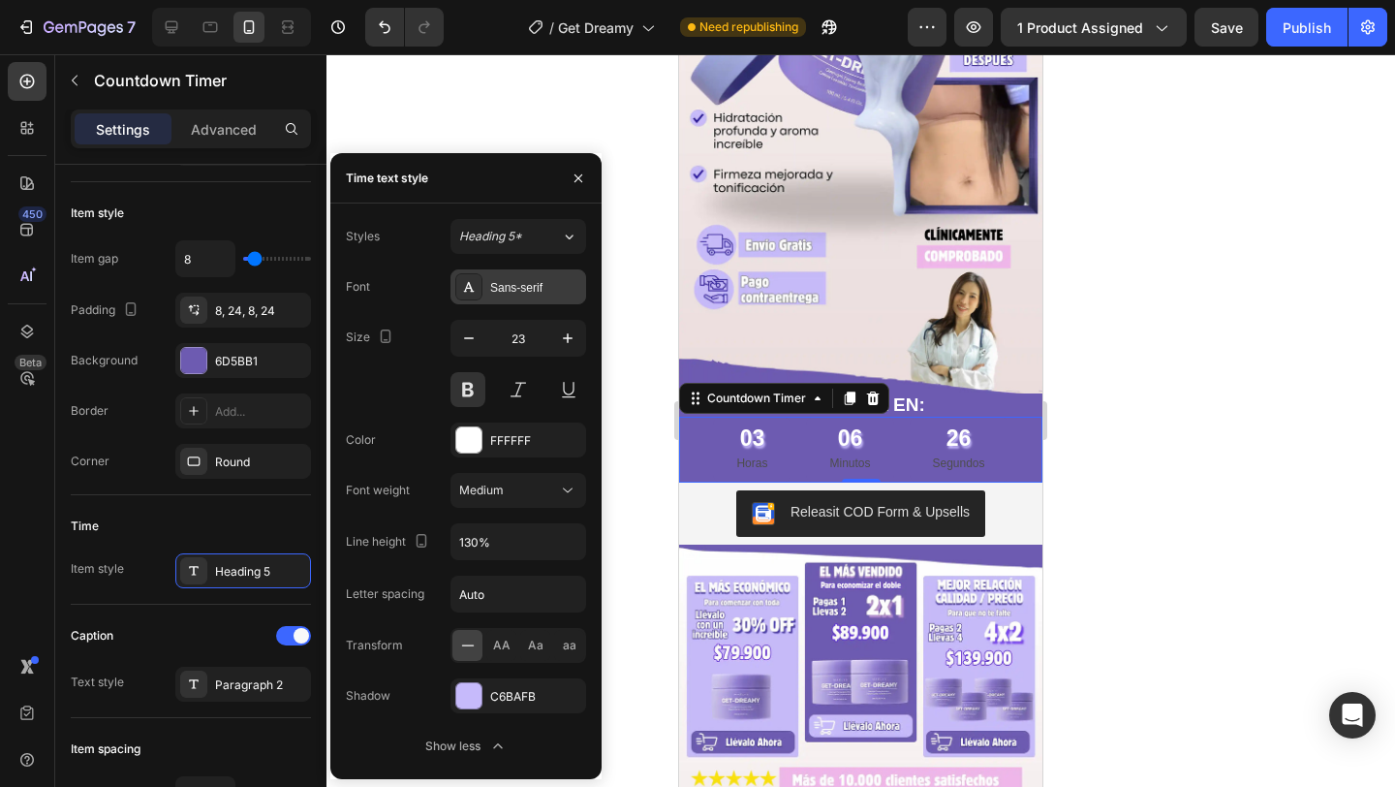
click at [519, 291] on div "Sans-serif" at bounding box center [535, 287] width 91 height 17
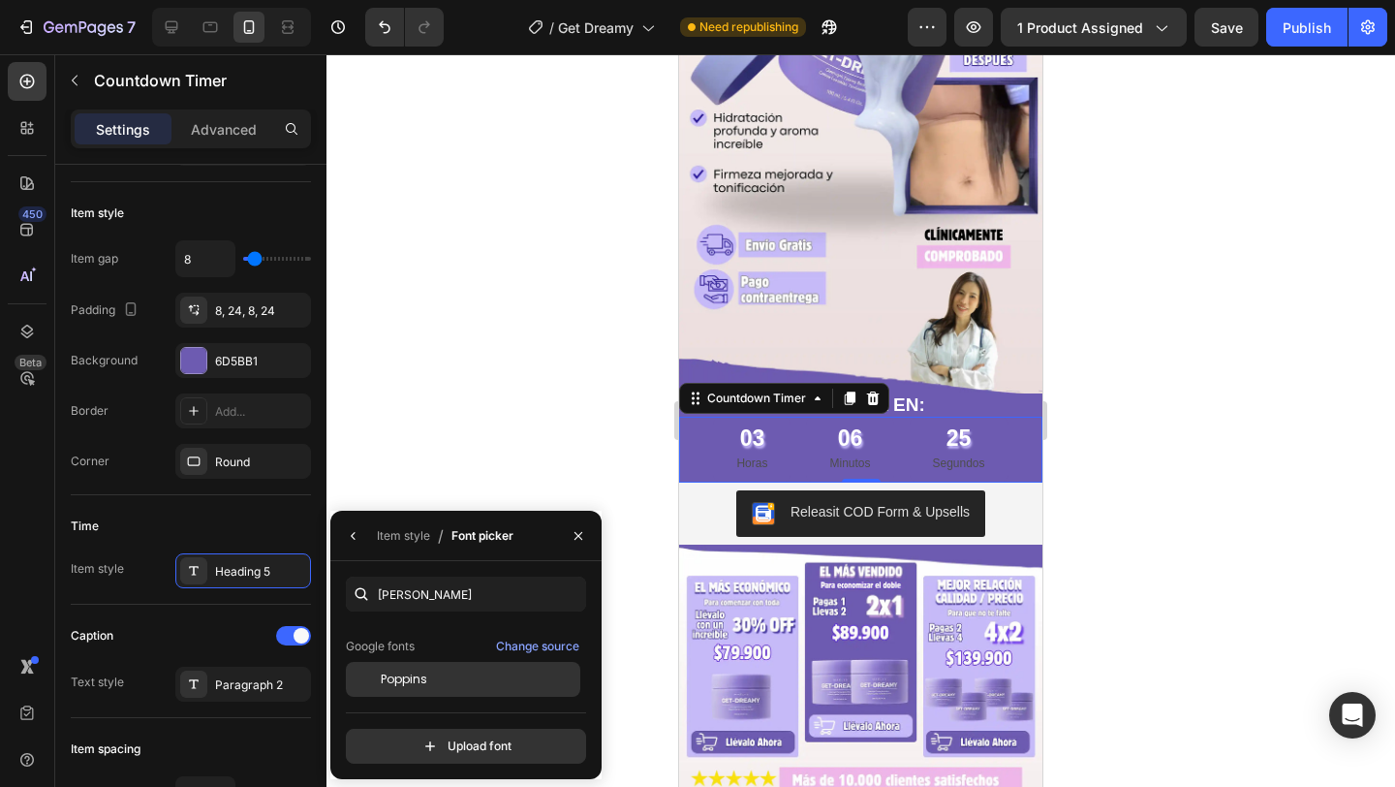
click at [439, 671] on div "Poppins" at bounding box center [479, 679] width 196 height 17
click at [576, 428] on div at bounding box center [861, 420] width 1069 height 733
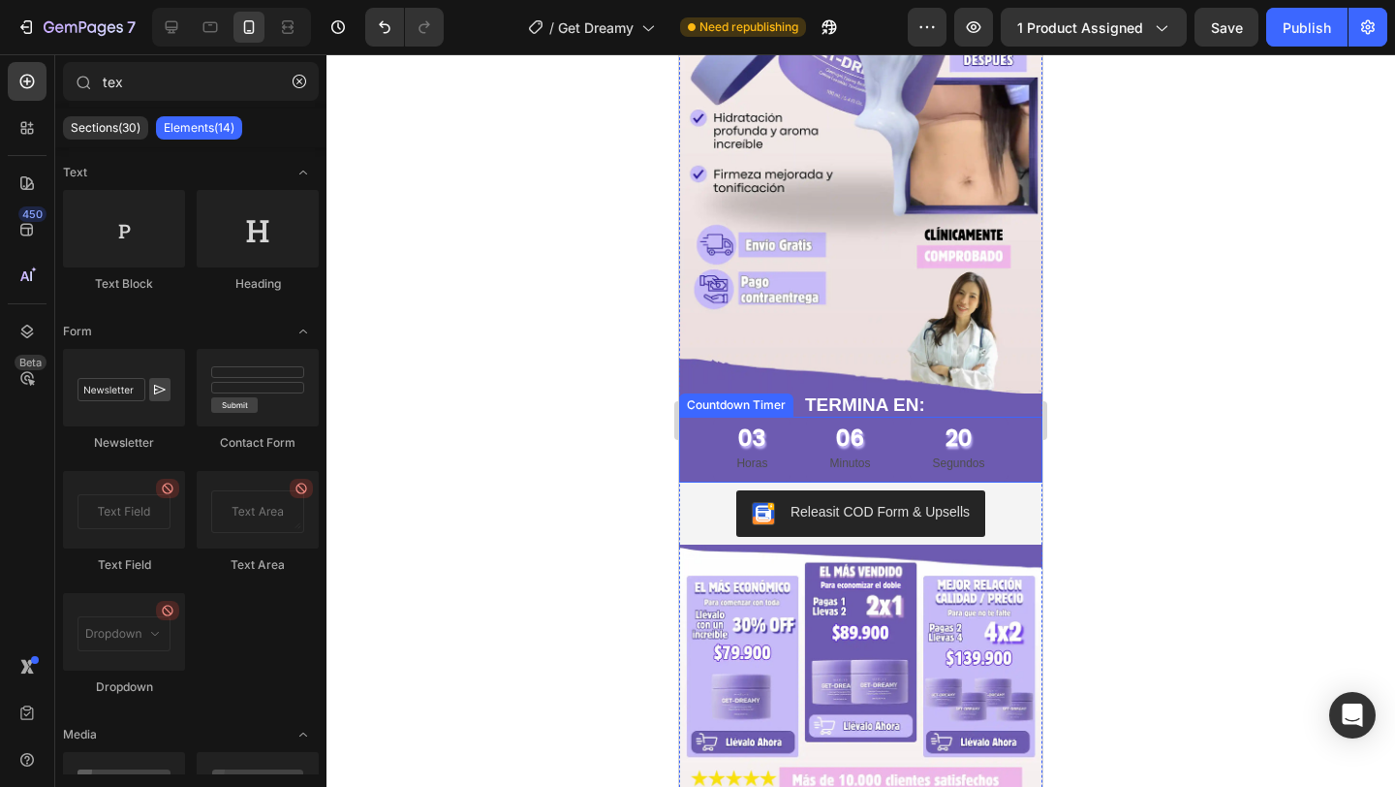
click at [732, 437] on div "03 Horas" at bounding box center [752, 450] width 78 height 66
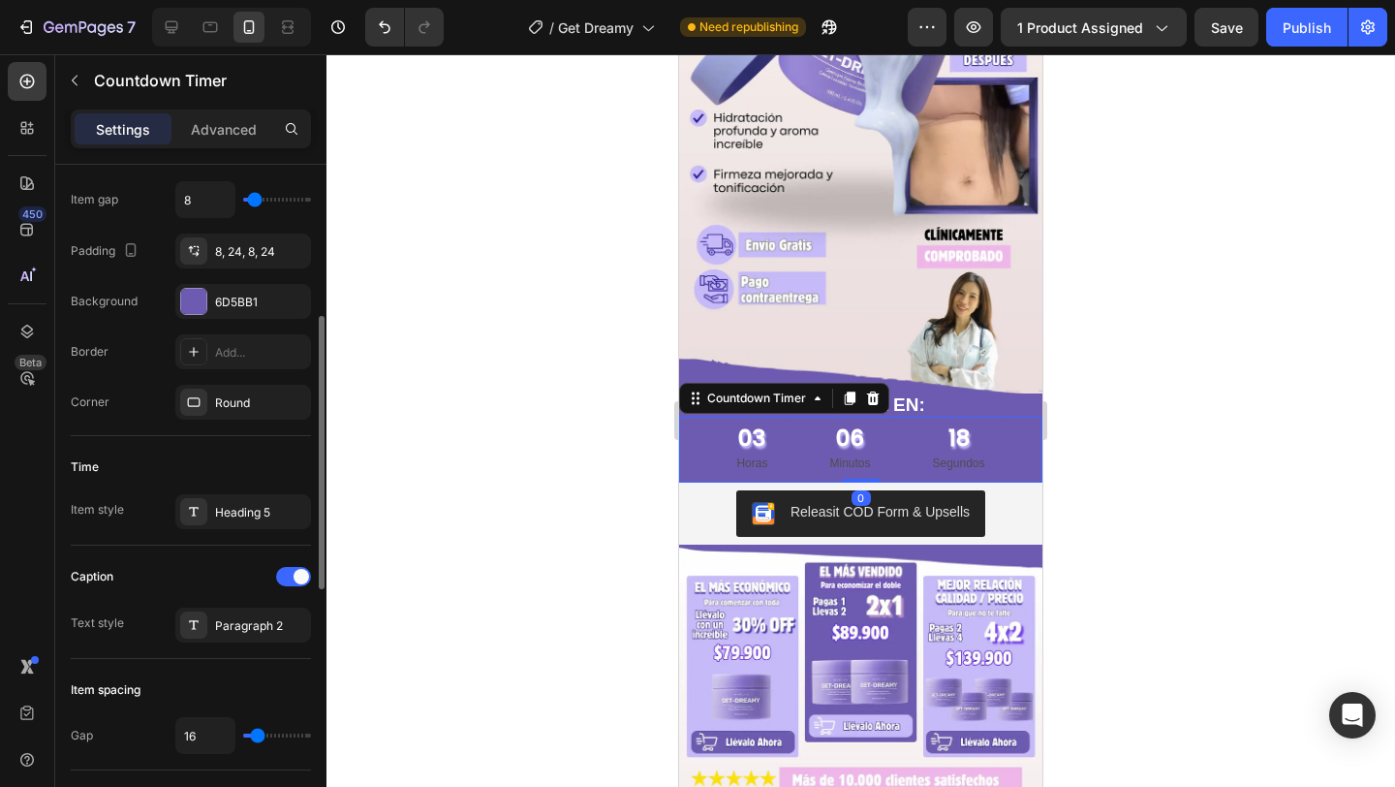
scroll to position [363, 0]
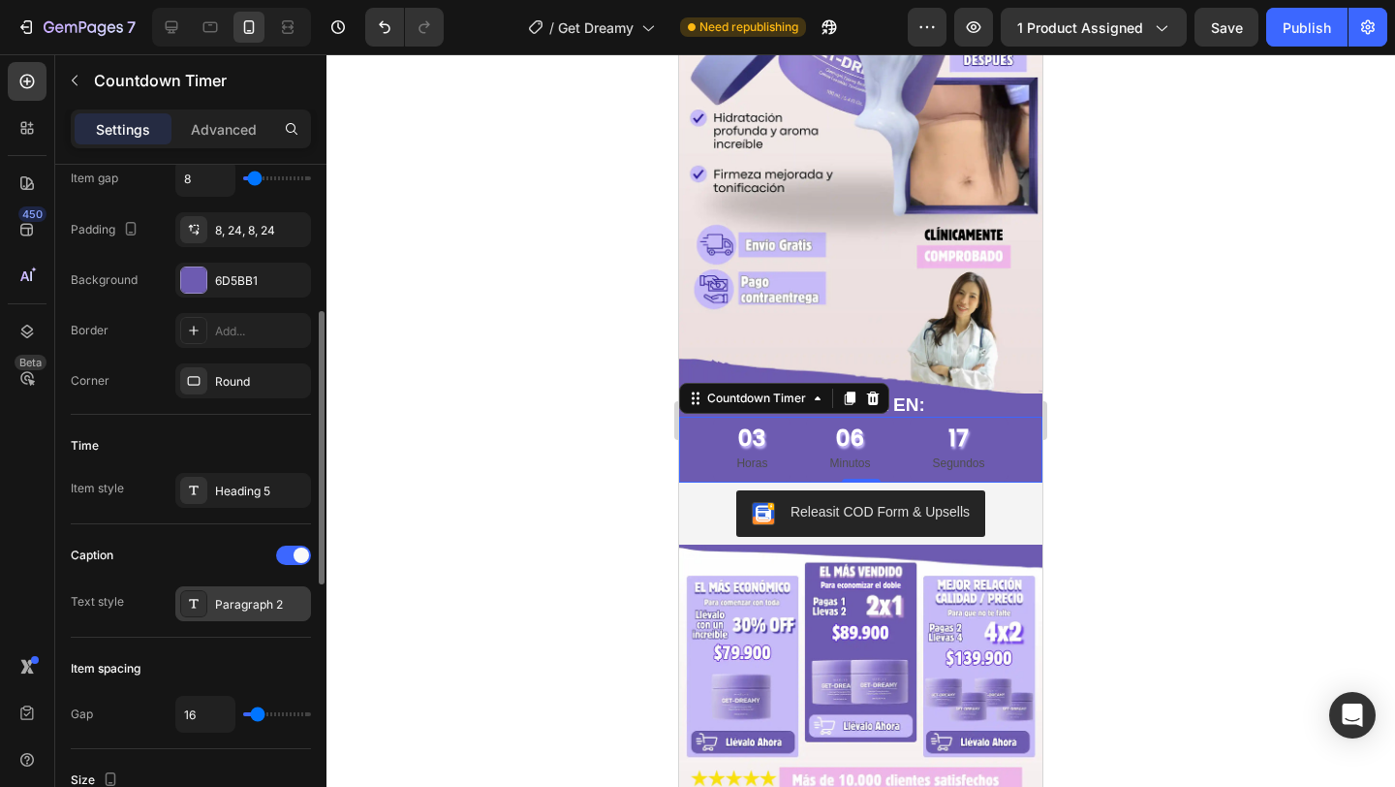
click at [267, 619] on div "Paragraph 2" at bounding box center [243, 603] width 136 height 35
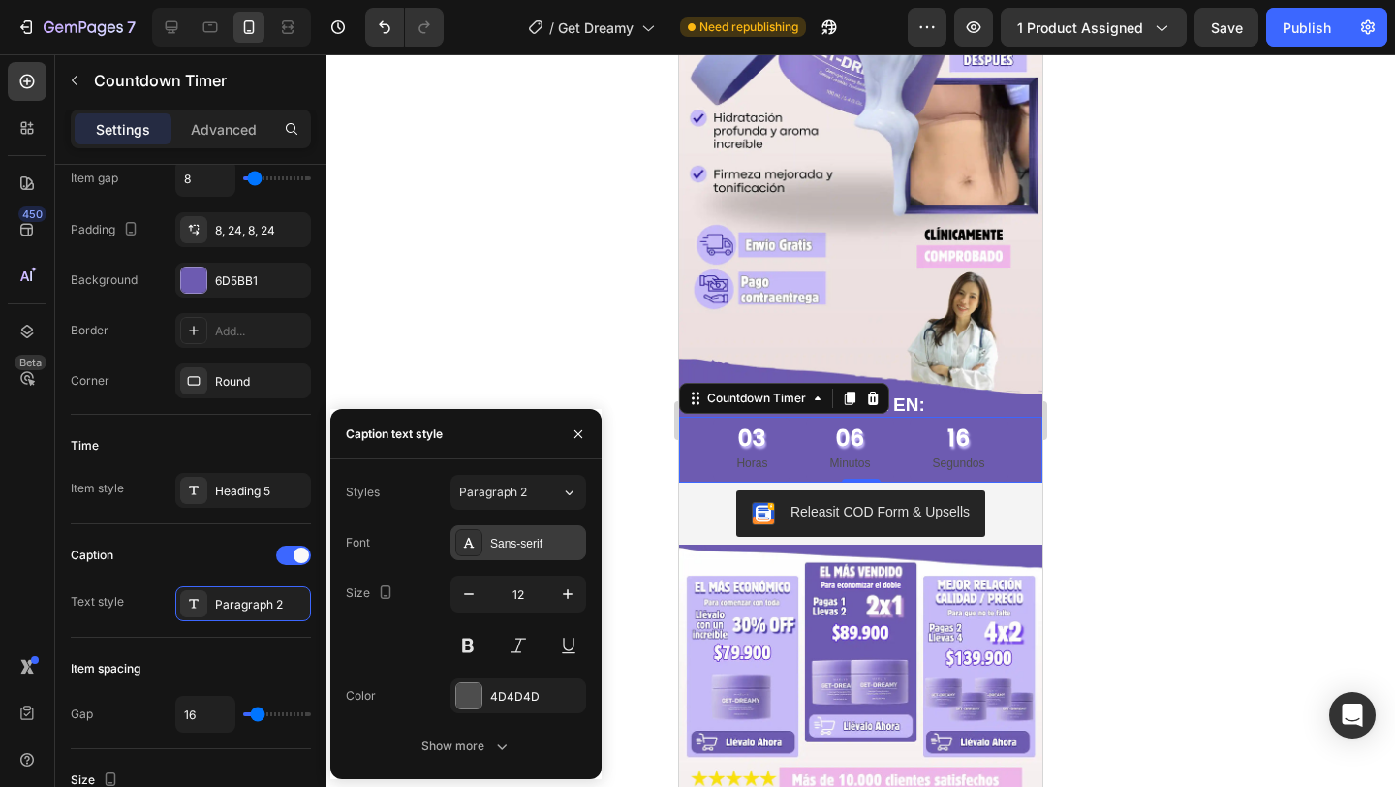
click at [540, 540] on div "Sans-serif" at bounding box center [535, 543] width 91 height 17
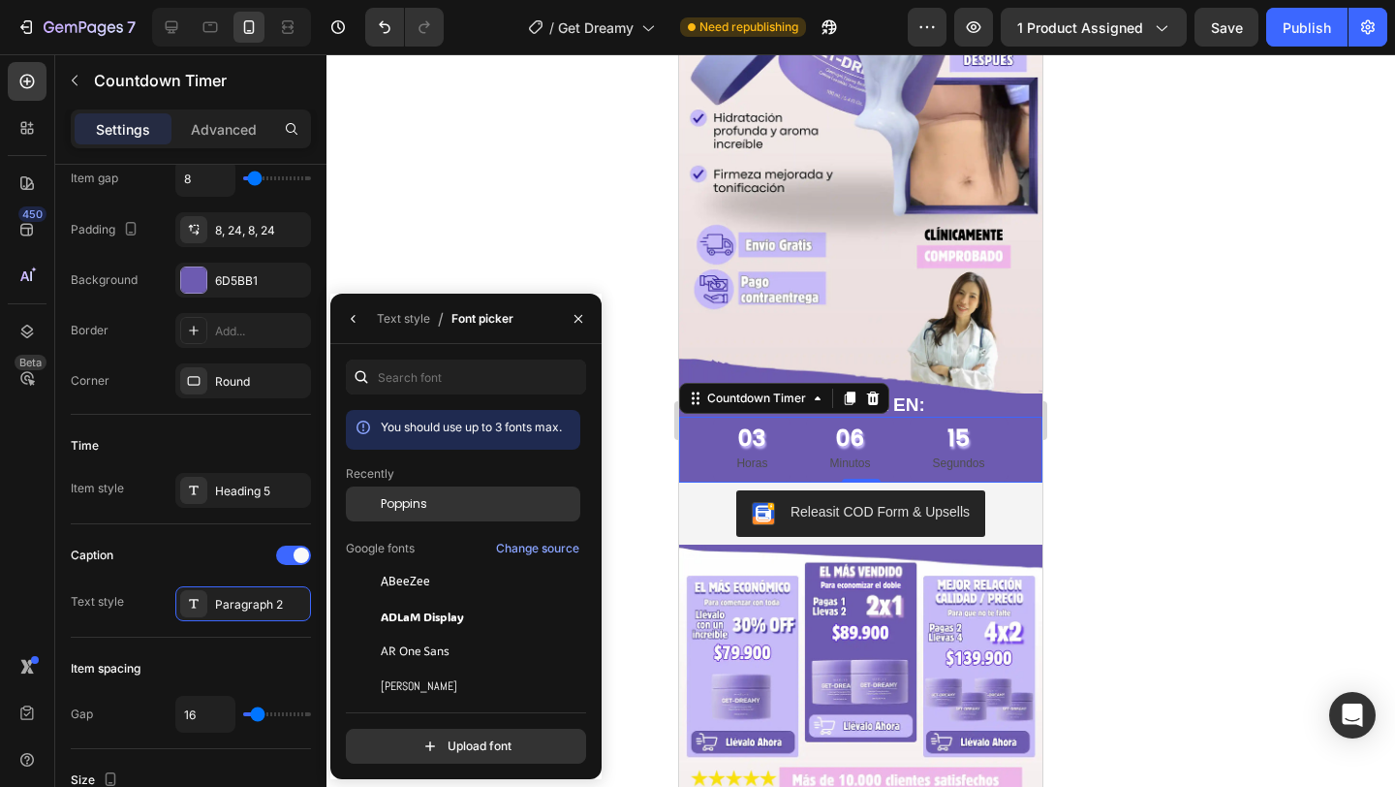
click at [428, 496] on div "Poppins" at bounding box center [479, 503] width 196 height 17
click at [359, 325] on icon "button" at bounding box center [354, 319] width 16 height 16
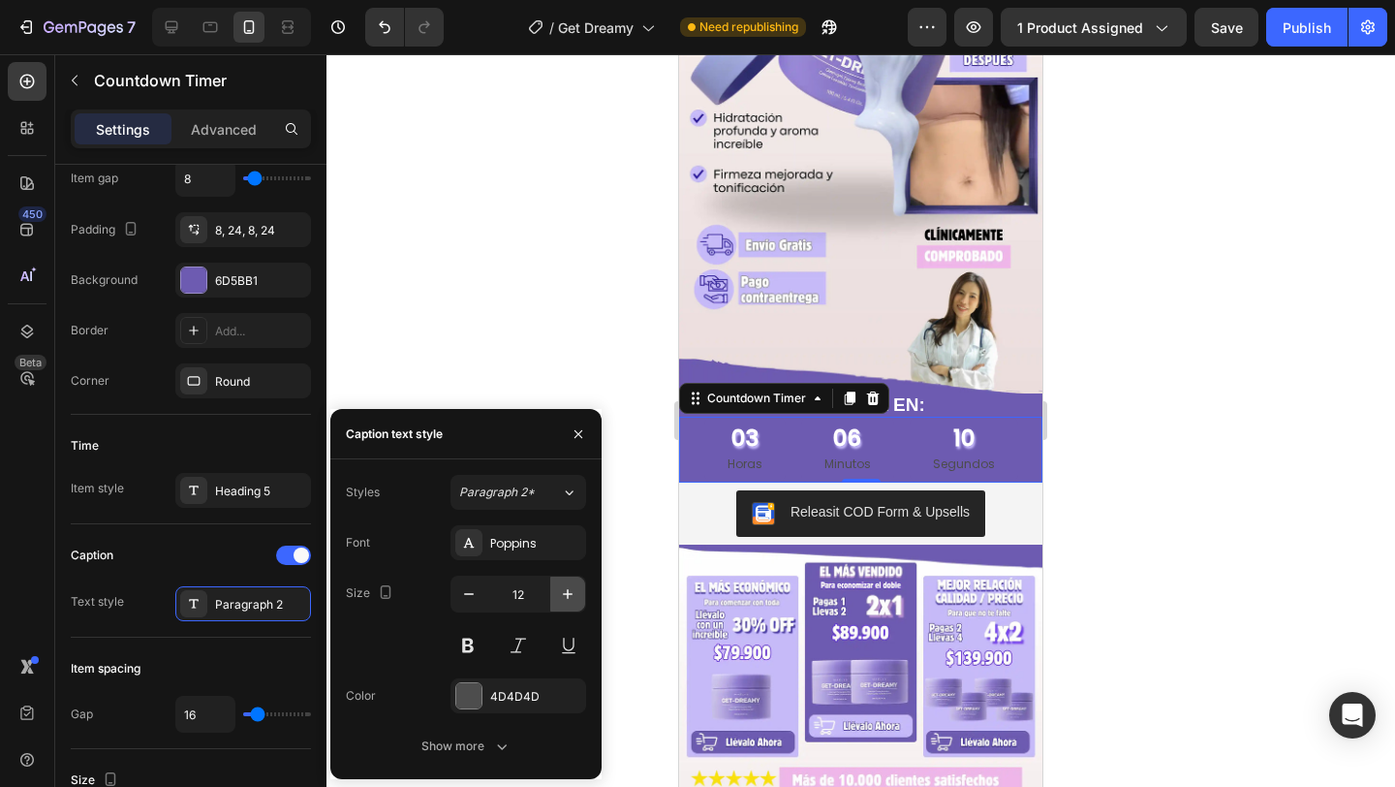
click at [566, 592] on icon "button" at bounding box center [567, 593] width 19 height 19
type input "13"
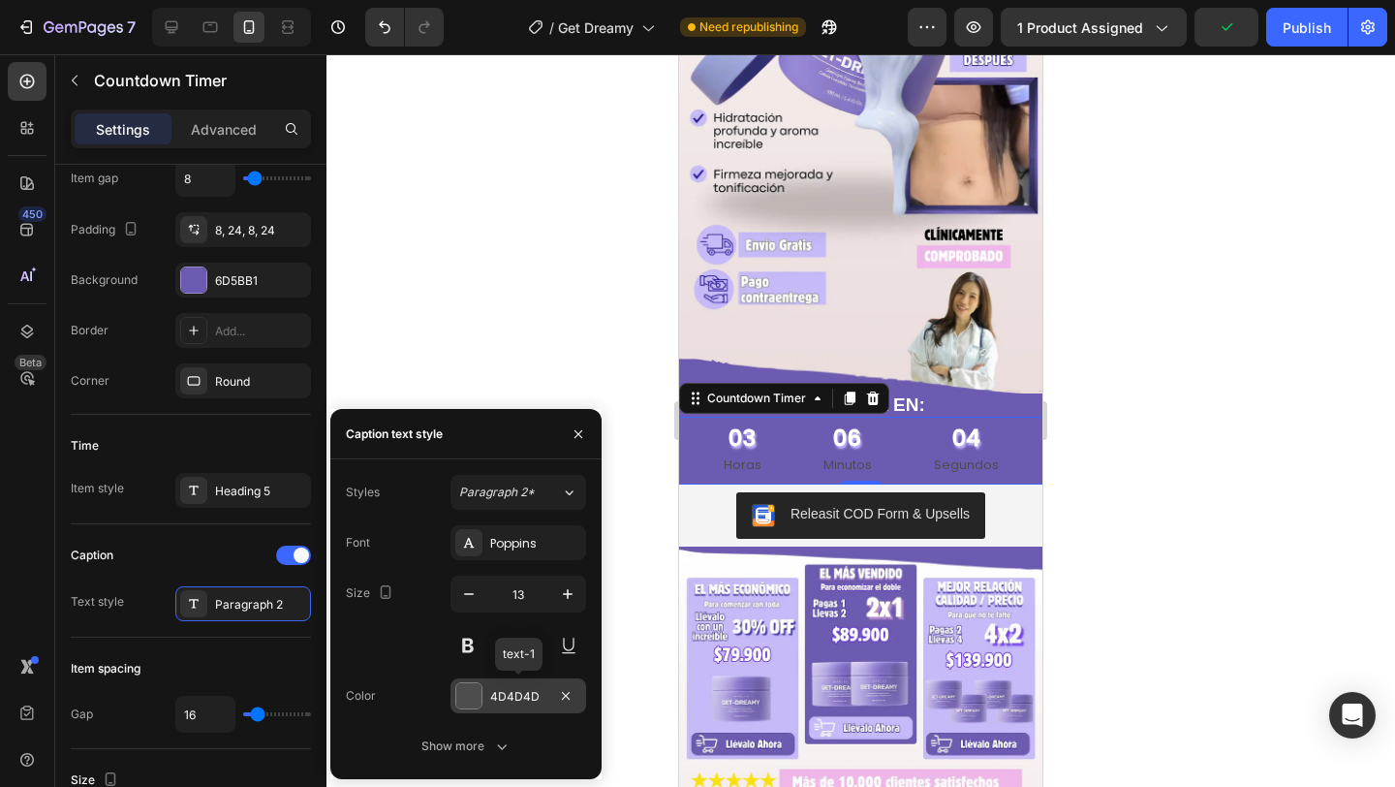
click at [517, 690] on div "4D4D4D" at bounding box center [518, 696] width 56 height 17
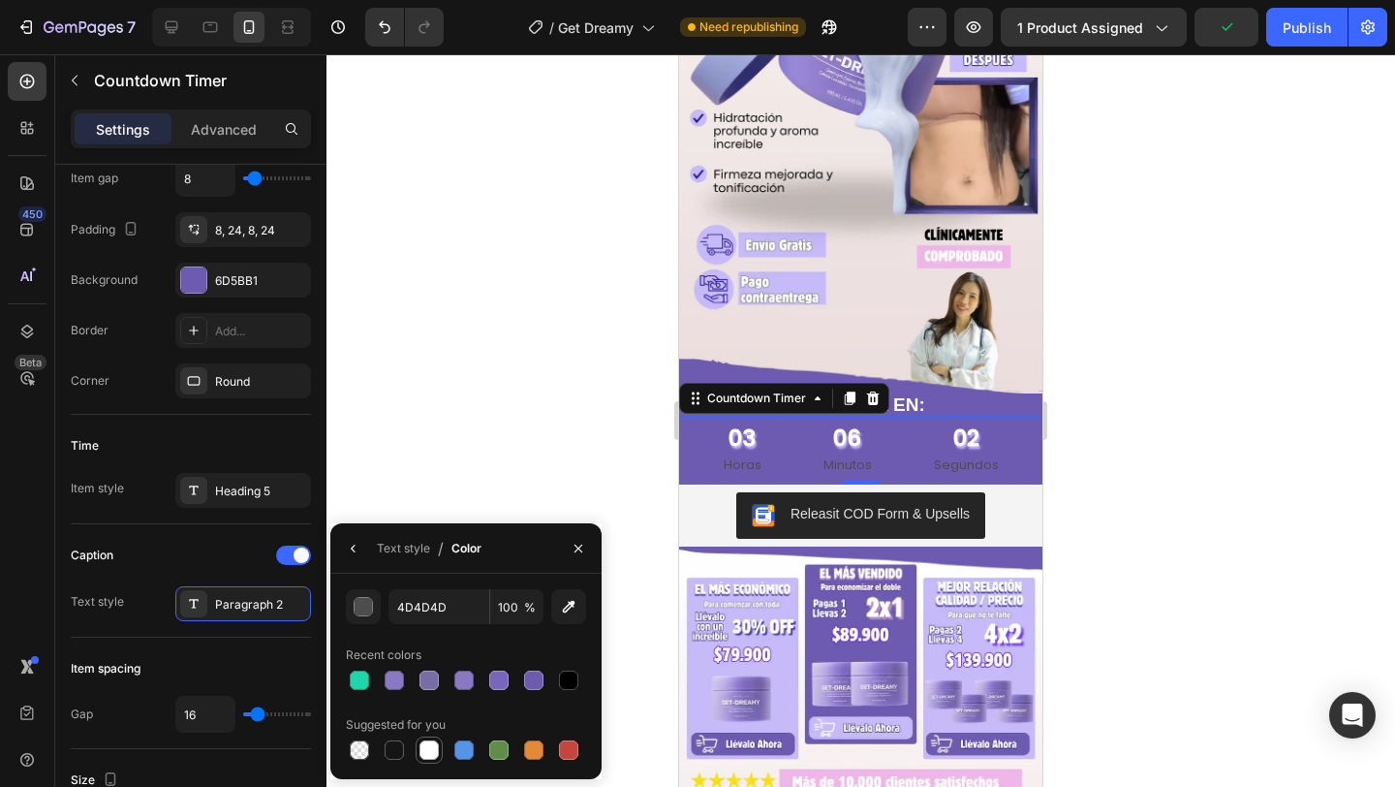
click at [430, 750] on div at bounding box center [429, 749] width 19 height 19
type input "FFFFFF"
click at [352, 545] on icon "button" at bounding box center [354, 549] width 16 height 16
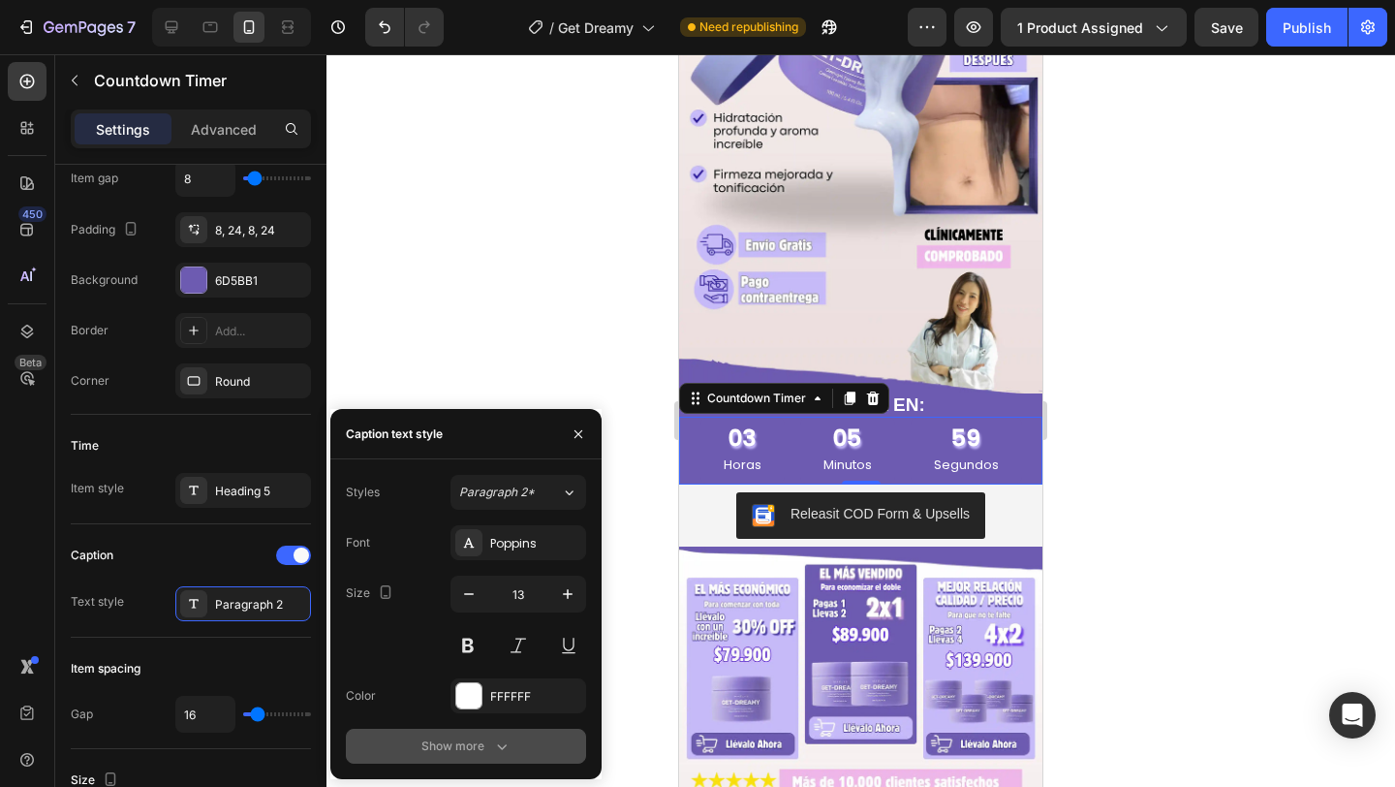
click at [502, 735] on button "Show more" at bounding box center [466, 746] width 240 height 35
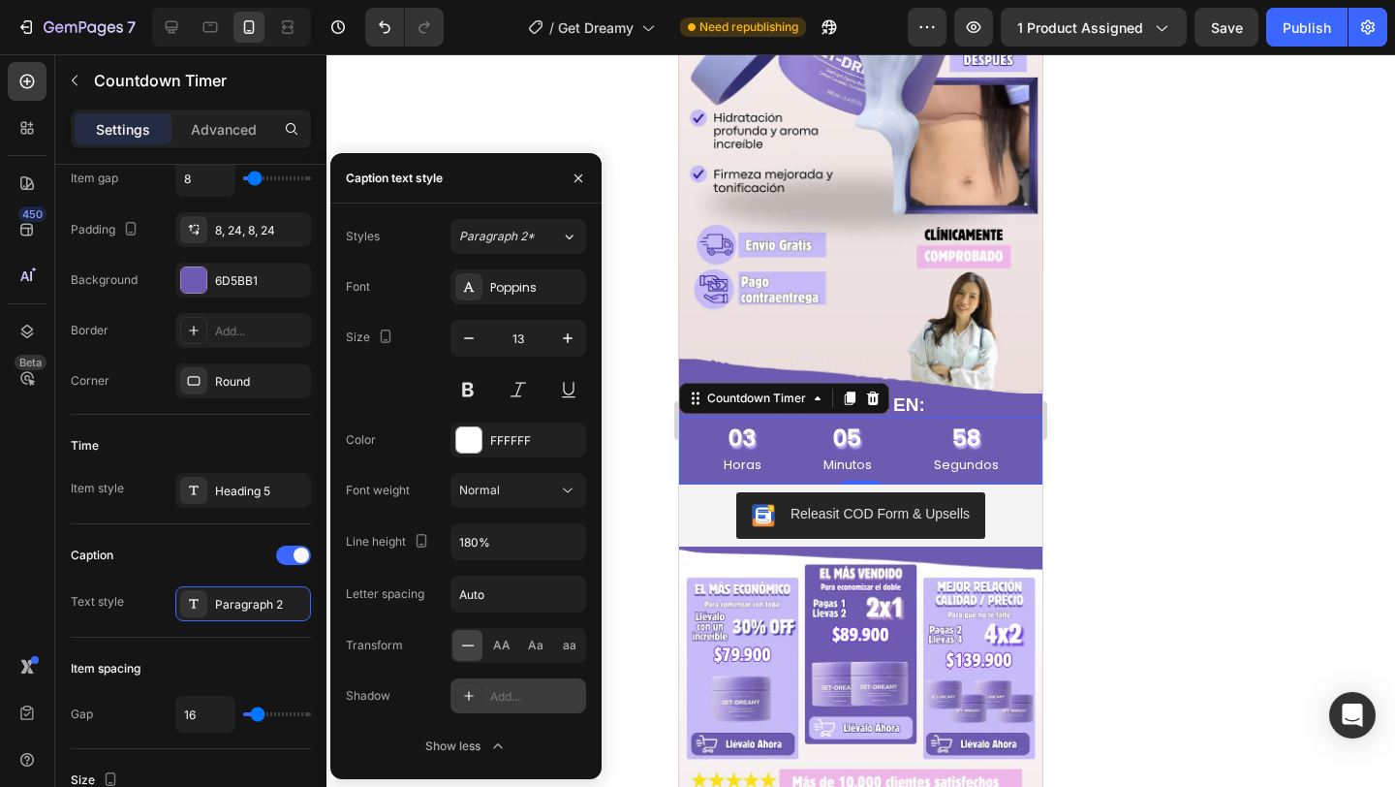
click at [512, 684] on div "Add..." at bounding box center [519, 695] width 136 height 35
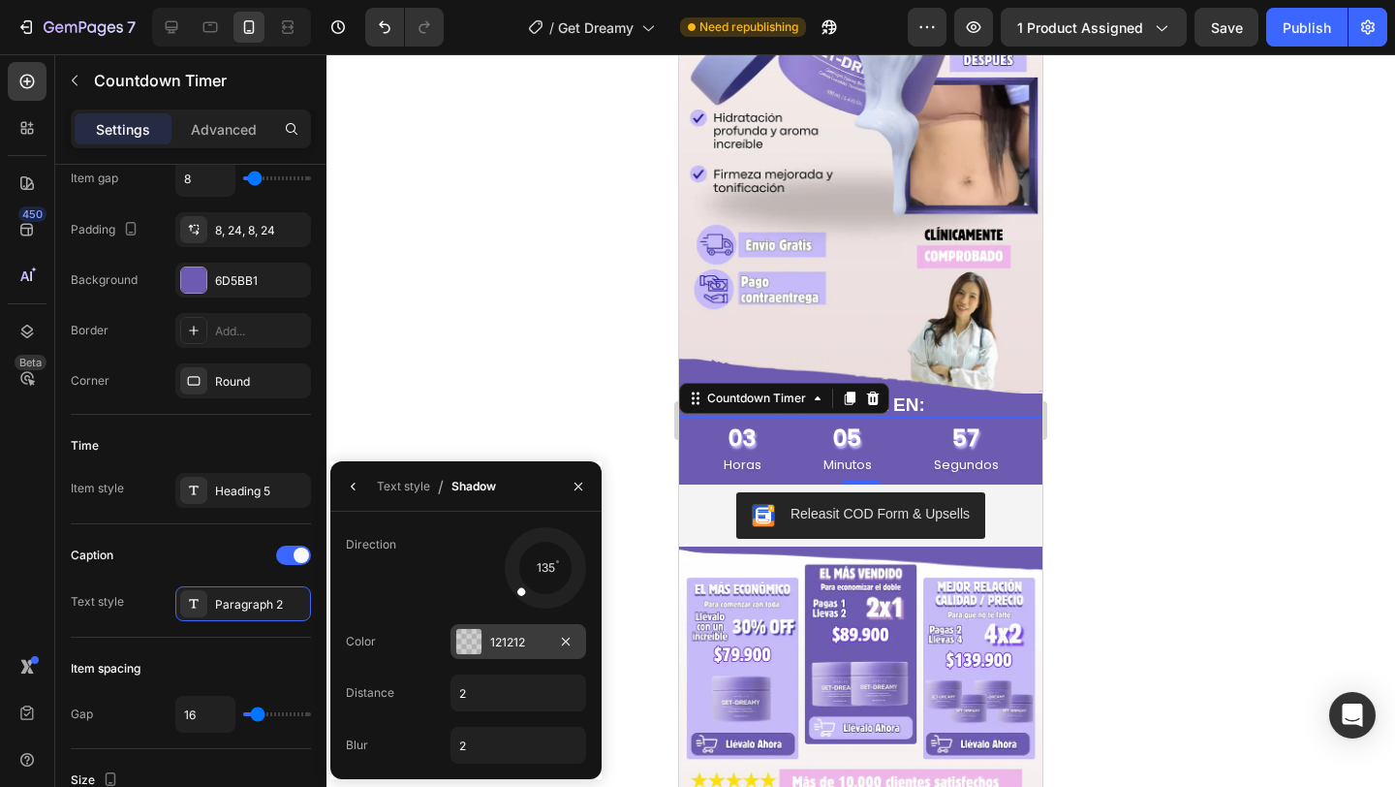
click at [520, 645] on div "121212" at bounding box center [518, 642] width 56 height 17
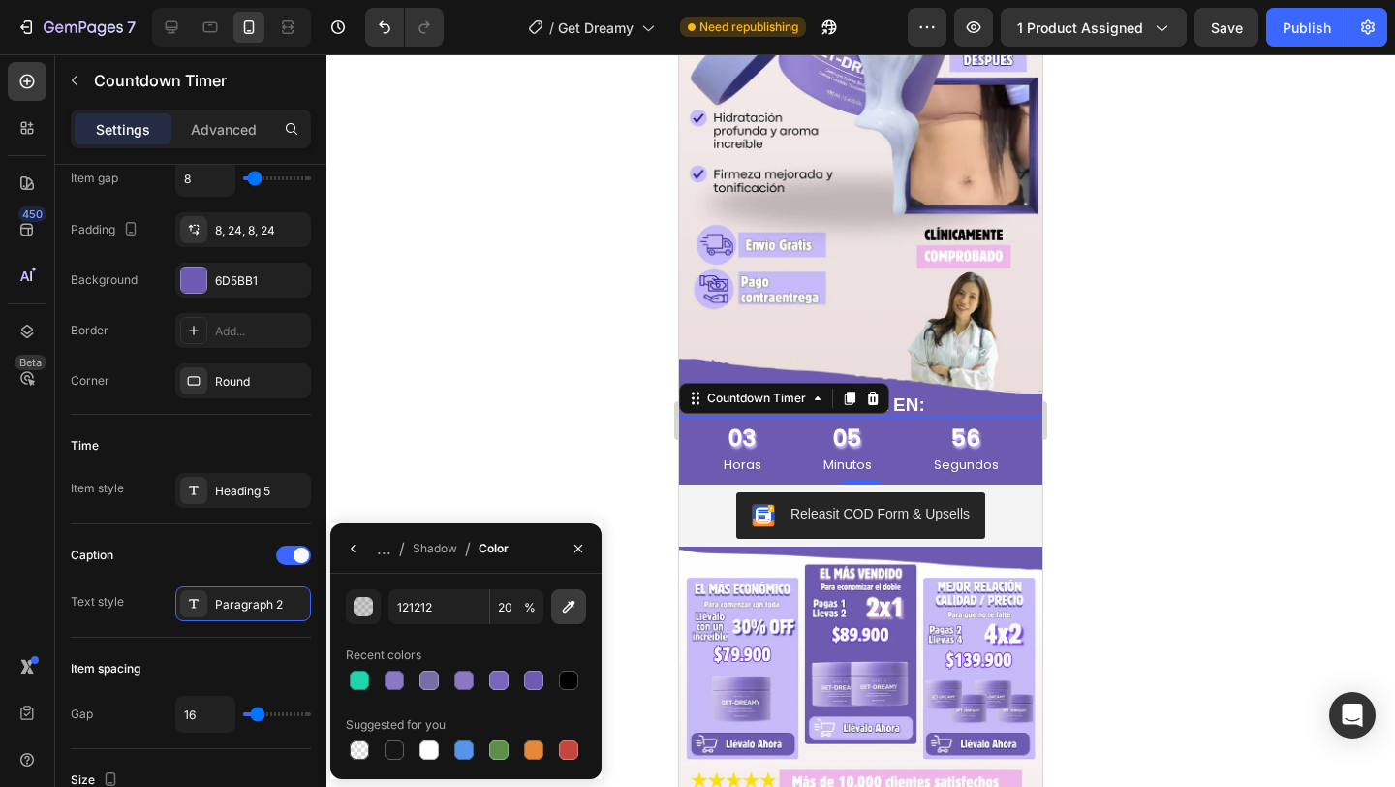
click at [573, 610] on icon "button" at bounding box center [568, 606] width 19 height 19
type input "C6BBFA"
type input "100"
click at [352, 555] on button "button" at bounding box center [353, 548] width 31 height 31
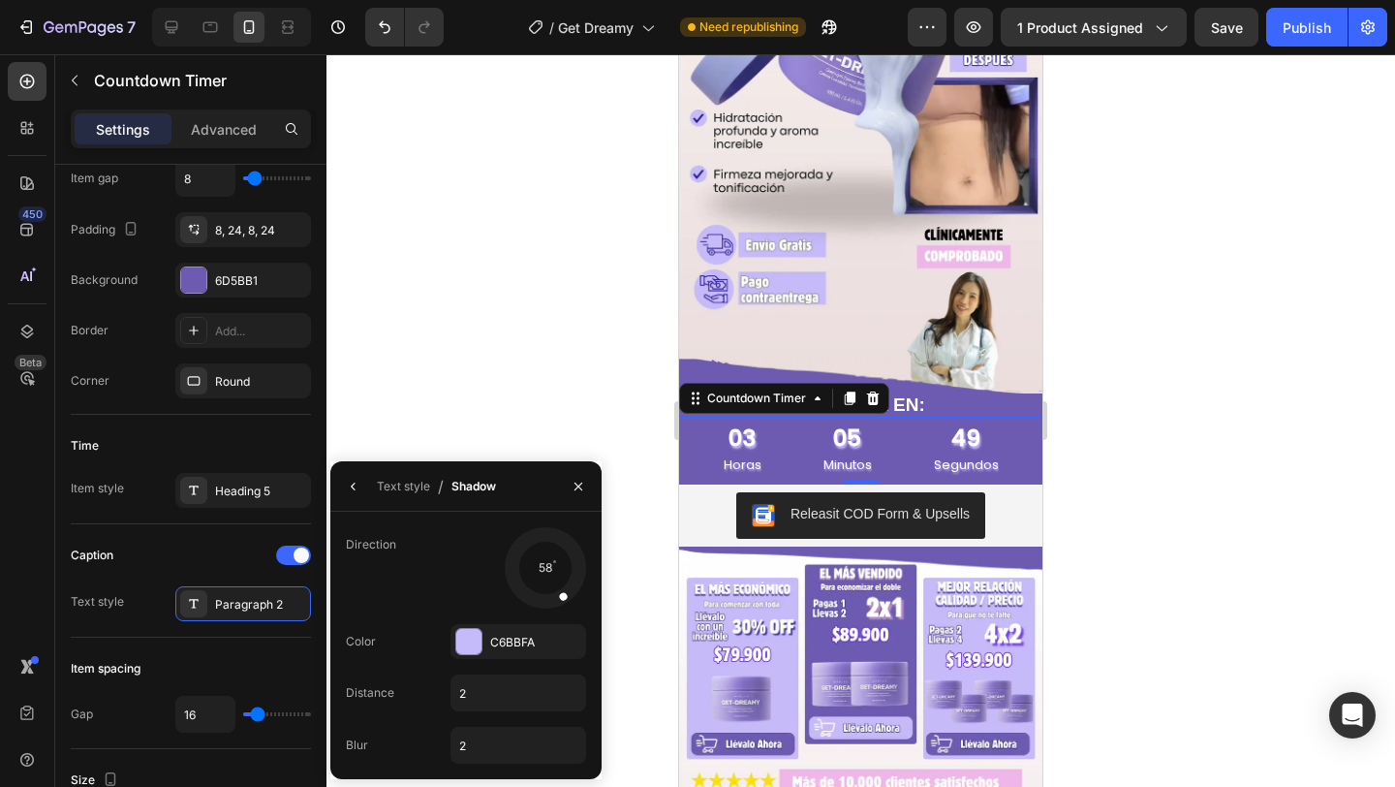
drag, startPoint x: 533, startPoint y: 599, endPoint x: 569, endPoint y: 607, distance: 36.7
click at [569, 607] on div at bounding box center [545, 567] width 87 height 87
click at [518, 705] on input "2" at bounding box center [519, 692] width 134 height 35
type input "3"
click at [420, 587] on div "Direction 58" at bounding box center [466, 567] width 240 height 81
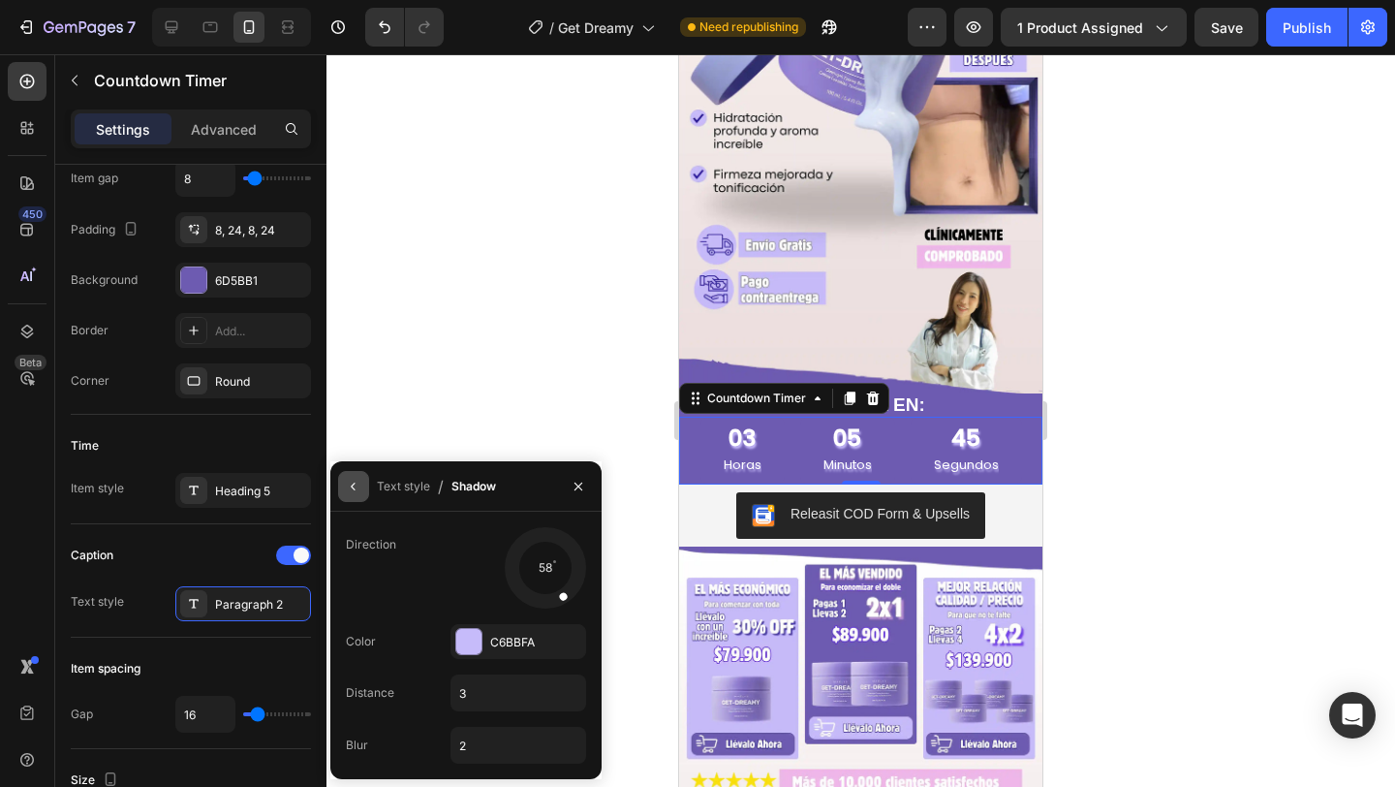
click at [349, 494] on button "button" at bounding box center [353, 486] width 31 height 31
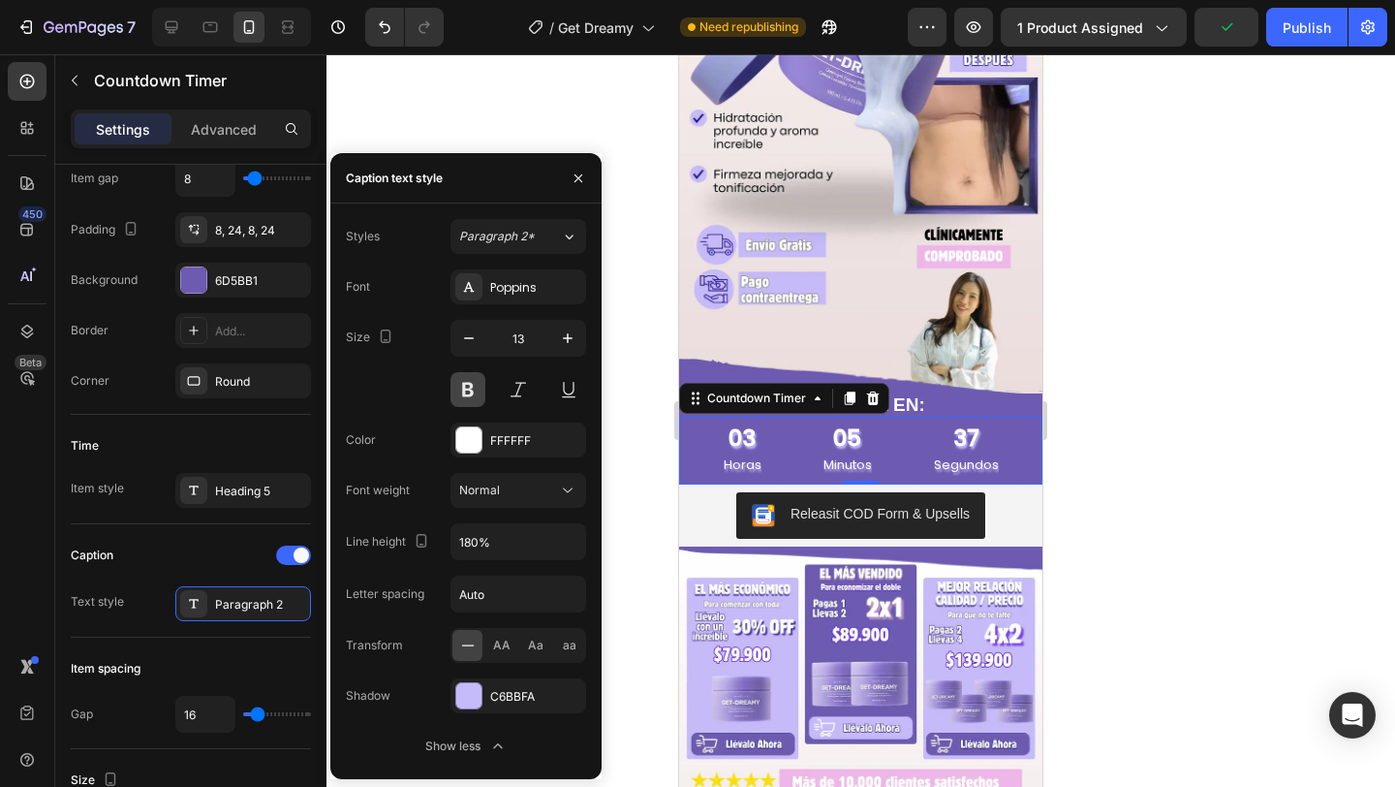
click at [468, 396] on button at bounding box center [468, 389] width 35 height 35
click at [648, 328] on div at bounding box center [861, 420] width 1069 height 733
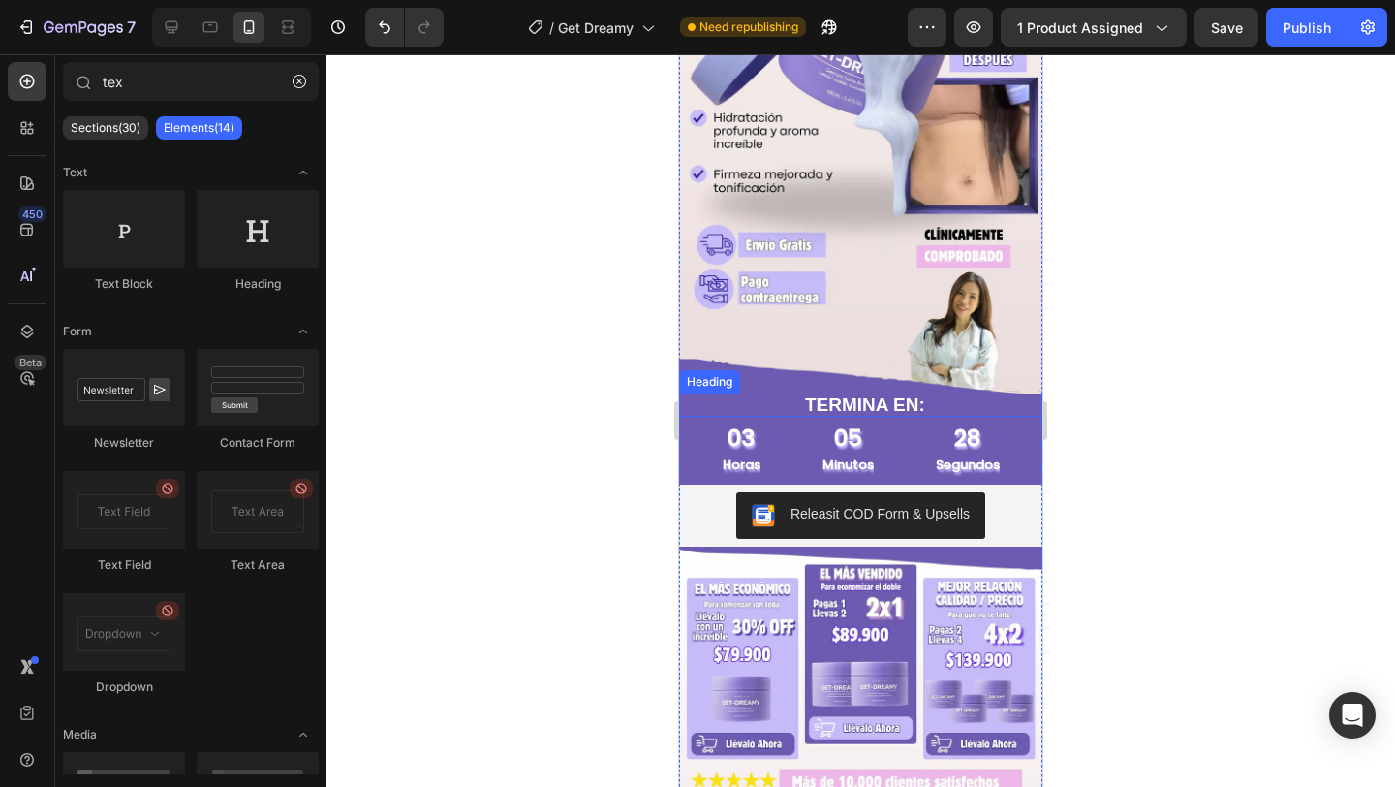
click at [875, 404] on p "TERMINA EN:" at bounding box center [923, 405] width 237 height 24
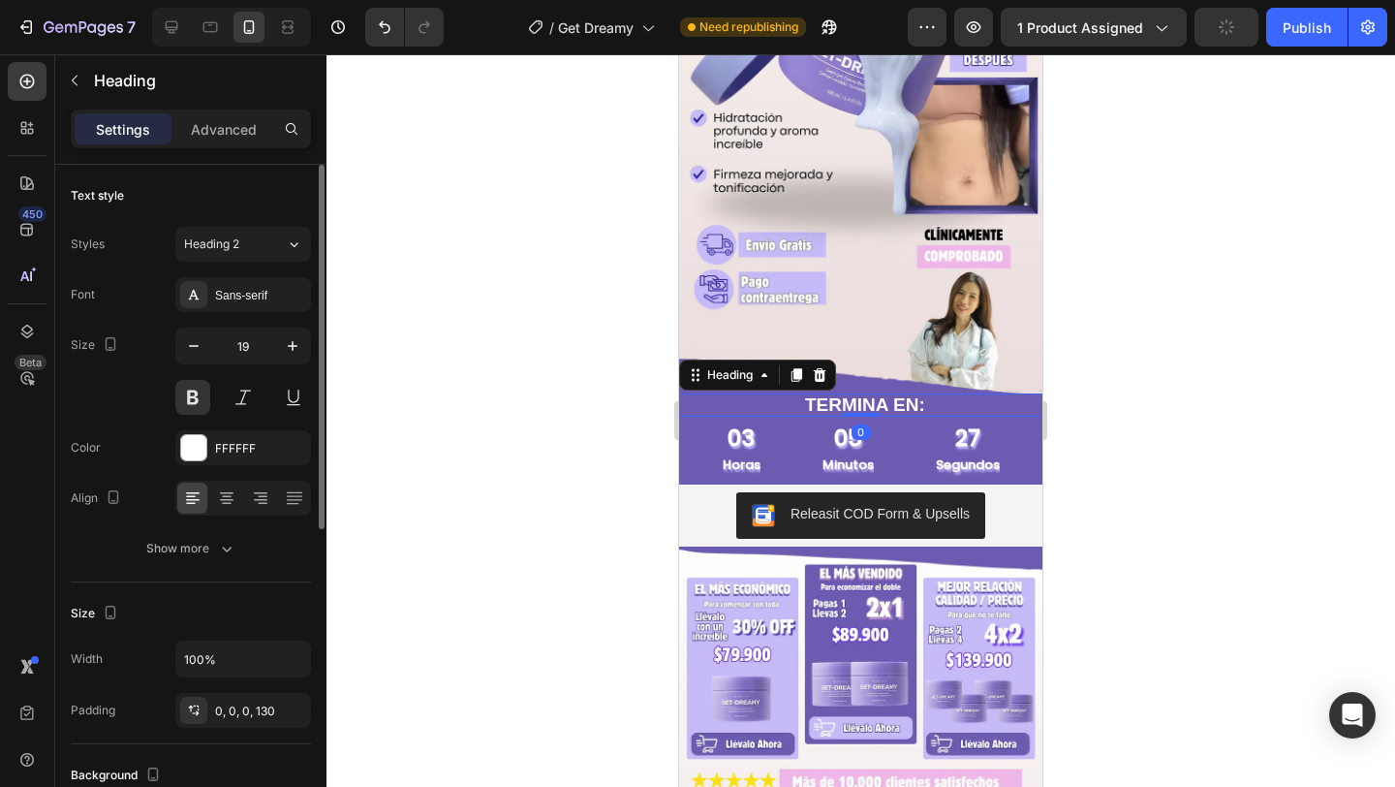
click at [257, 318] on div "Font Sans-serif Size 19 Color FFFFFF Align Show more" at bounding box center [191, 421] width 240 height 289
click at [258, 310] on div "Sans-serif" at bounding box center [243, 294] width 136 height 35
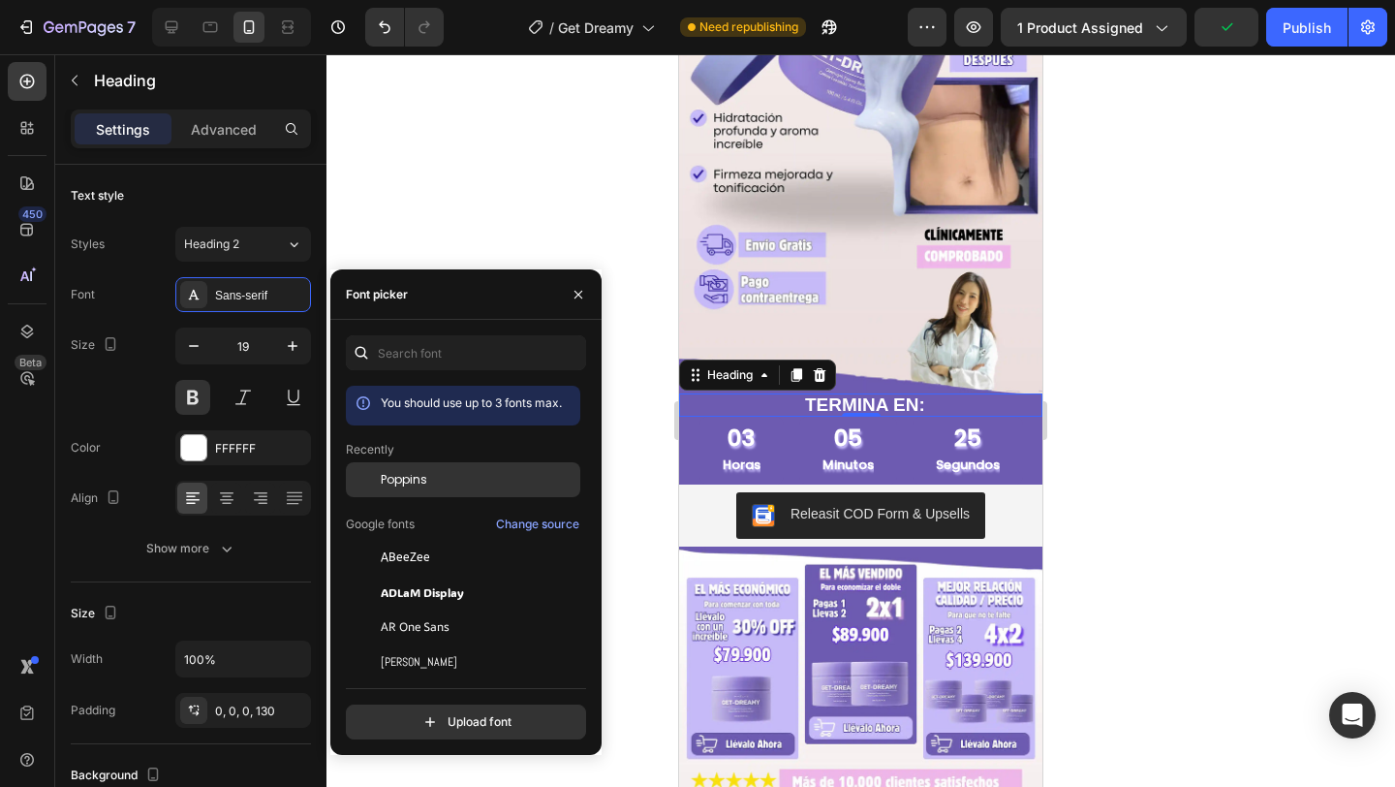
click at [400, 484] on span "Poppins" at bounding box center [404, 479] width 47 height 17
click at [579, 298] on icon "button" at bounding box center [579, 295] width 16 height 16
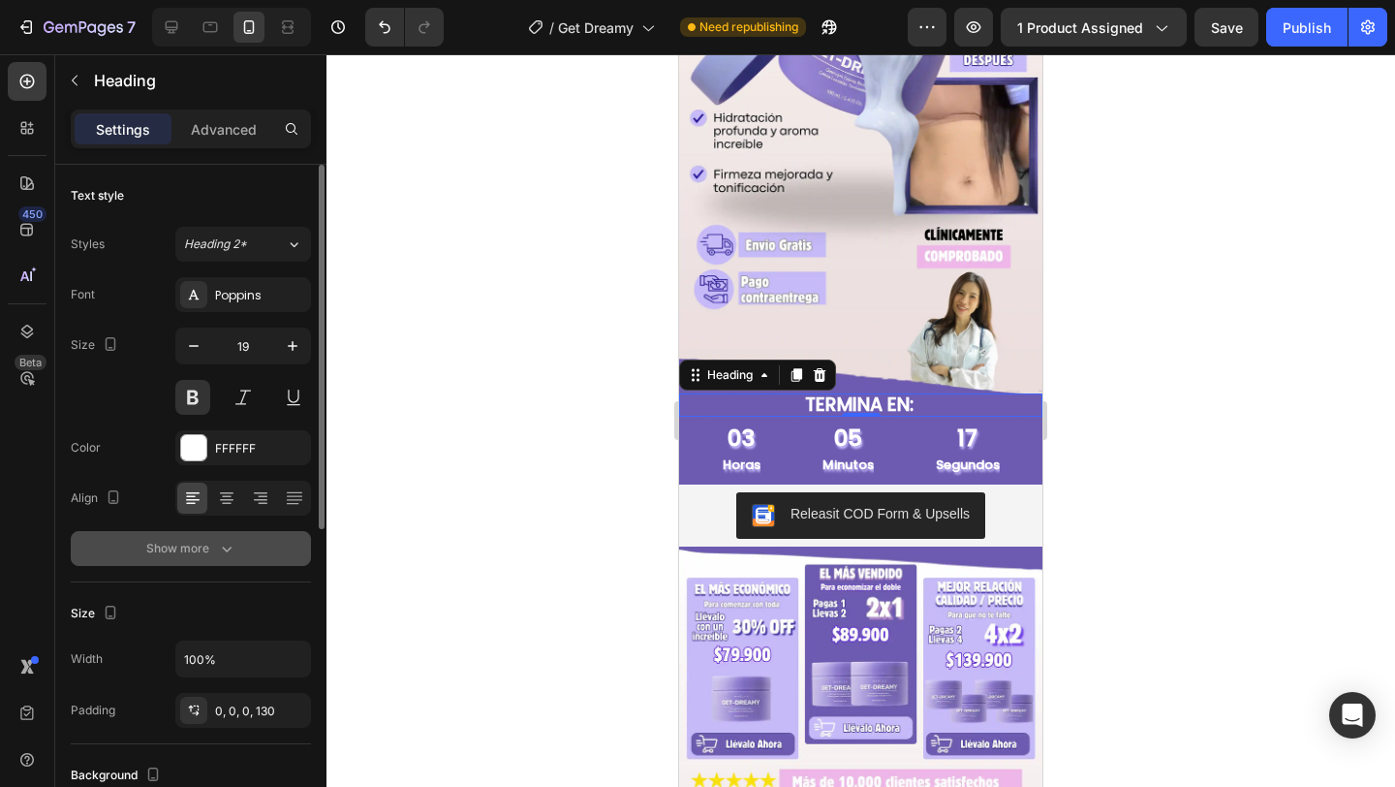
click at [214, 551] on div "Show more" at bounding box center [191, 548] width 90 height 19
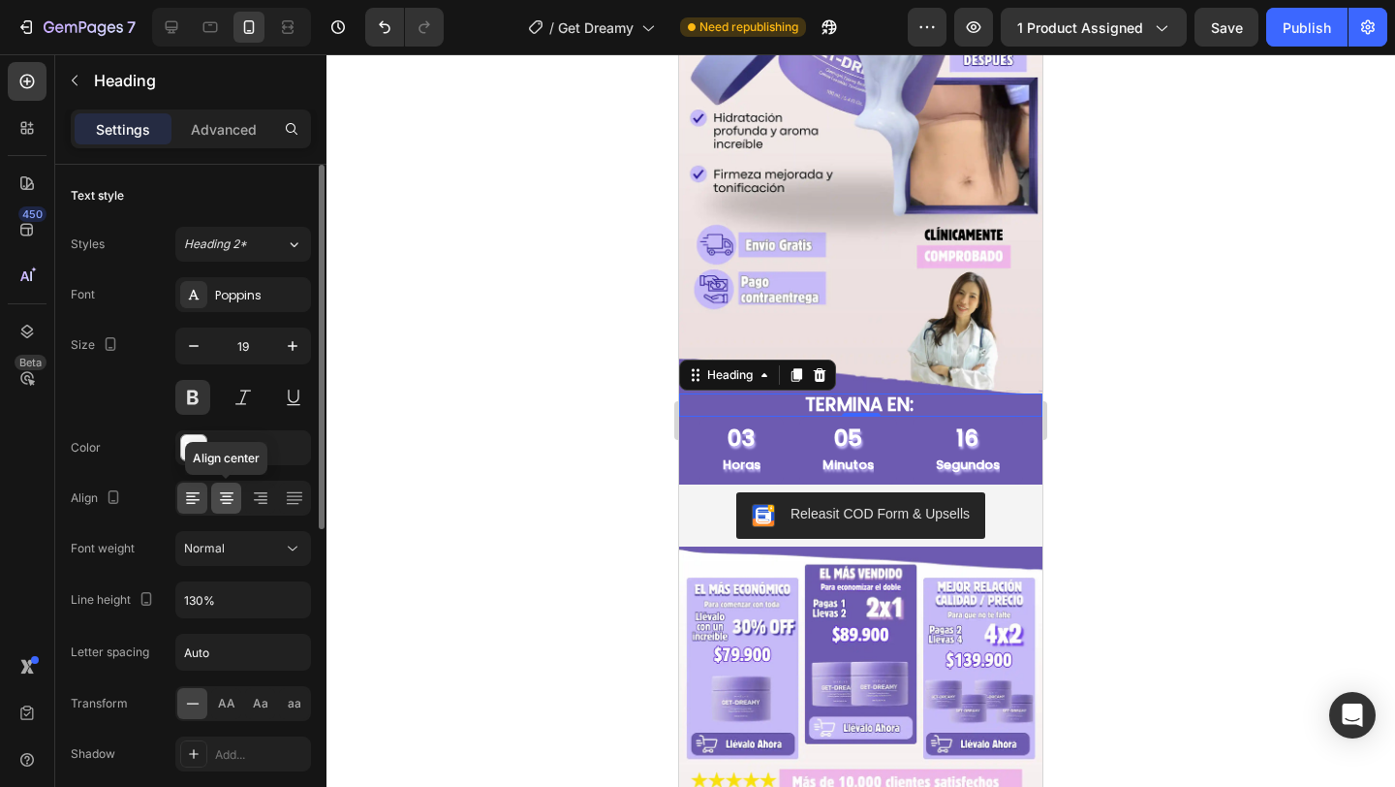
click at [225, 505] on icon at bounding box center [226, 497] width 19 height 19
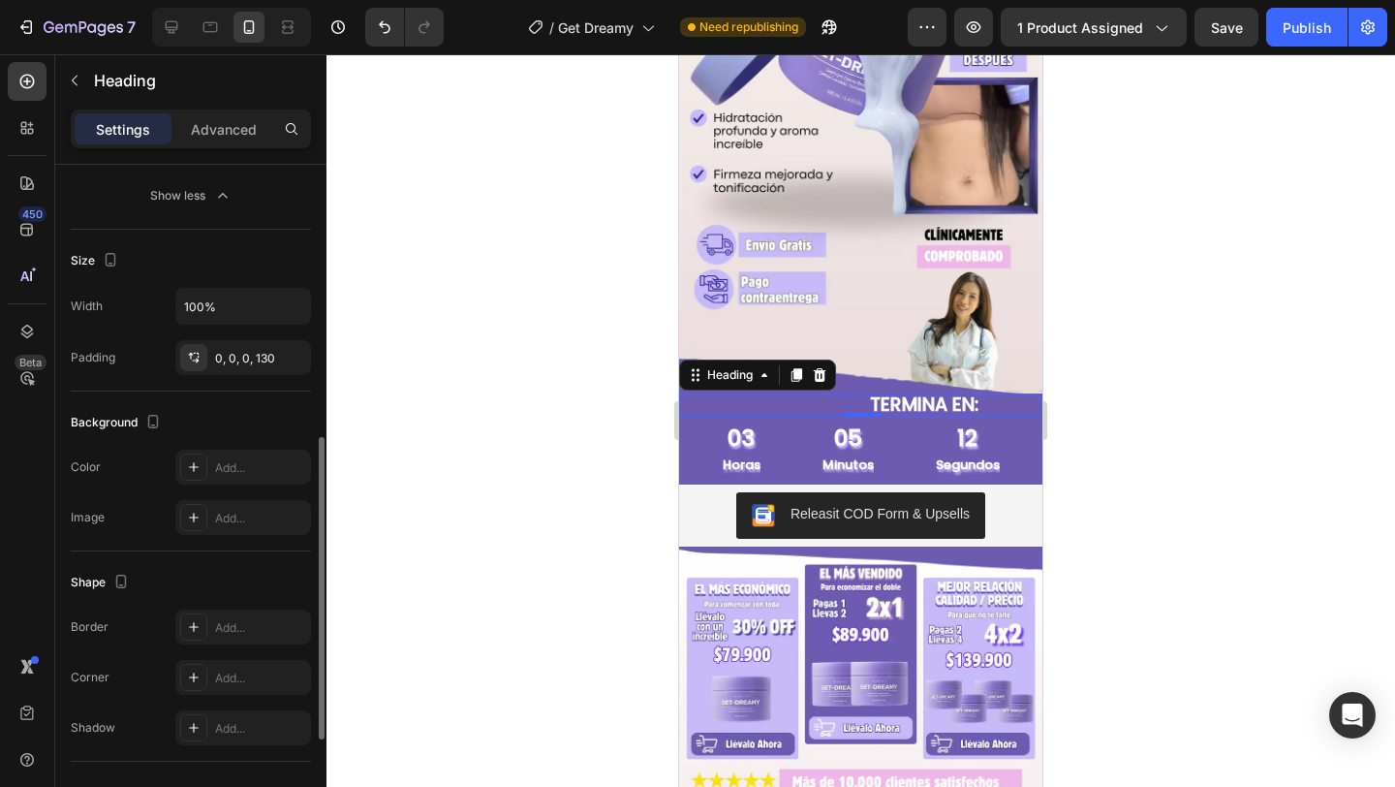
scroll to position [588, 0]
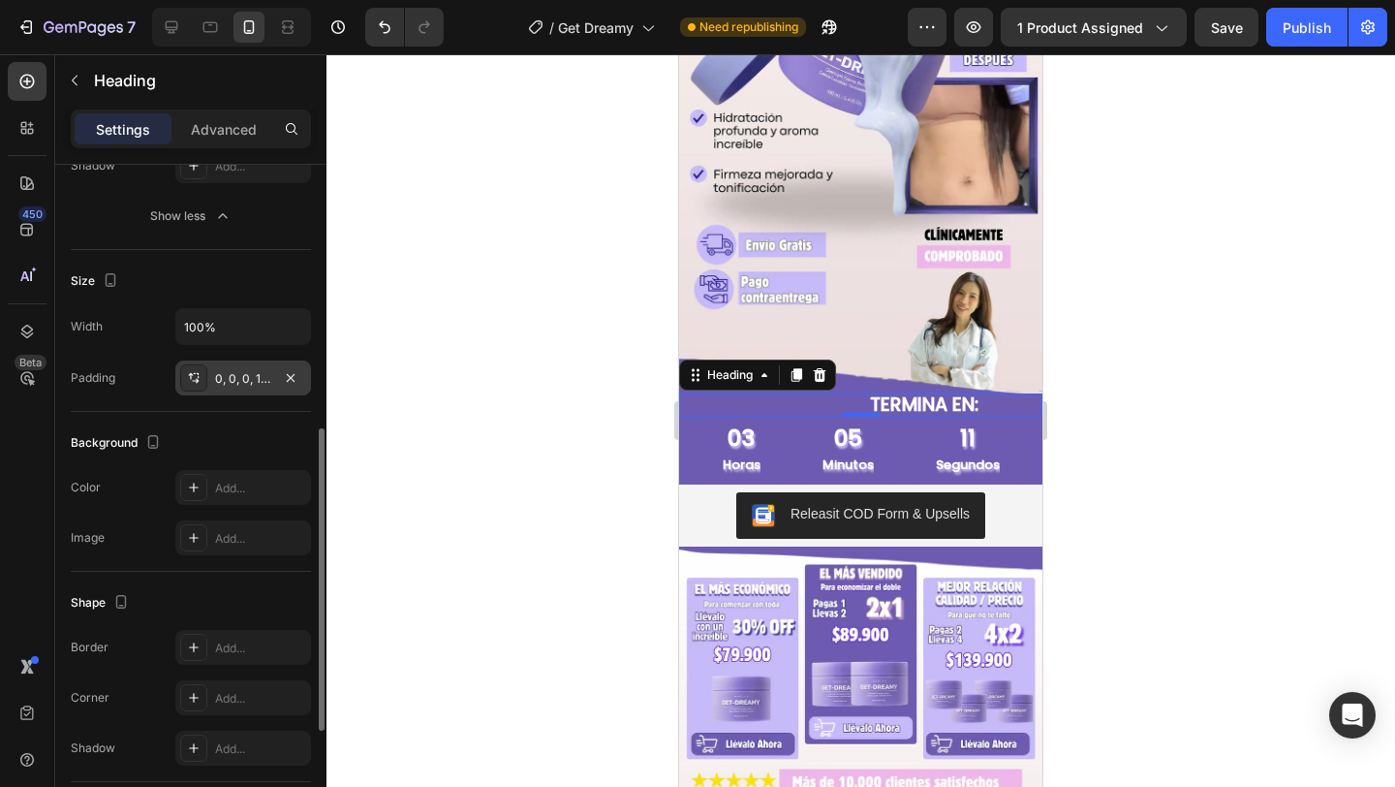
click at [238, 384] on div "0, 0, 0, 130" at bounding box center [243, 378] width 56 height 17
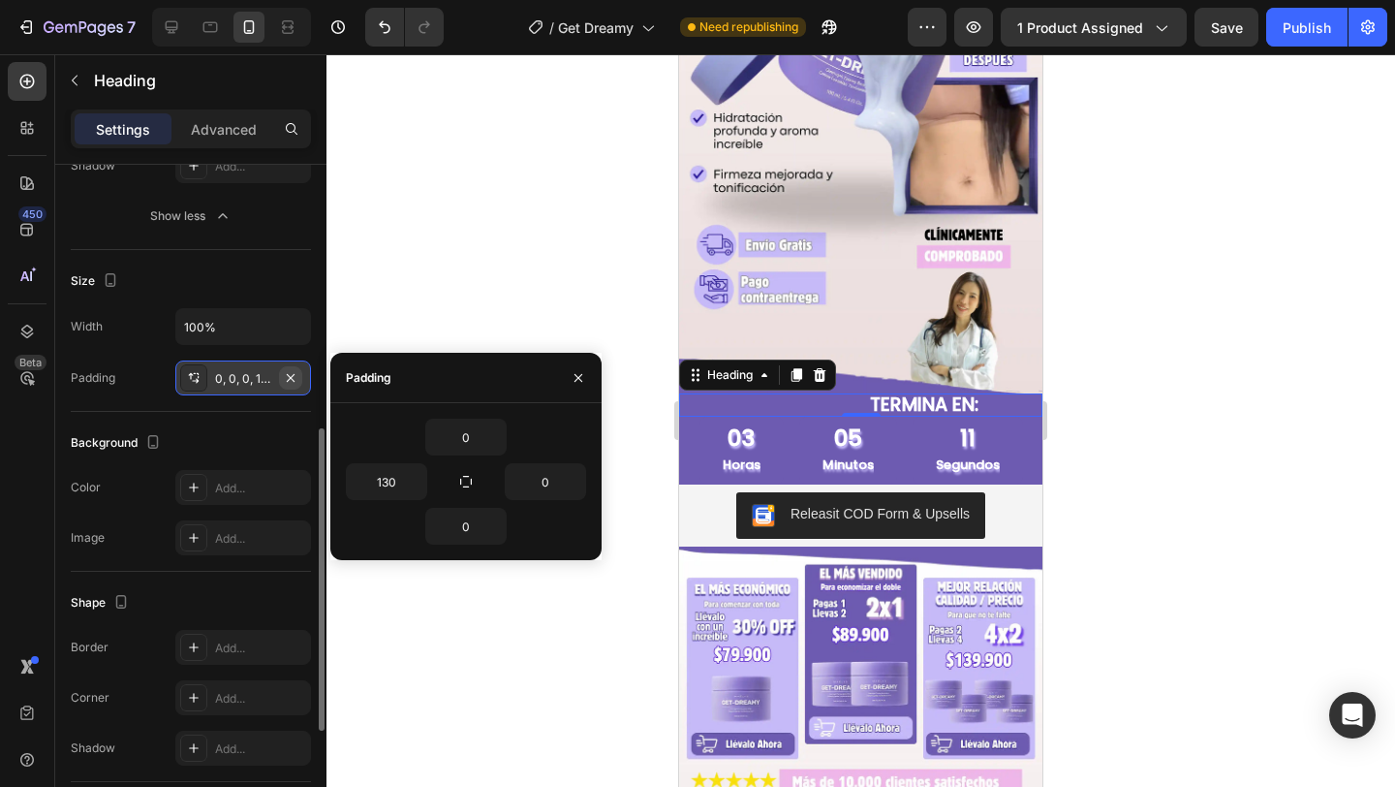
click at [289, 376] on icon "button" at bounding box center [291, 377] width 8 height 8
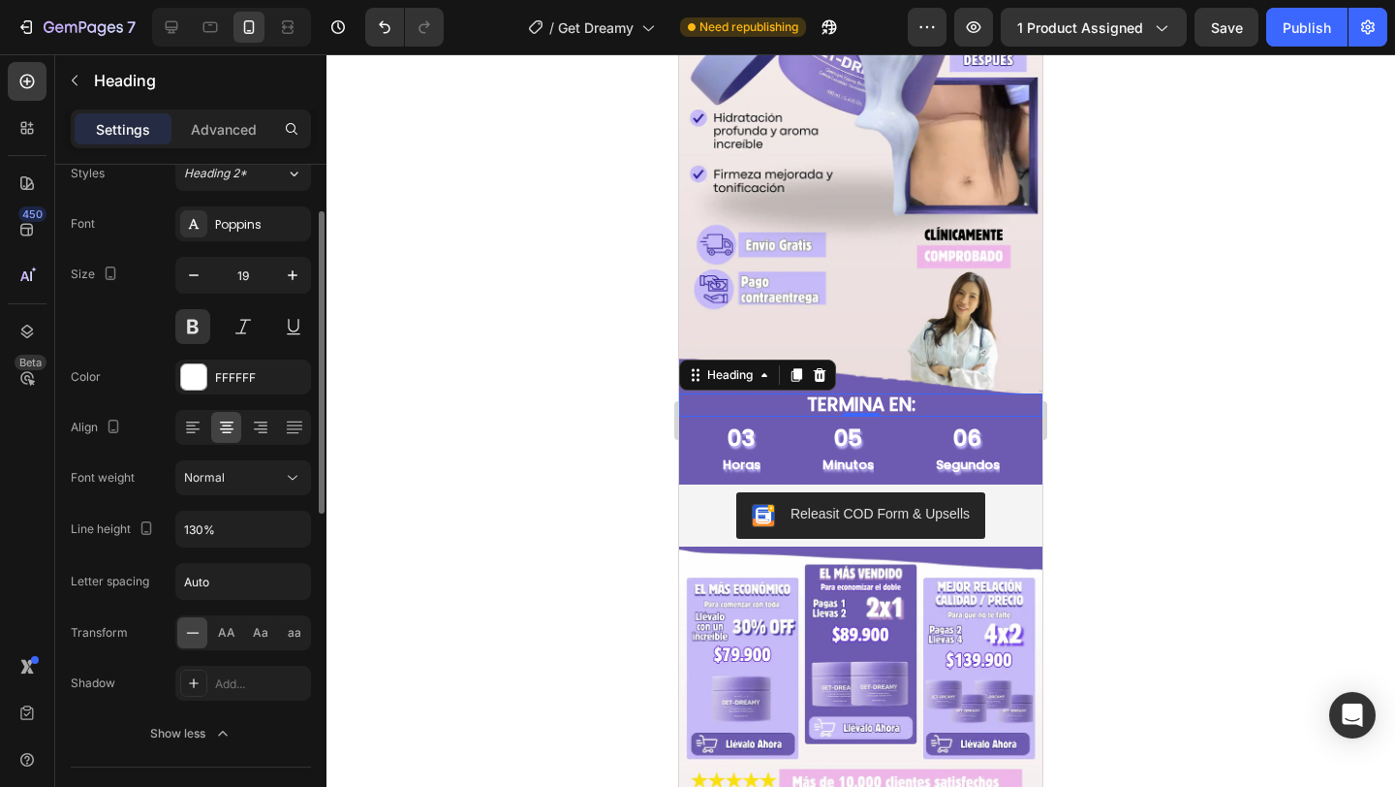
scroll to position [81, 0]
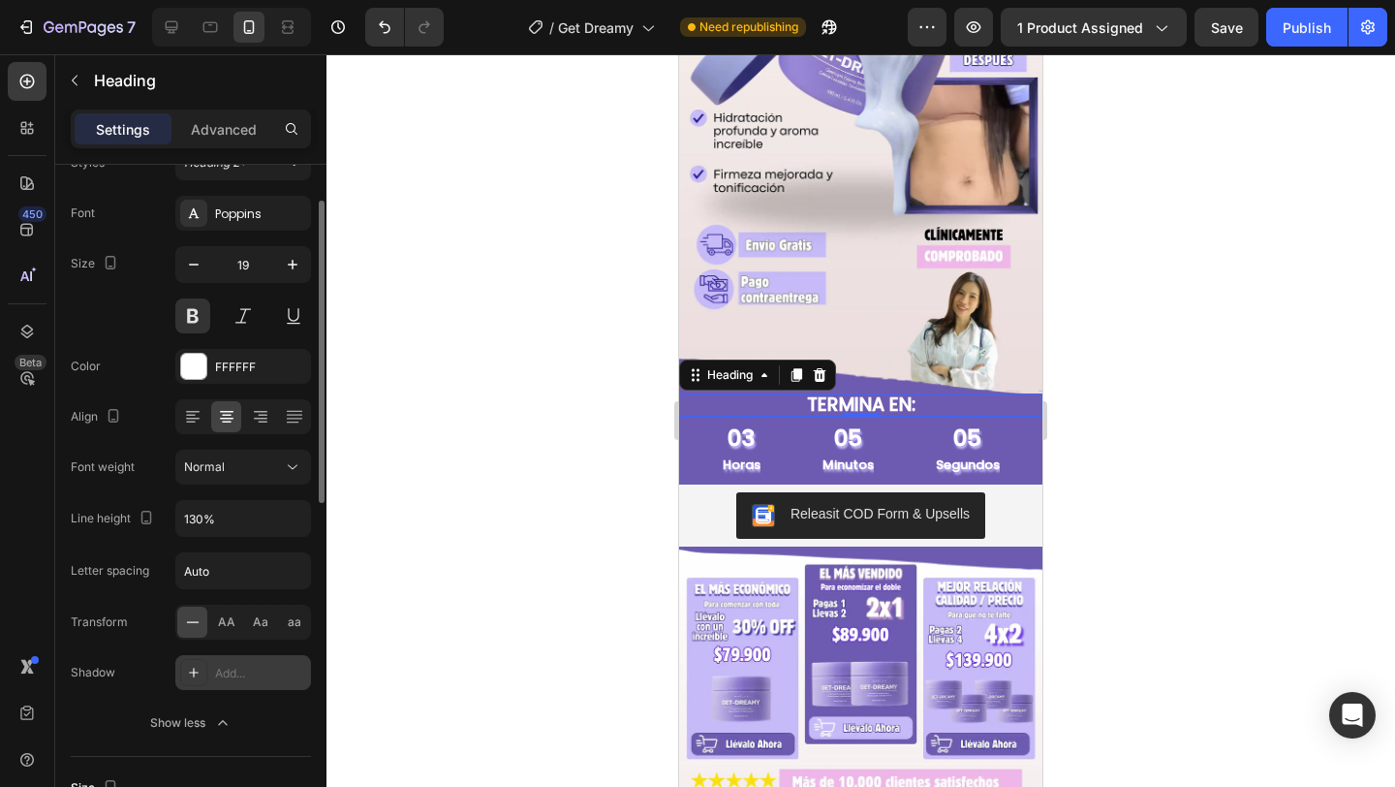
click at [222, 663] on div "Add..." at bounding box center [243, 672] width 136 height 35
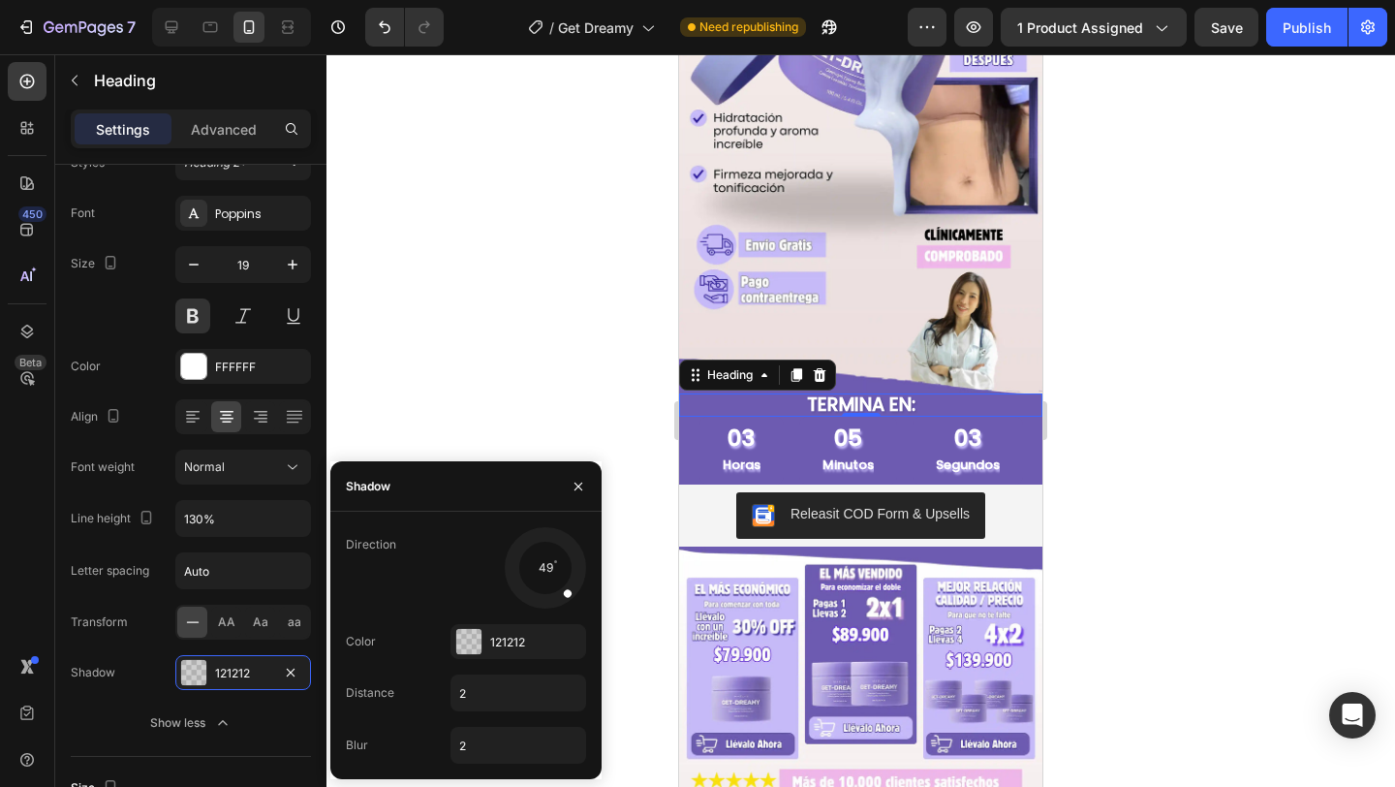
drag, startPoint x: 526, startPoint y: 586, endPoint x: 569, endPoint y: 595, distance: 43.5
click at [569, 595] on div at bounding box center [559, 584] width 37 height 40
click at [519, 644] on div "121212" at bounding box center [518, 642] width 56 height 17
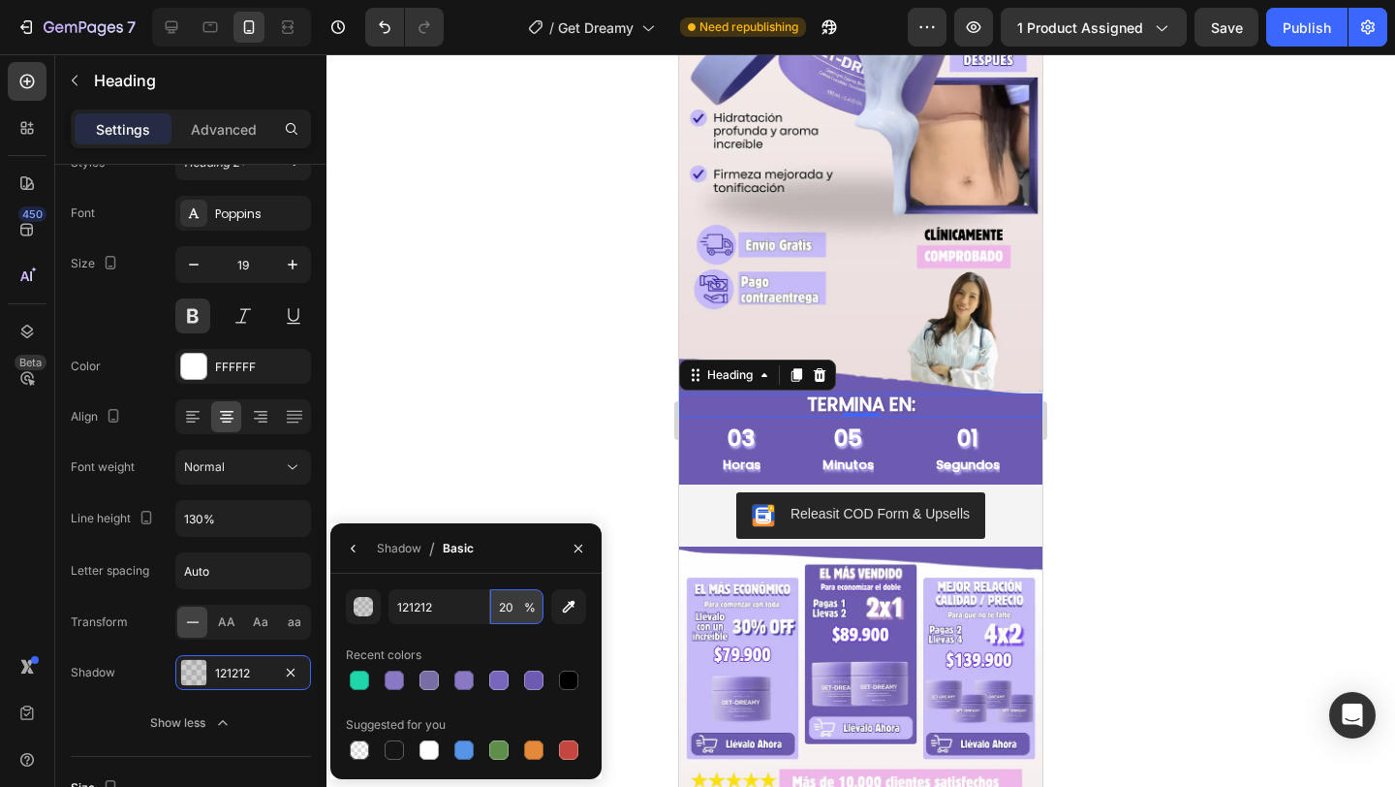
click at [508, 606] on input "20" at bounding box center [516, 606] width 53 height 35
type input "100"
click at [564, 602] on icon "button" at bounding box center [568, 606] width 19 height 19
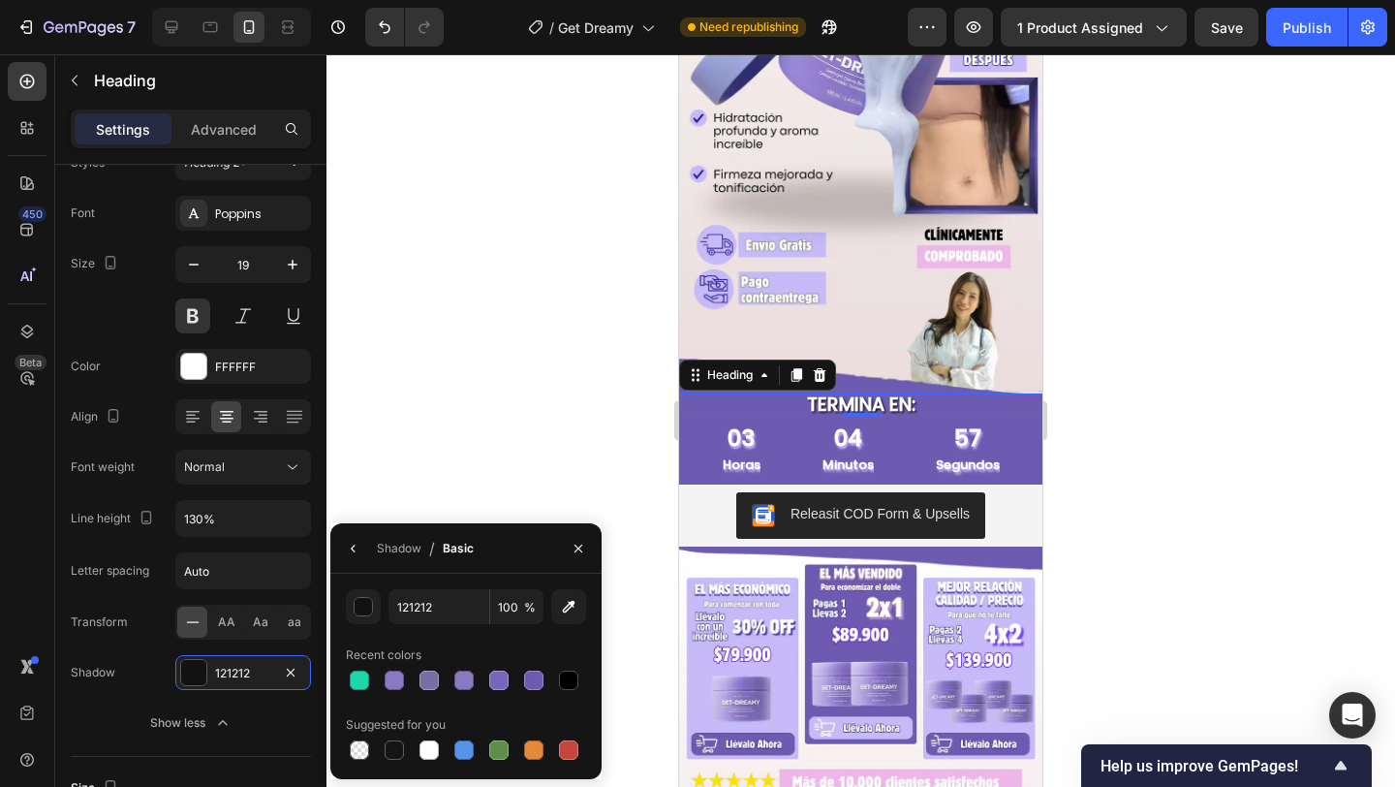
type input "C6BBFA"
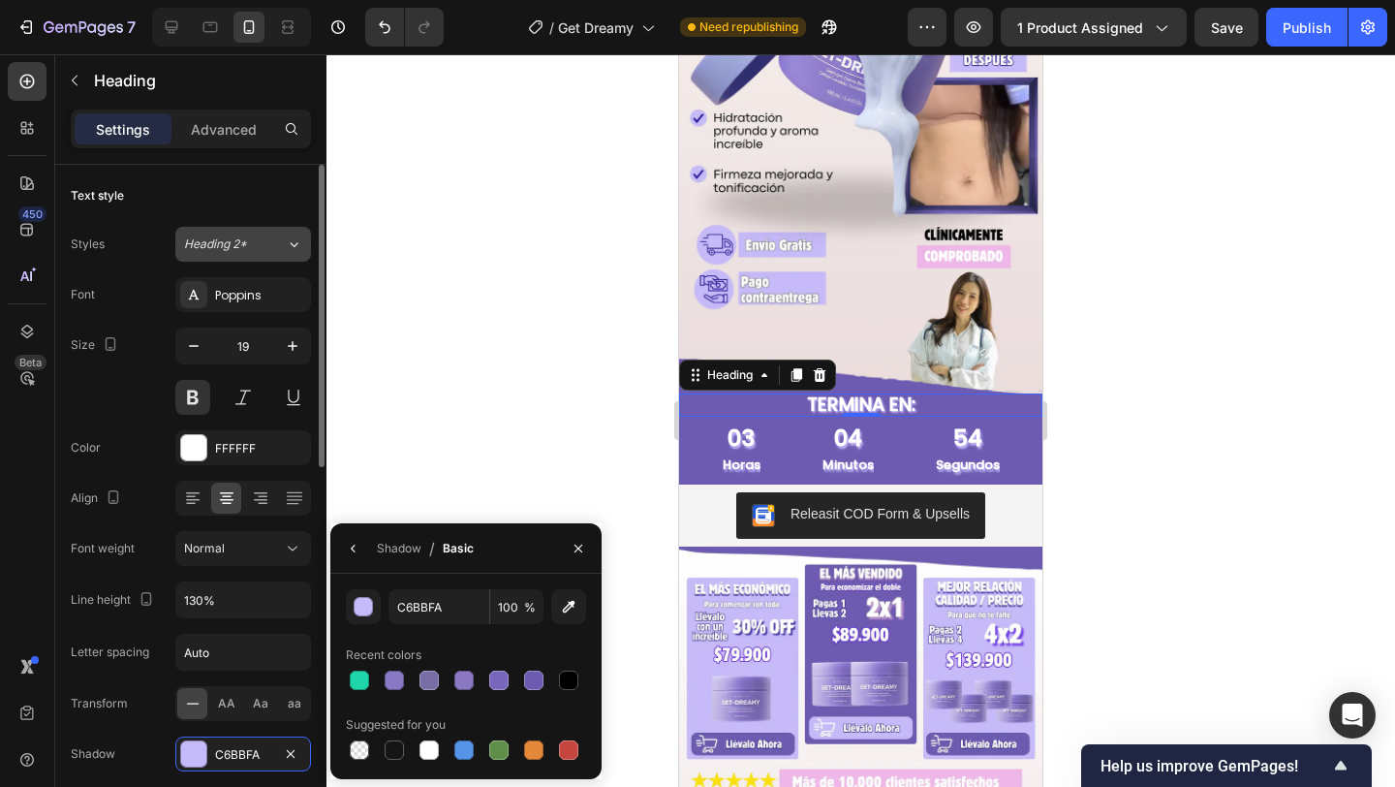
click at [237, 251] on span "Heading 2*" at bounding box center [215, 243] width 63 height 17
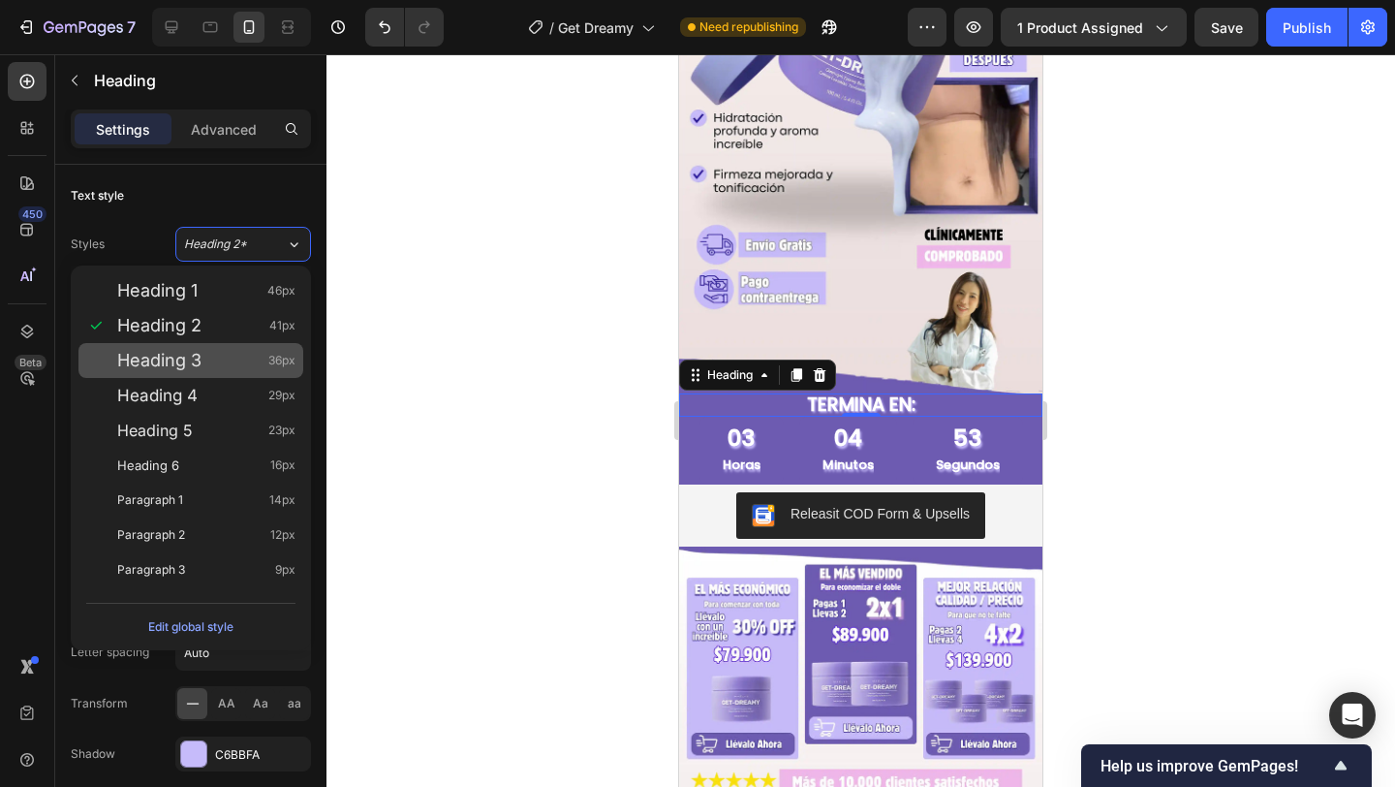
click at [202, 359] on div "Heading 3 36px" at bounding box center [206, 360] width 178 height 19
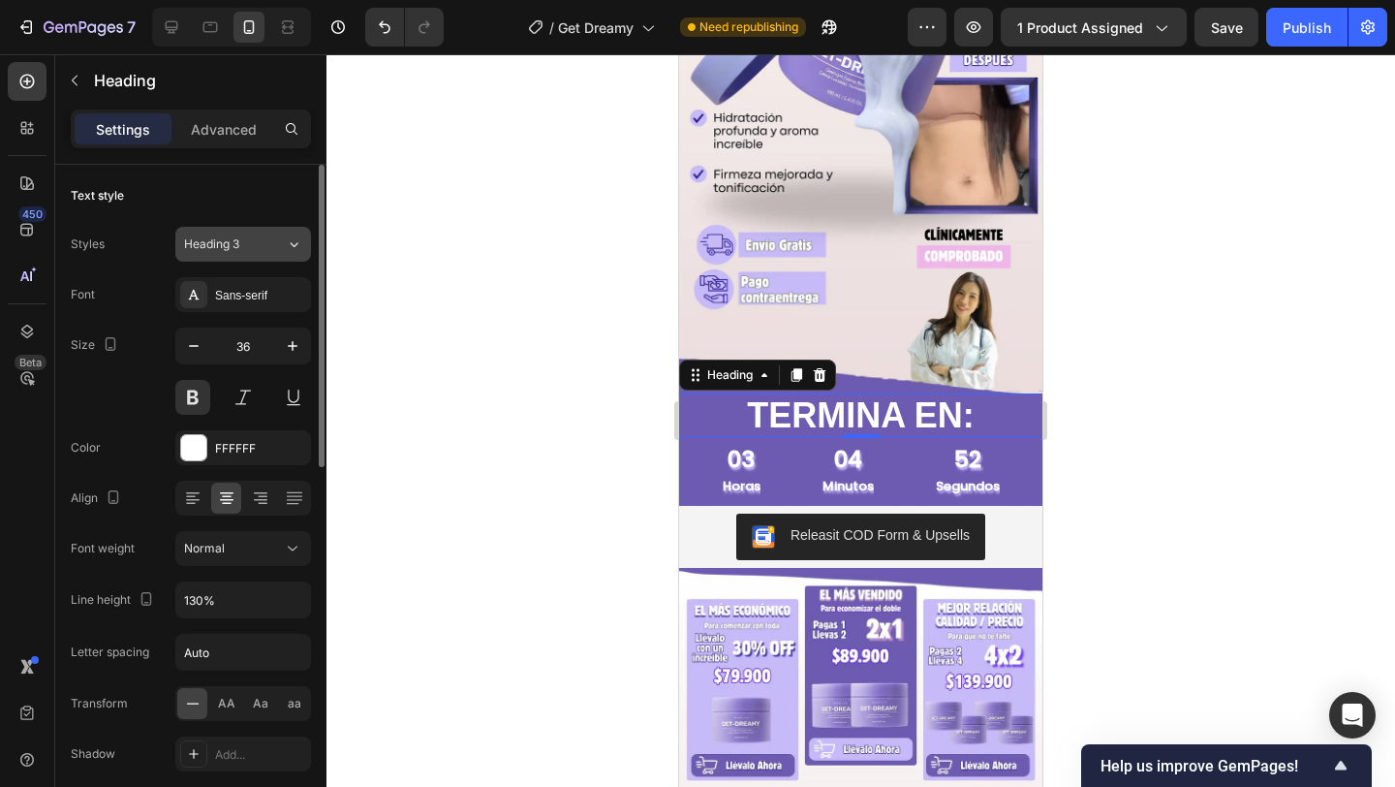
click at [258, 238] on div "Heading 3" at bounding box center [223, 243] width 78 height 17
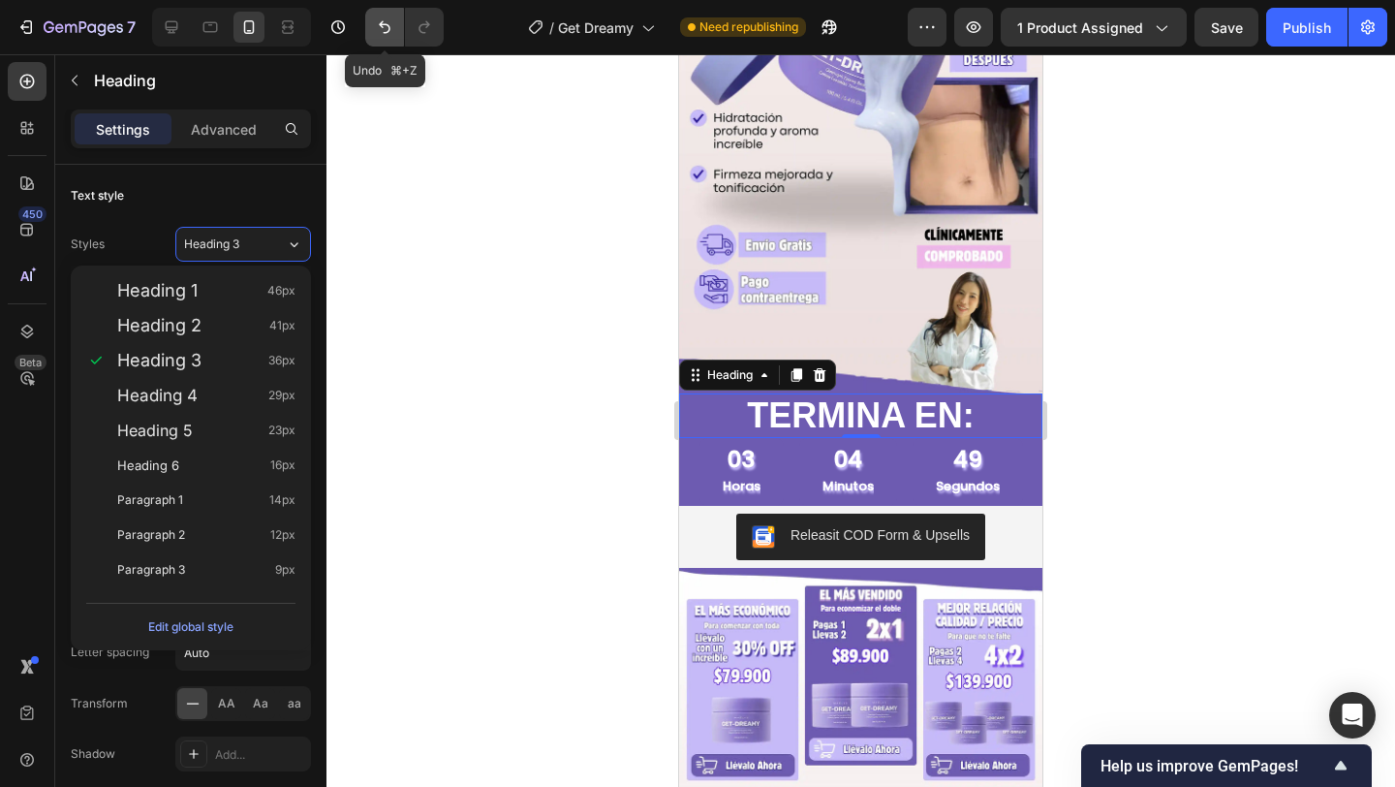
click at [381, 38] on button "Undo/Redo" at bounding box center [384, 27] width 39 height 39
type input "19"
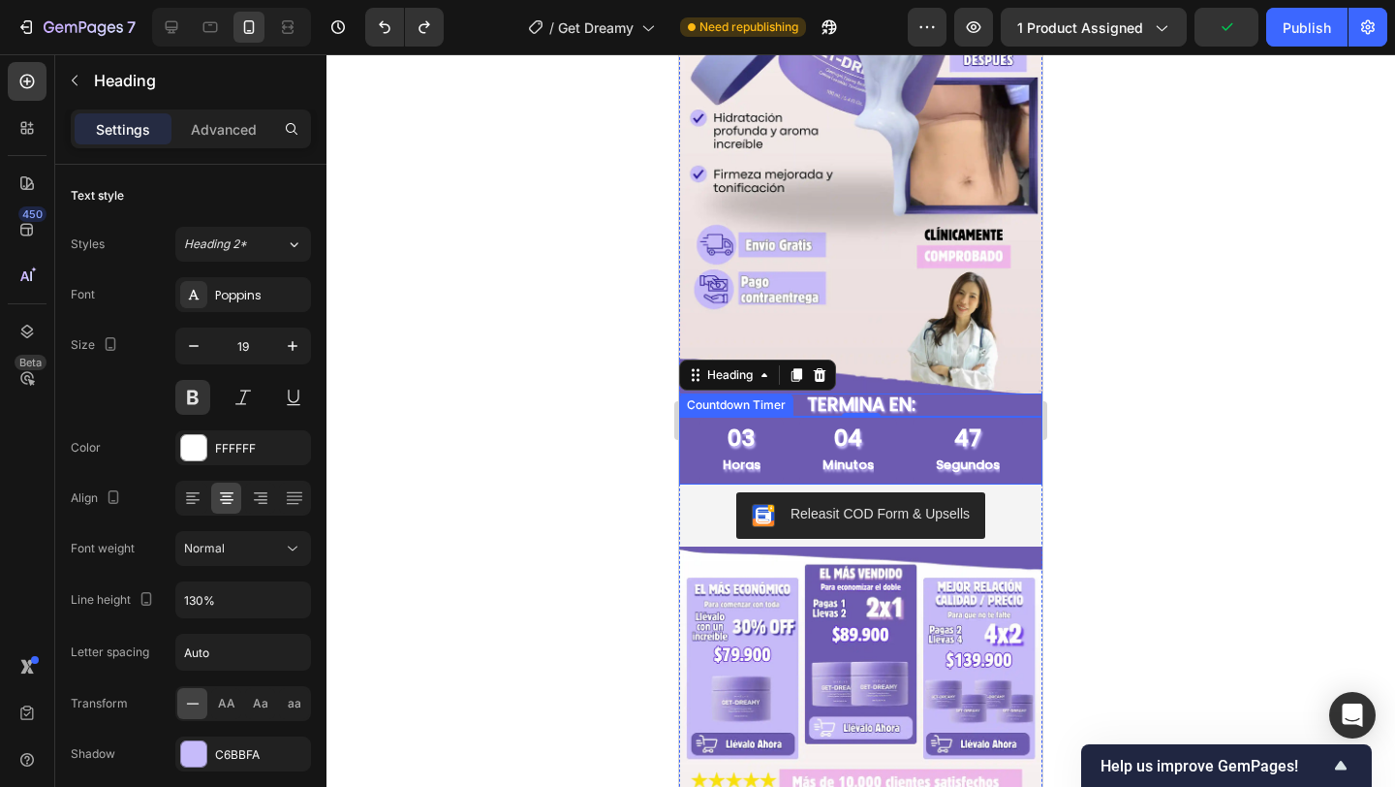
click at [987, 428] on div "47" at bounding box center [968, 438] width 64 height 29
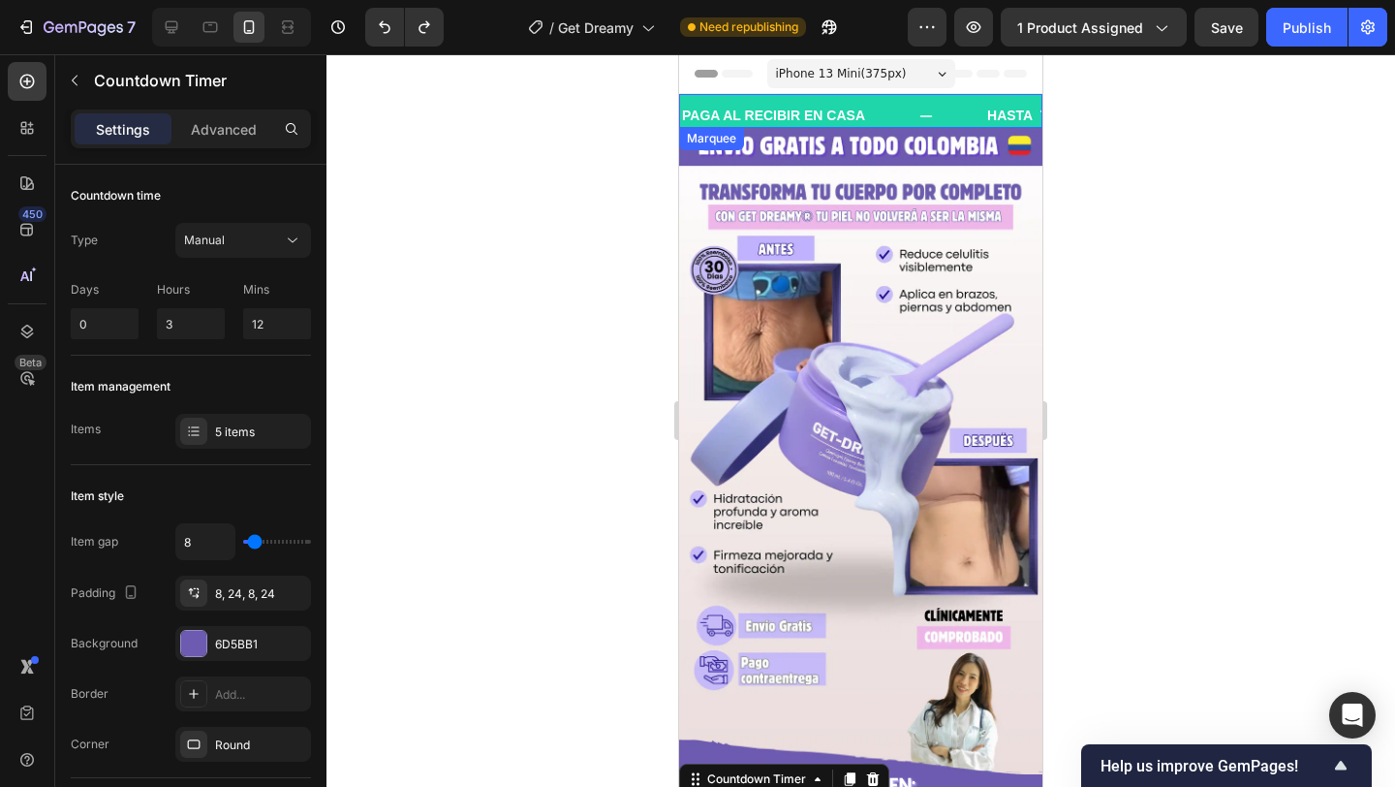
click at [913, 104] on div "PAGA AL RECIBIR EN CASA Text Block" at bounding box center [832, 116] width 305 height 44
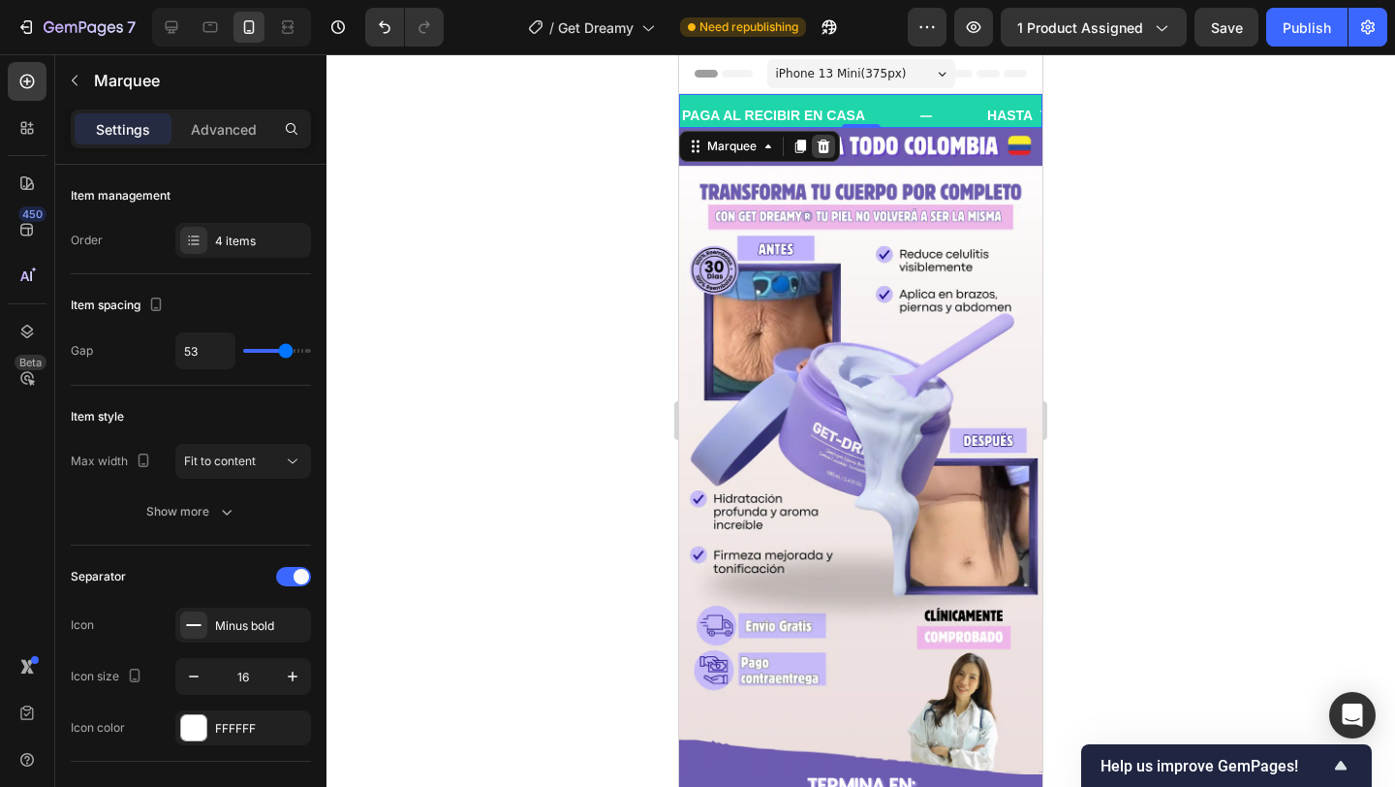
click at [830, 148] on icon at bounding box center [824, 147] width 16 height 16
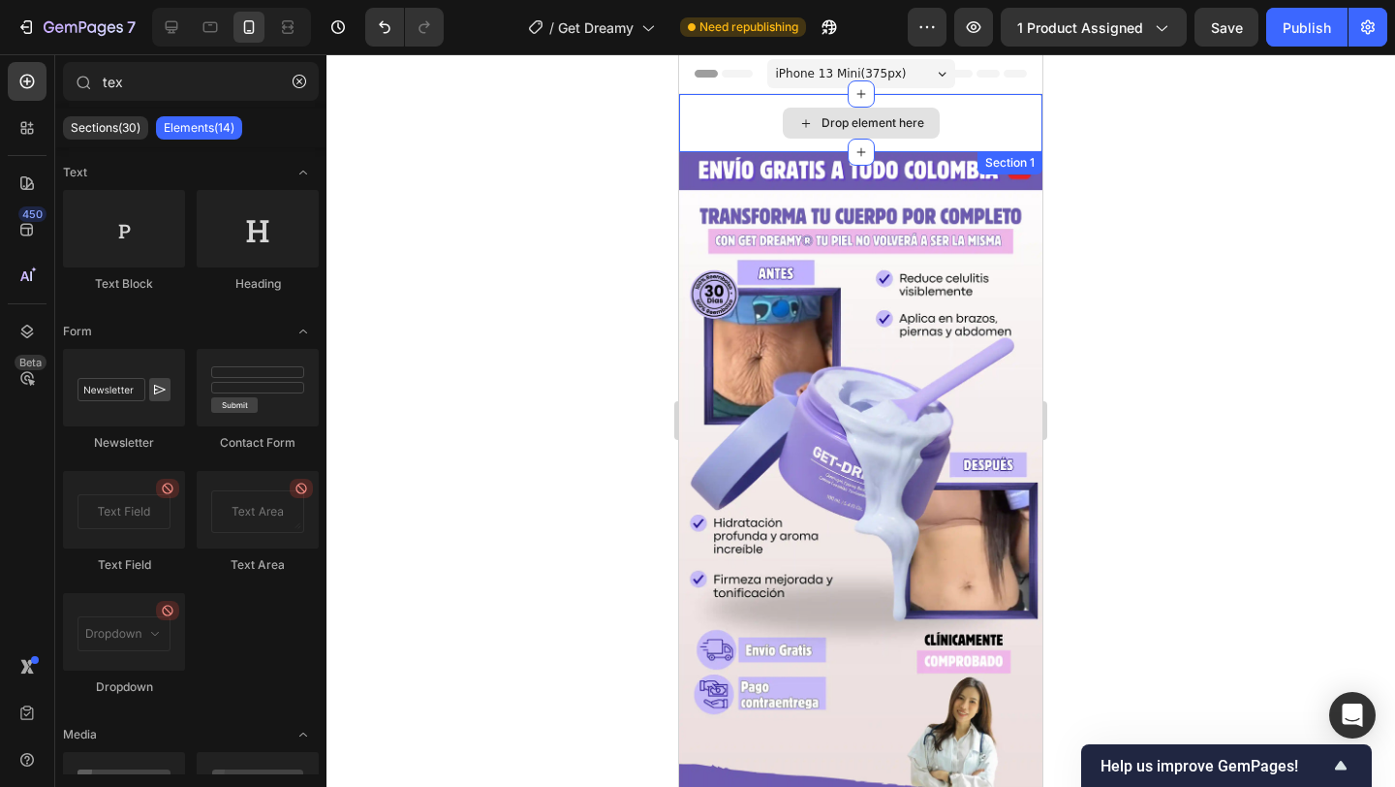
click at [954, 110] on div "Drop element here" at bounding box center [860, 123] width 363 height 58
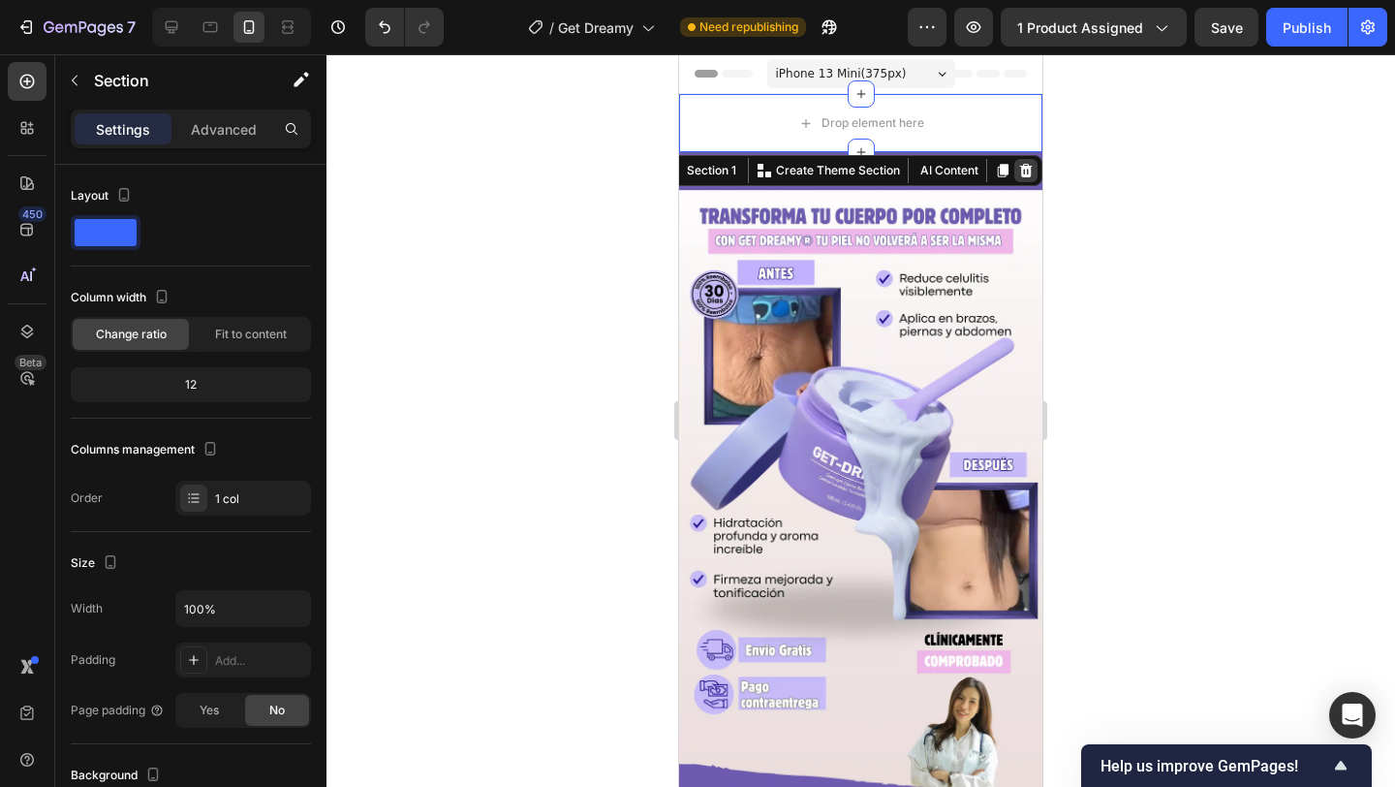
click at [1034, 169] on div at bounding box center [1026, 170] width 23 height 23
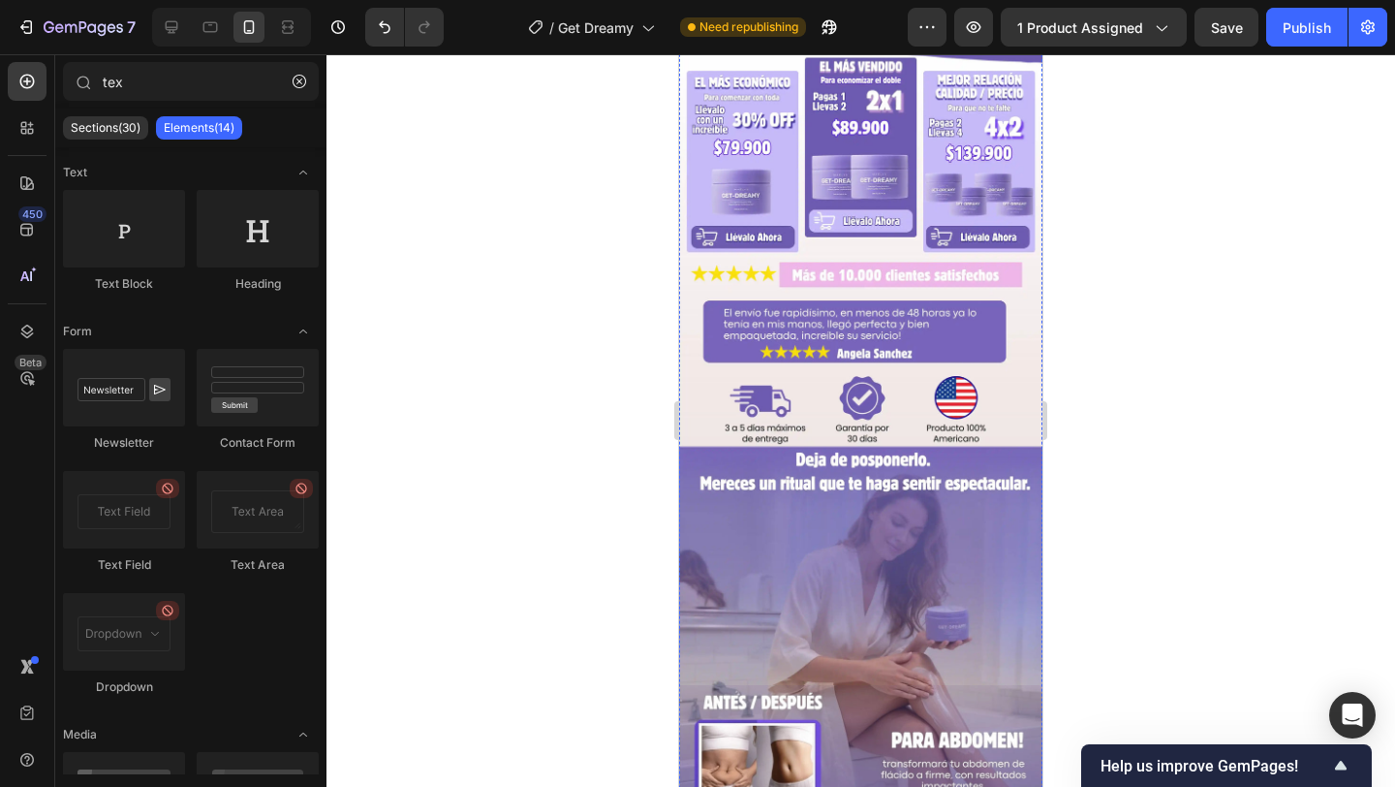
scroll to position [633, 0]
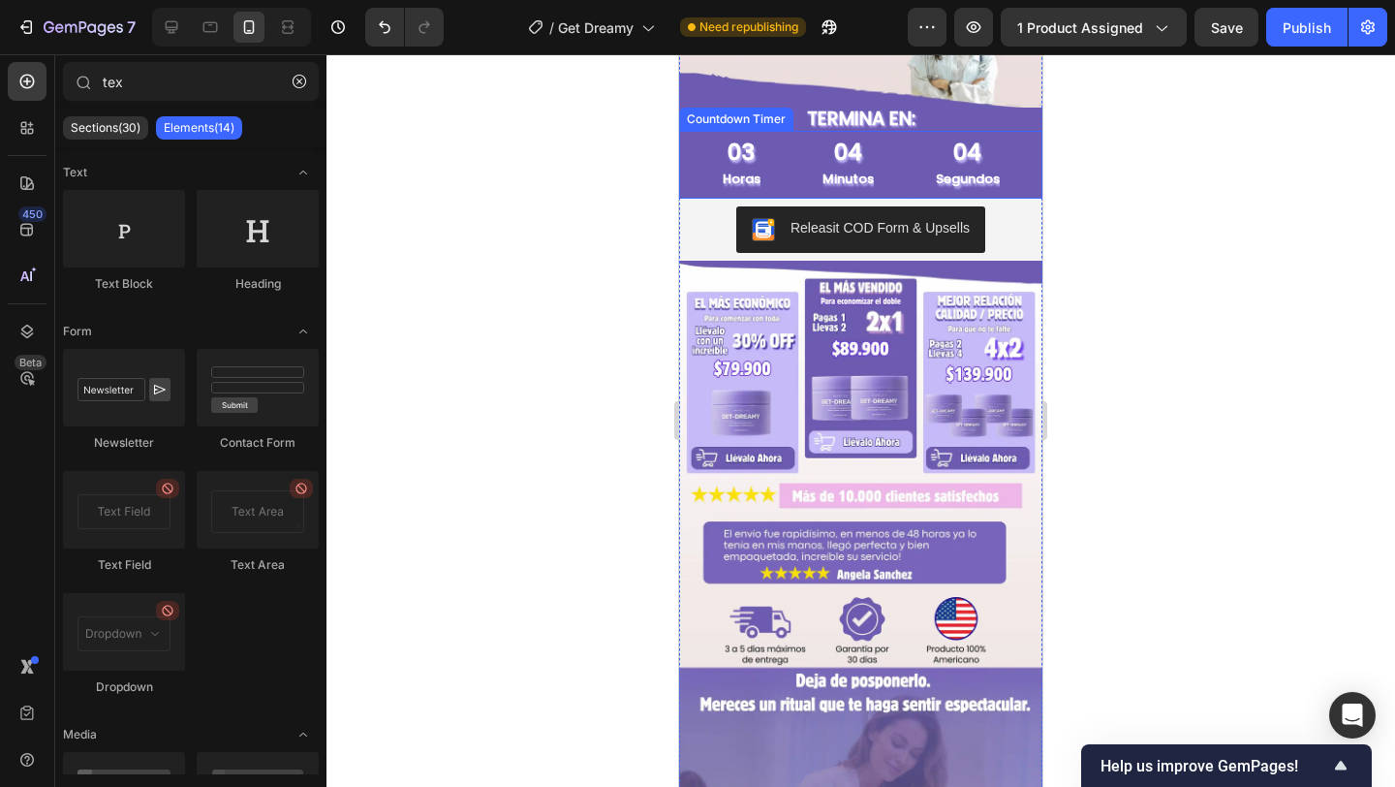
click at [713, 155] on div "03 Horas" at bounding box center [742, 164] width 84 height 67
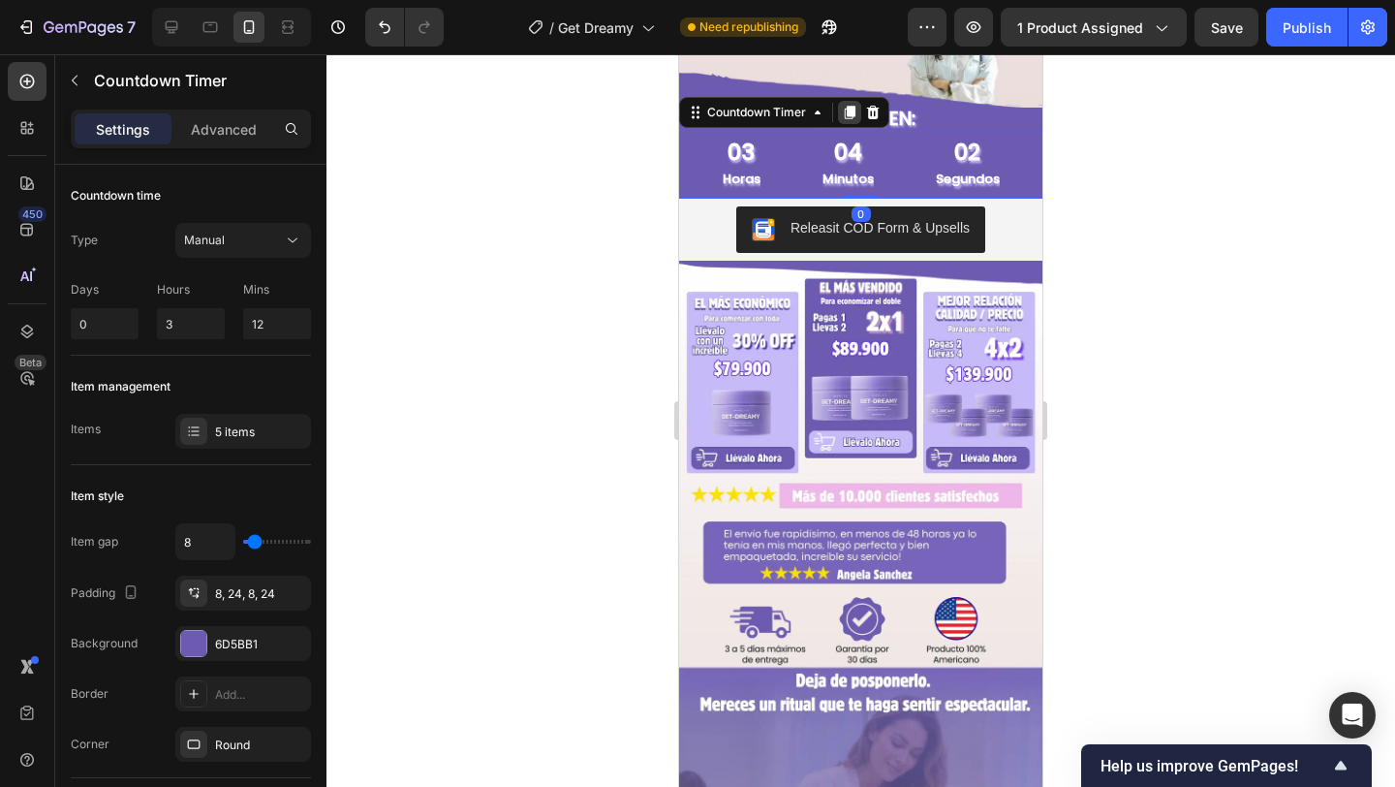
click at [847, 111] on icon at bounding box center [850, 113] width 16 height 16
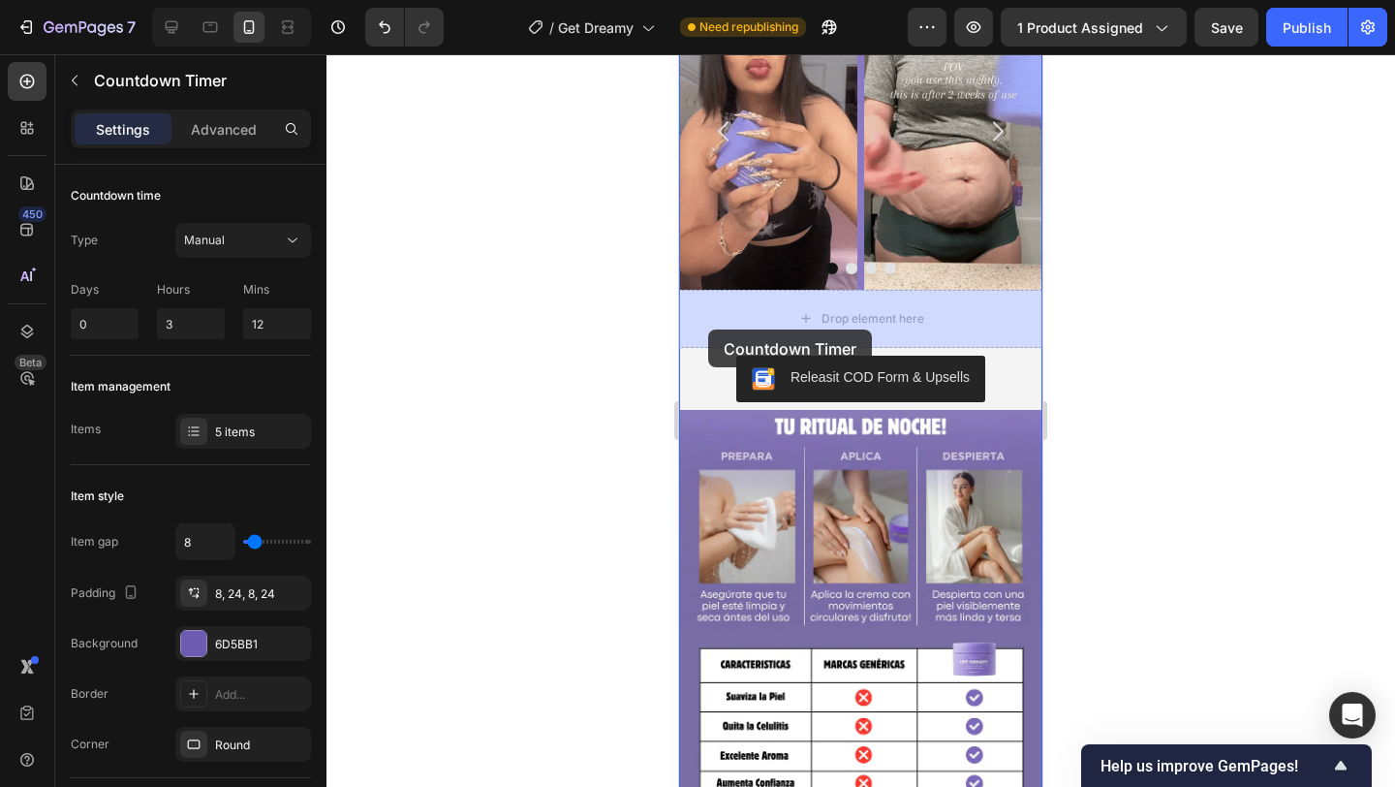
drag, startPoint x: 730, startPoint y: 186, endPoint x: 708, endPoint y: 329, distance: 145.0
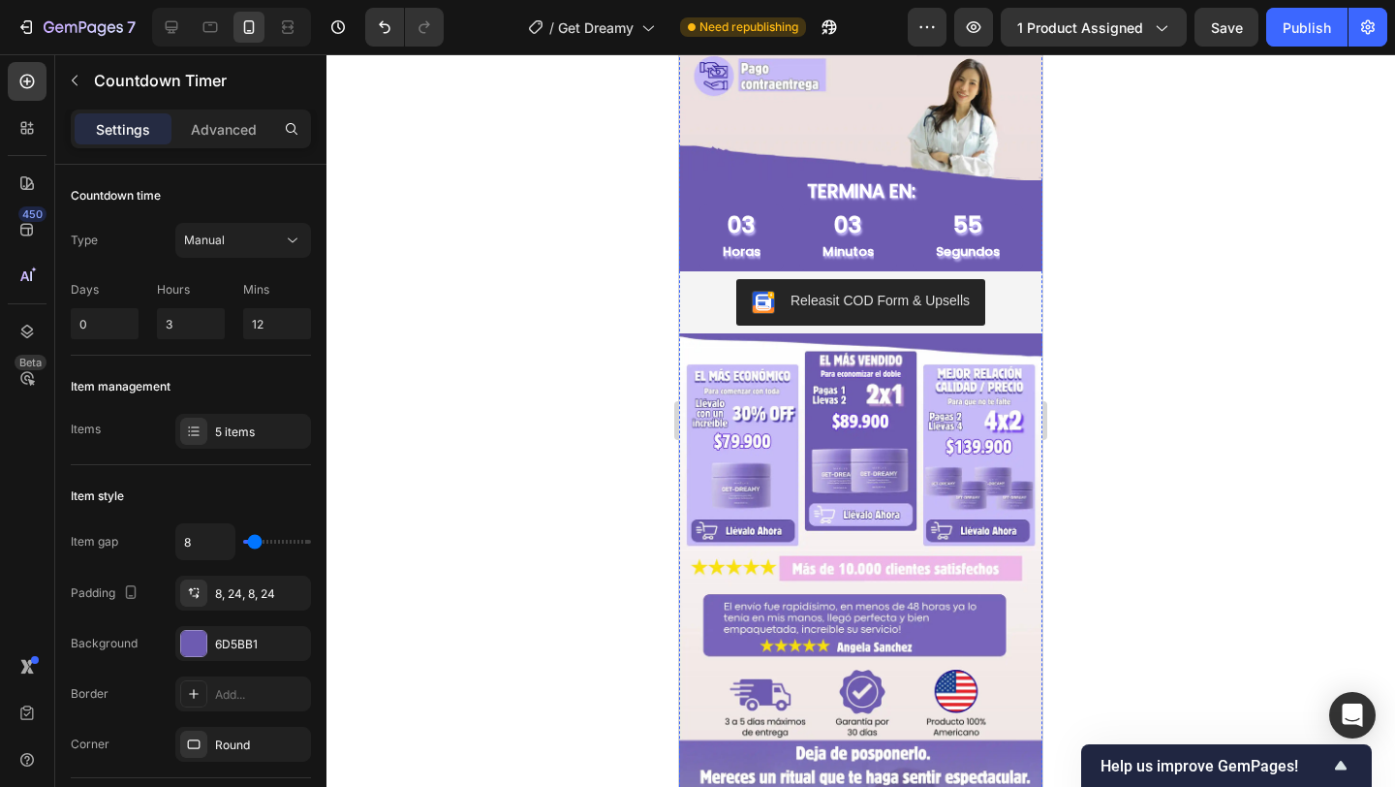
scroll to position [552, 0]
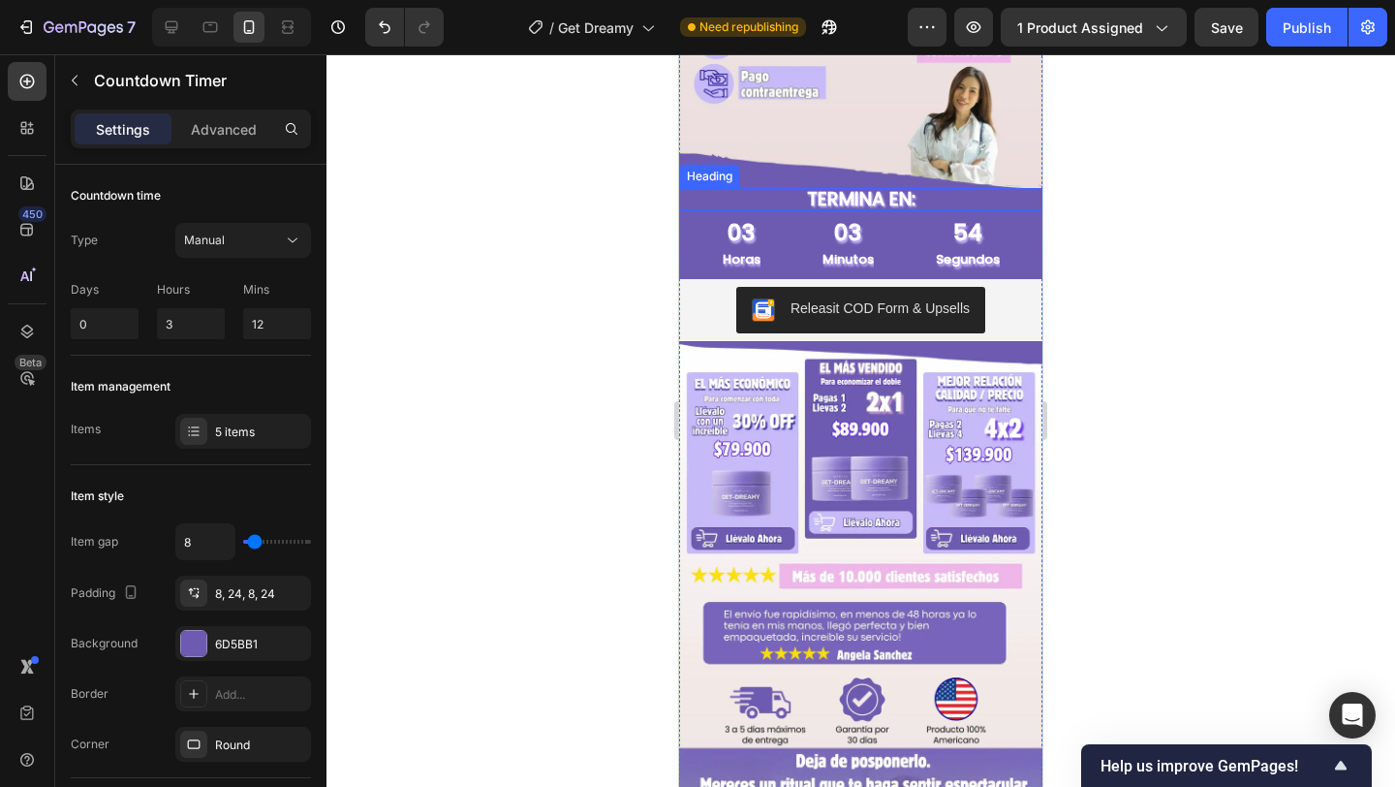
click at [828, 201] on p "TERMINA EN:" at bounding box center [860, 200] width 363 height 24
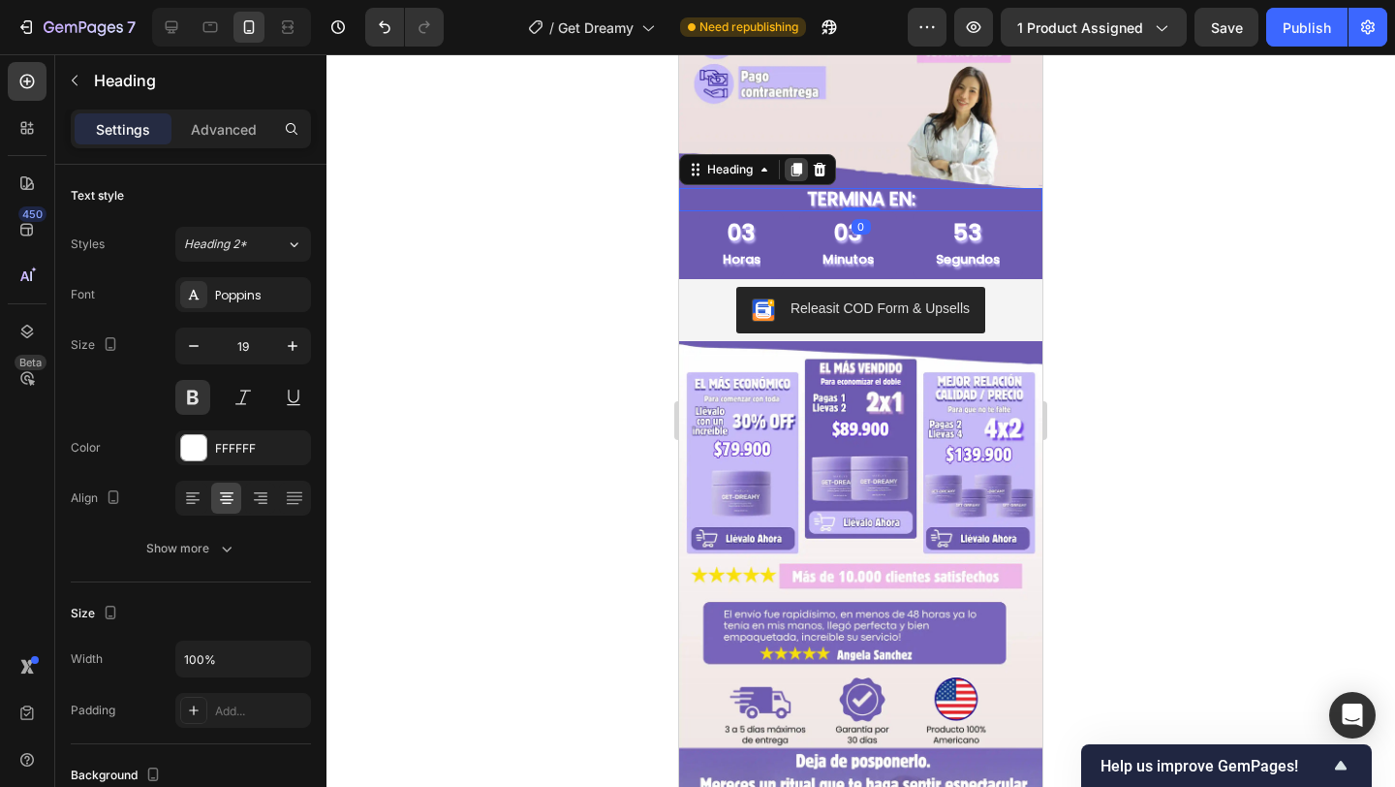
click at [788, 167] on div at bounding box center [796, 169] width 23 height 23
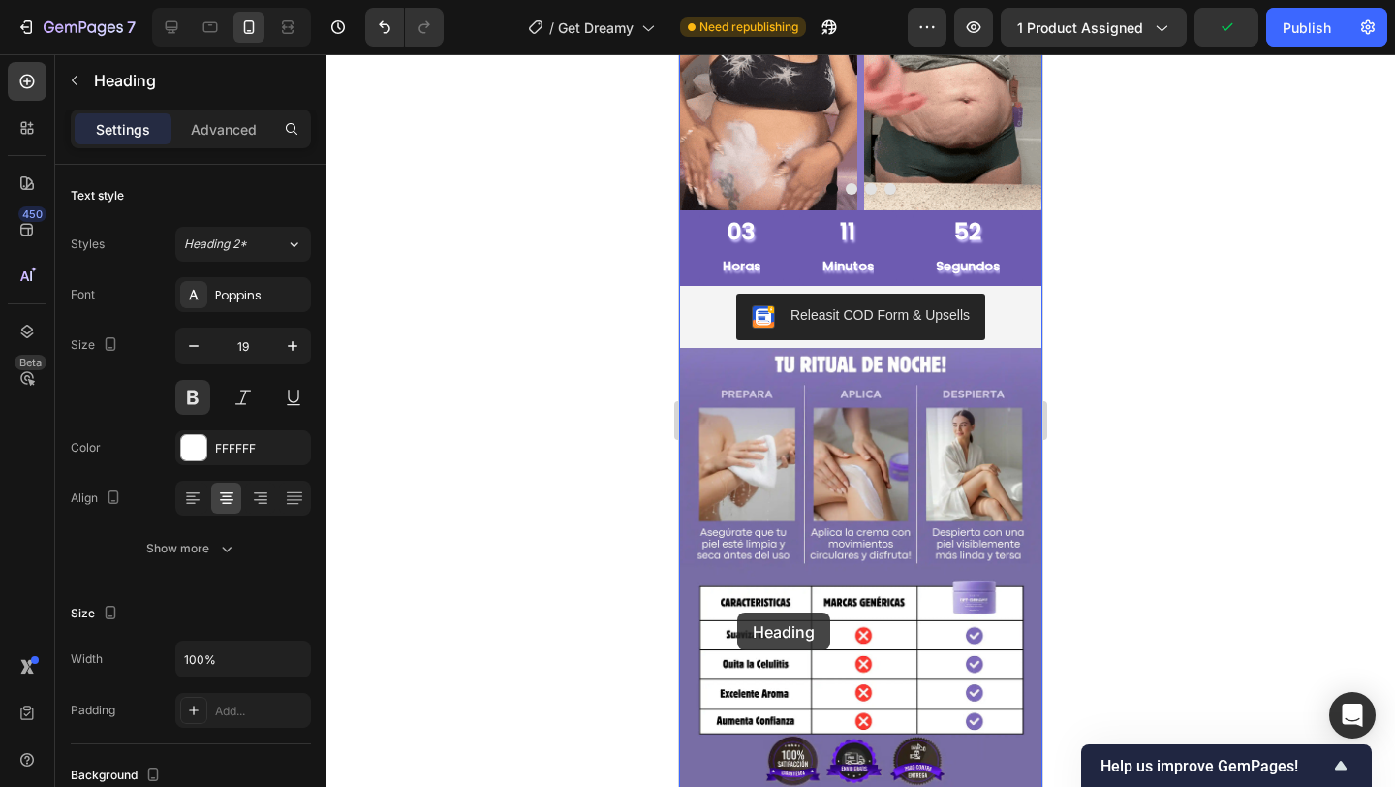
scroll to position [2331, 0]
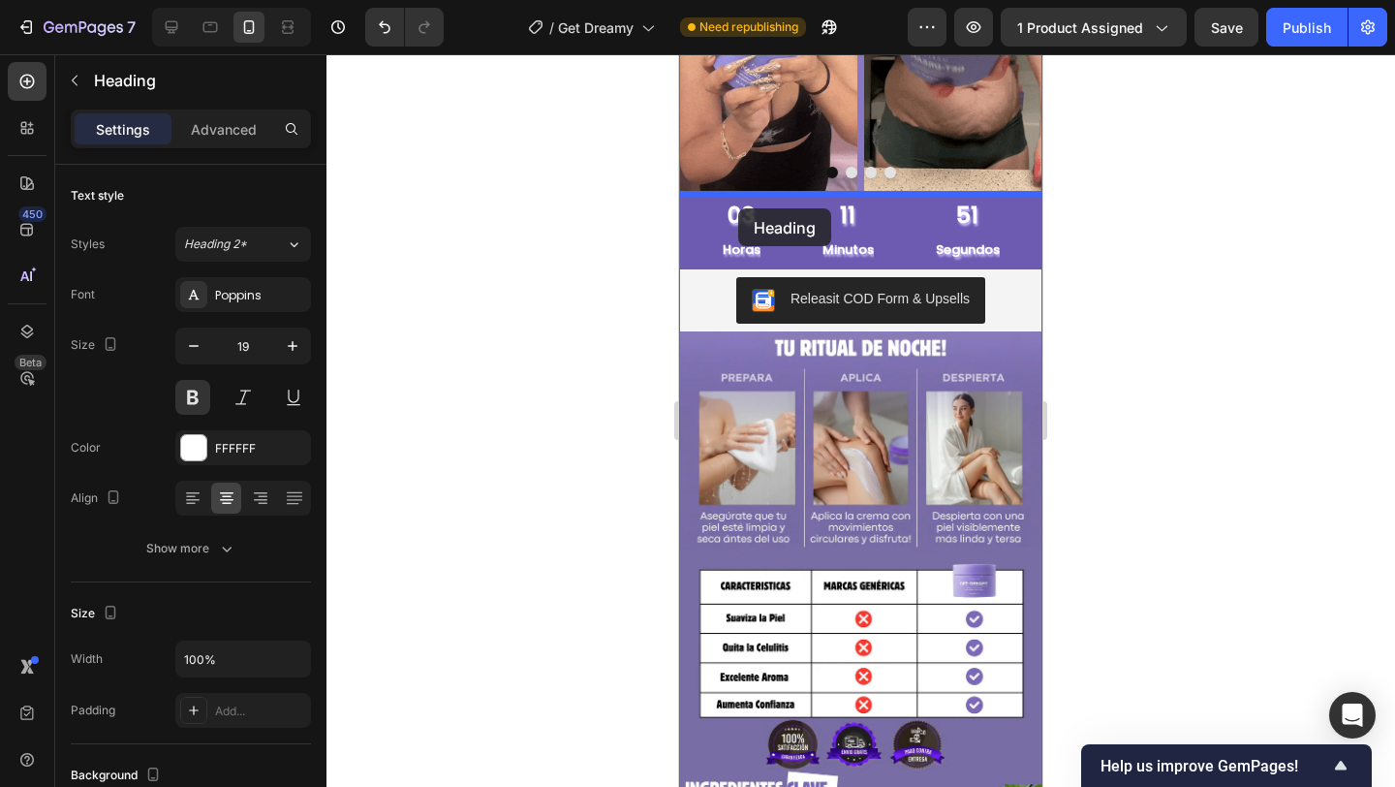
drag, startPoint x: 744, startPoint y: 198, endPoint x: 738, endPoint y: 208, distance: 12.1
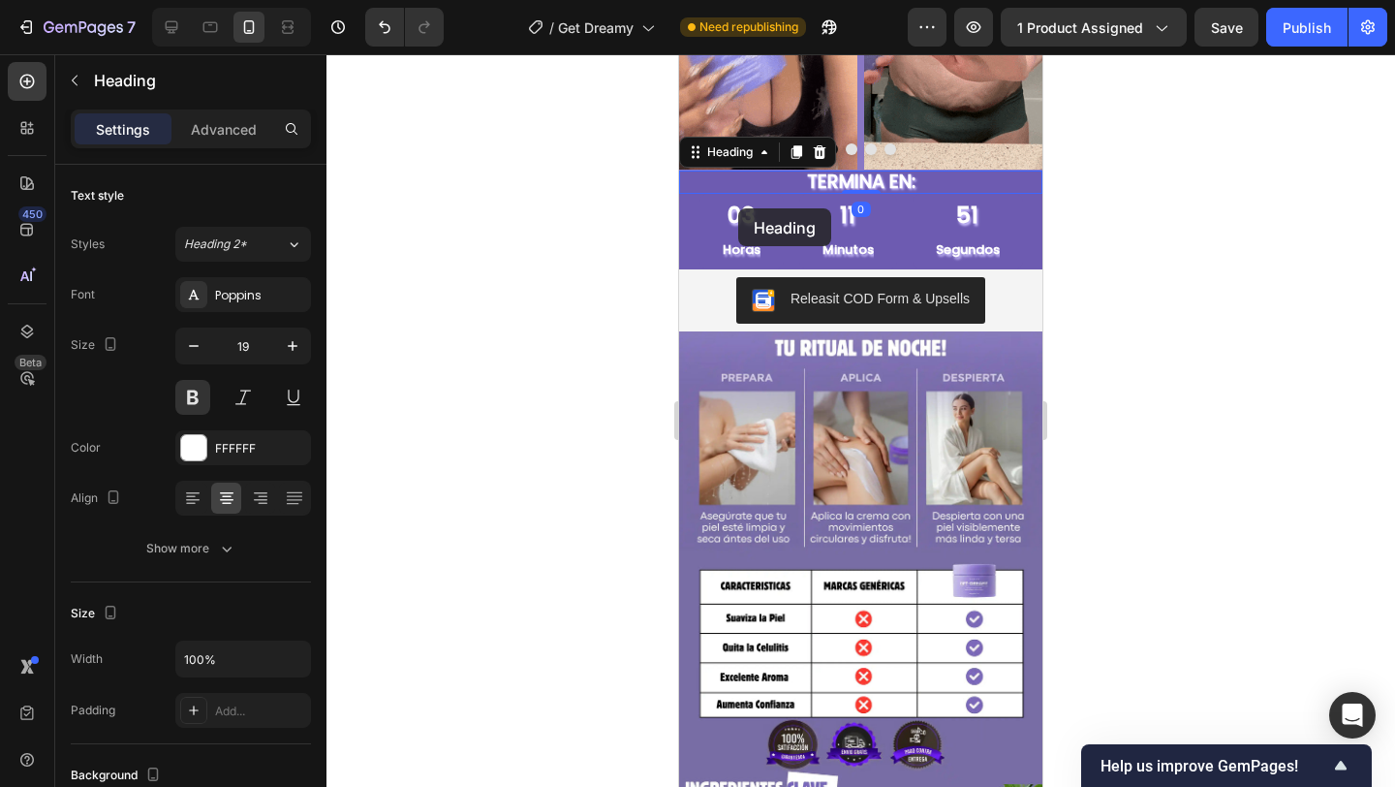
scroll to position [2307, 0]
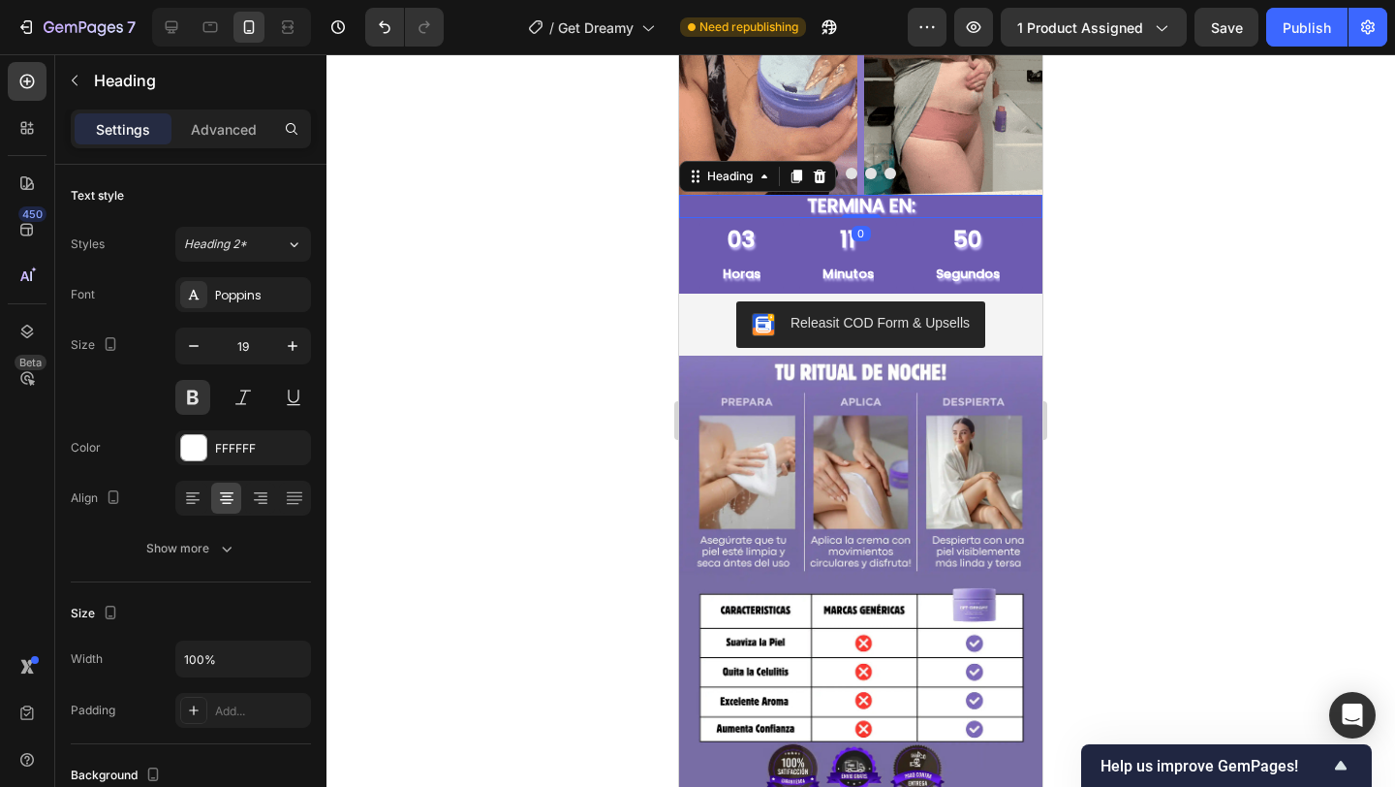
click at [611, 355] on div at bounding box center [861, 420] width 1069 height 733
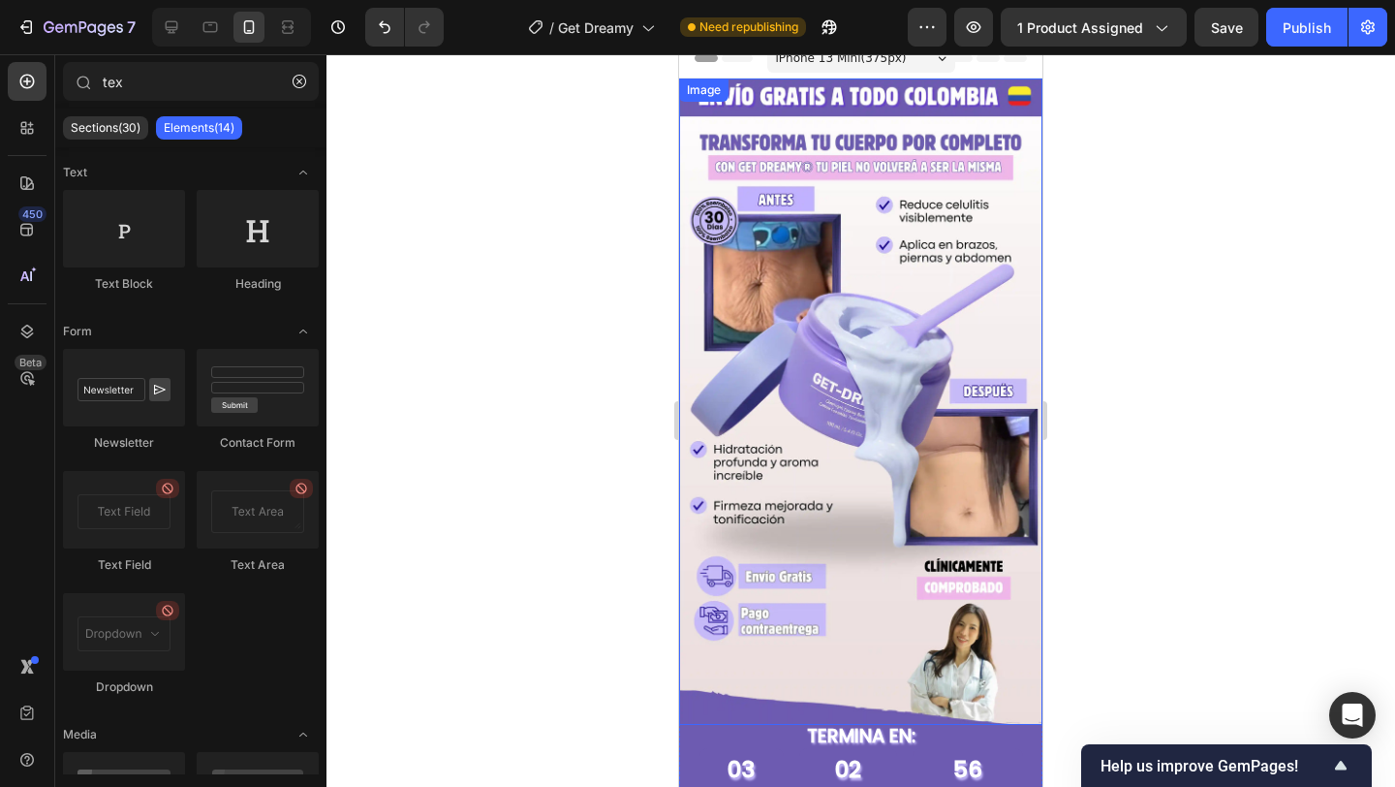
scroll to position [24, 0]
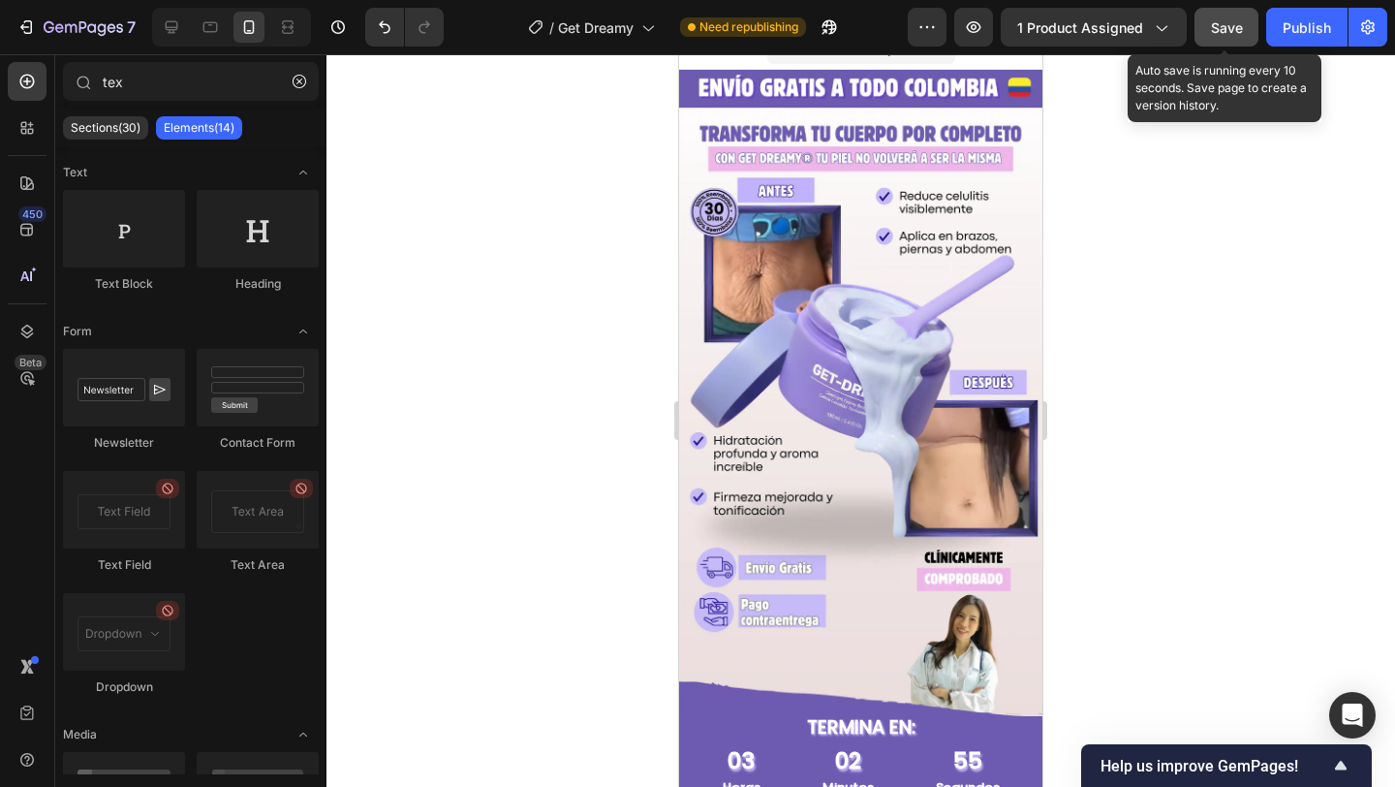
click at [1228, 45] on button "Save" at bounding box center [1227, 27] width 64 height 39
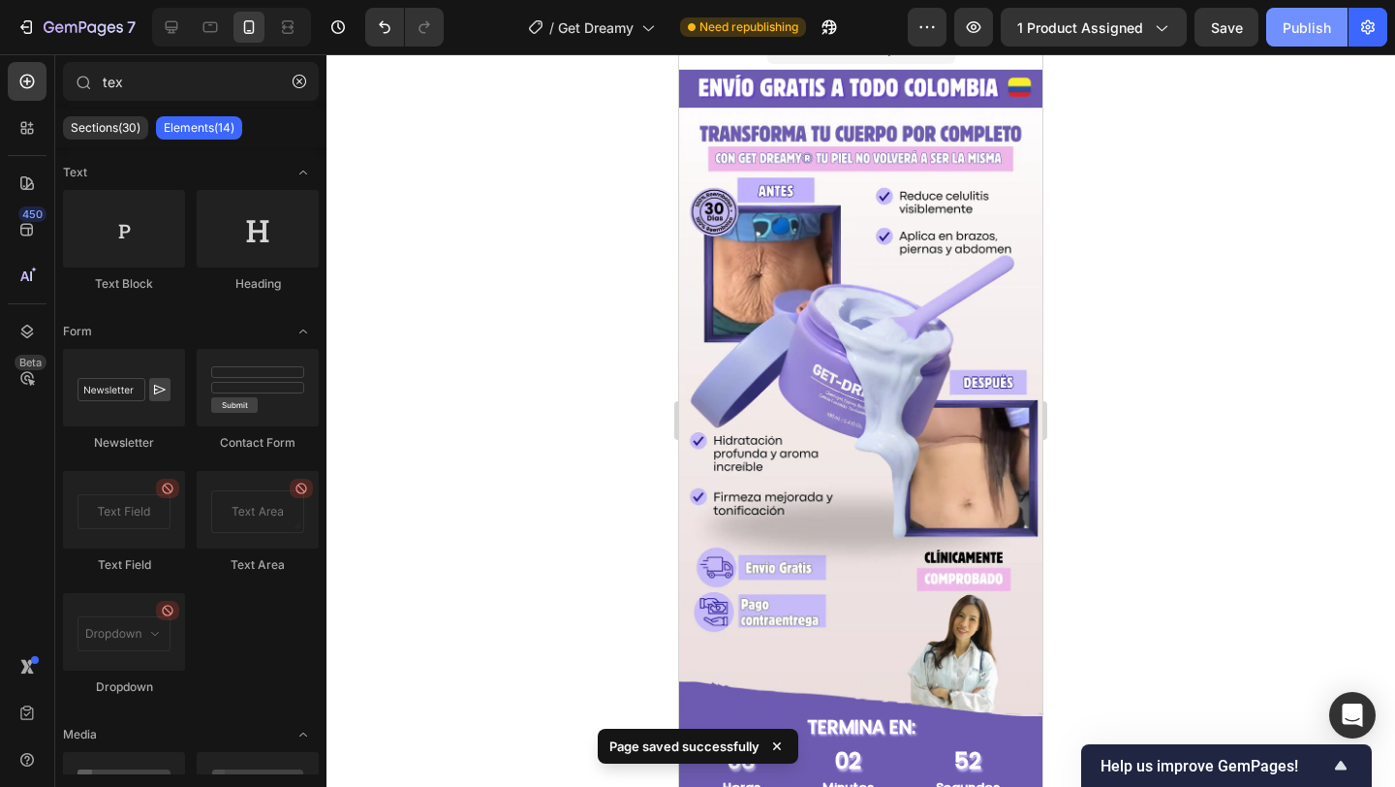
click at [1299, 32] on div "Publish" at bounding box center [1307, 27] width 48 height 20
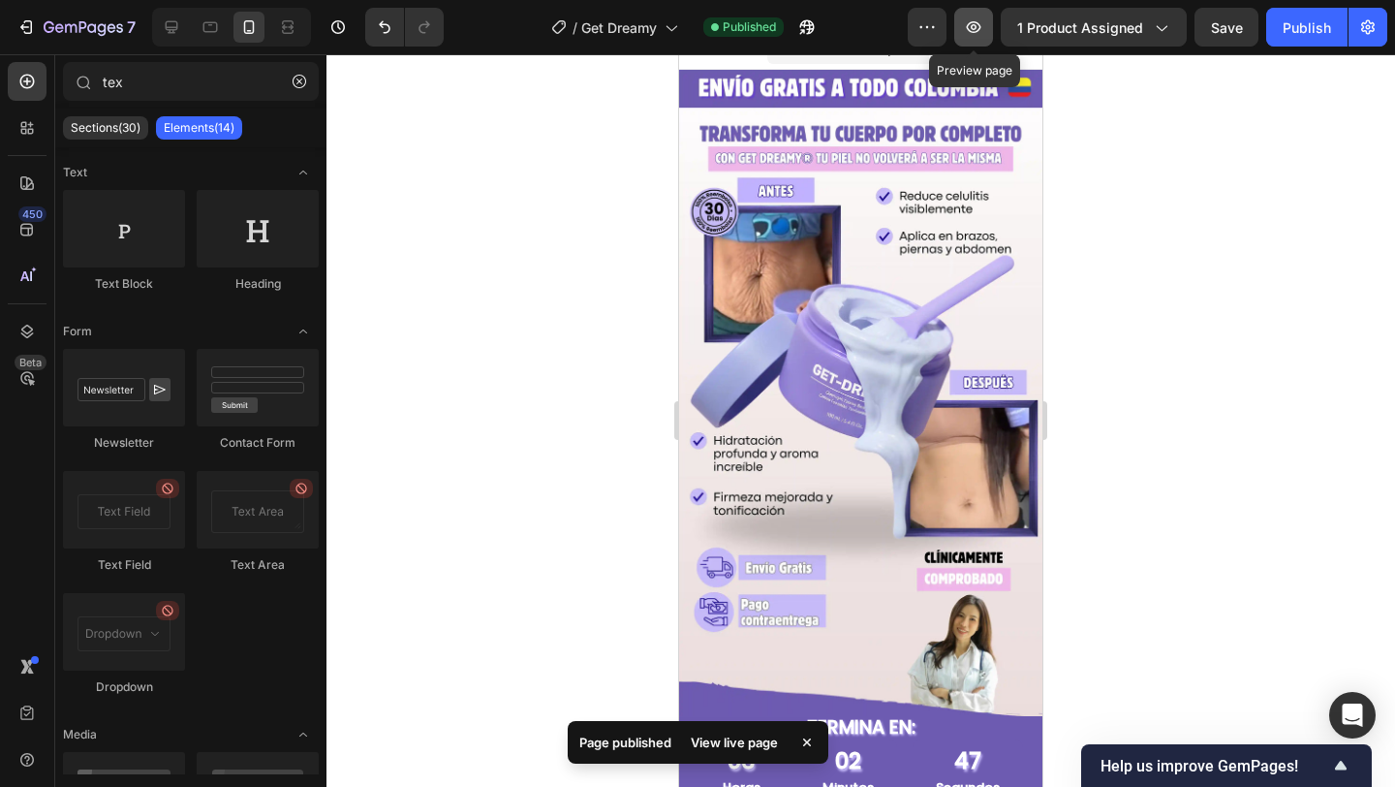
click at [982, 28] on icon "button" at bounding box center [974, 27] width 15 height 12
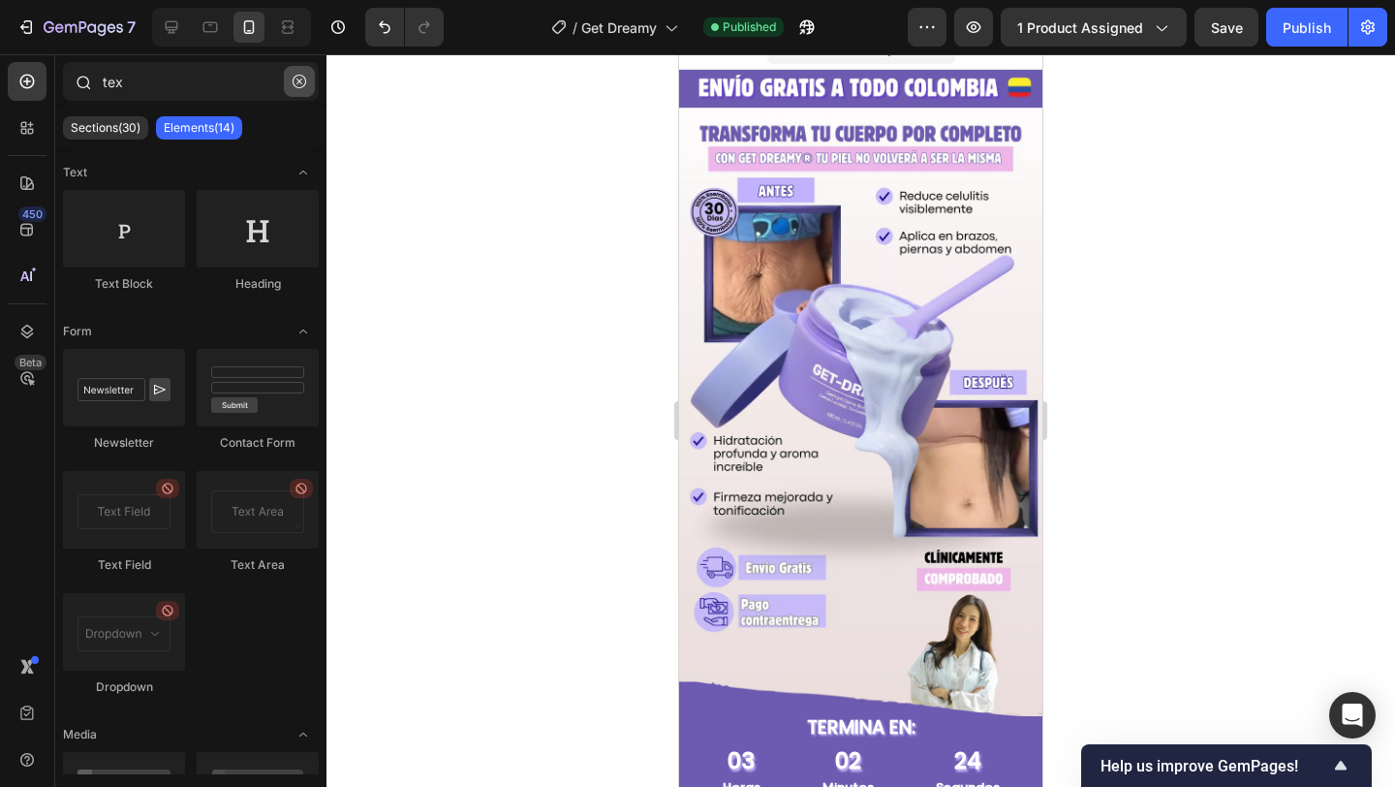
click at [294, 82] on icon "button" at bounding box center [300, 82] width 14 height 14
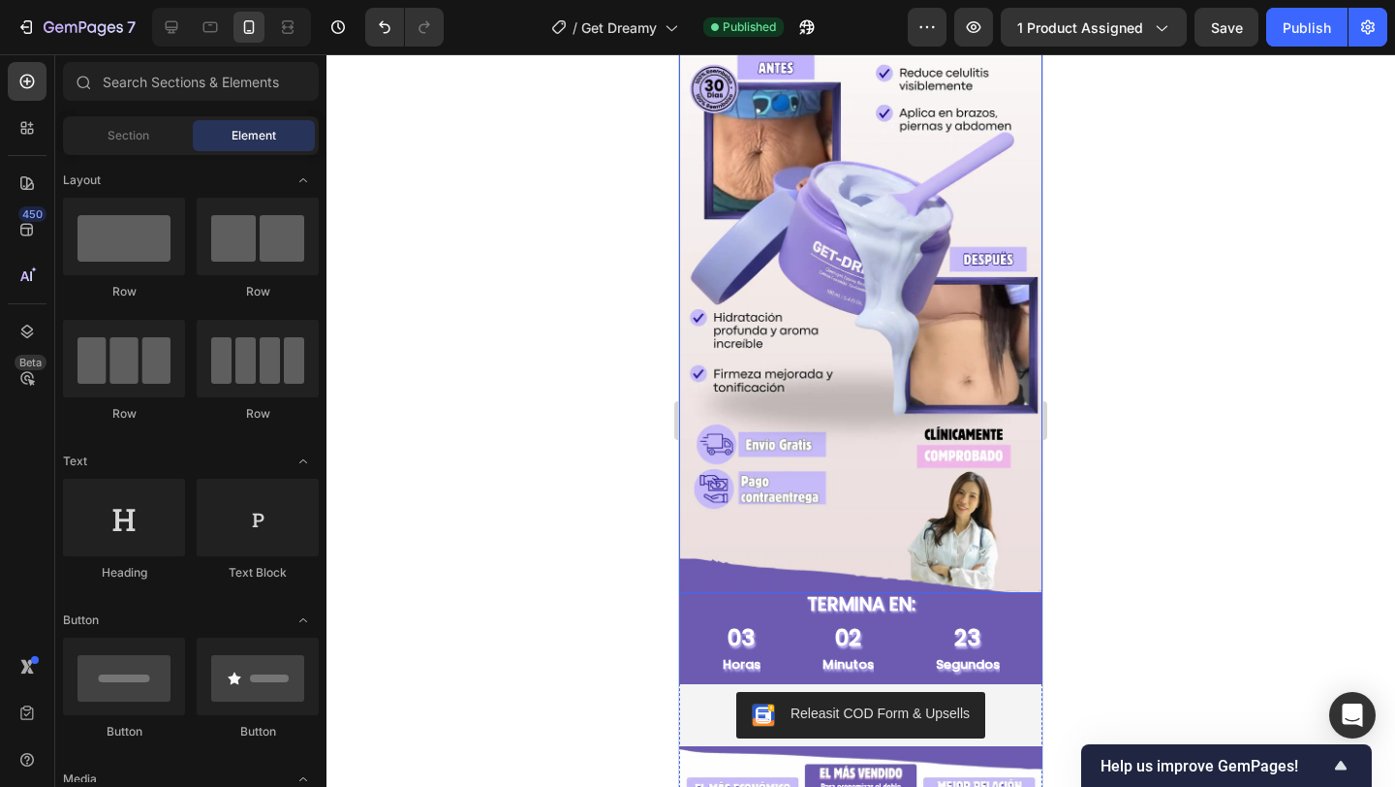
scroll to position [148, 0]
click at [817, 638] on div "02 Minutos" at bounding box center [848, 648] width 98 height 67
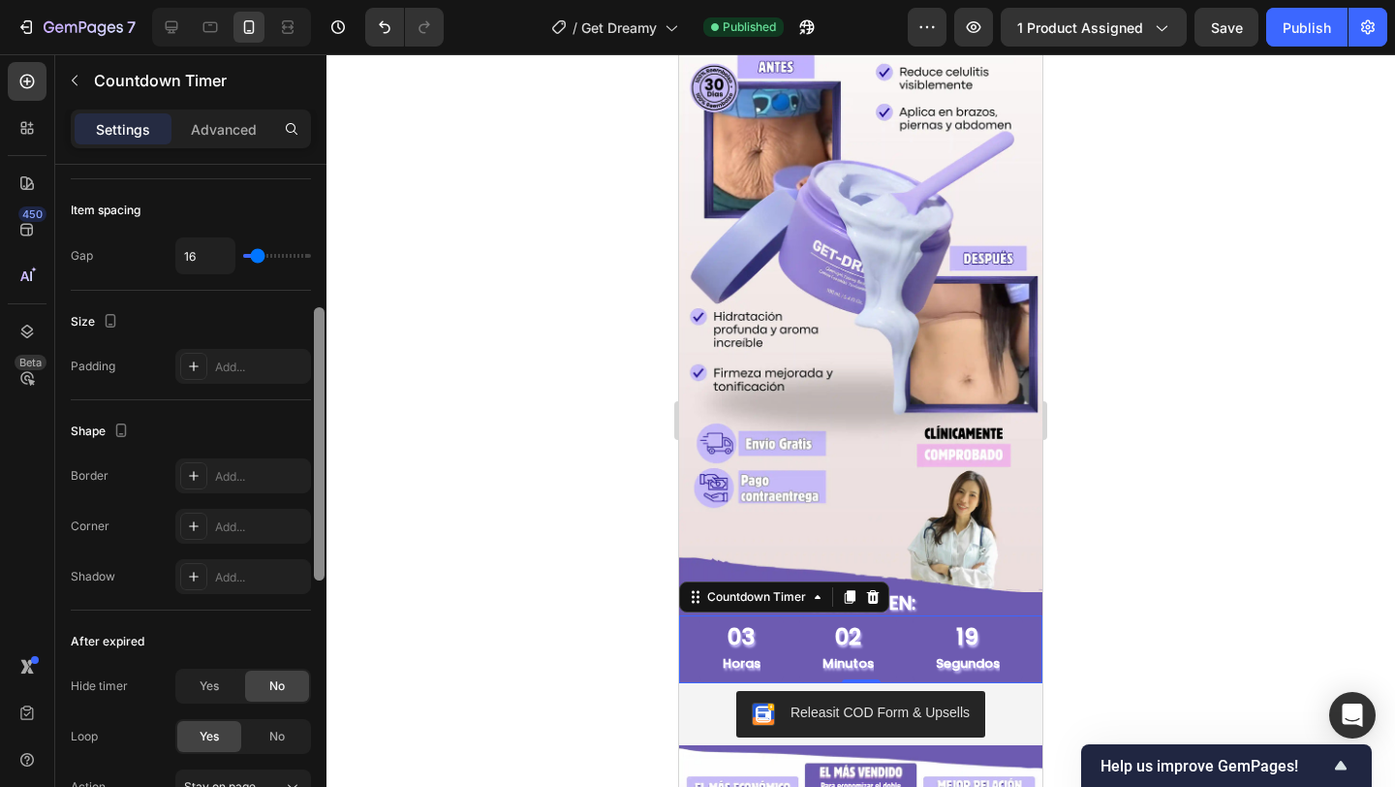
scroll to position [999, 0]
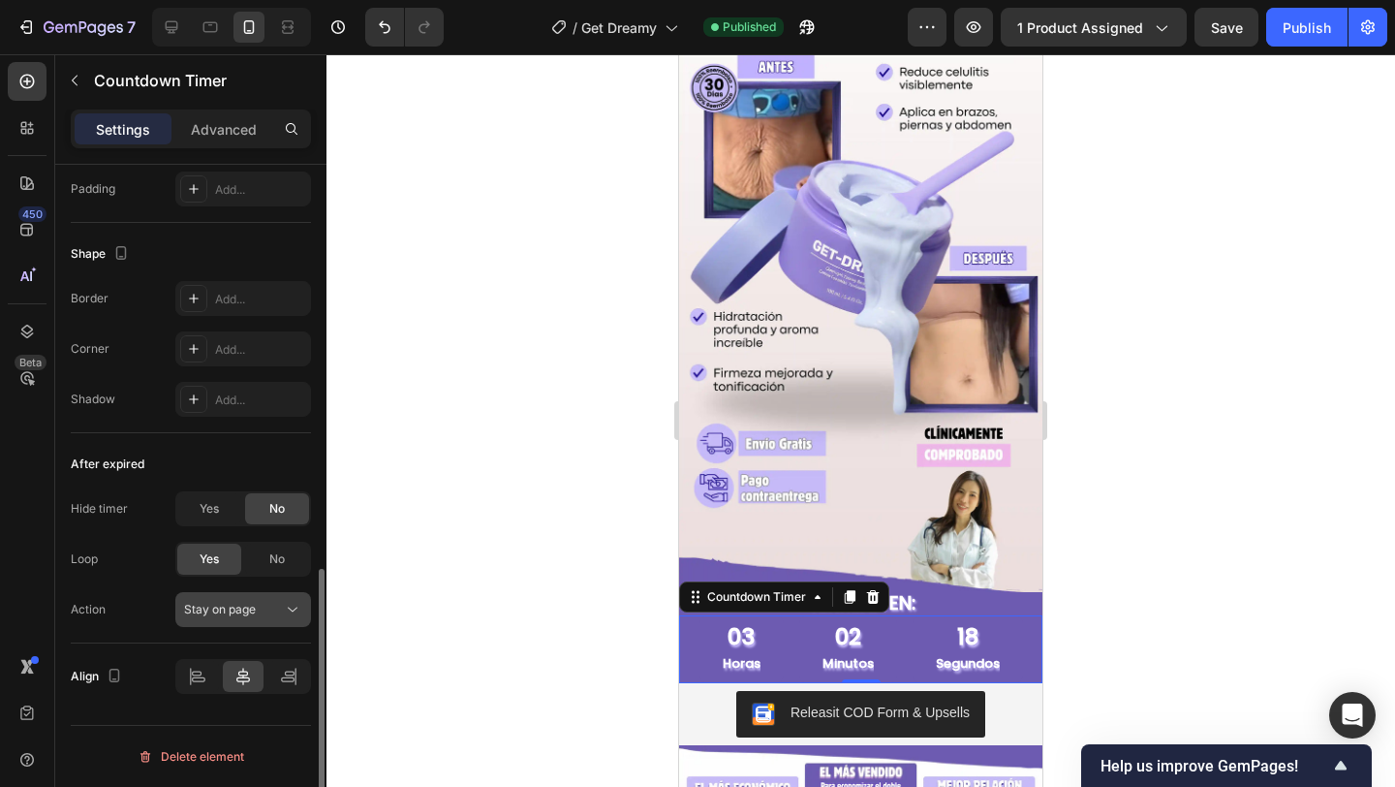
click at [271, 605] on div "Stay on page" at bounding box center [233, 609] width 99 height 17
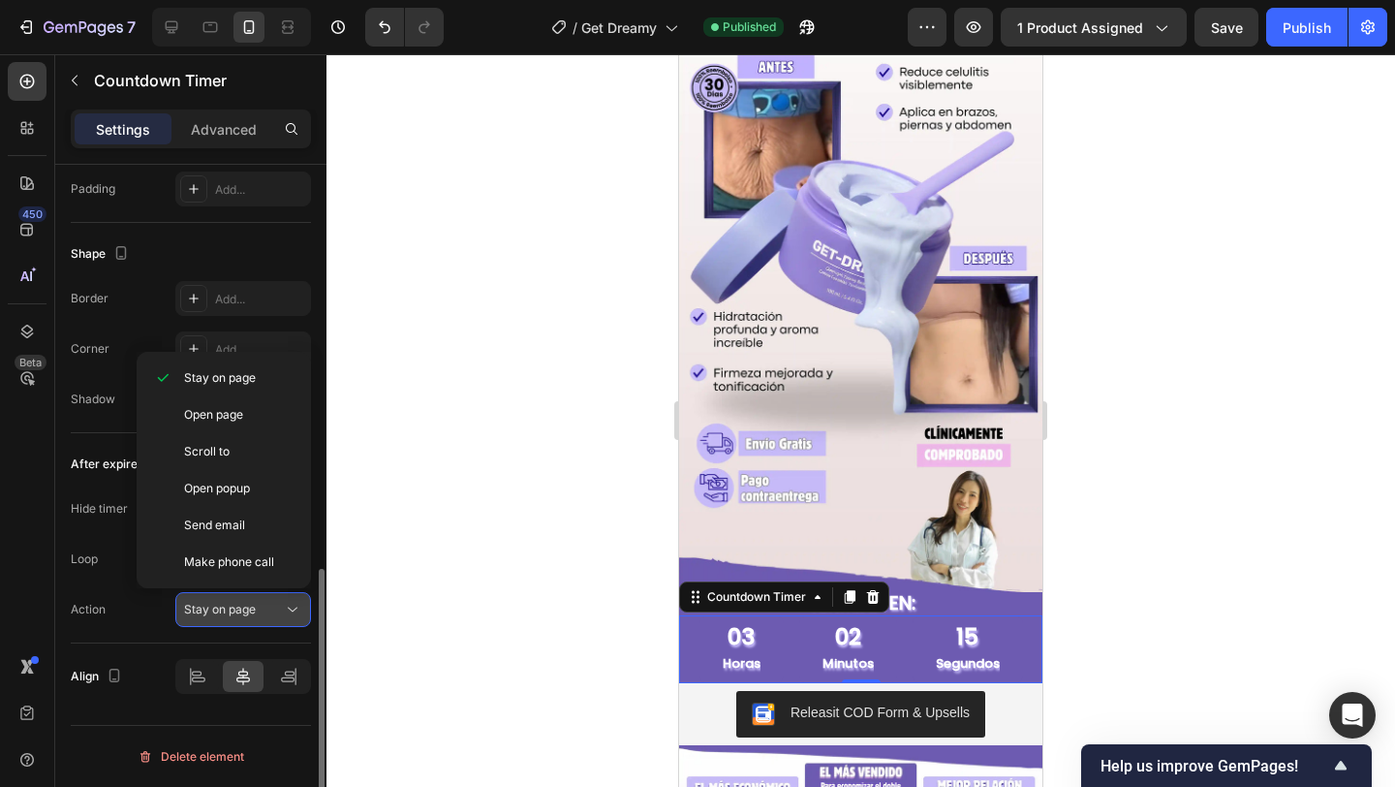
click at [271, 605] on div "Stay on page" at bounding box center [233, 609] width 99 height 17
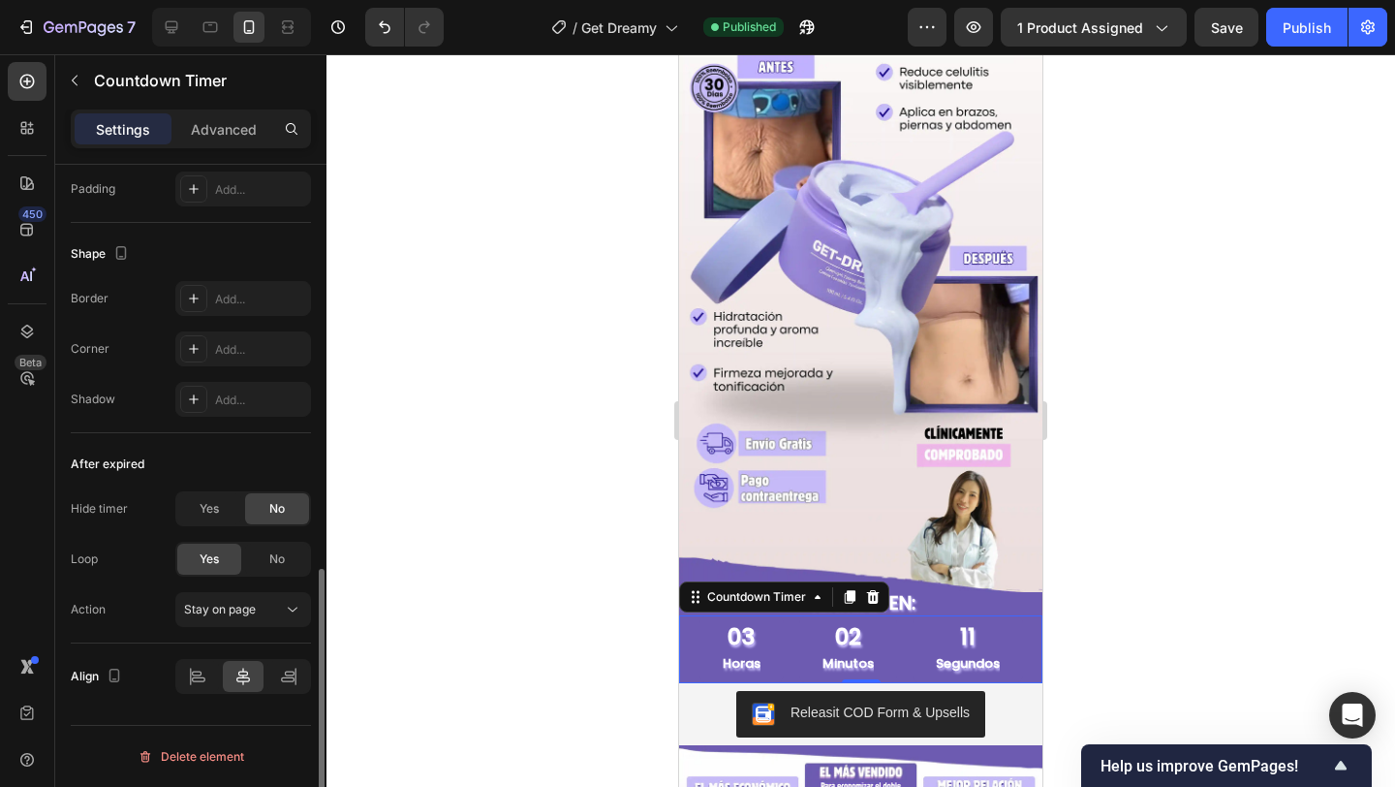
click at [233, 553] on div "Yes" at bounding box center [209, 559] width 64 height 31
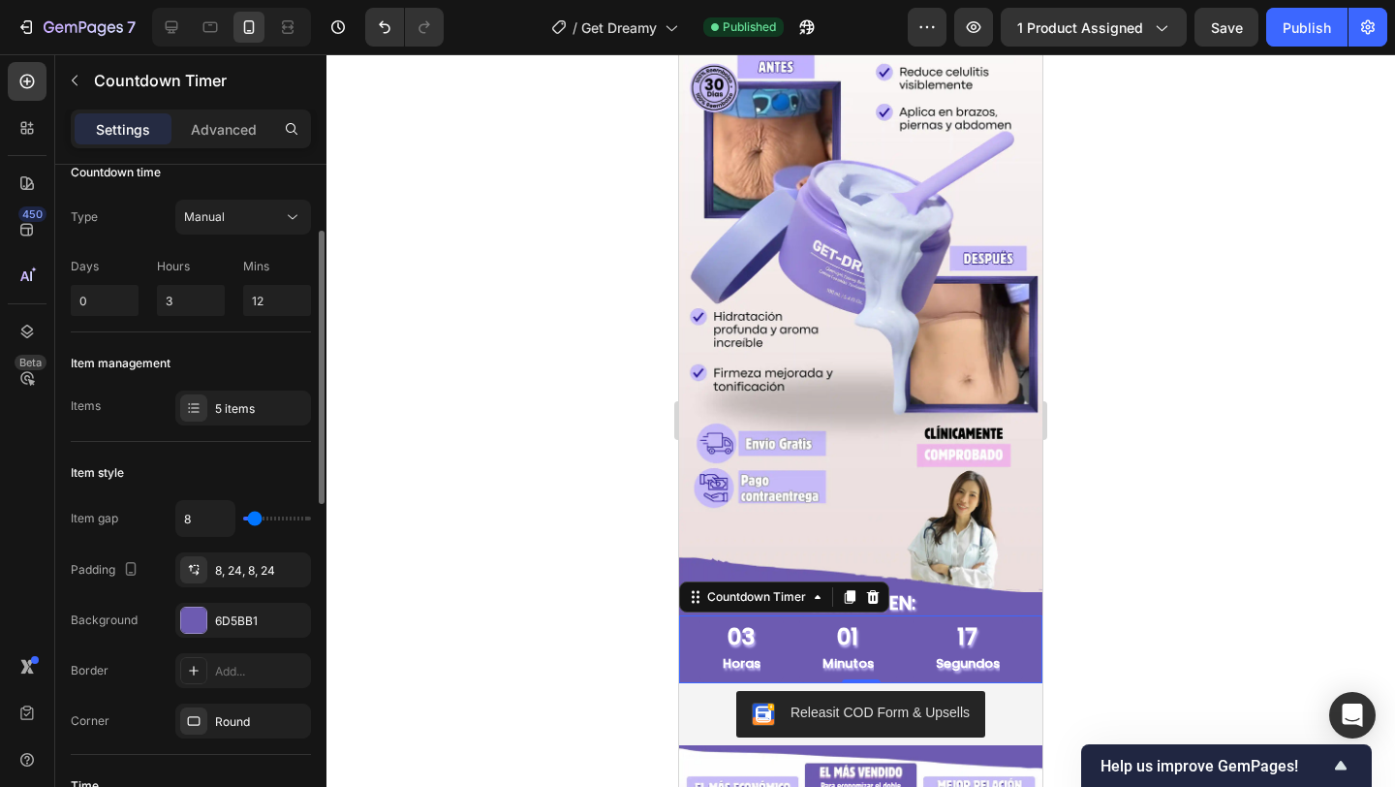
scroll to position [0, 0]
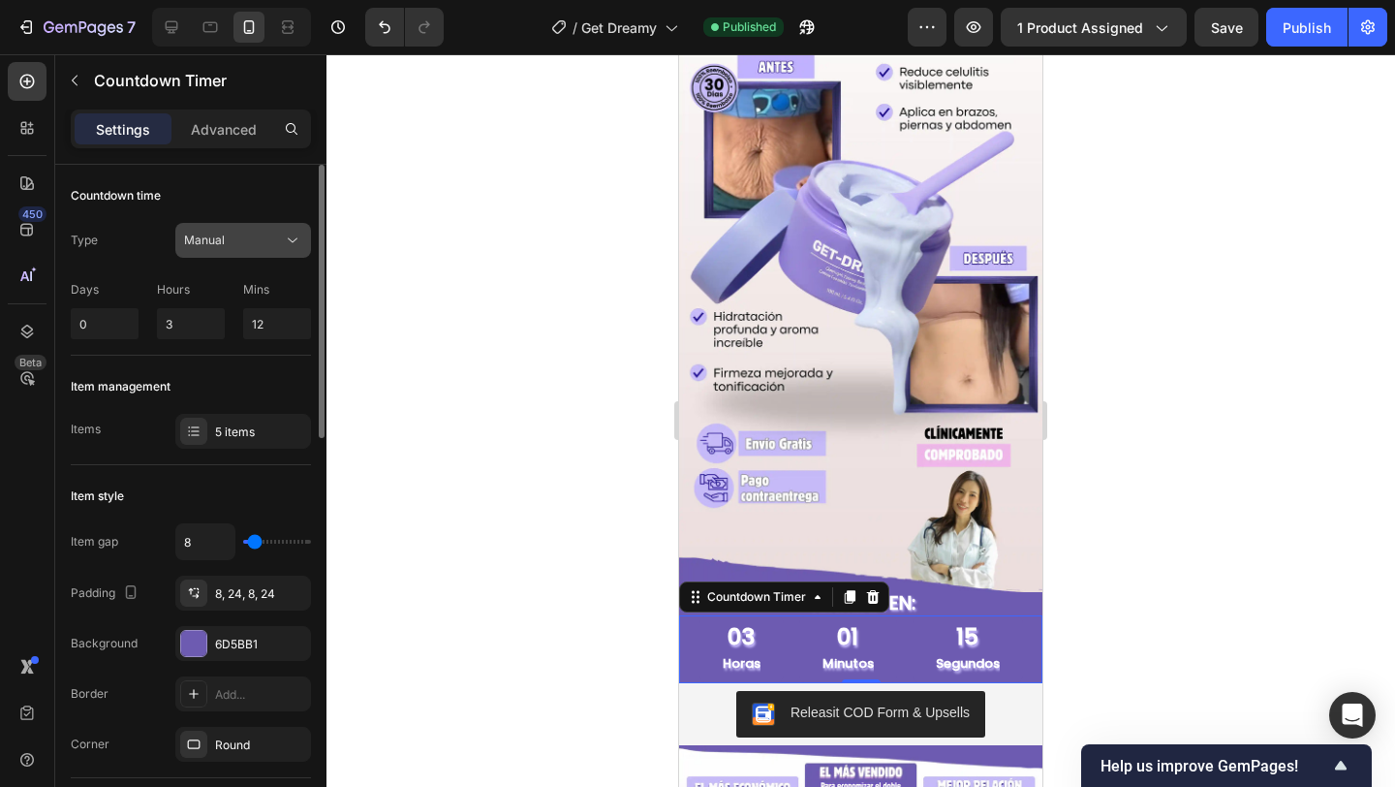
click at [210, 249] on div "Manual" at bounding box center [243, 240] width 118 height 19
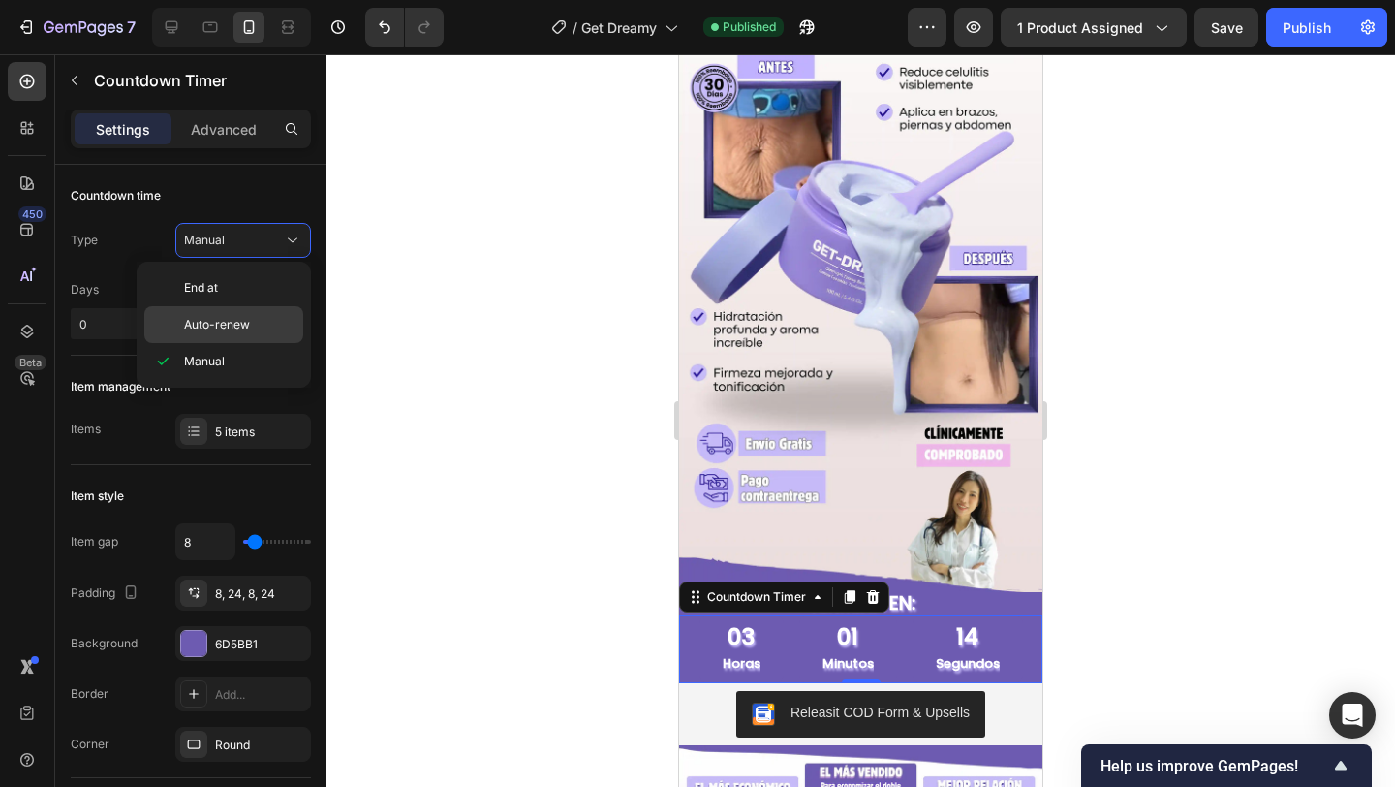
click at [193, 324] on span "Auto-renew" at bounding box center [217, 324] width 66 height 17
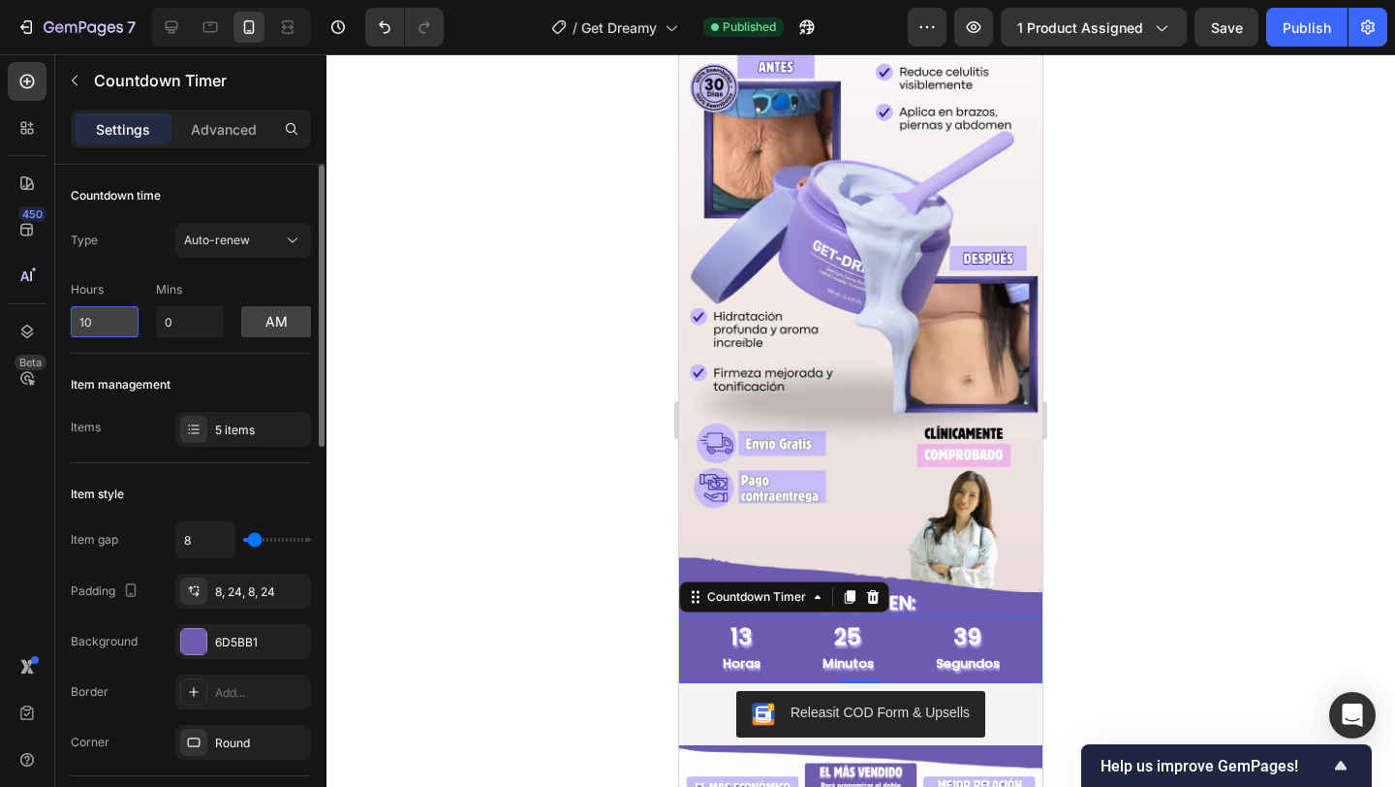
click at [130, 328] on input "10" at bounding box center [105, 321] width 68 height 31
drag, startPoint x: 130, startPoint y: 328, endPoint x: 70, endPoint y: 322, distance: 60.4
type input "4"
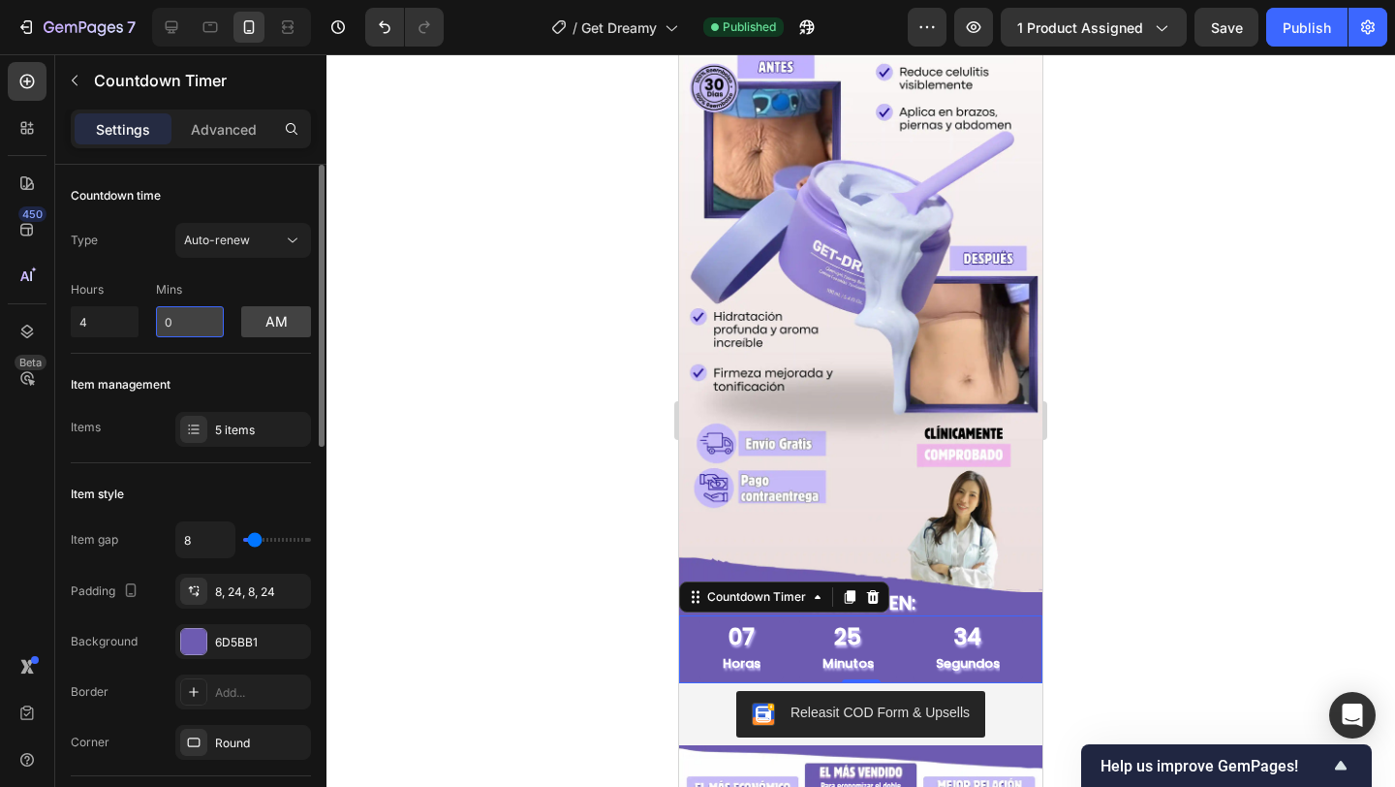
drag, startPoint x: 182, startPoint y: 319, endPoint x: 158, endPoint y: 319, distance: 24.2
click at [158, 319] on input "0" at bounding box center [190, 321] width 68 height 31
type input "14"
click at [250, 293] on div "am" at bounding box center [276, 309] width 70 height 55
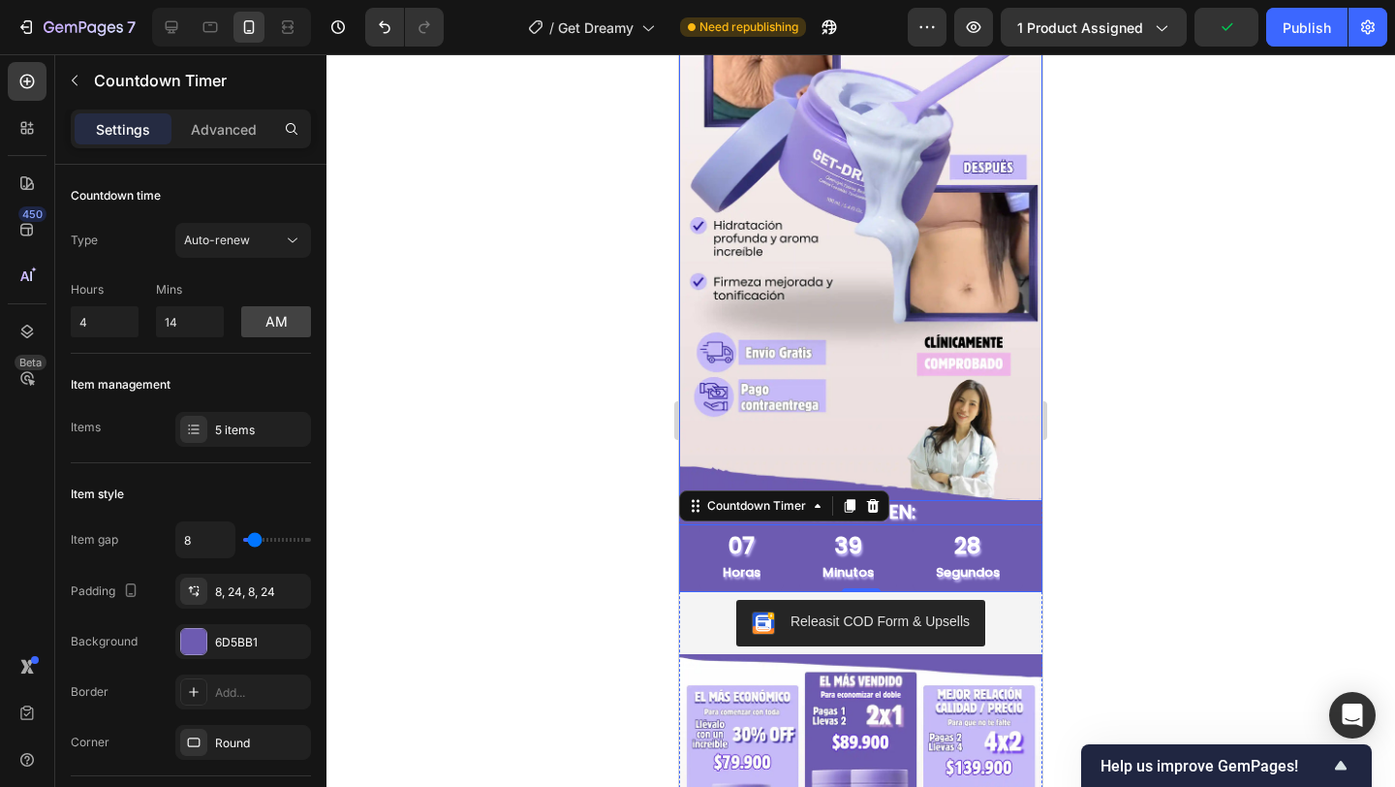
scroll to position [246, 0]
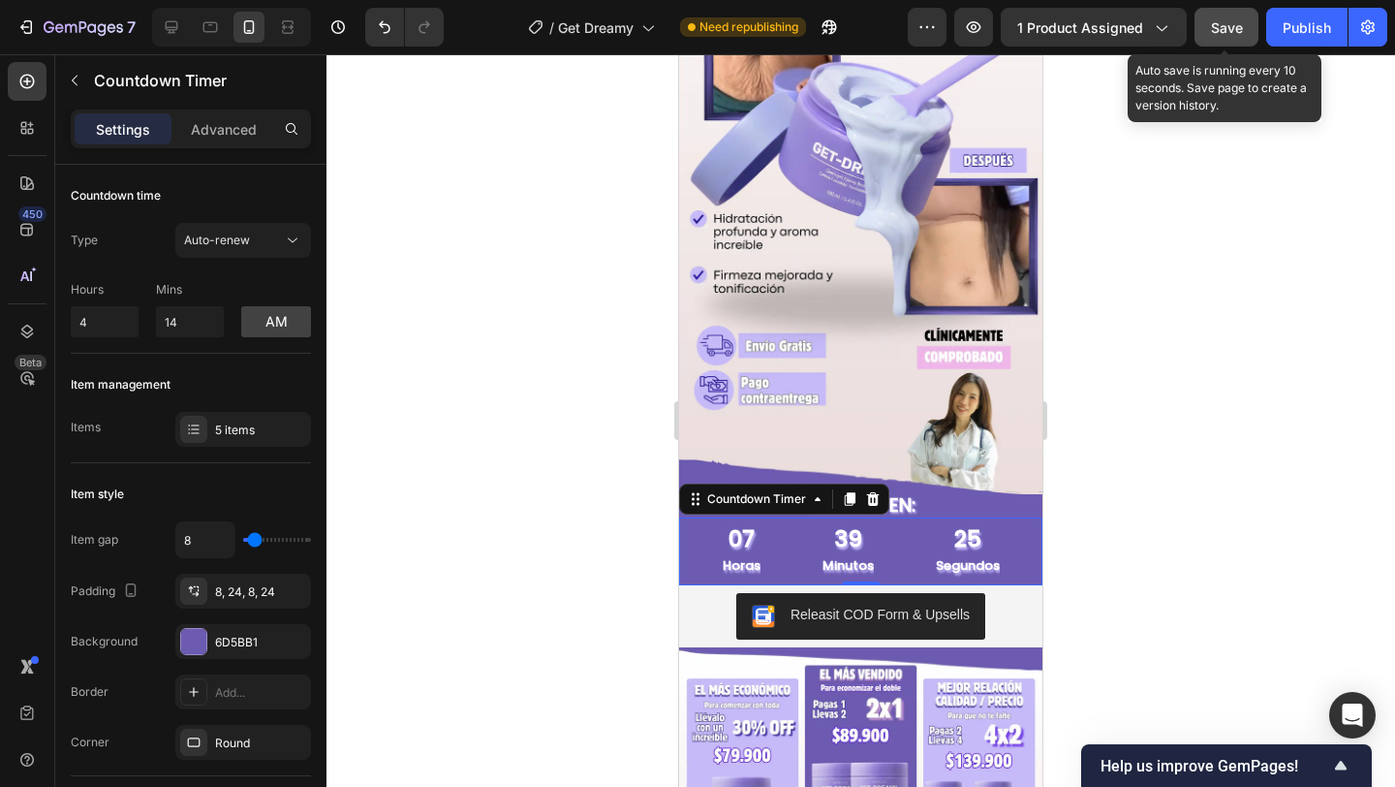
click at [1231, 19] on span "Save" at bounding box center [1227, 27] width 32 height 16
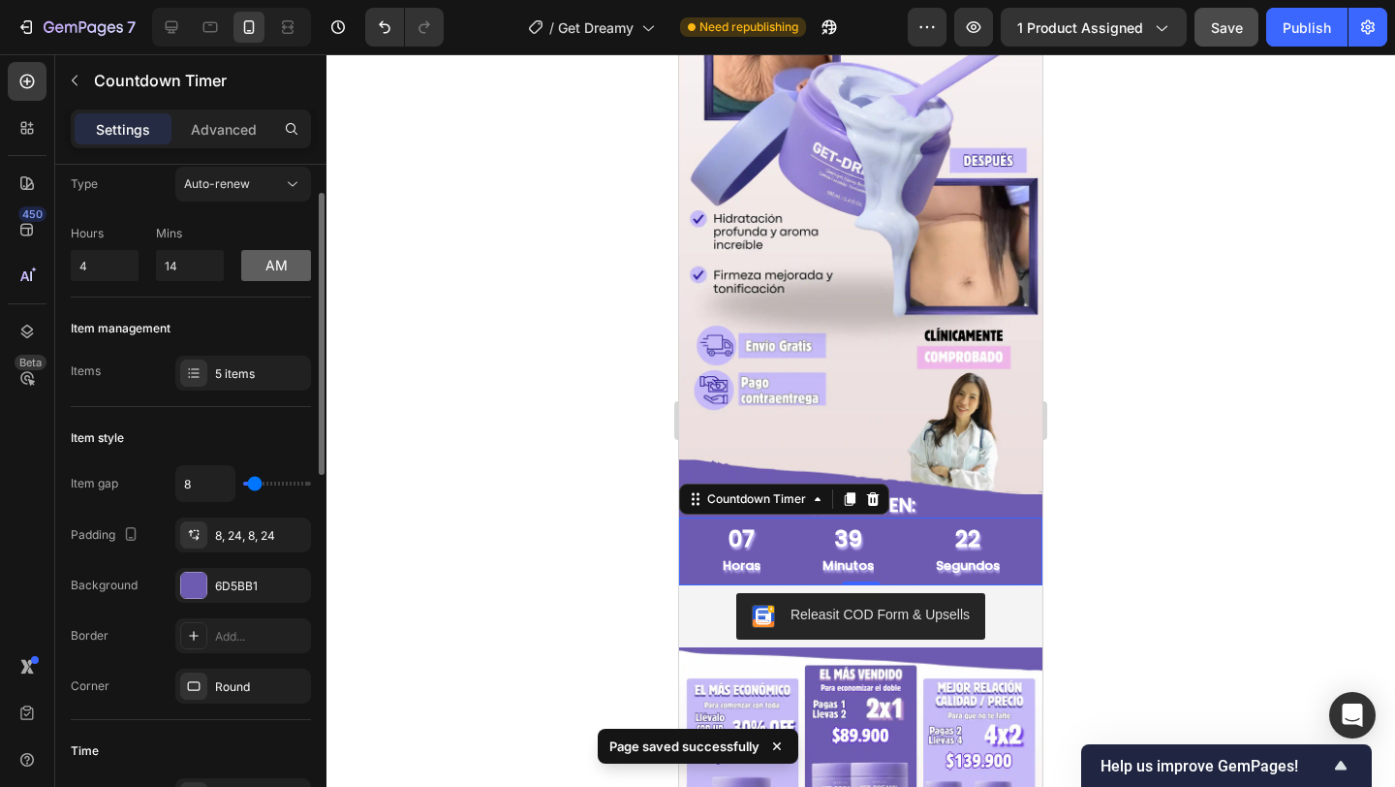
scroll to position [60, 0]
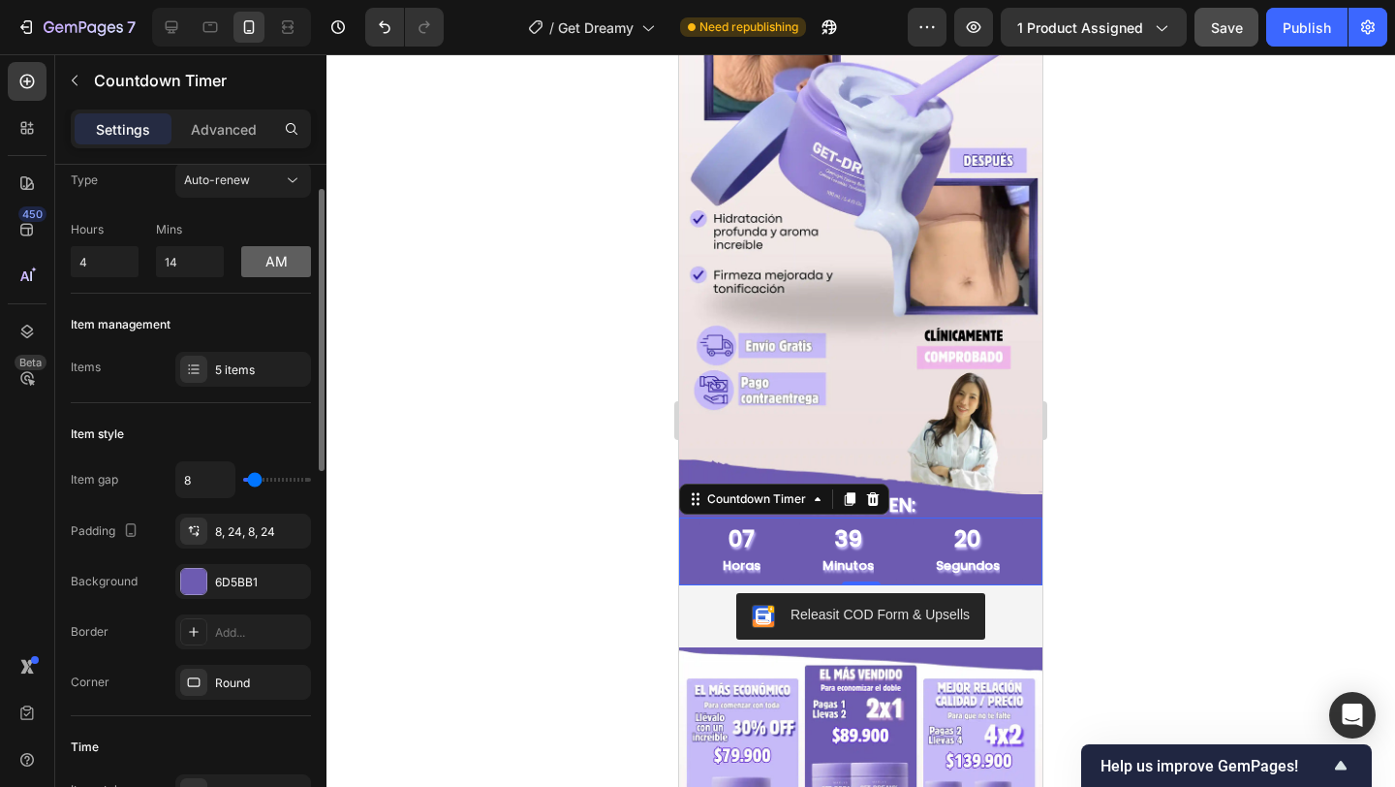
click at [273, 270] on button "am" at bounding box center [276, 261] width 70 height 31
click at [273, 270] on button "pm" at bounding box center [276, 261] width 70 height 31
click at [273, 270] on button "am" at bounding box center [276, 261] width 70 height 31
click at [273, 270] on button "pm" at bounding box center [276, 261] width 70 height 31
click at [262, 180] on div "Auto-renew" at bounding box center [233, 180] width 99 height 17
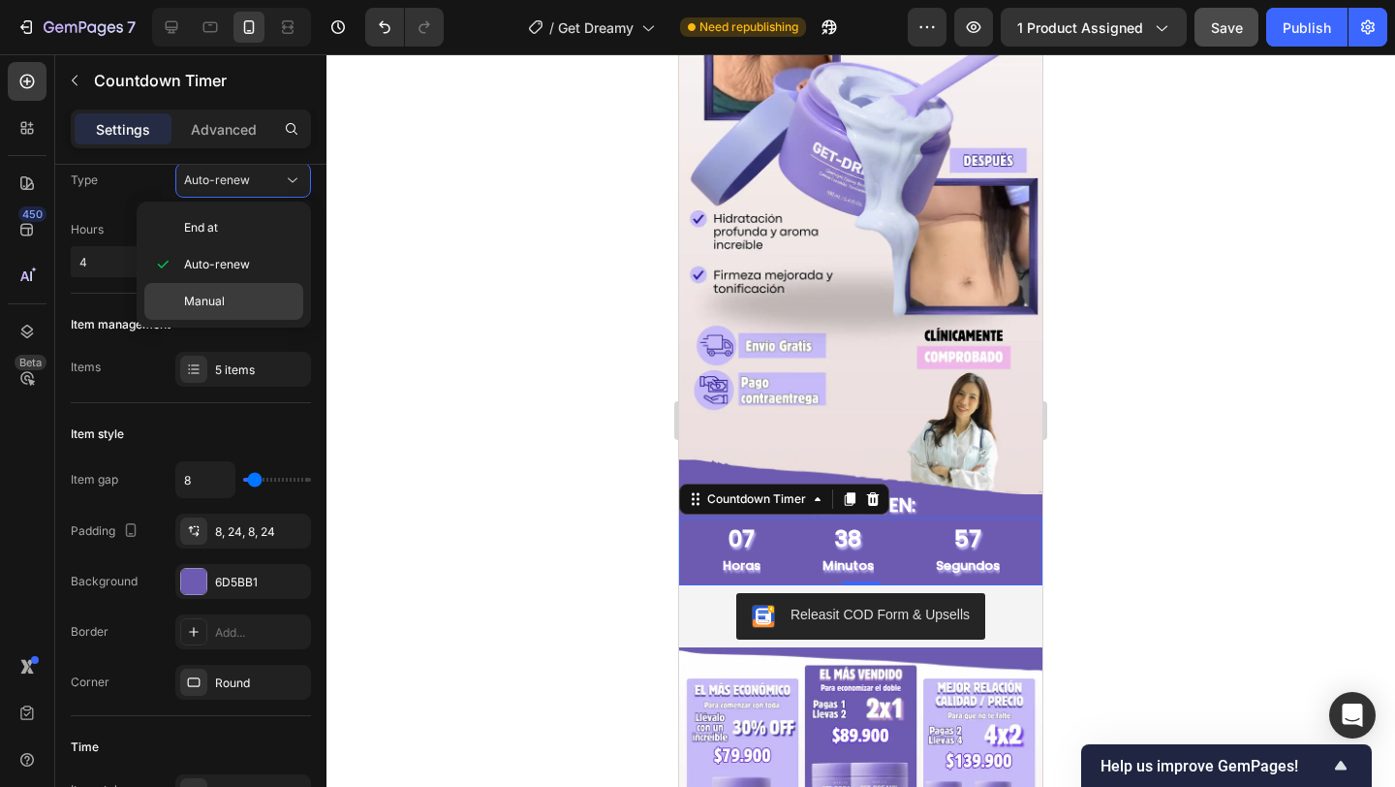
click at [216, 295] on span "Manual" at bounding box center [204, 301] width 41 height 17
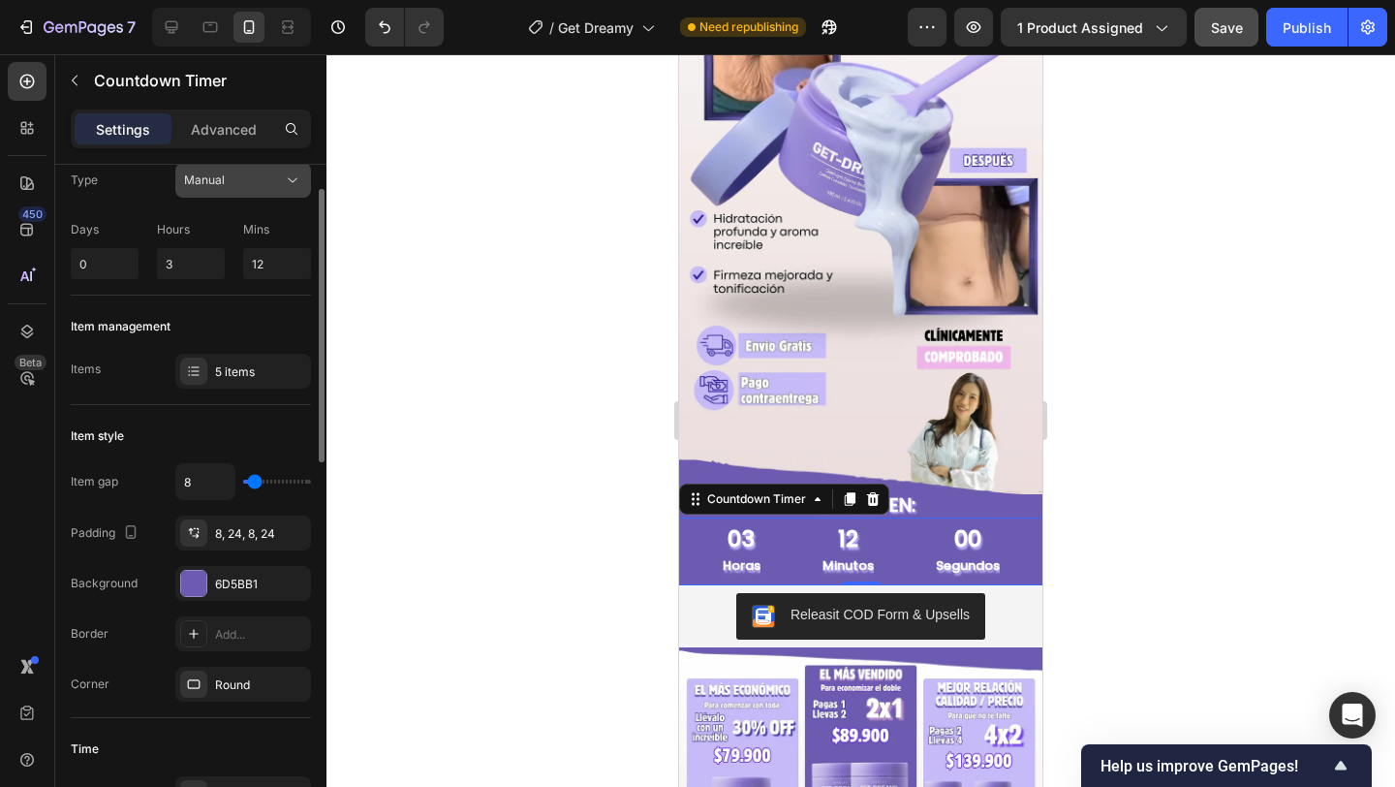
click at [252, 172] on div "Manual" at bounding box center [233, 180] width 99 height 17
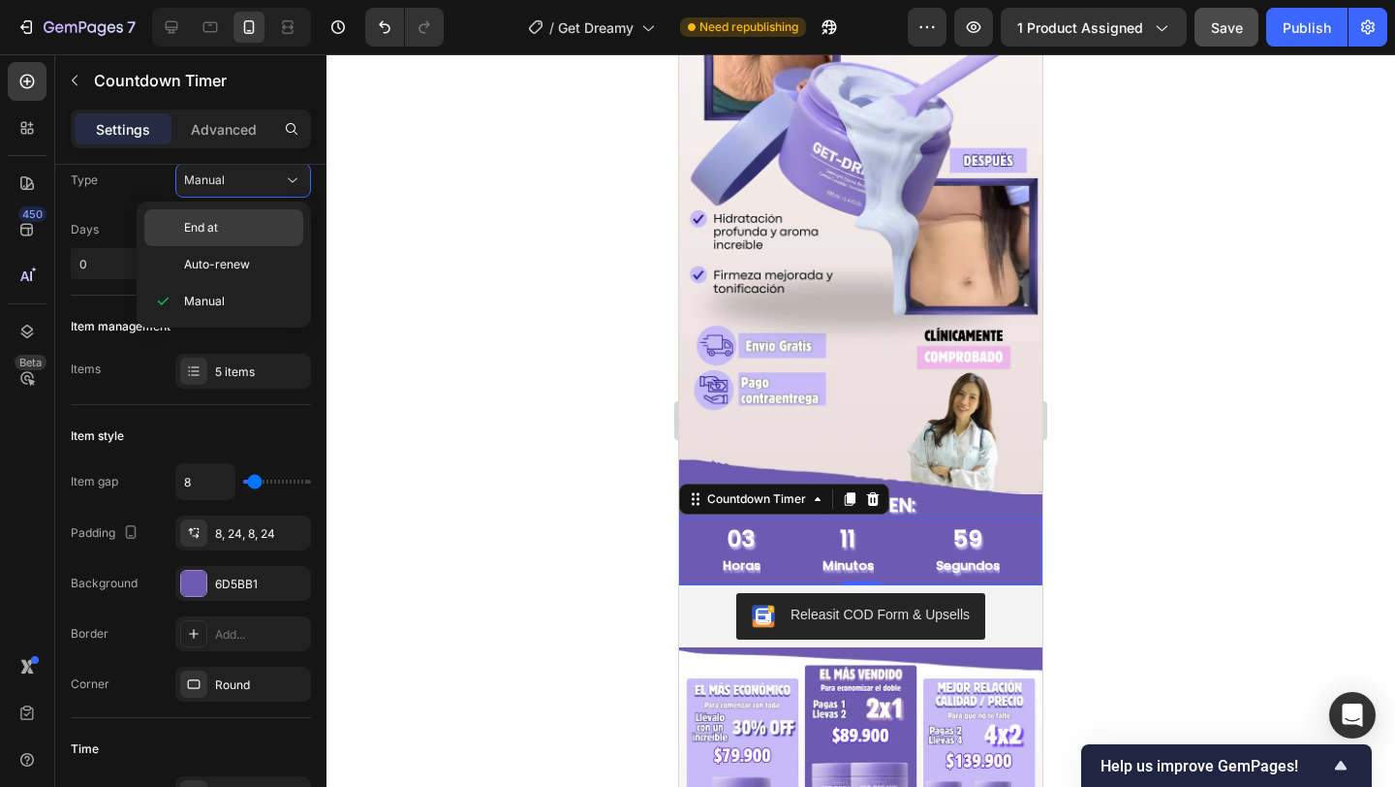
click at [235, 223] on p "End at" at bounding box center [239, 227] width 110 height 17
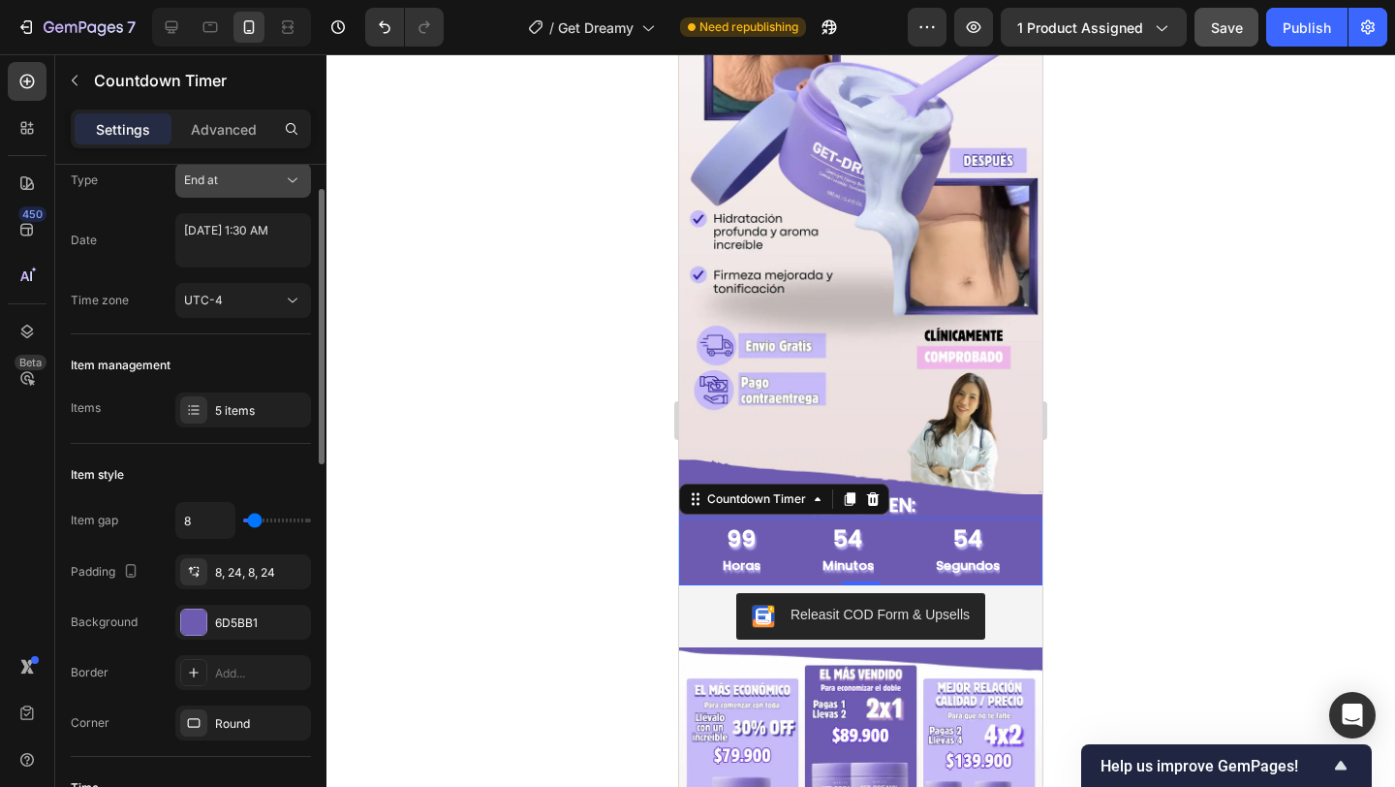
click at [238, 191] on button "End at" at bounding box center [243, 180] width 136 height 35
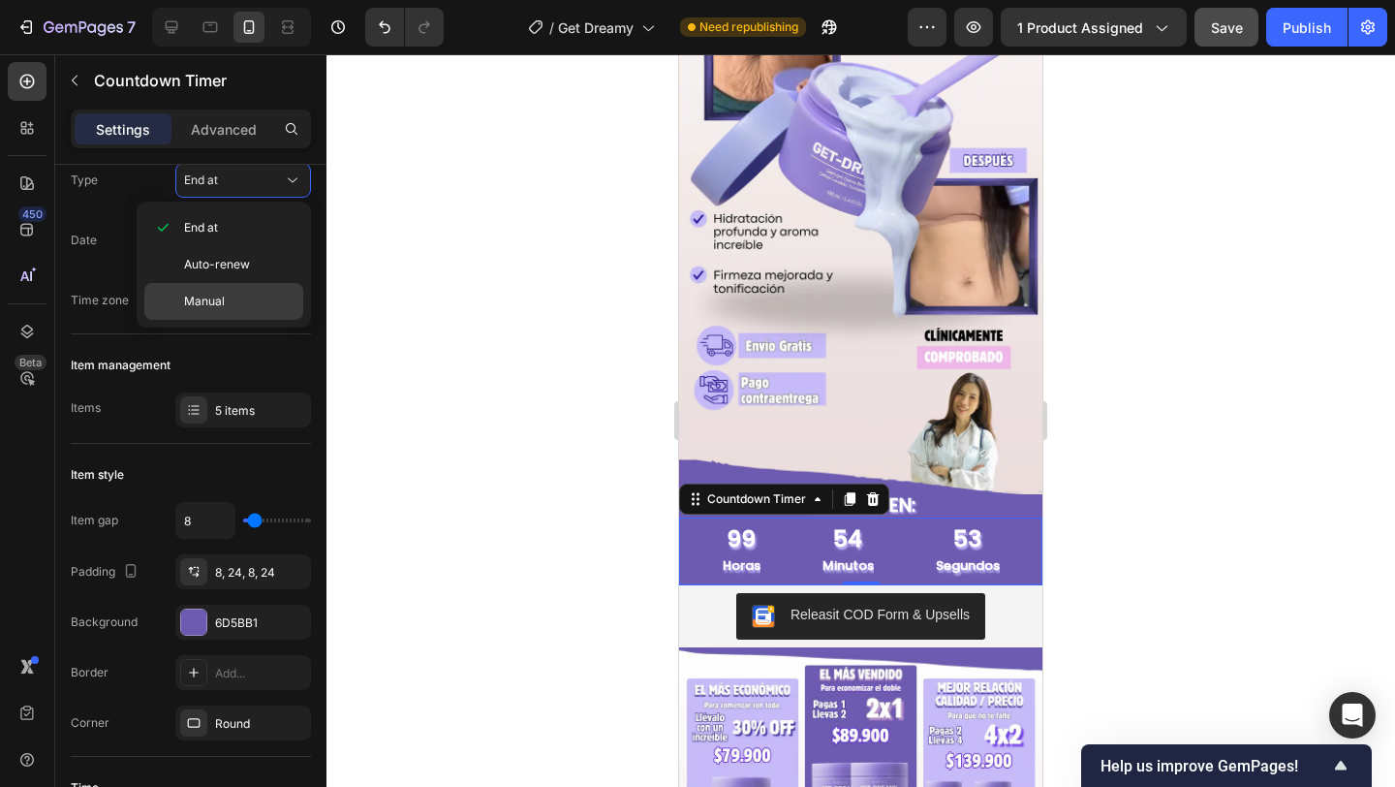
click at [234, 296] on p "Manual" at bounding box center [239, 301] width 110 height 17
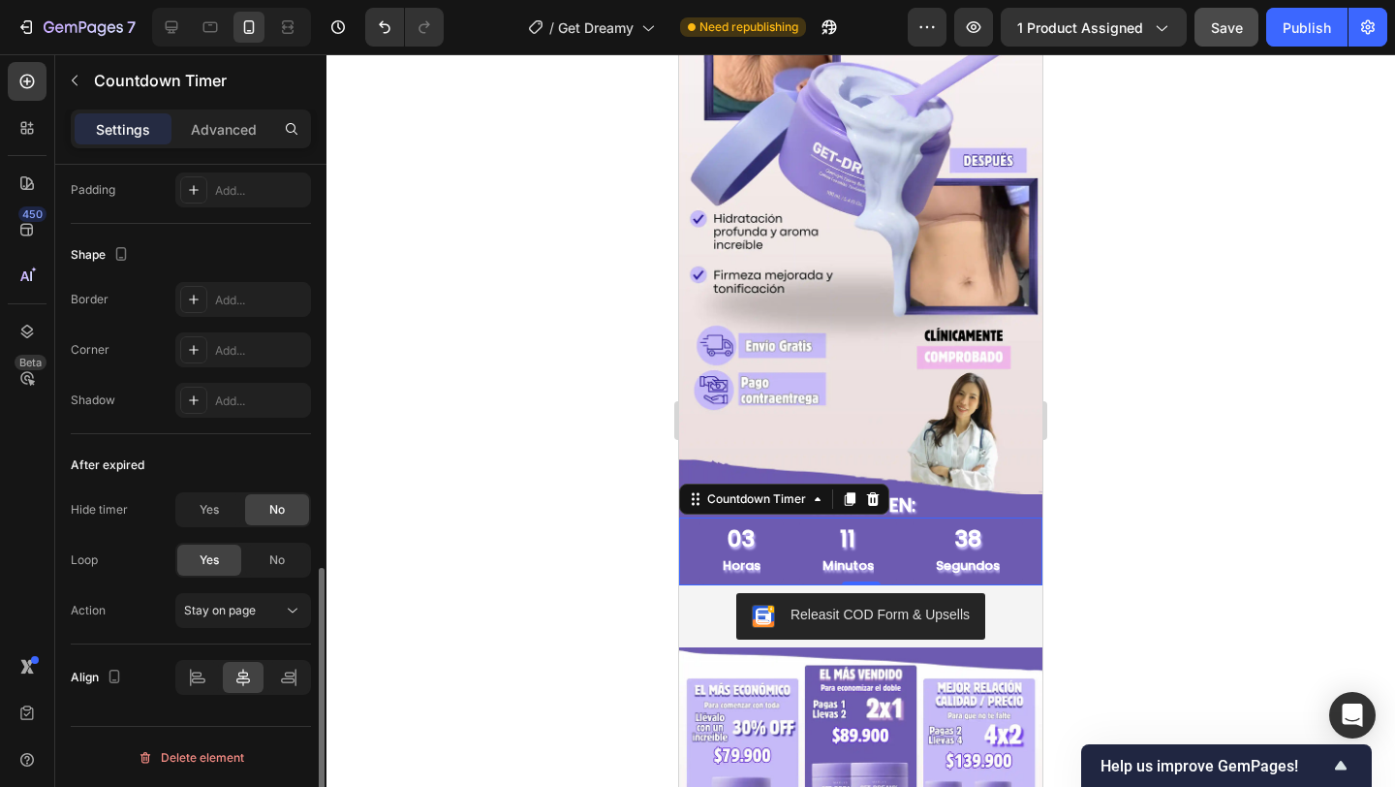
scroll to position [999, 0]
click at [224, 506] on div "Yes" at bounding box center [209, 508] width 64 height 31
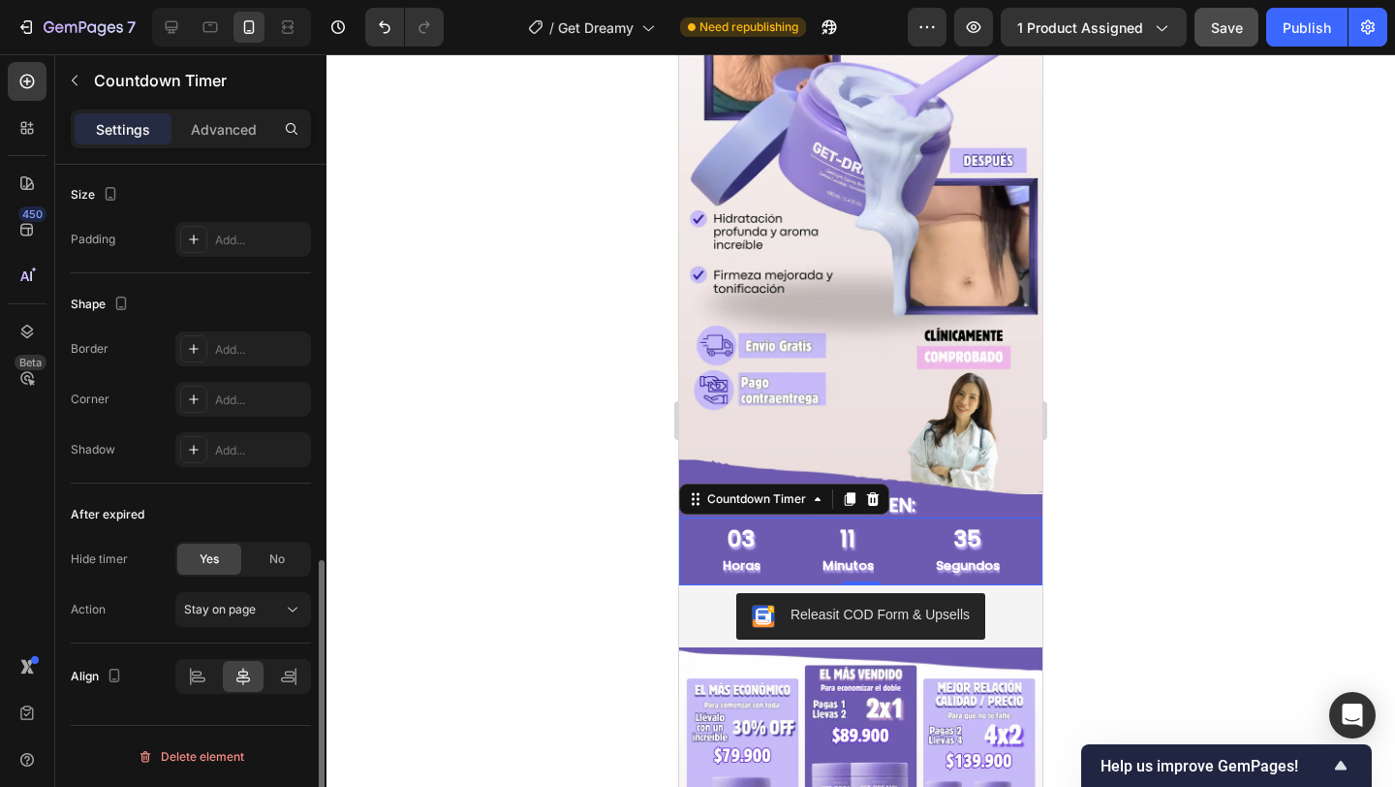
scroll to position [949, 0]
click at [252, 567] on div "No" at bounding box center [277, 559] width 64 height 31
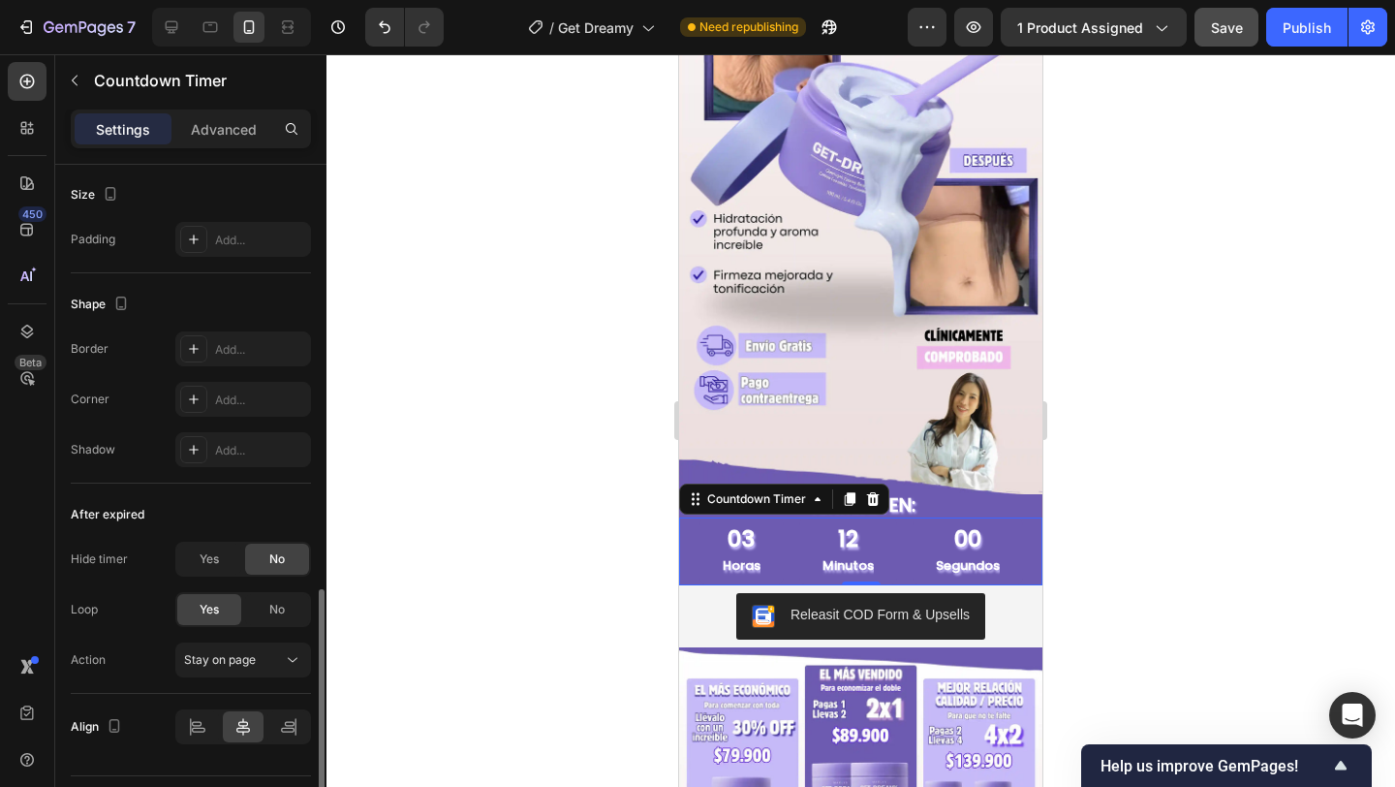
scroll to position [999, 0]
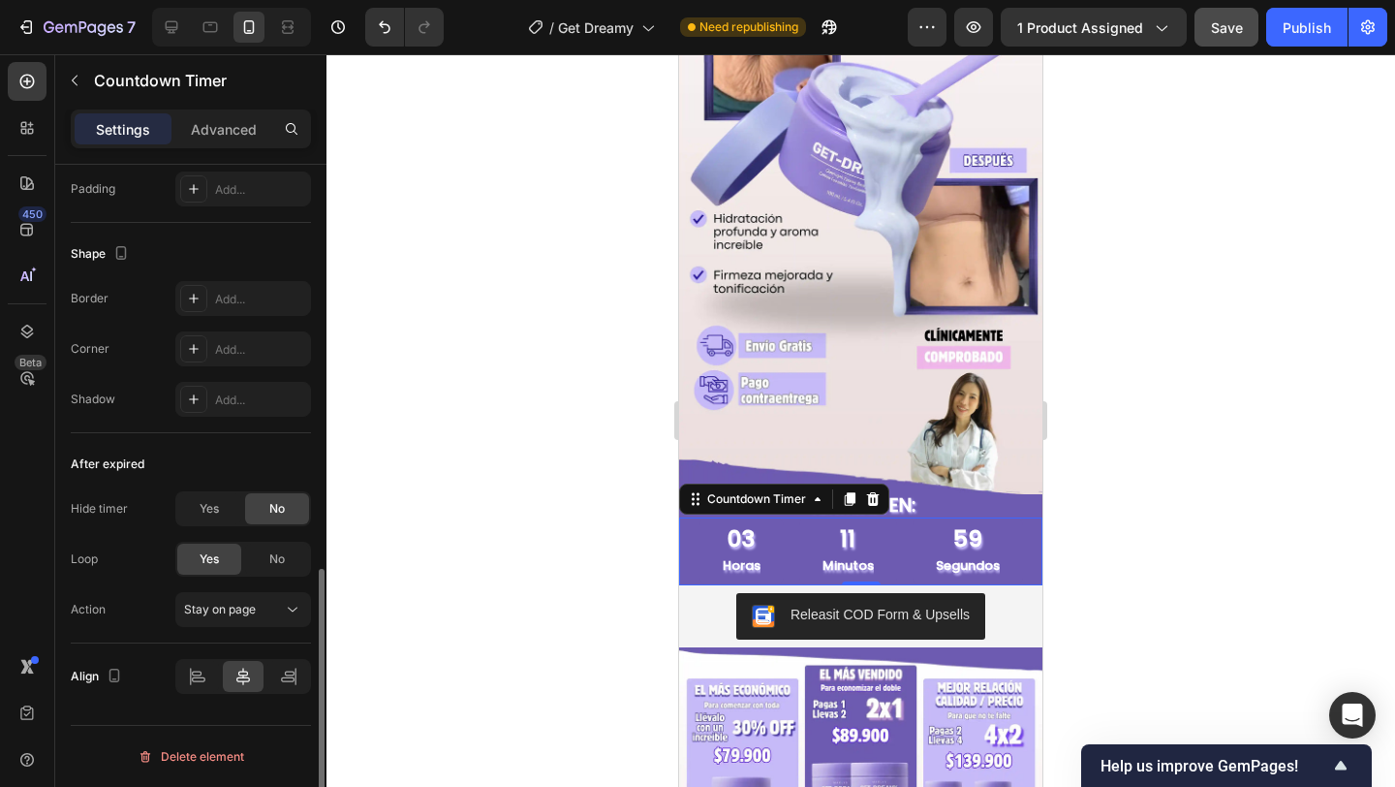
click at [221, 560] on div "Yes" at bounding box center [209, 559] width 64 height 31
click at [269, 560] on span "No" at bounding box center [277, 558] width 16 height 17
click at [223, 562] on div "Yes" at bounding box center [209, 559] width 64 height 31
click at [276, 616] on div "Stay on page" at bounding box center [233, 609] width 99 height 17
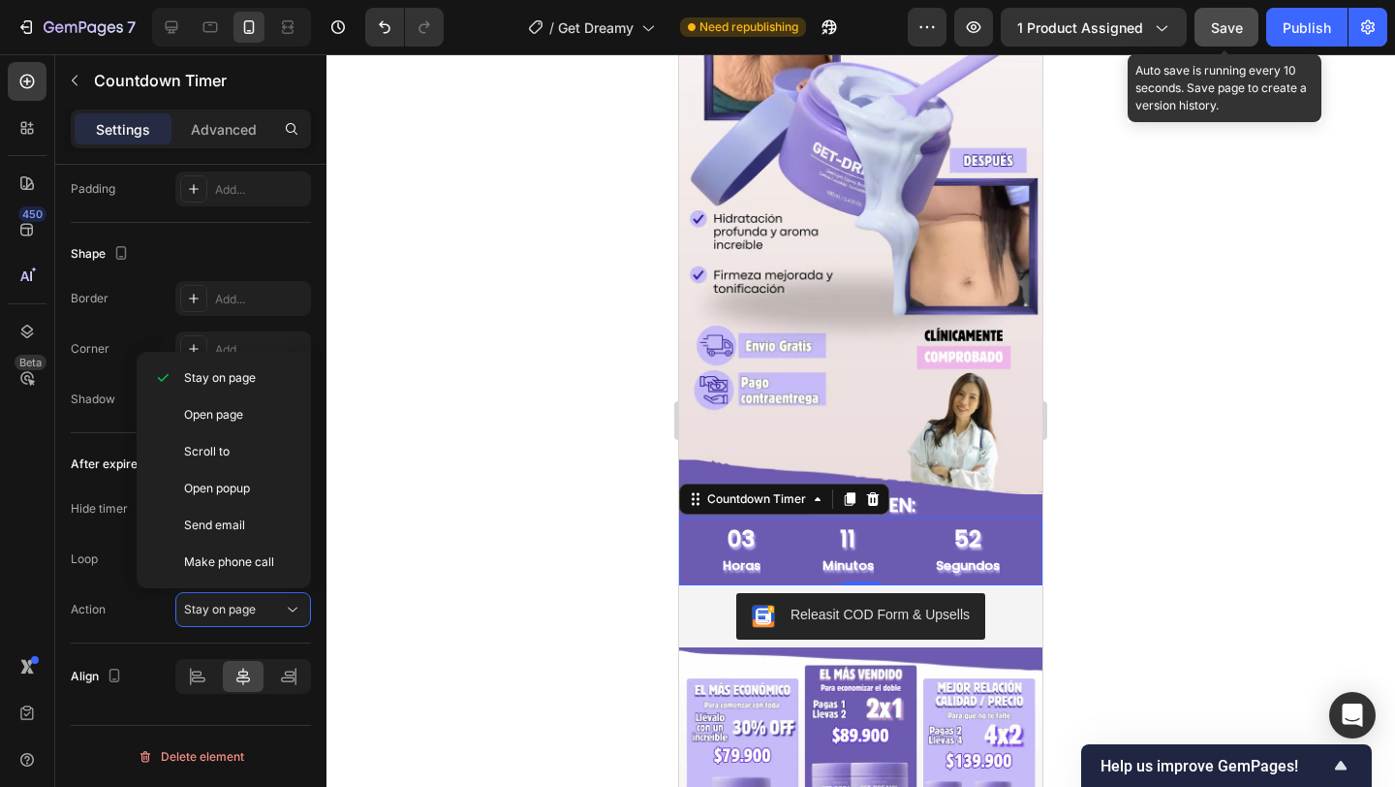
click at [1213, 22] on span "Save" at bounding box center [1227, 27] width 32 height 16
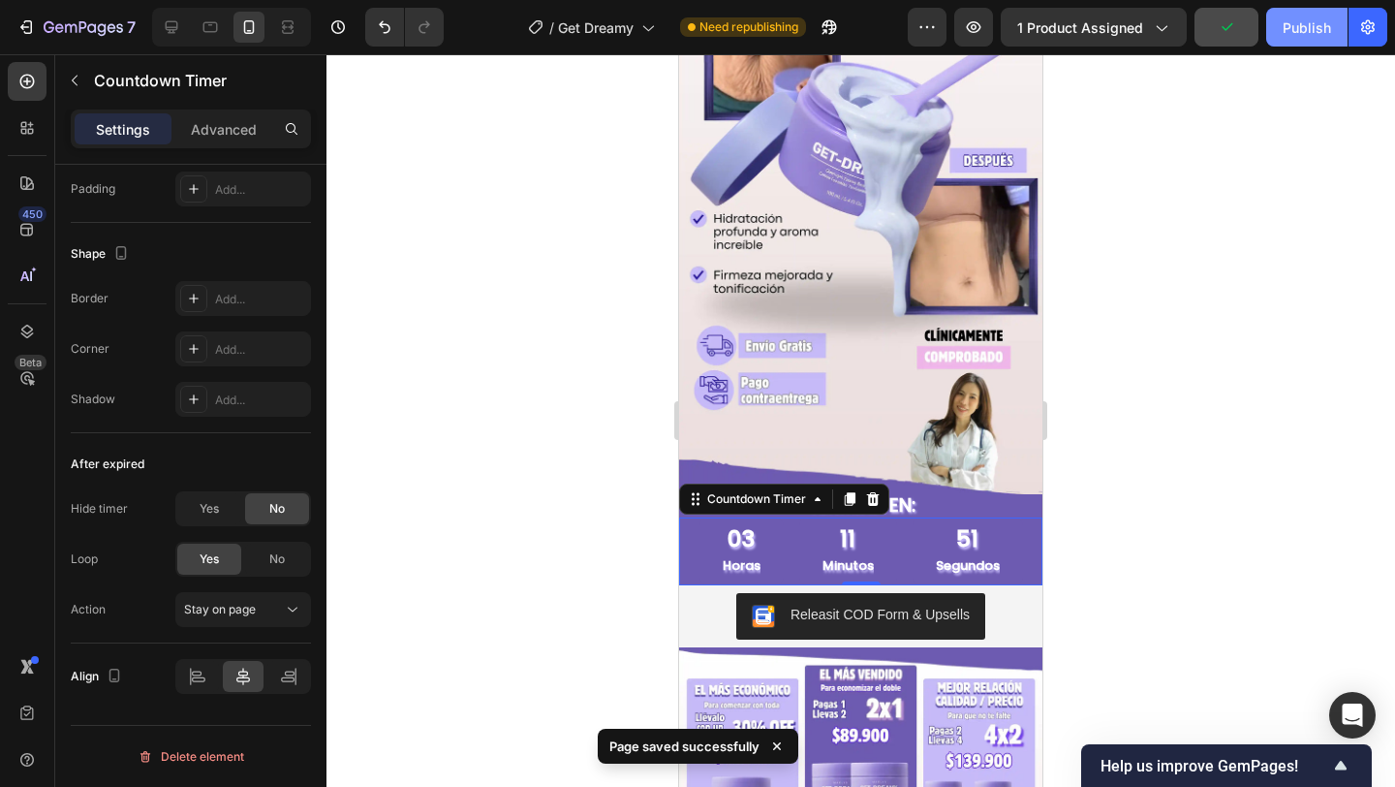
click at [1314, 23] on div "Publish" at bounding box center [1307, 27] width 48 height 20
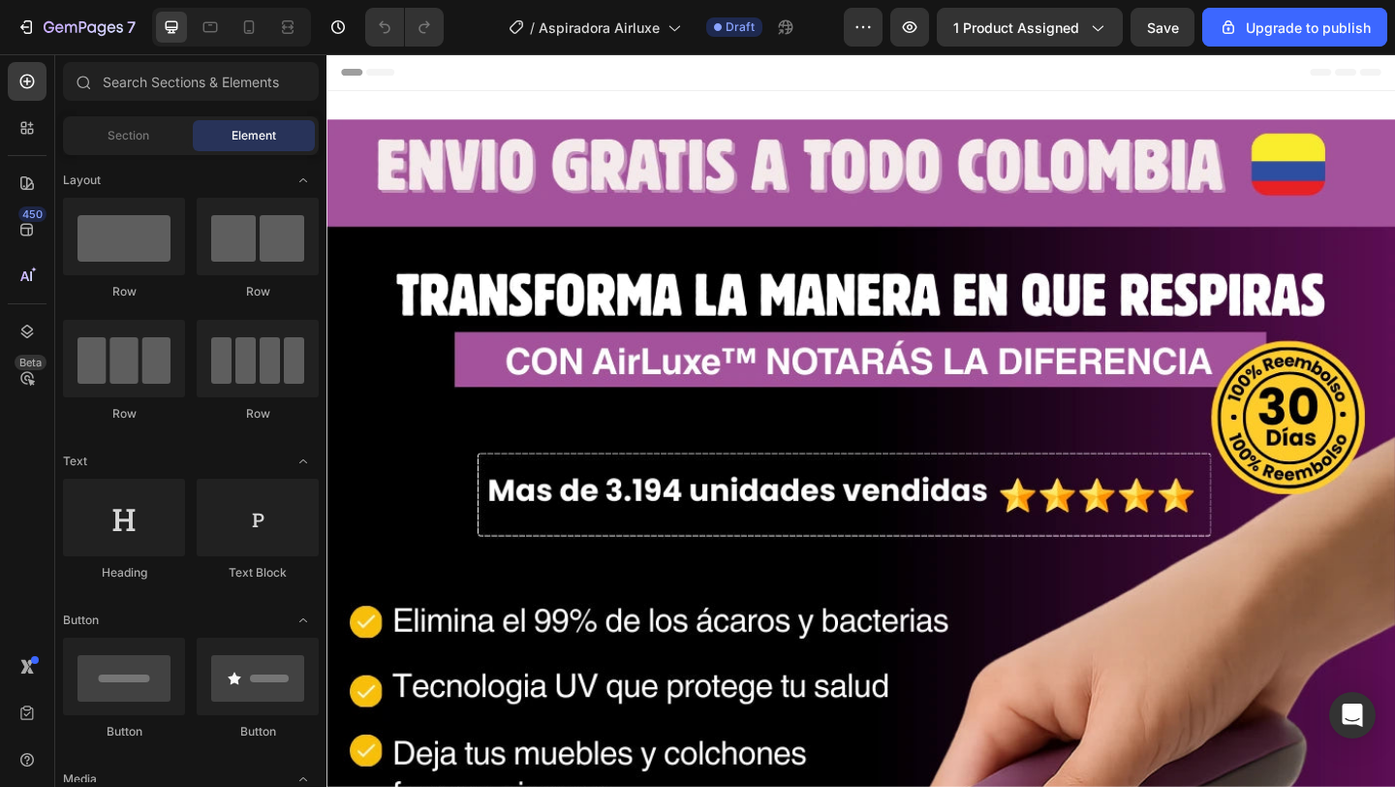
click at [265, 37] on div at bounding box center [231, 27] width 159 height 39
click at [250, 30] on icon at bounding box center [249, 31] width 5 height 2
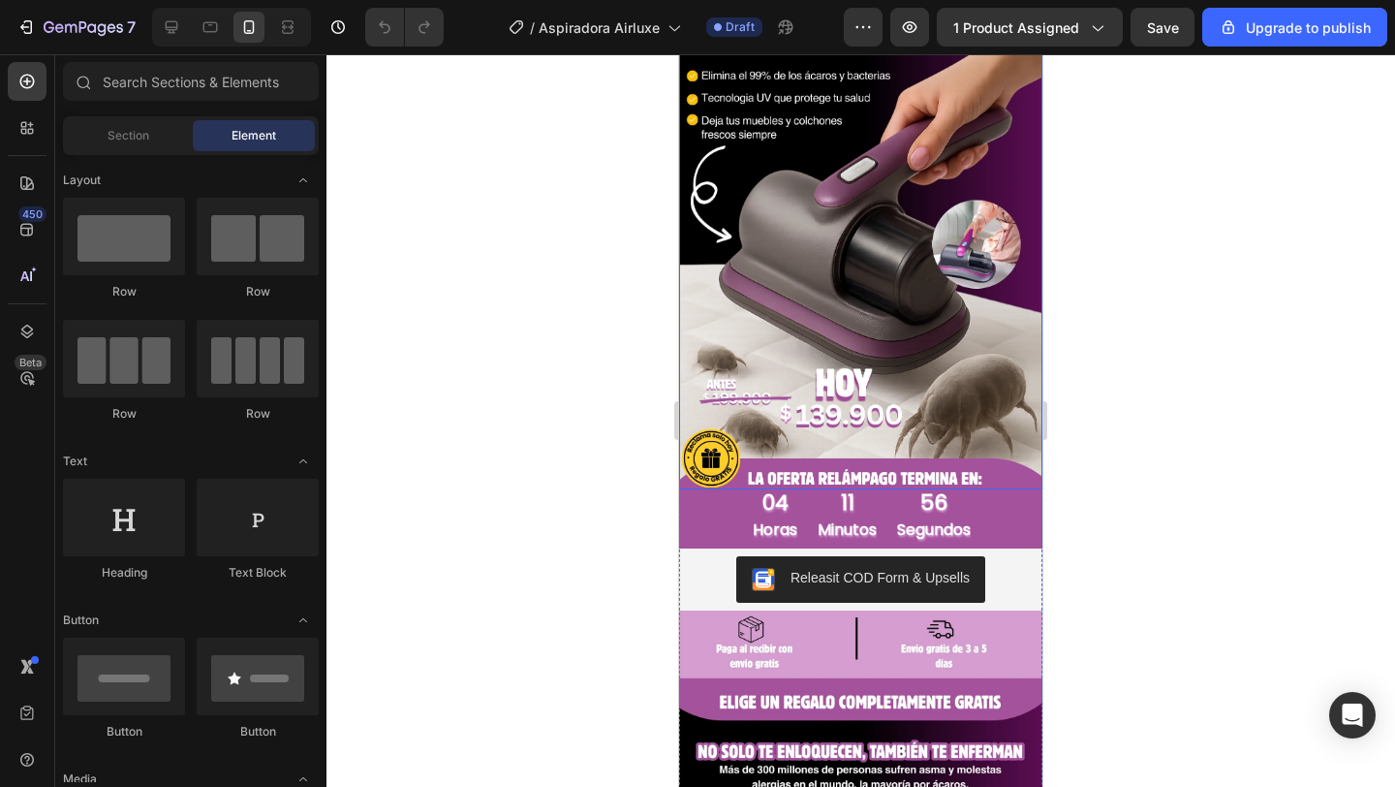
scroll to position [245, 0]
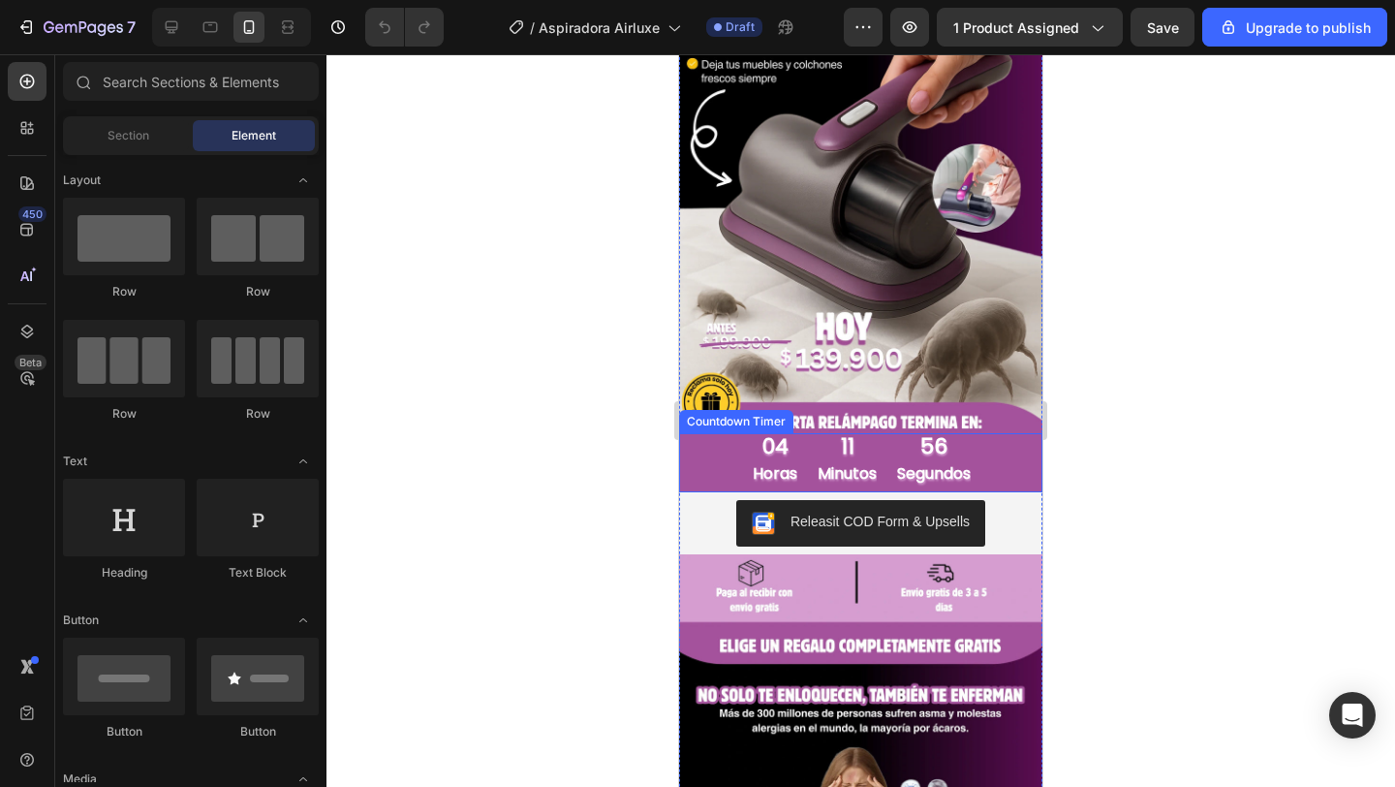
click at [1001, 451] on div "04 horas 11 minutos 56 segundos" at bounding box center [860, 462] width 363 height 59
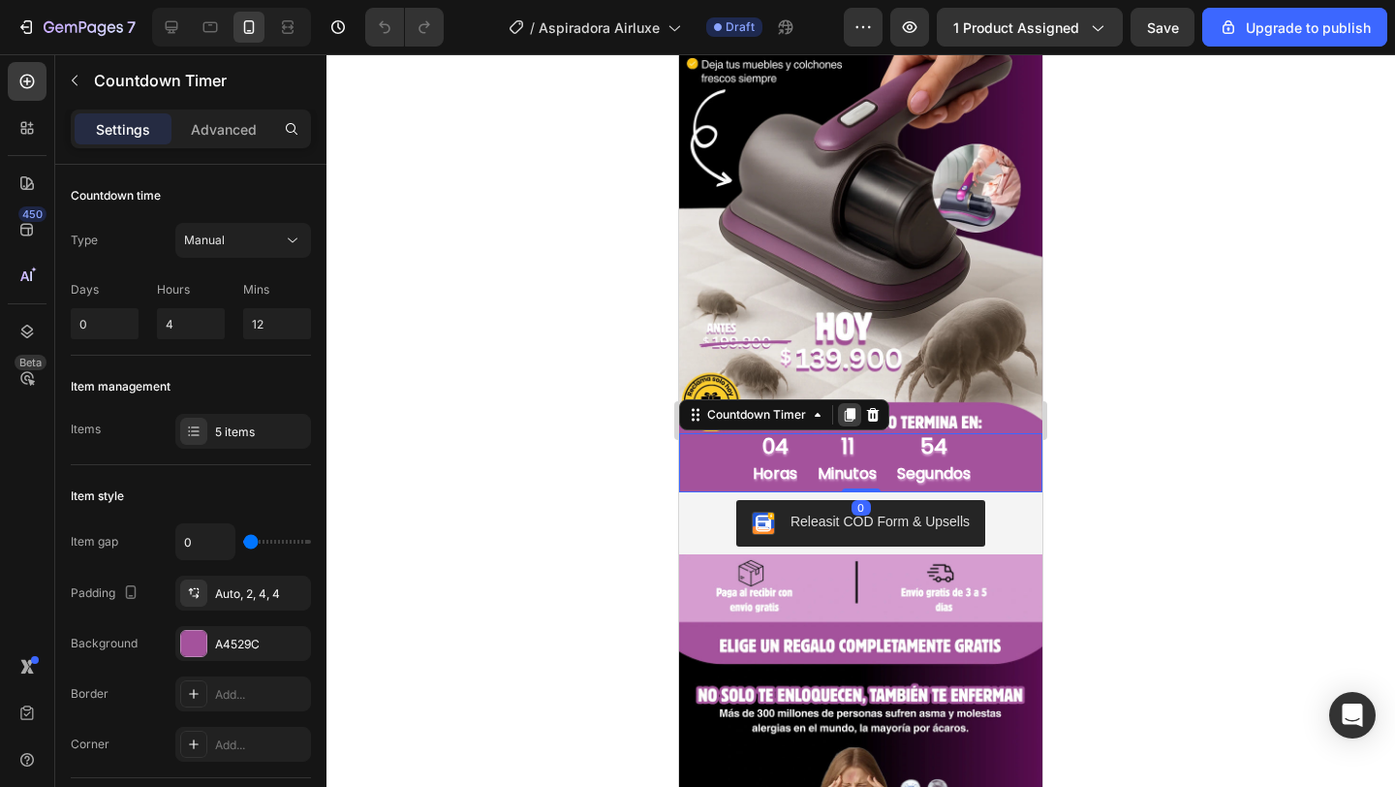
click at [843, 410] on icon at bounding box center [850, 415] width 16 height 16
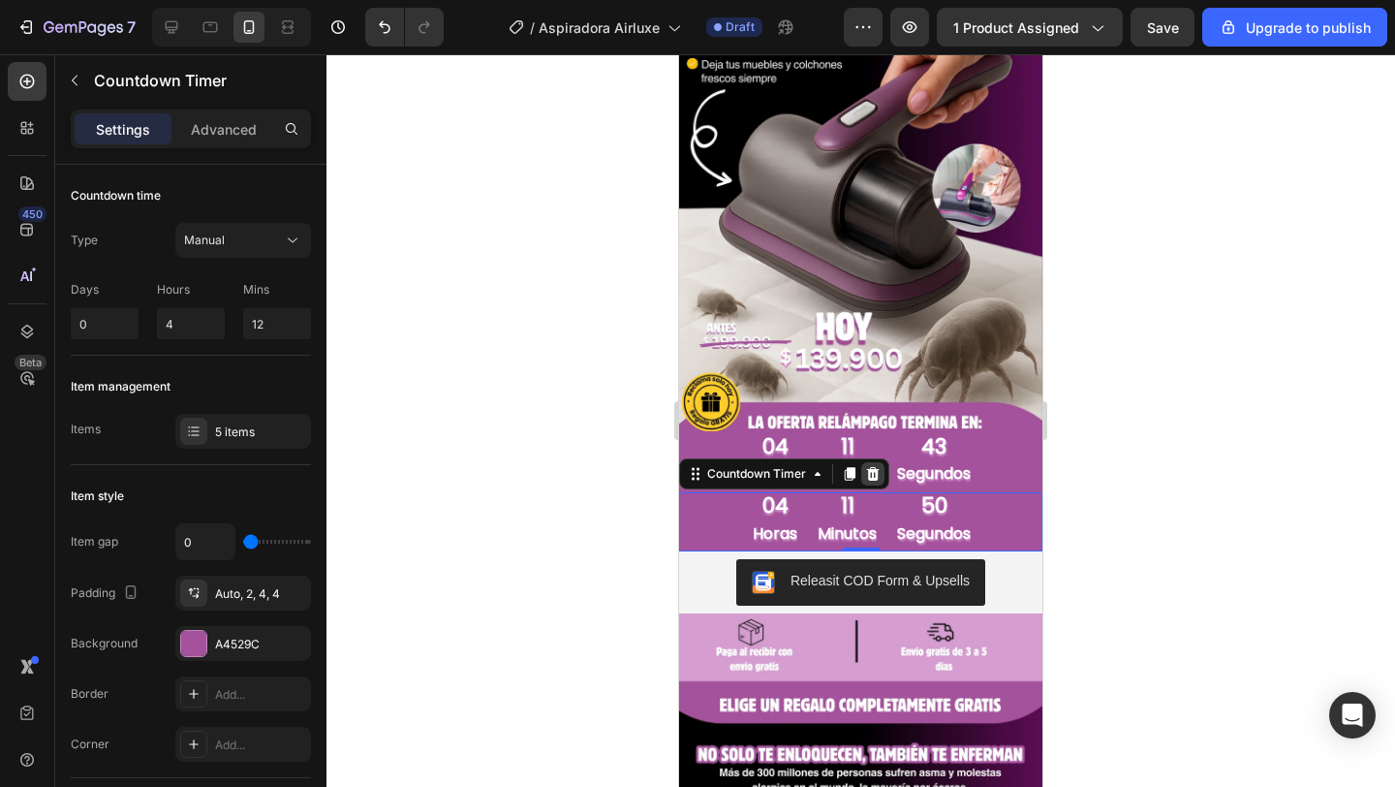
click at [882, 473] on div at bounding box center [872, 473] width 23 height 23
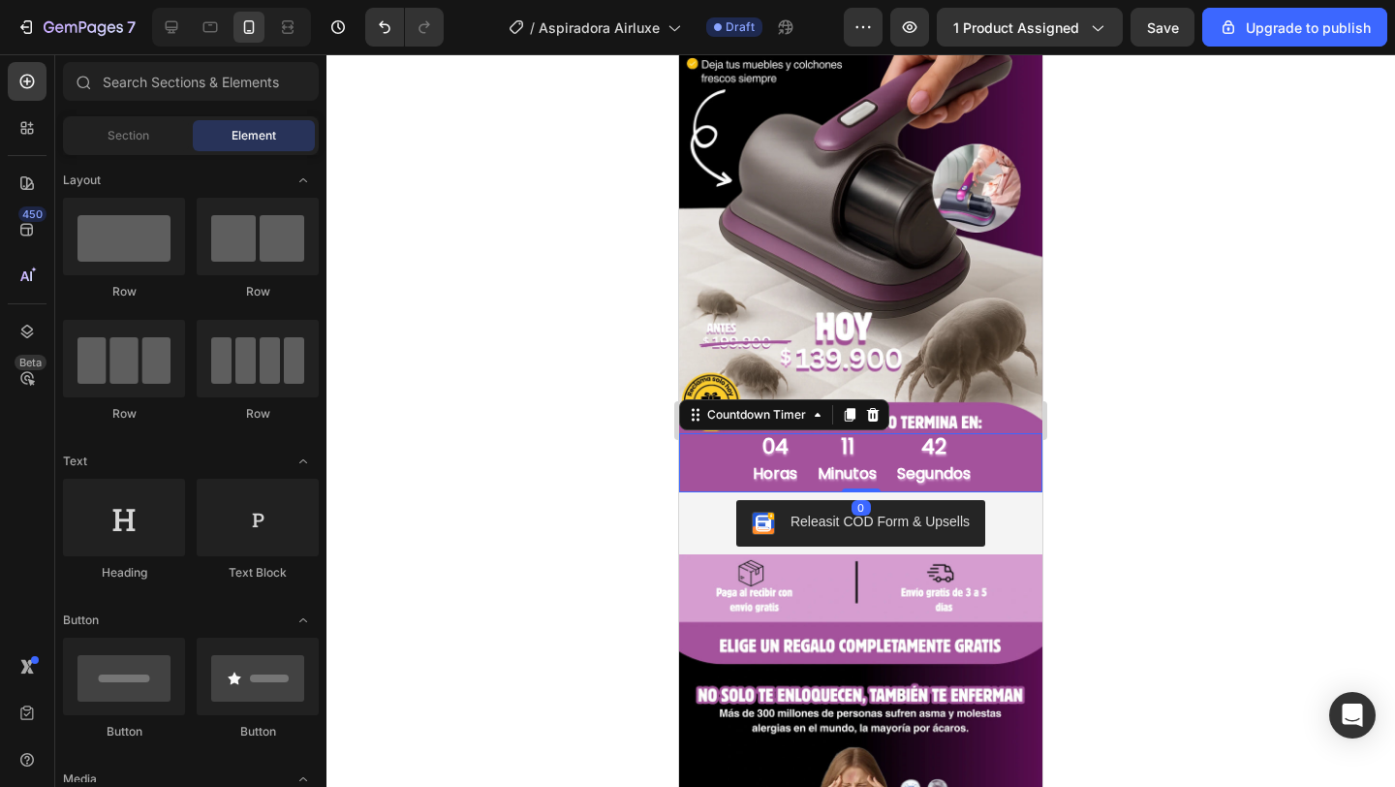
click at [895, 470] on div "42 segundos" at bounding box center [932, 462] width 79 height 59
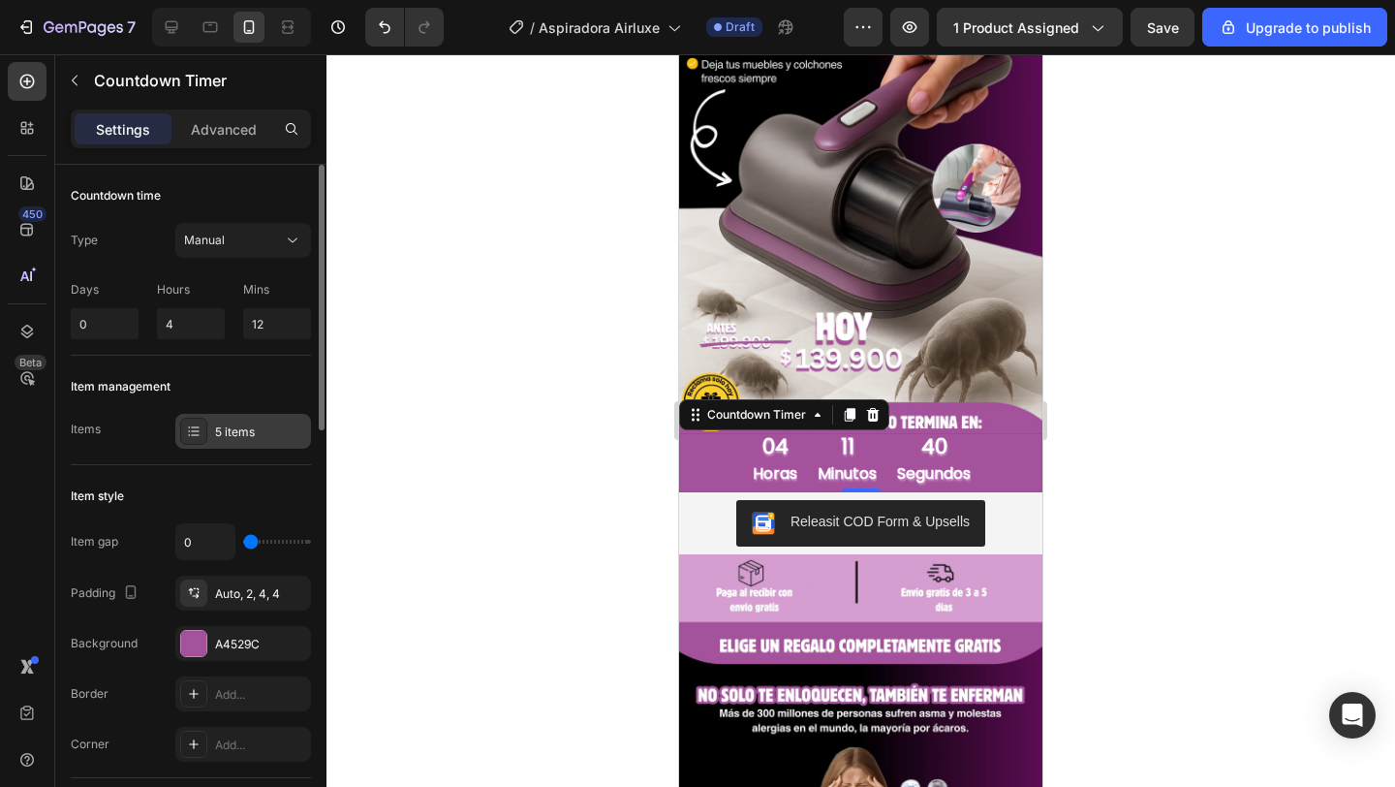
click at [237, 433] on div "5 items" at bounding box center [260, 431] width 91 height 17
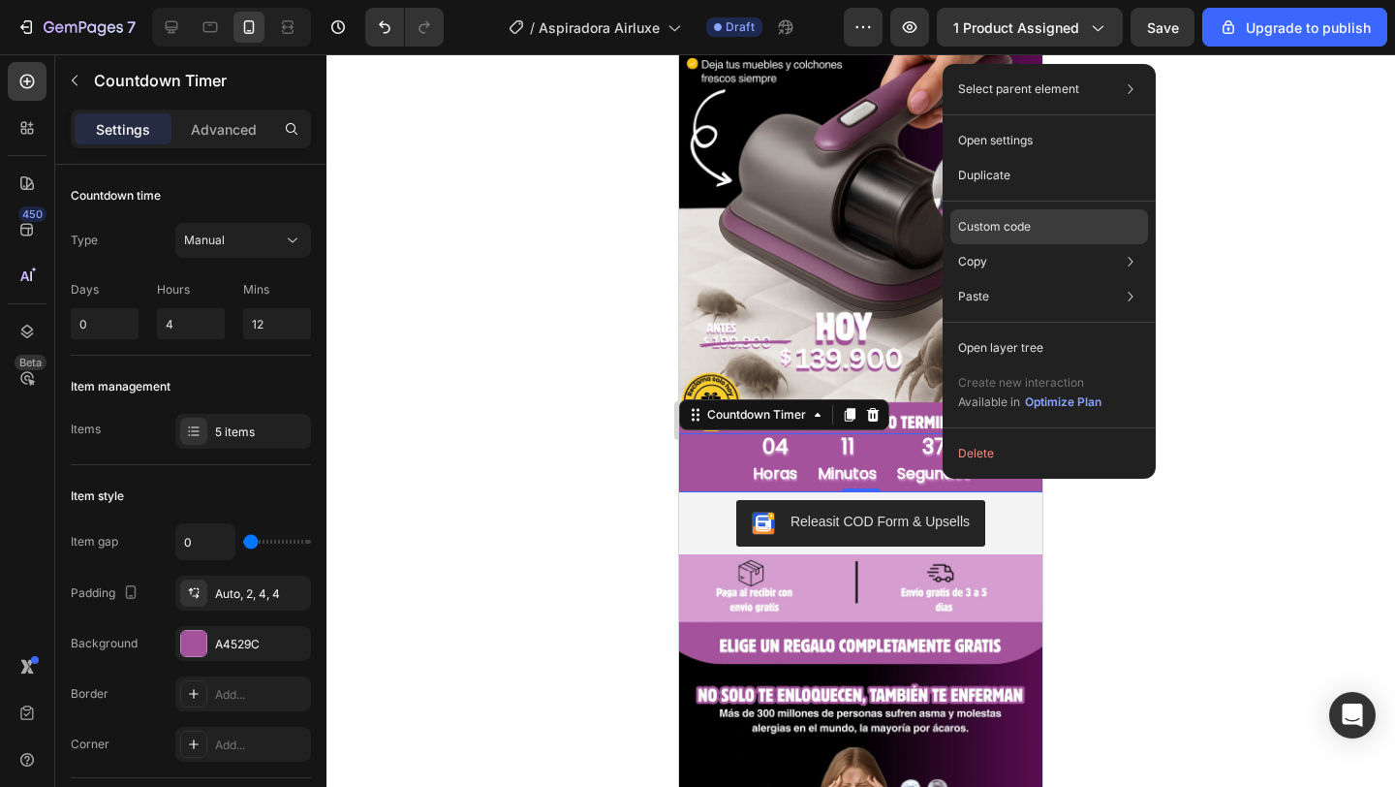
click at [1033, 209] on div "Custom code" at bounding box center [1050, 226] width 198 height 35
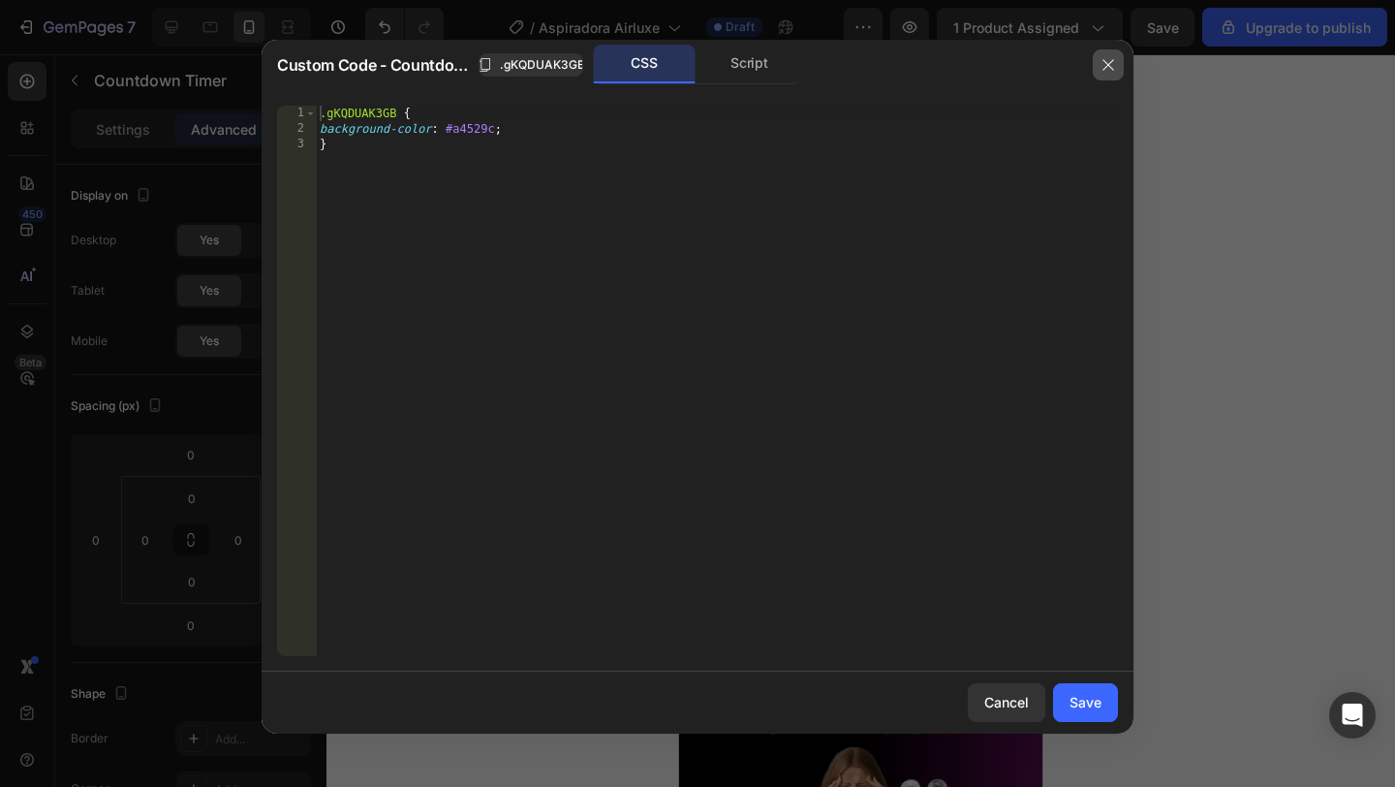
click at [1107, 58] on icon "button" at bounding box center [1109, 65] width 16 height 16
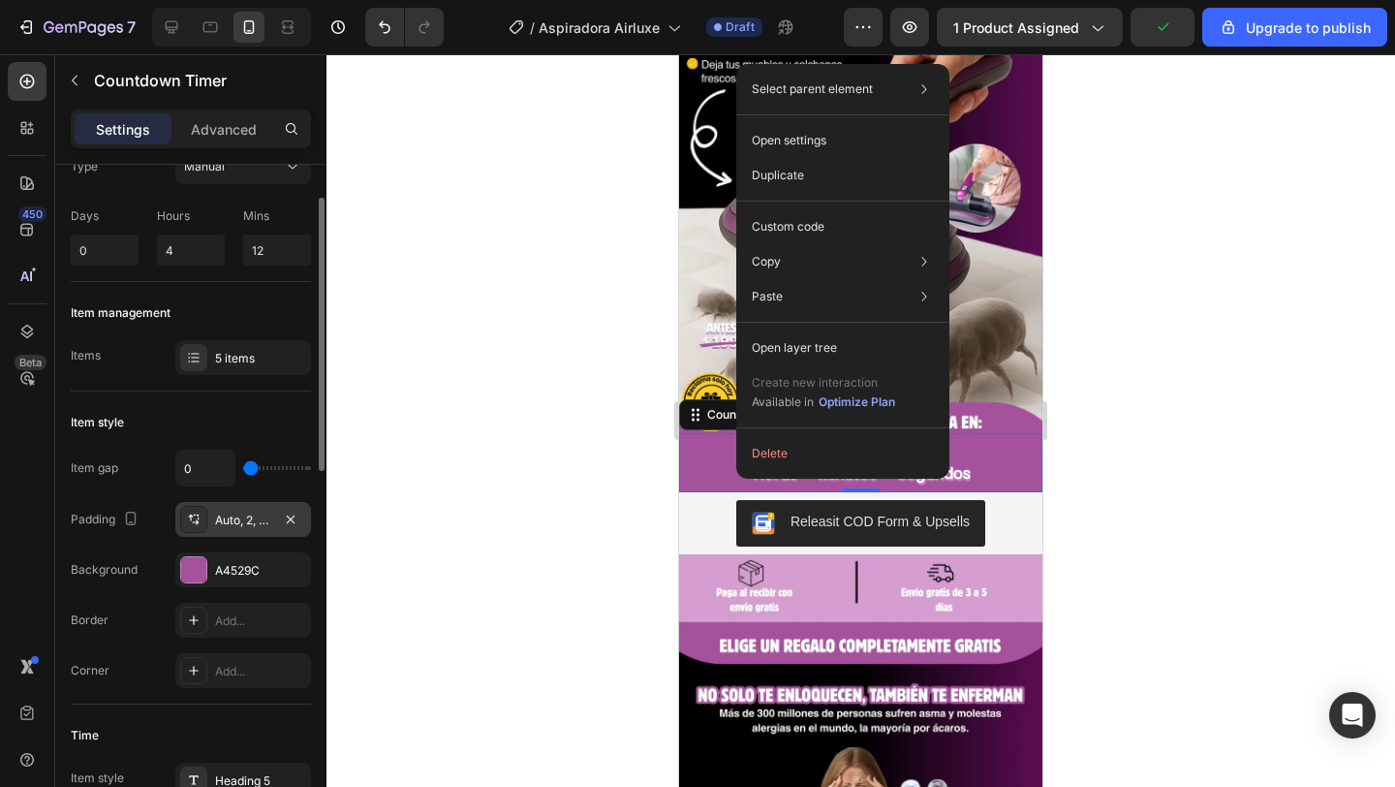
scroll to position [77, 0]
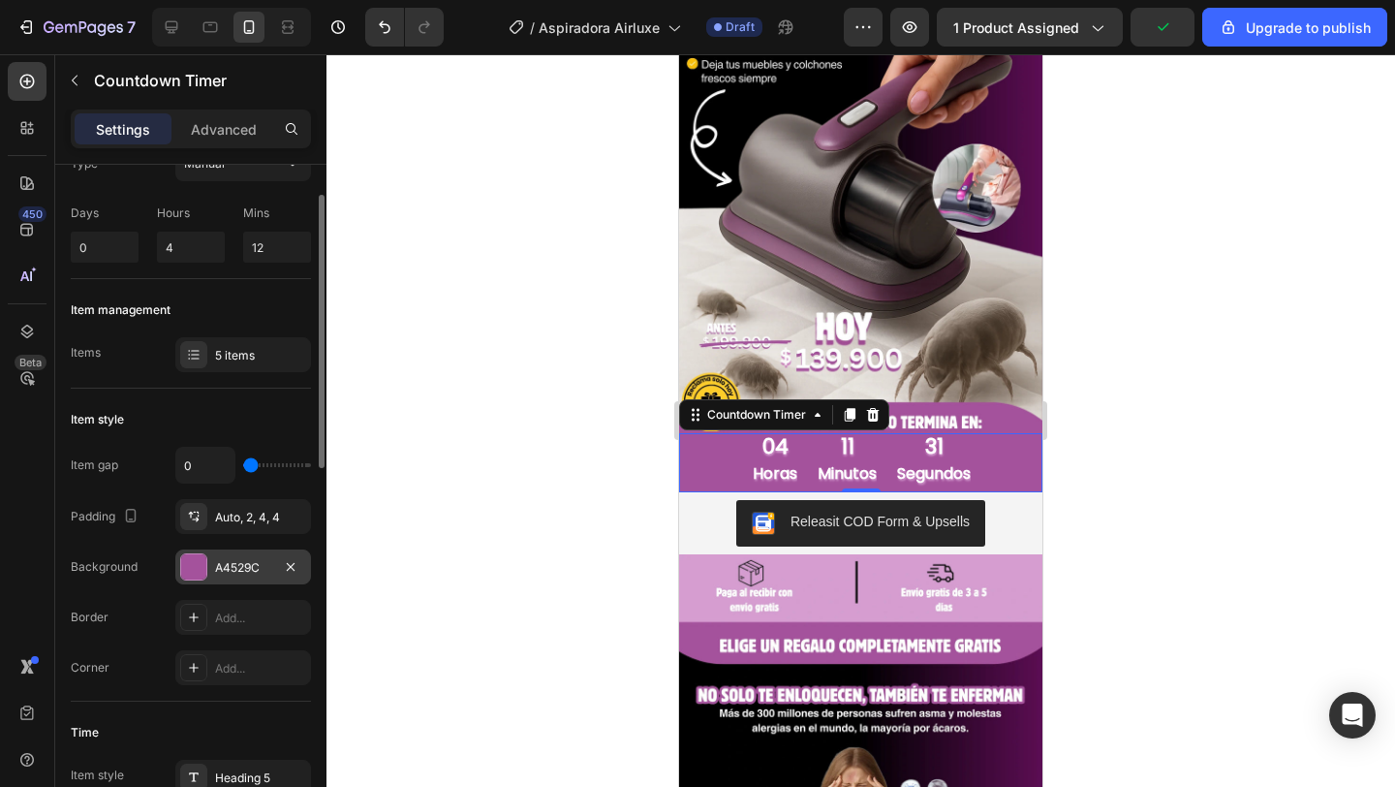
click at [225, 569] on div "A4529C" at bounding box center [243, 567] width 56 height 17
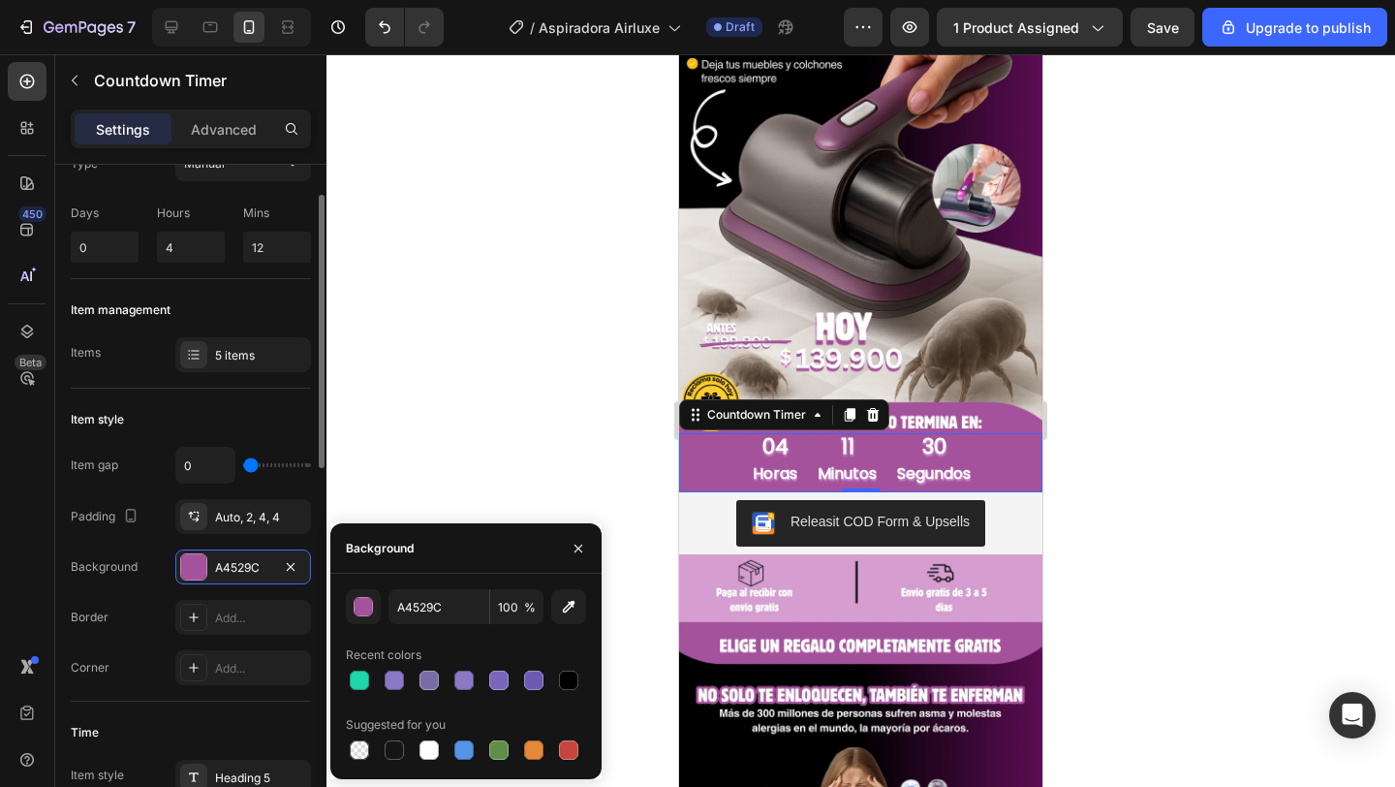
click at [157, 576] on div "Background A4529C" at bounding box center [191, 566] width 240 height 35
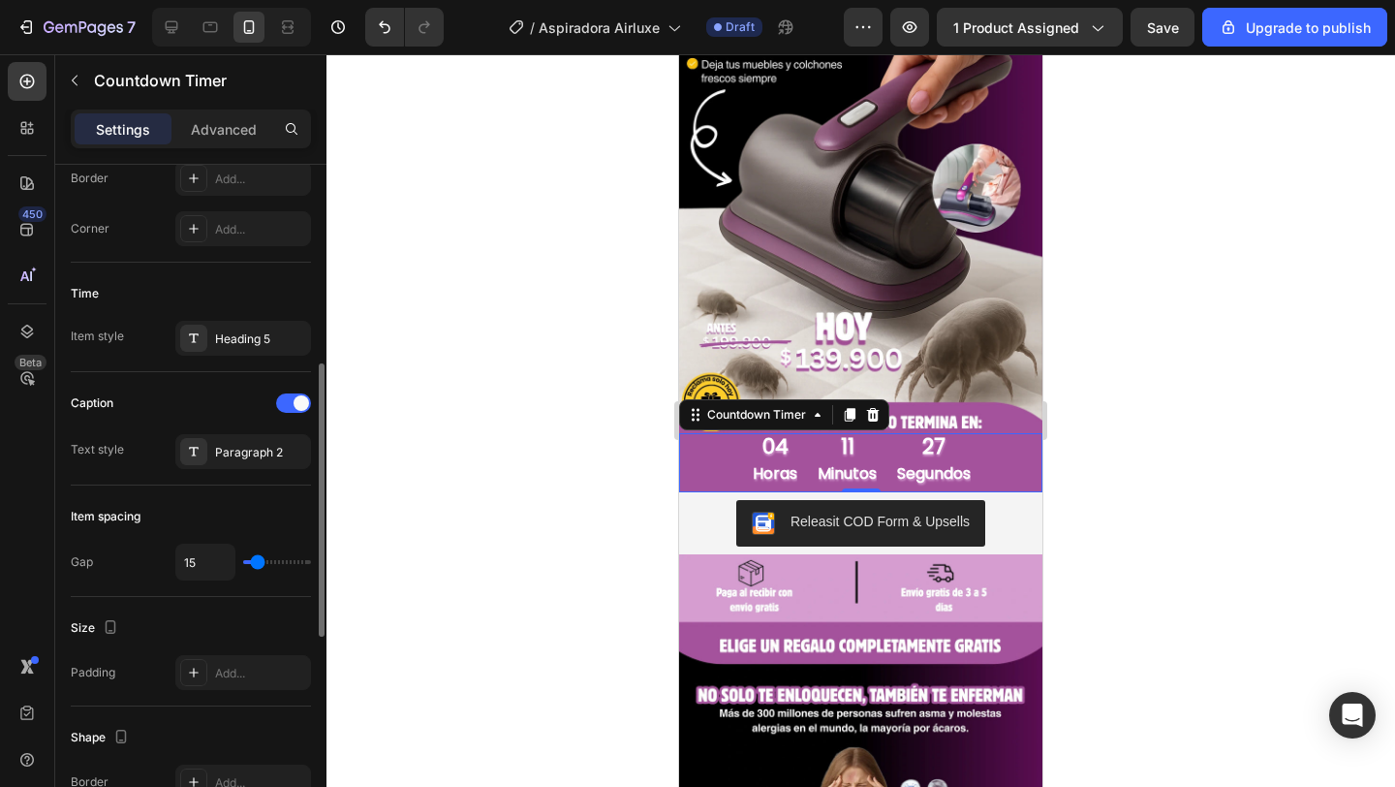
scroll to position [509, 0]
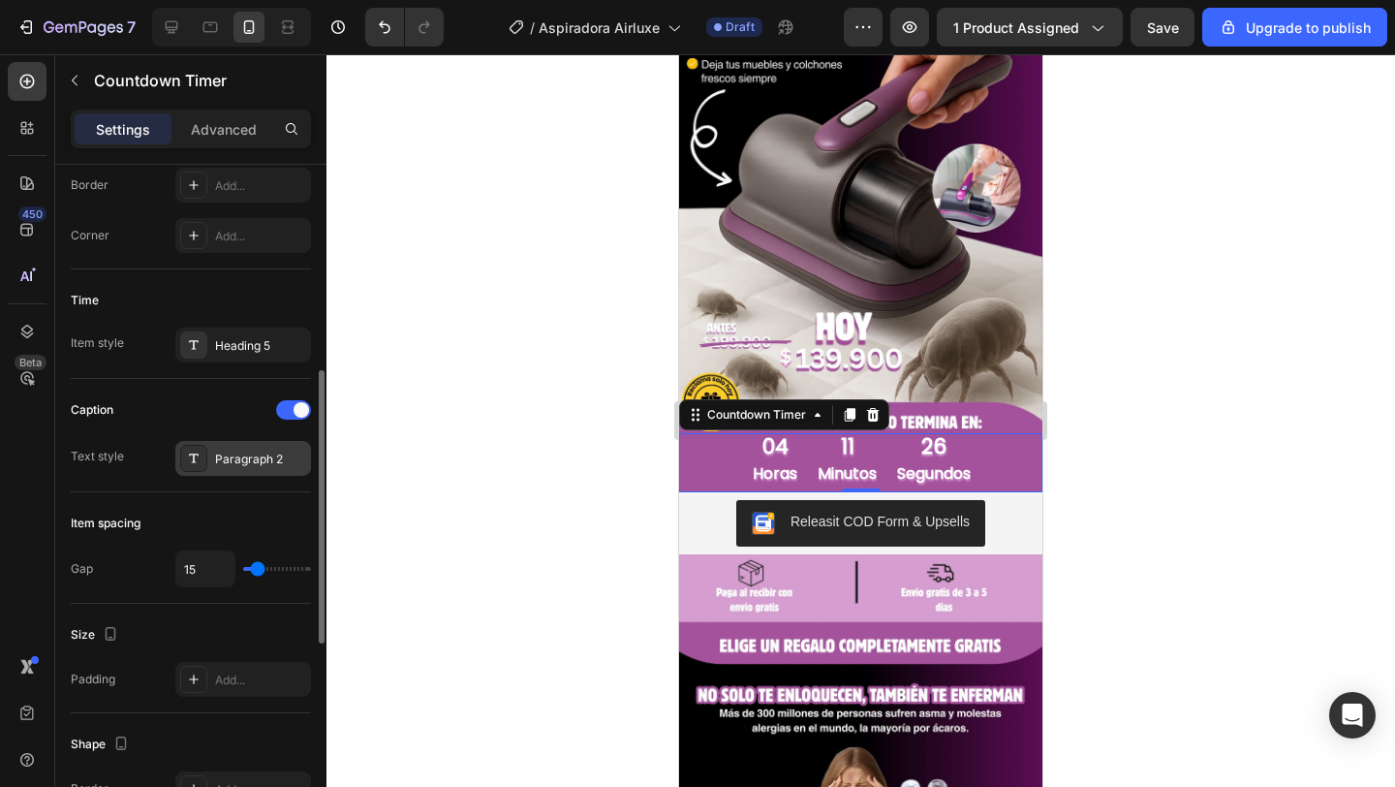
click at [210, 456] on div "Paragraph 2" at bounding box center [243, 458] width 136 height 35
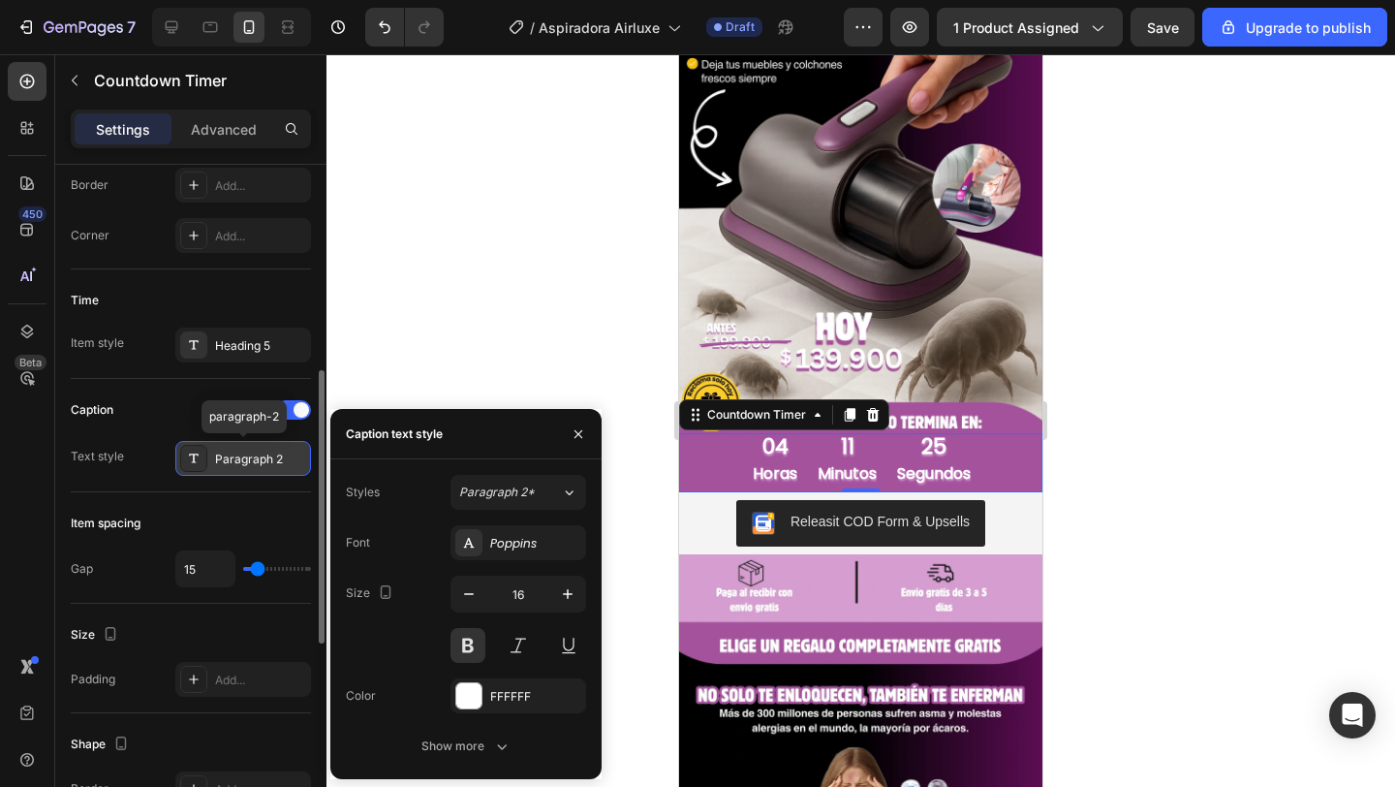
click at [210, 456] on div "Paragraph 2" at bounding box center [243, 458] width 136 height 35
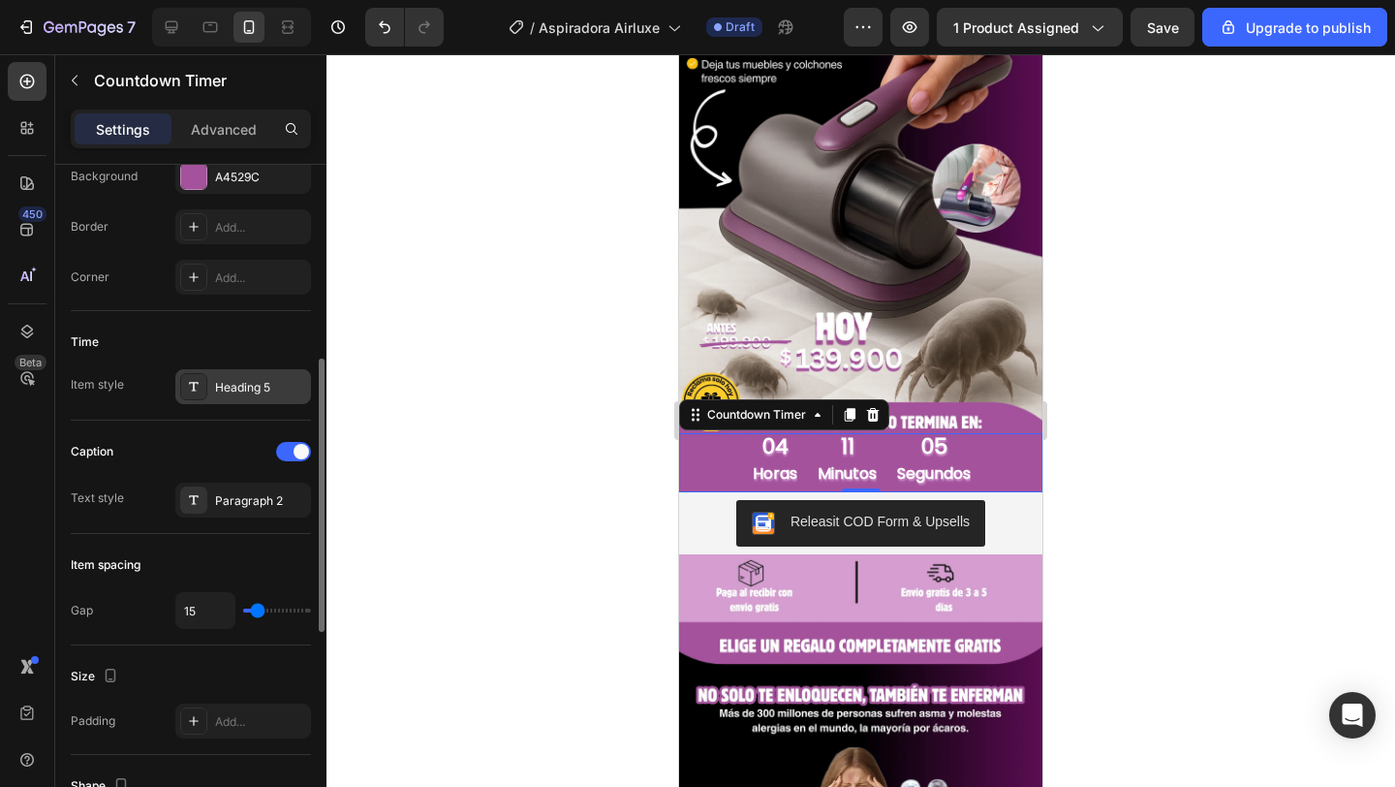
scroll to position [457, 0]
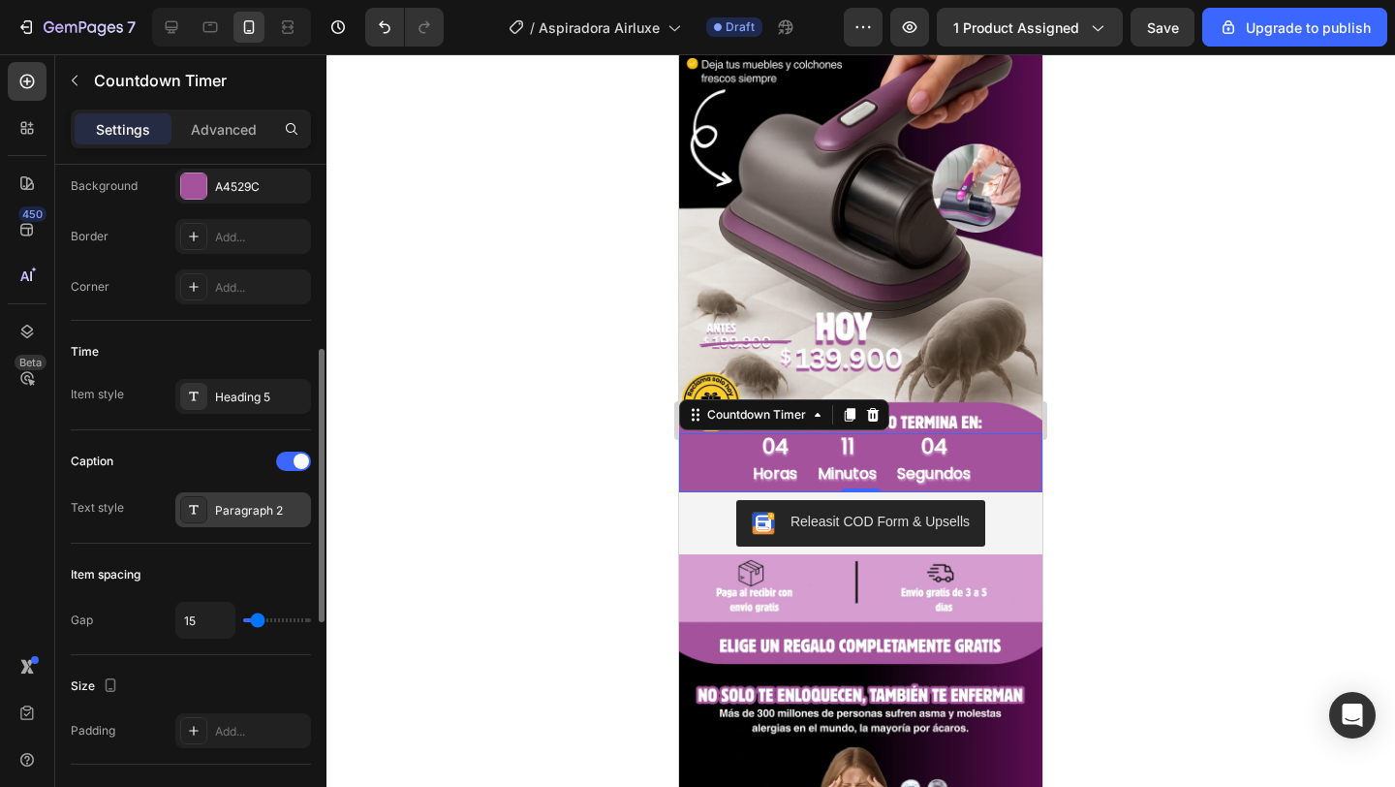
click at [238, 504] on div "Paragraph 2" at bounding box center [260, 510] width 91 height 17
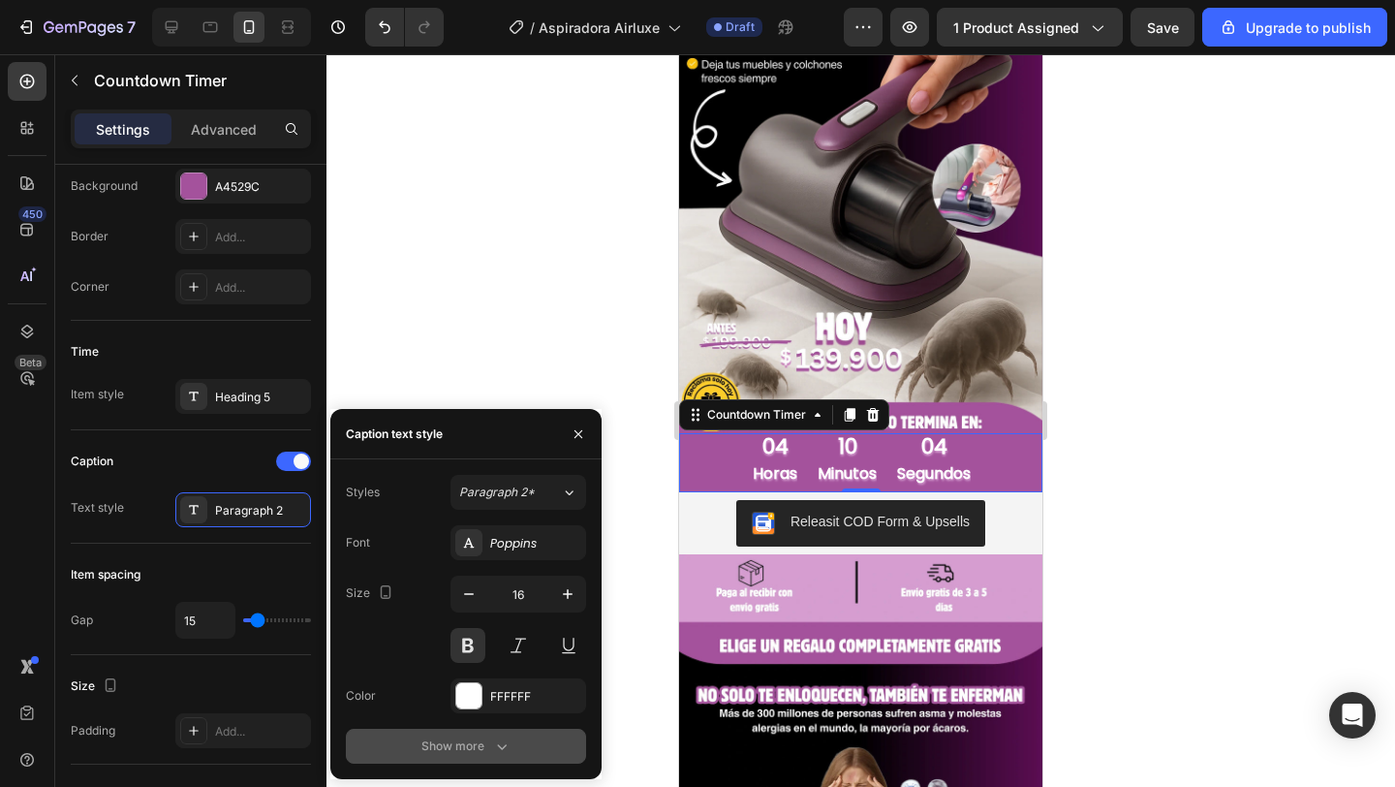
click at [420, 745] on button "Show more" at bounding box center [466, 746] width 240 height 35
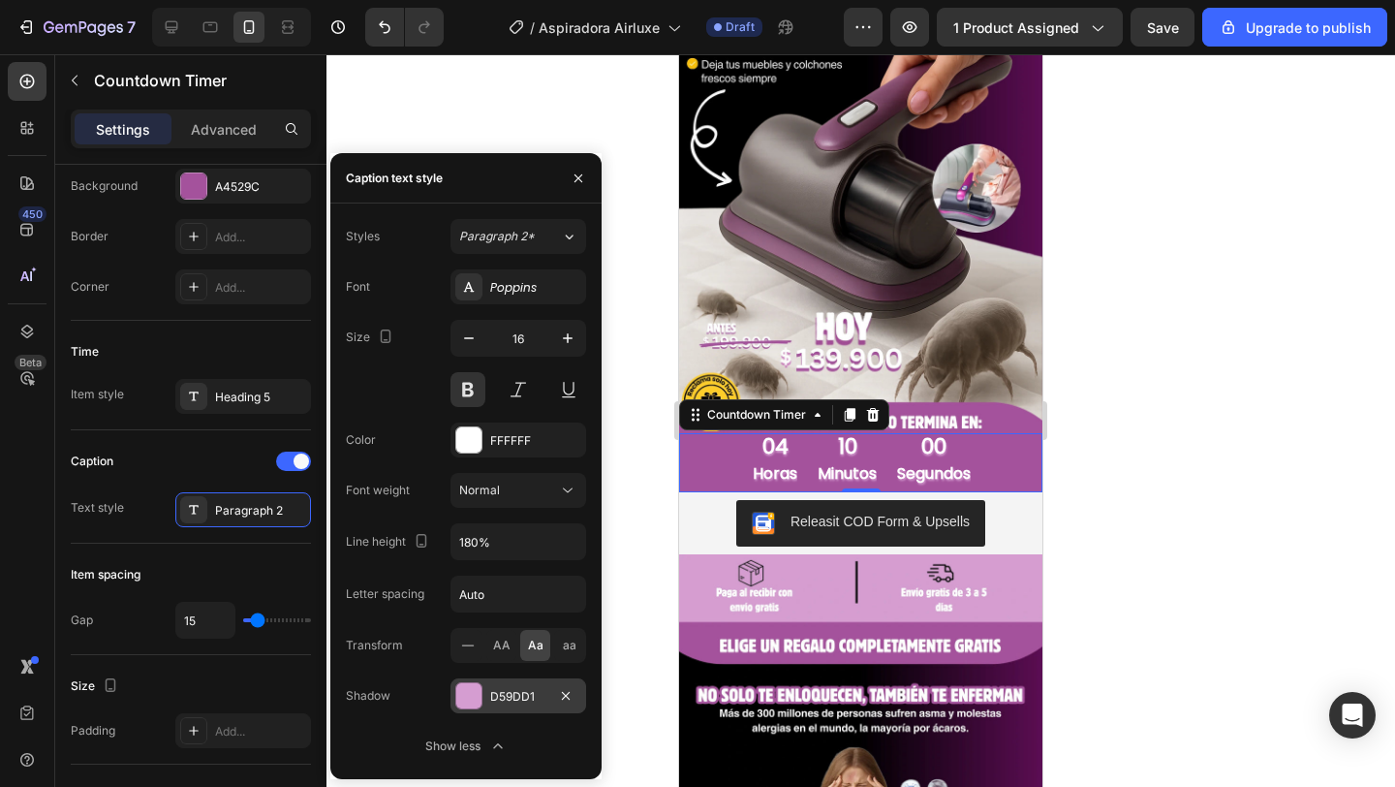
click at [518, 688] on div "D59DD1" at bounding box center [518, 696] width 56 height 17
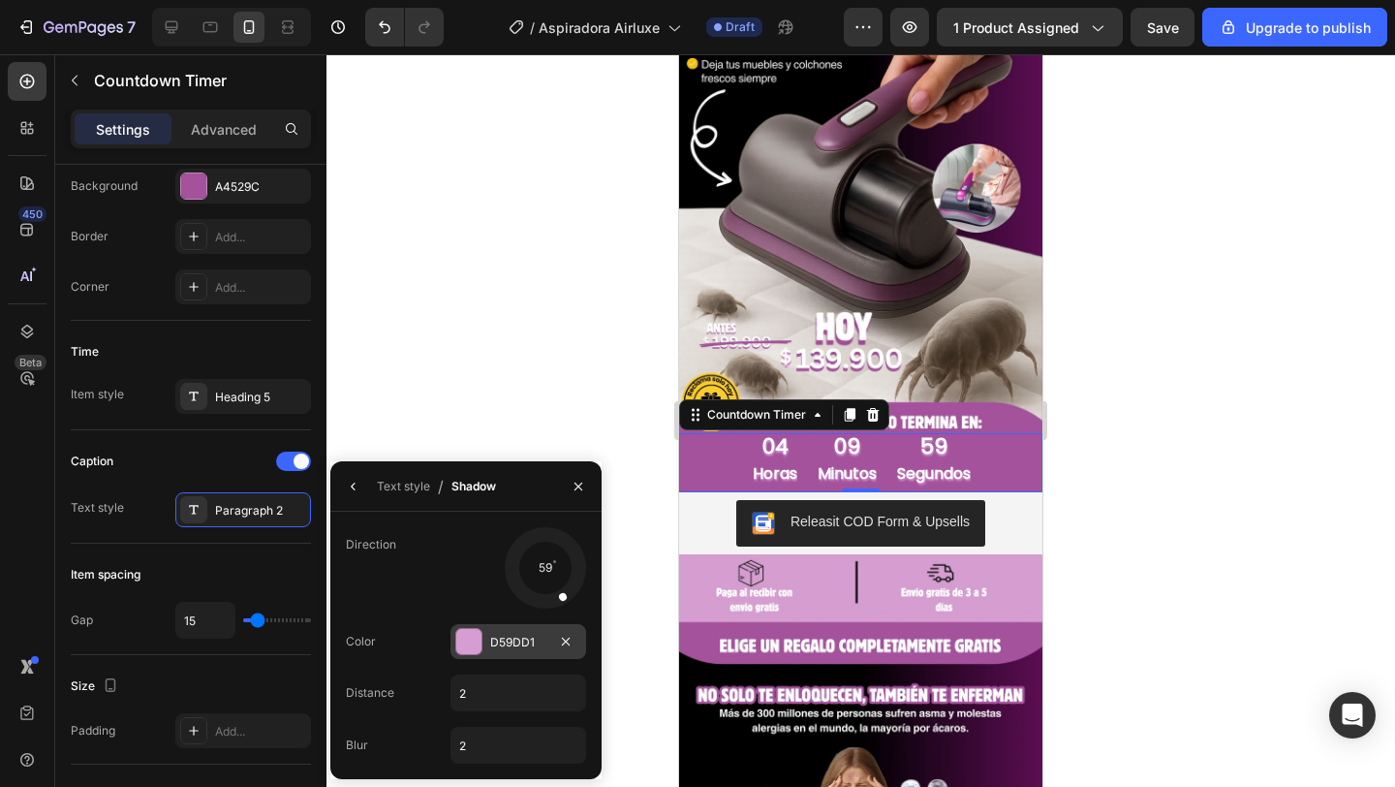
click at [526, 642] on div "D59DD1" at bounding box center [518, 642] width 56 height 17
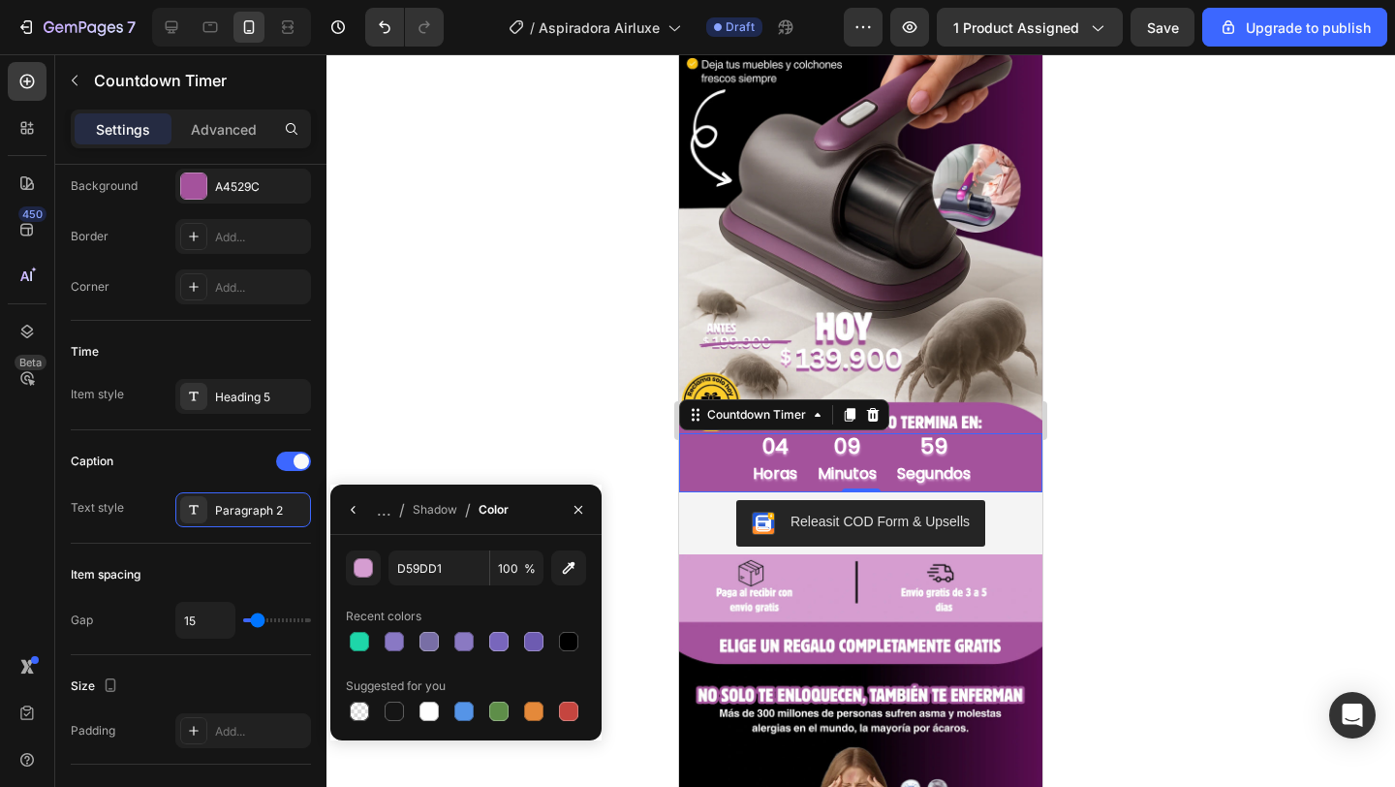
click at [526, 642] on div at bounding box center [533, 641] width 19 height 19
type input "6D5BB1"
click at [355, 521] on button "button" at bounding box center [353, 509] width 31 height 31
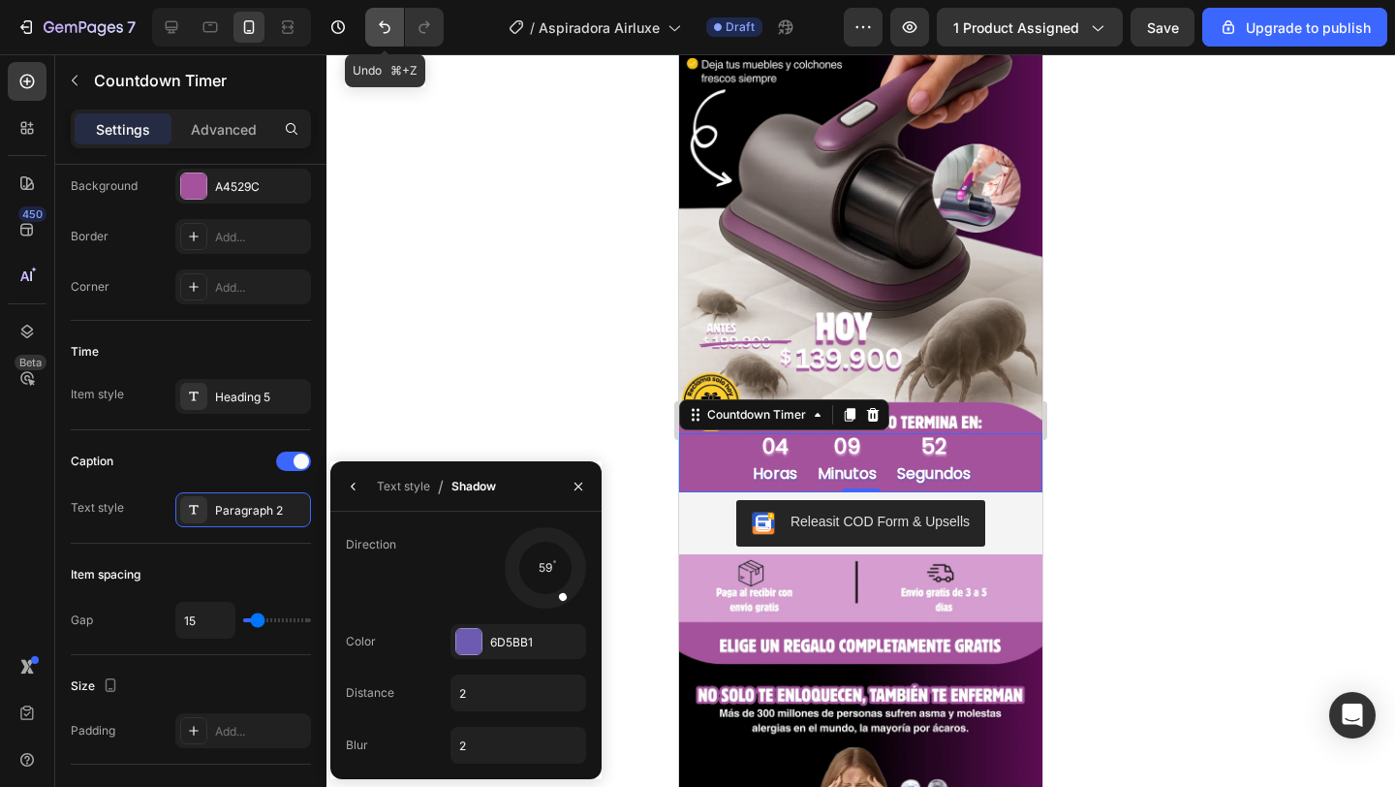
click at [382, 34] on icon "Undo/Redo" at bounding box center [384, 26] width 19 height 19
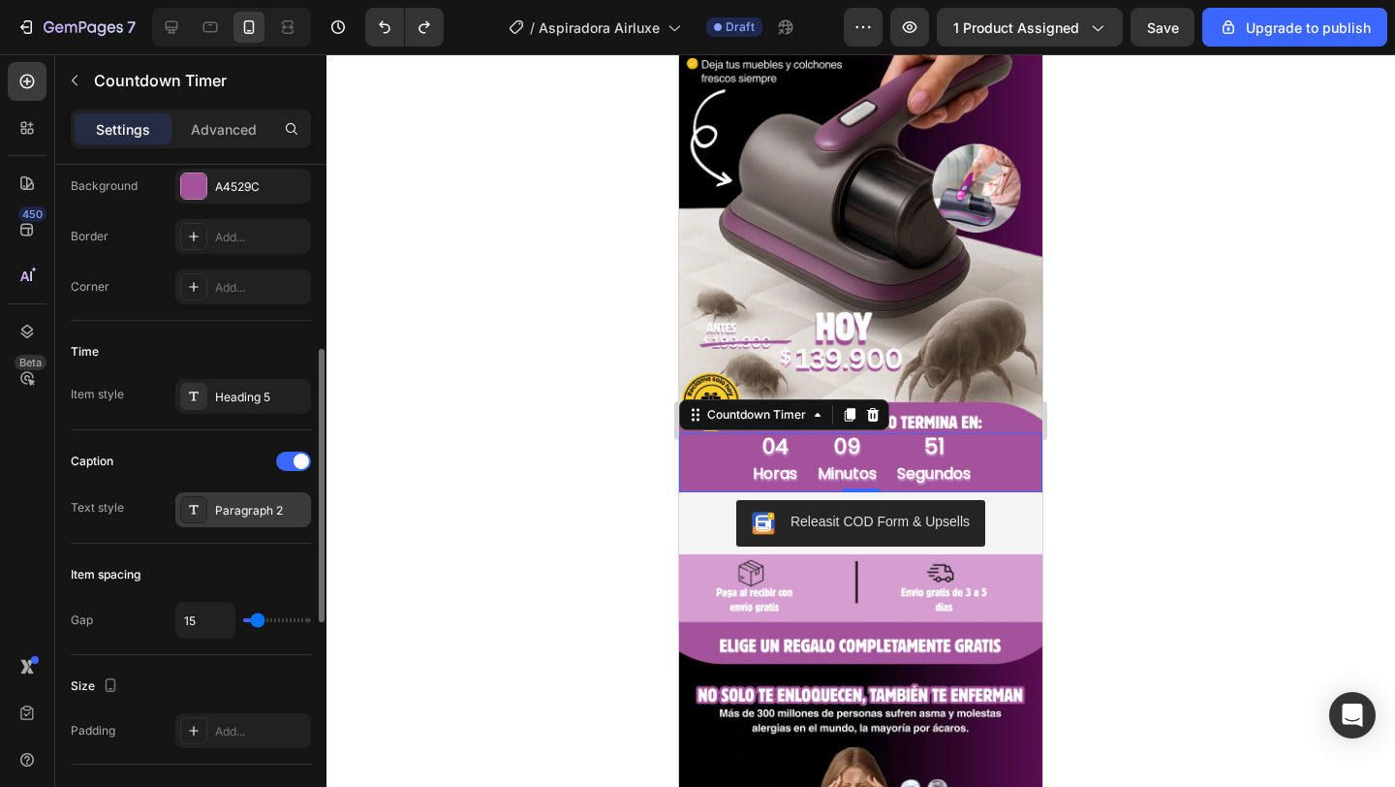
click at [253, 507] on div "Paragraph 2" at bounding box center [260, 510] width 91 height 17
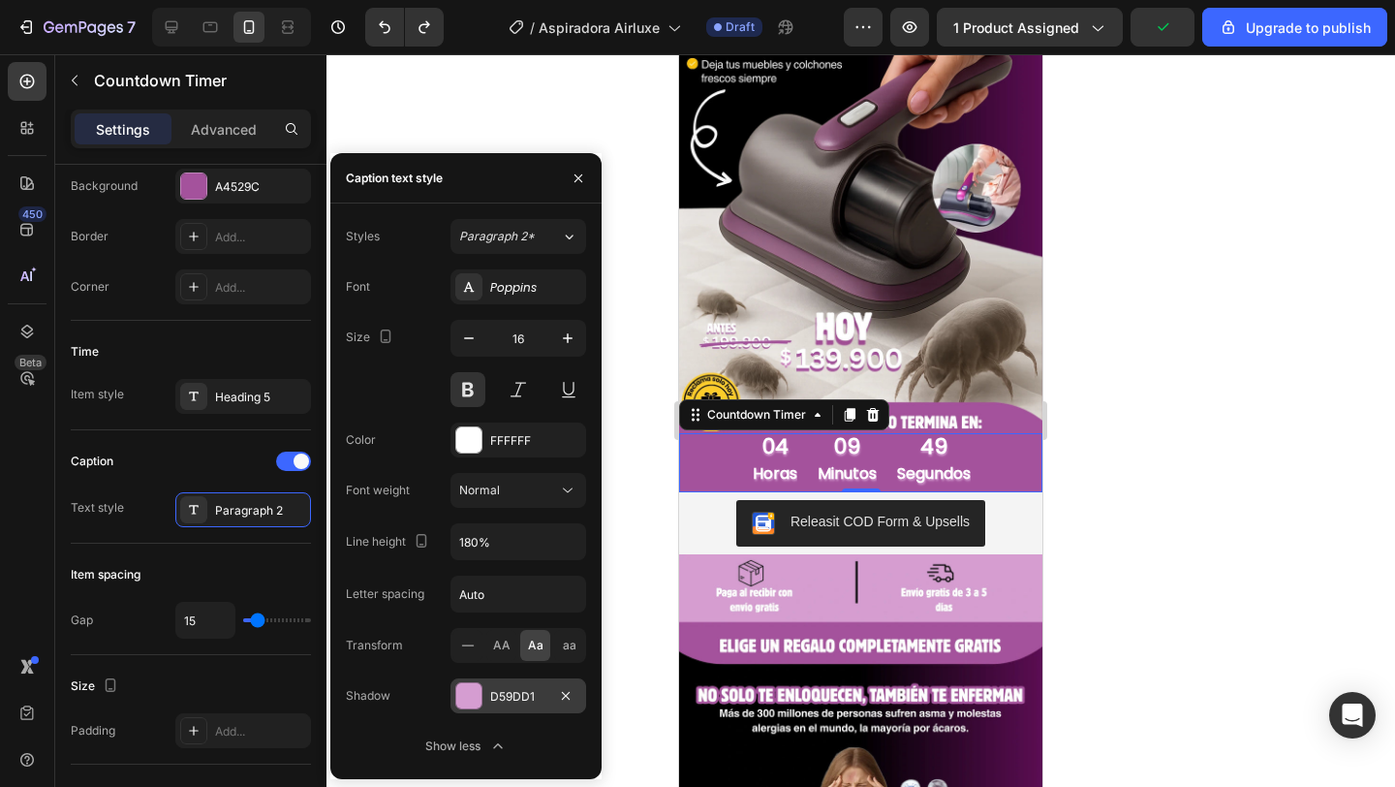
click at [536, 683] on div "D59DD1" at bounding box center [519, 695] width 136 height 35
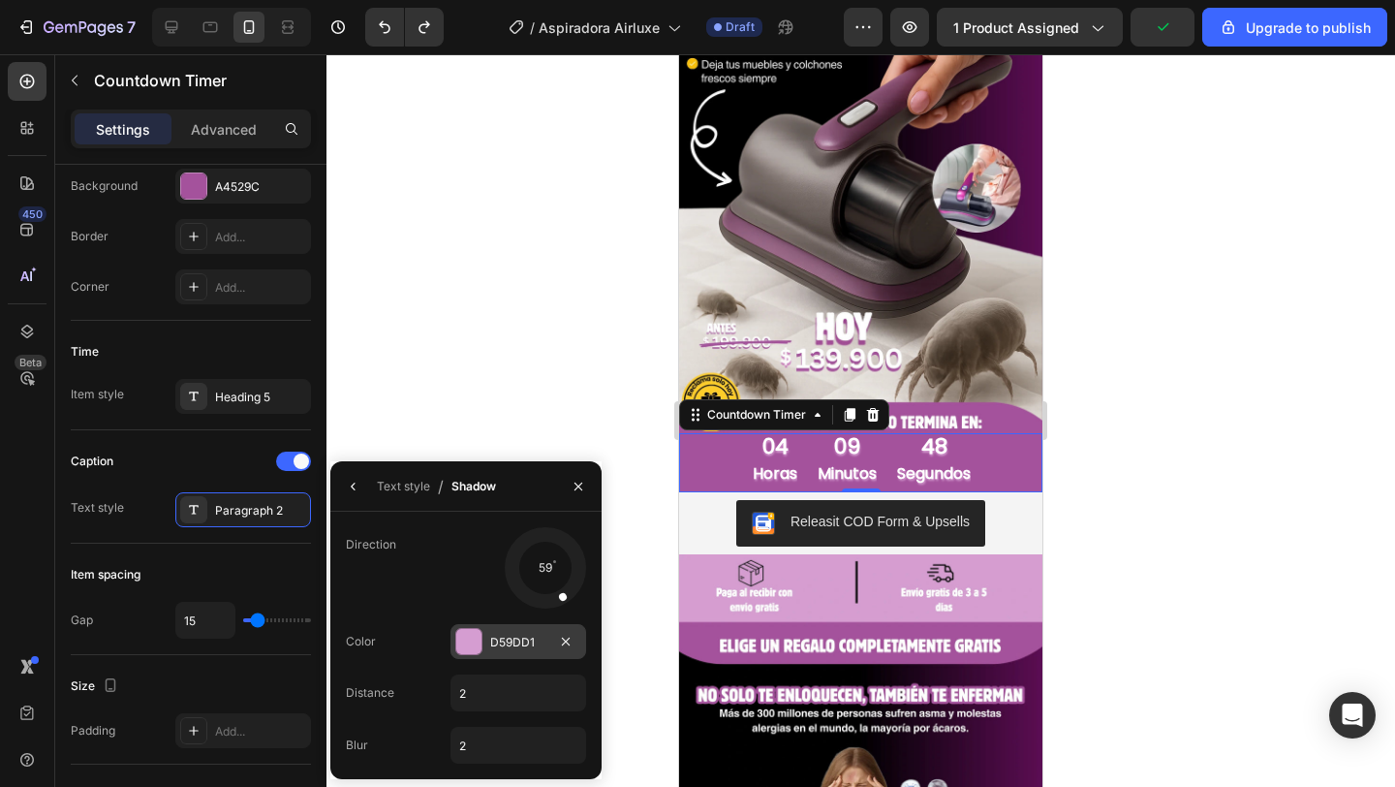
click at [528, 642] on div "D59DD1" at bounding box center [518, 642] width 56 height 17
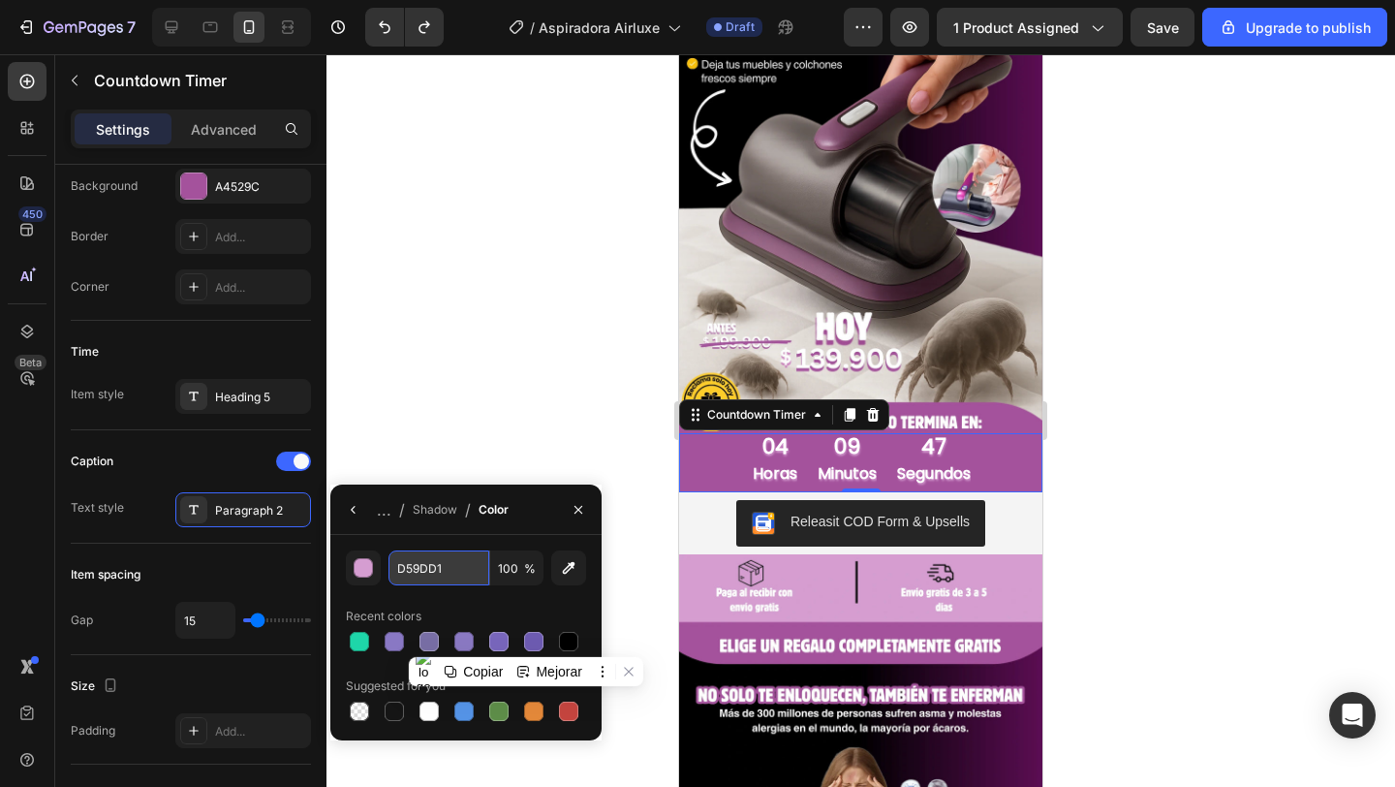
click at [453, 576] on input "D59DD1" at bounding box center [439, 567] width 101 height 35
